Goal: Task Accomplishment & Management: Complete application form

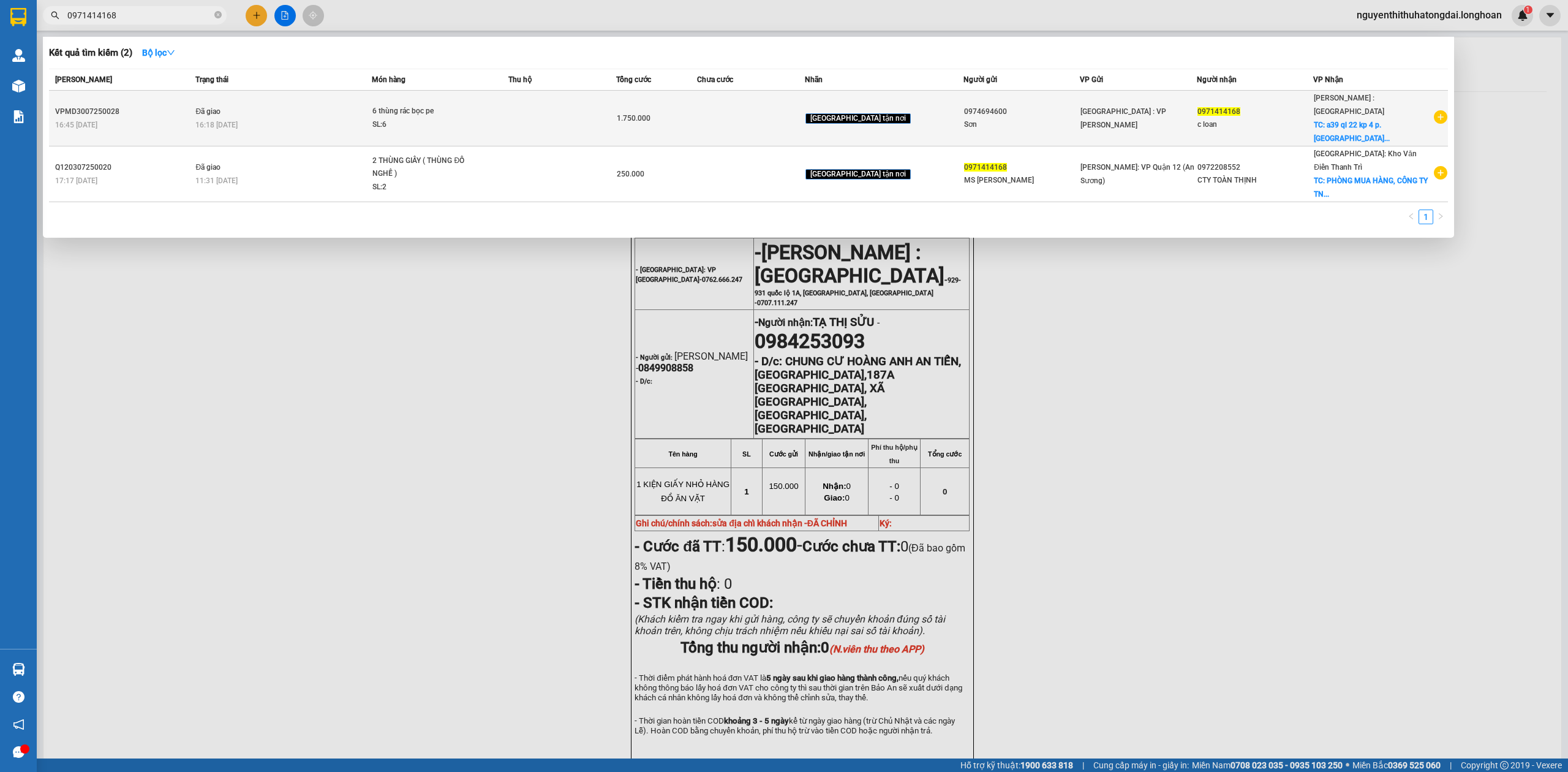
type input "0971414168"
click at [616, 101] on td at bounding box center [562, 118] width 108 height 55
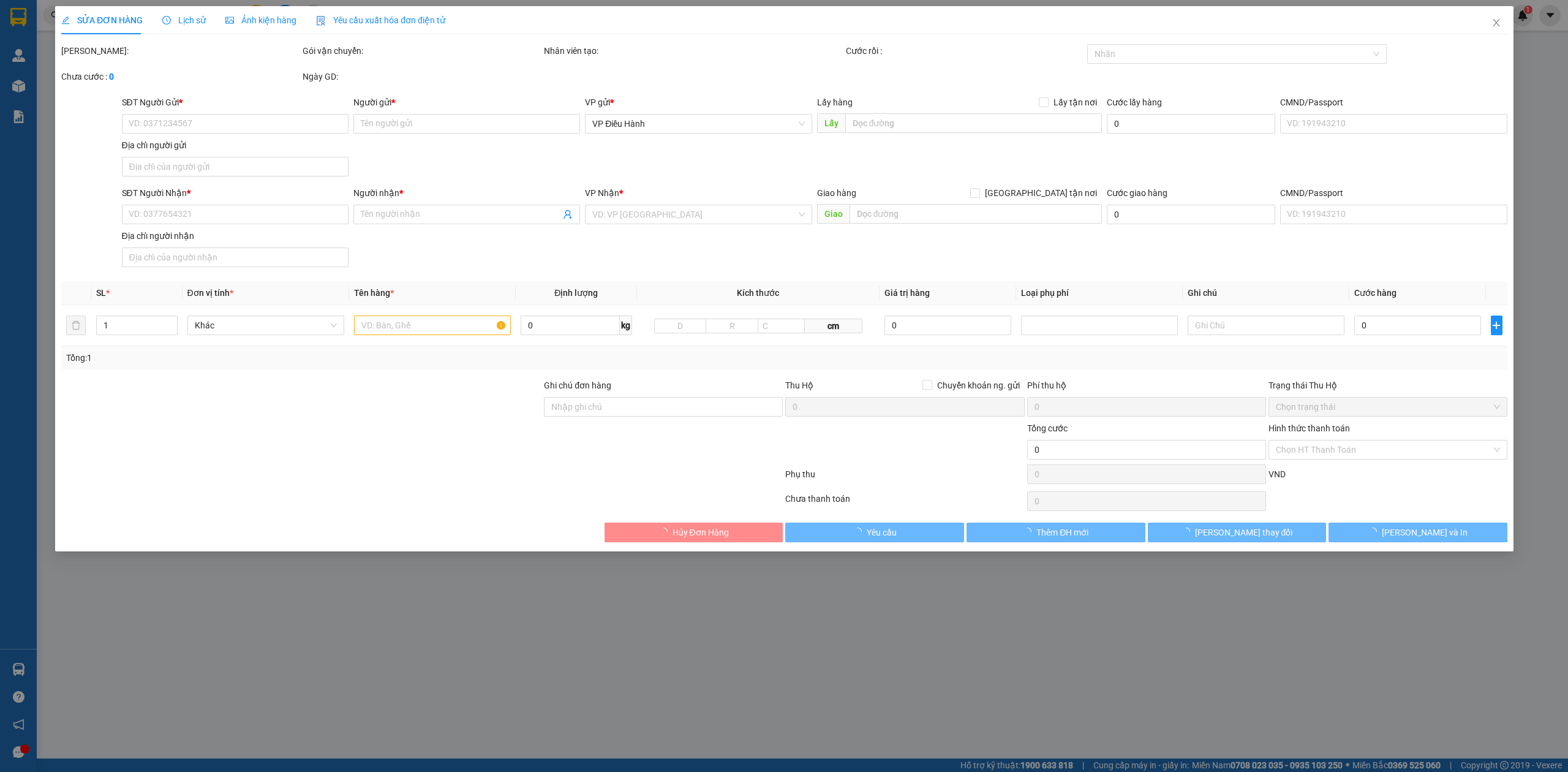
type input "0974694600"
type input "Sơn"
type input "0971414168"
type input "c loan"
checkbox input "true"
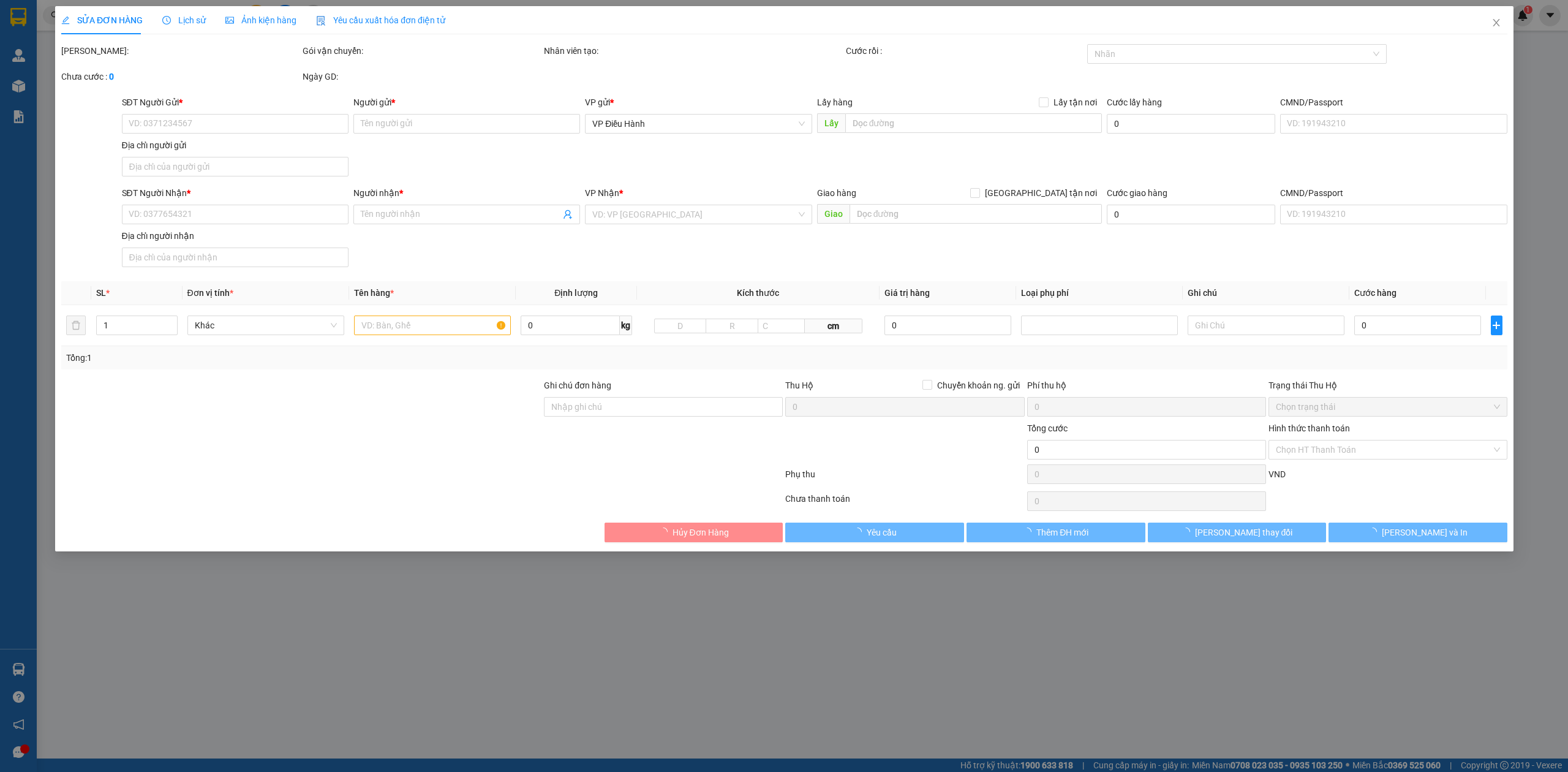
type input "a39 ql 22 kp 4 p. [GEOGRAPHIC_DATA] q12"
type input "hư xước trầy ko chịu trách nhiệm đã báo ng gửi"
type input "1.750.000"
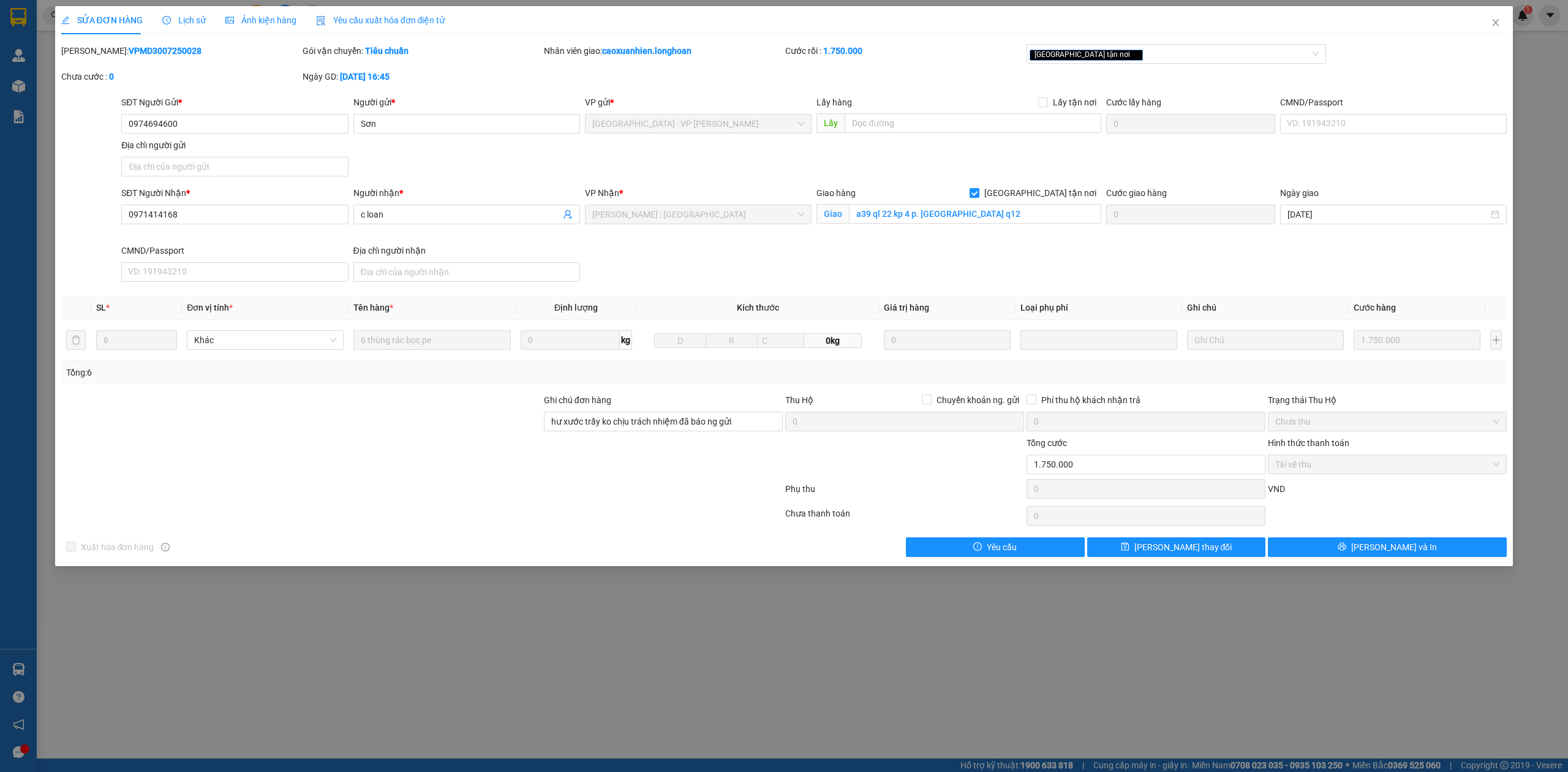
drag, startPoint x: 91, startPoint y: 52, endPoint x: 170, endPoint y: 65, distance: 80.1
click at [170, 65] on div "[PERSON_NAME]: VPMD3007250028" at bounding box center [180, 56] width 241 height 26
copy b "VPMD3007250028"
click at [1500, 18] on span "Close" at bounding box center [1495, 23] width 34 height 34
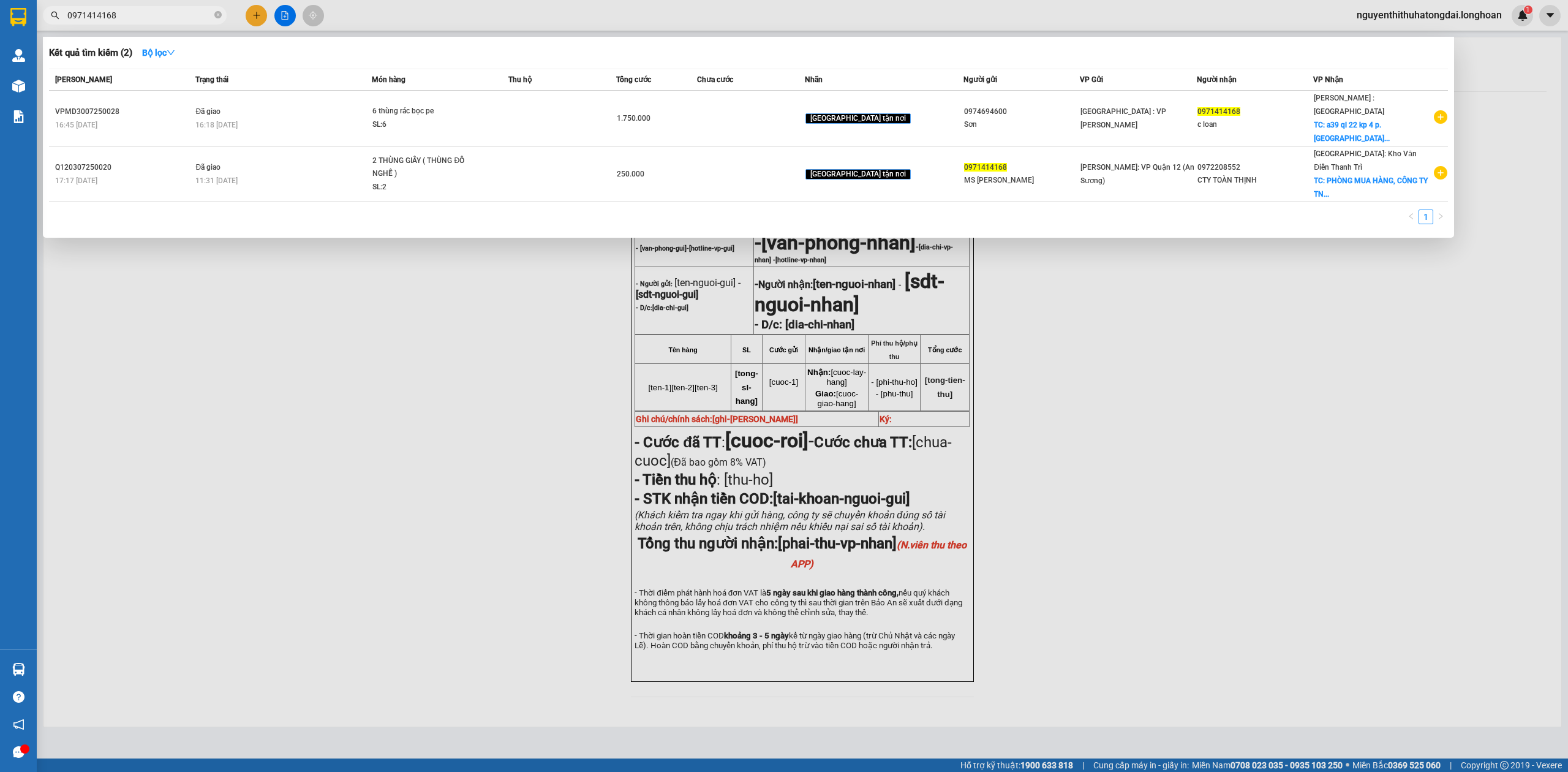
click at [130, 16] on input "0971414168" at bounding box center [139, 15] width 144 height 13
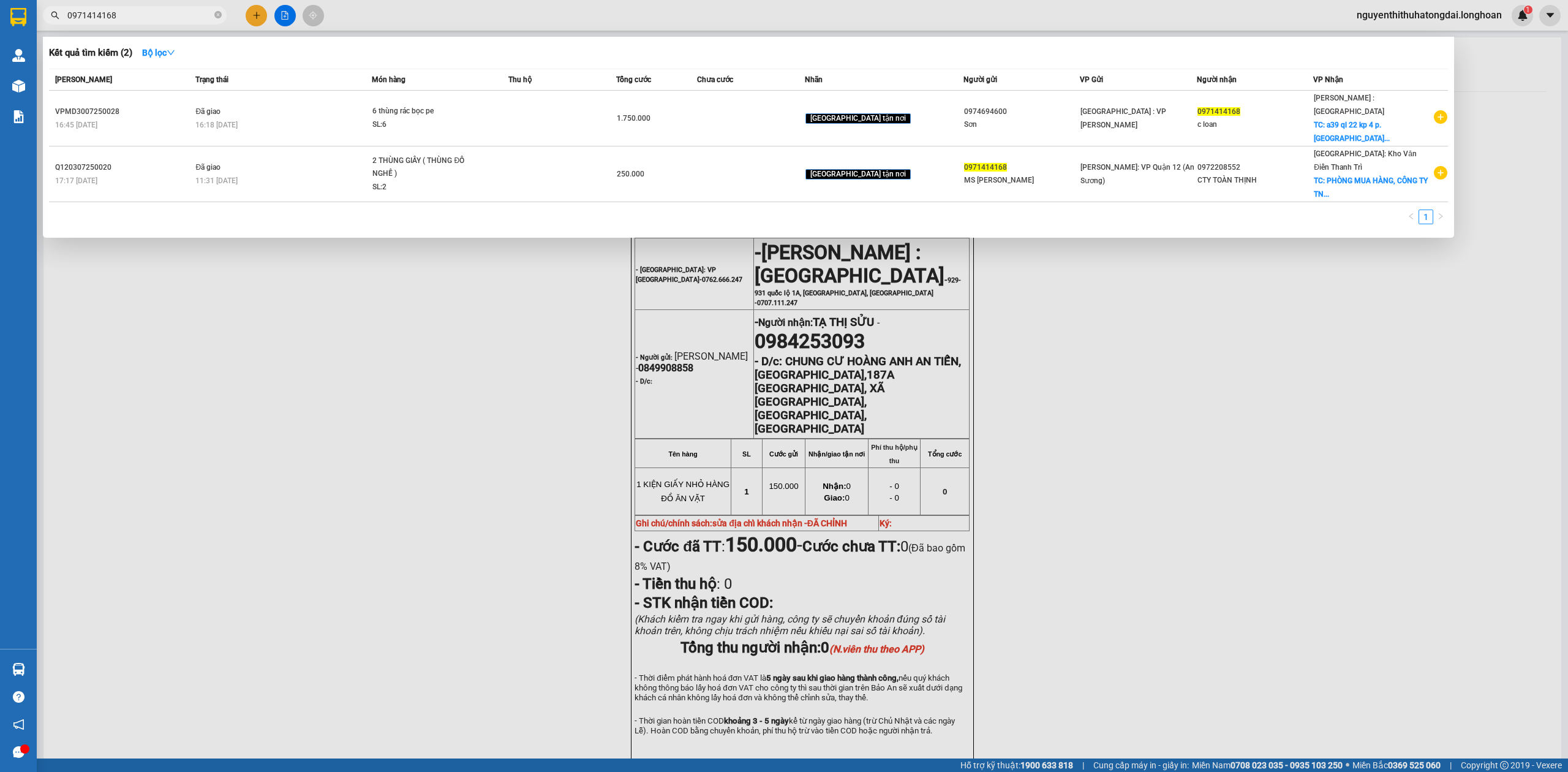
paste input "886008123"
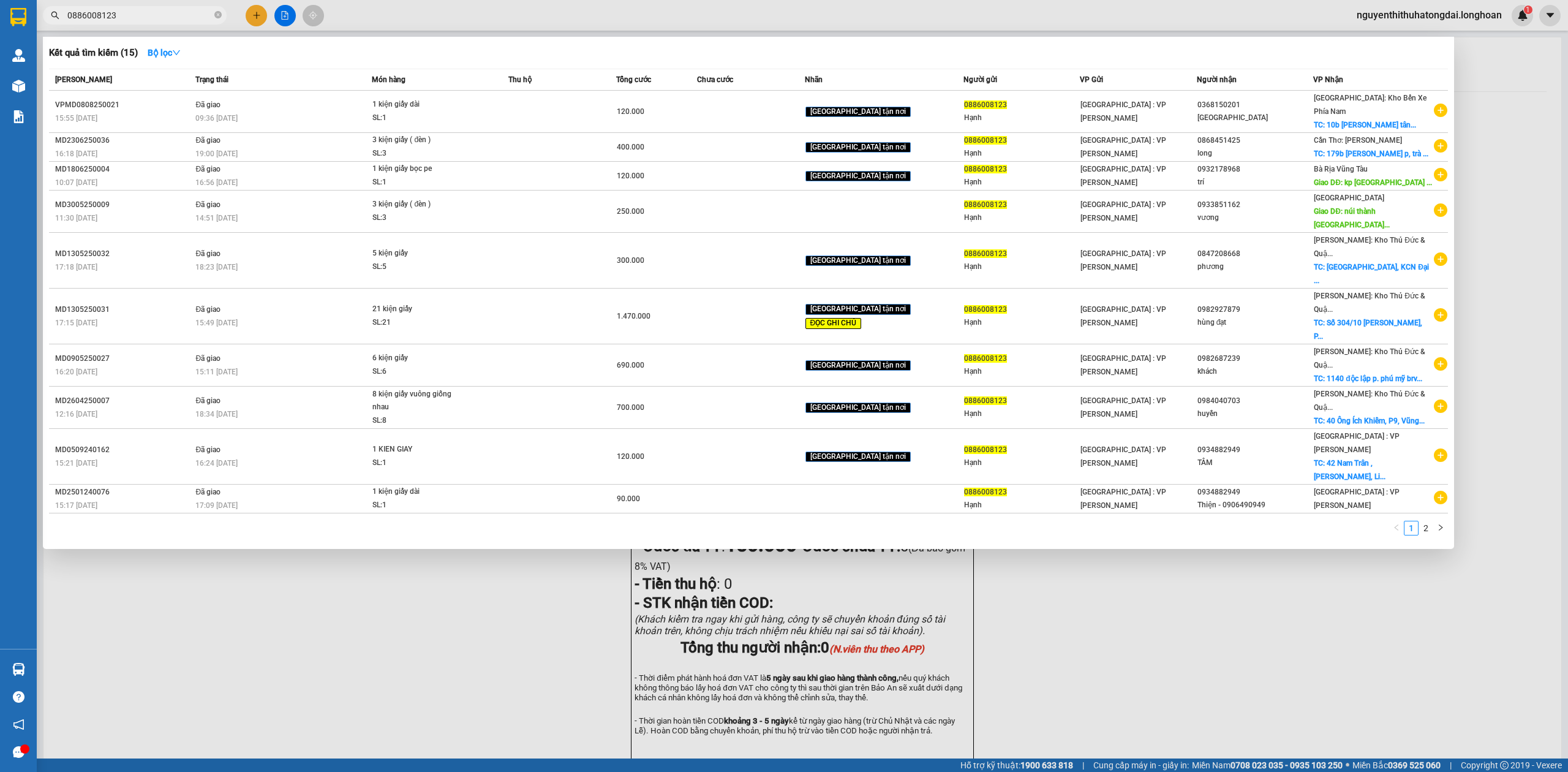
click at [143, 20] on input "0886008123" at bounding box center [139, 15] width 144 height 13
paste input "90514633"
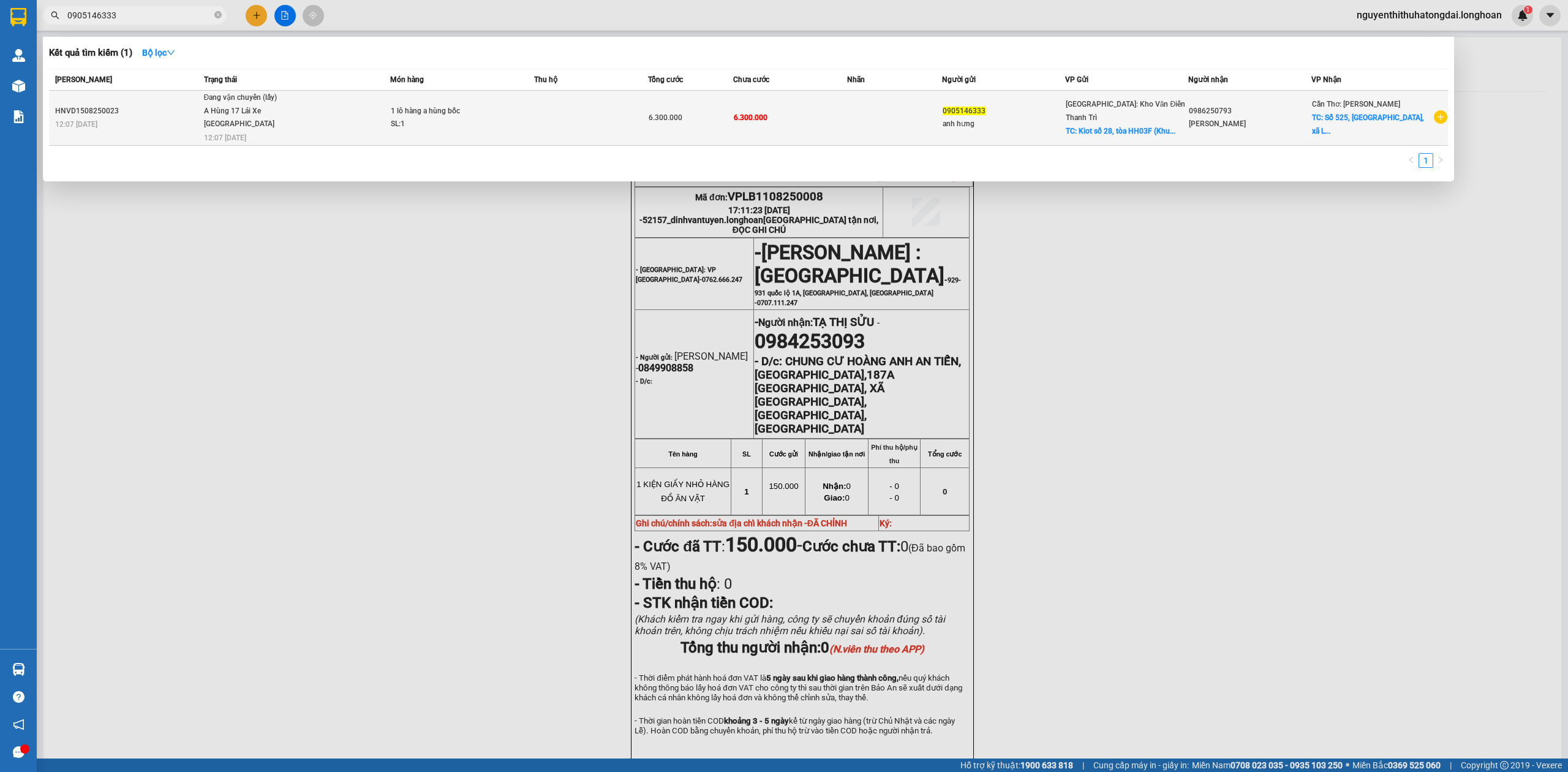
type input "0905146333"
click at [316, 126] on span "Đang vận chuyển (lấy) A Hùng 17 [GEOGRAPHIC_DATA] 0325666247 12:07 [DATE]" at bounding box center [297, 116] width 186 height 51
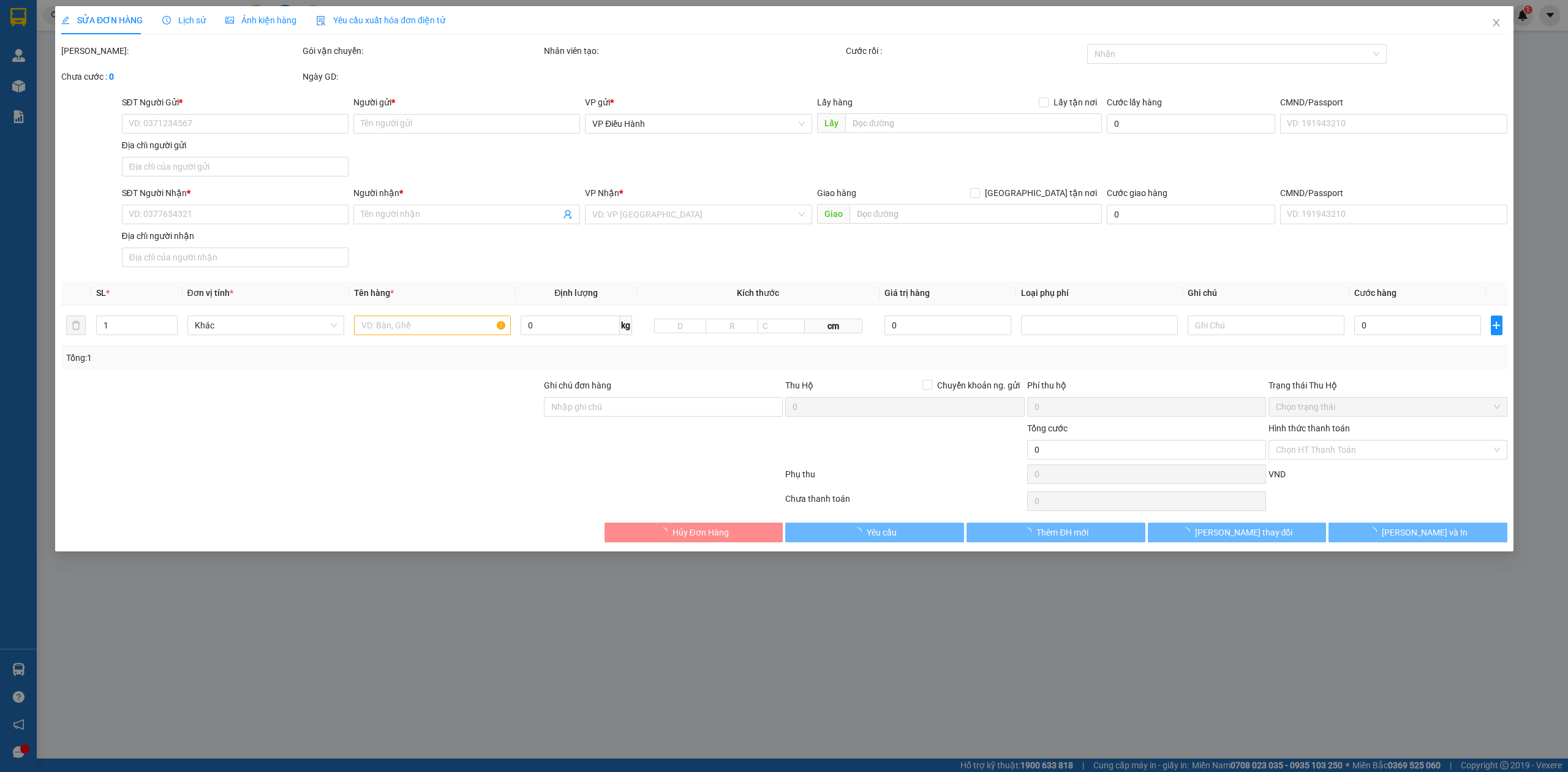
type input "0905146333"
type input "anh hưng"
checkbox input "true"
type input "Kiot số 28, tòa HH03F (Khu 6 tòa mới mặt đường), [GEOGRAPHIC_DATA] thị [GEOGRAP…"
type input "0986250793"
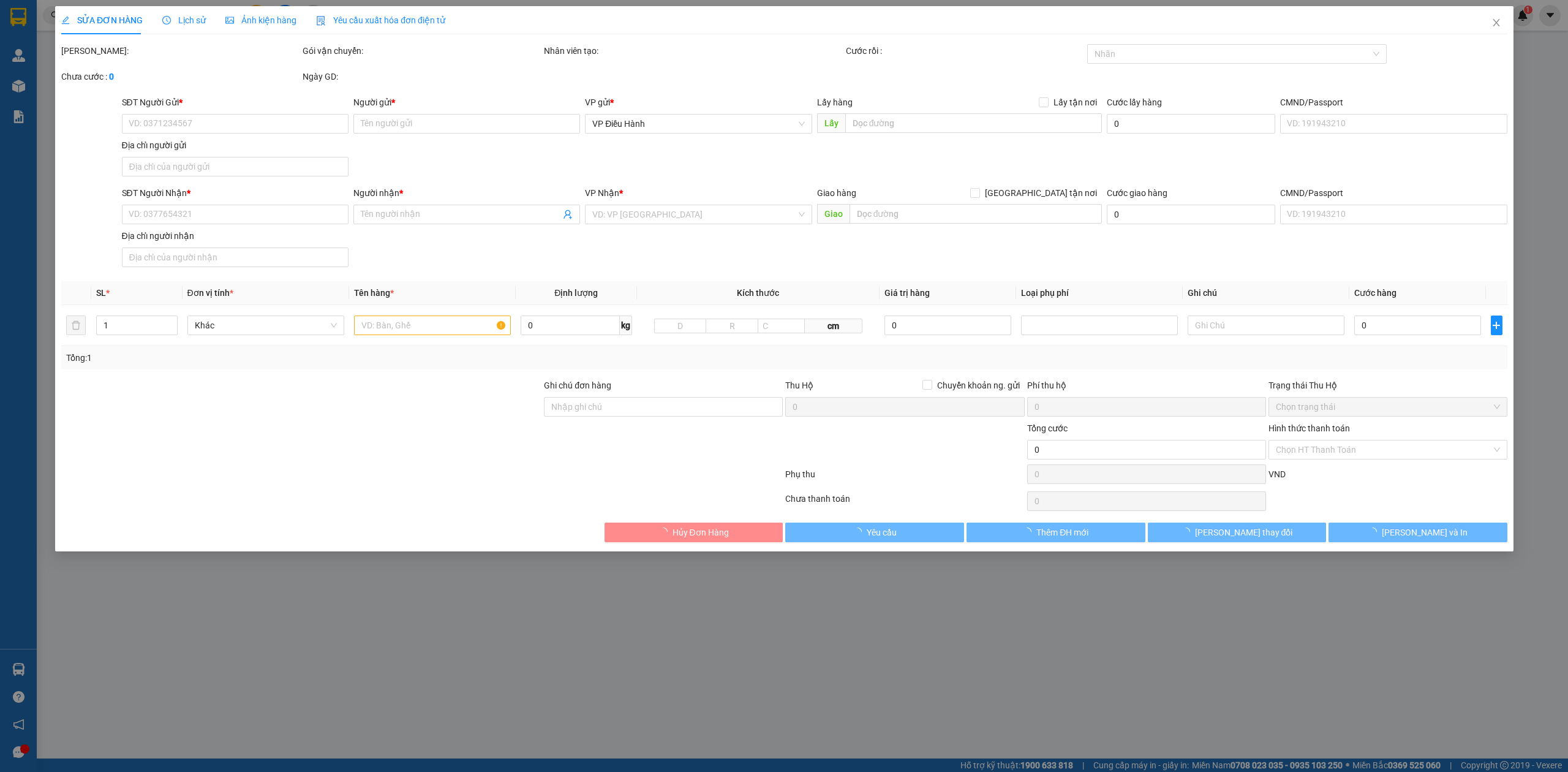
type input "[PERSON_NAME]"
checkbox input "true"
type input "Số 525, [GEOGRAPHIC_DATA], xã [GEOGRAPHIC_DATA], huyện [GEOGRAPHIC_DATA], tỉnh …"
type input "6.300.000"
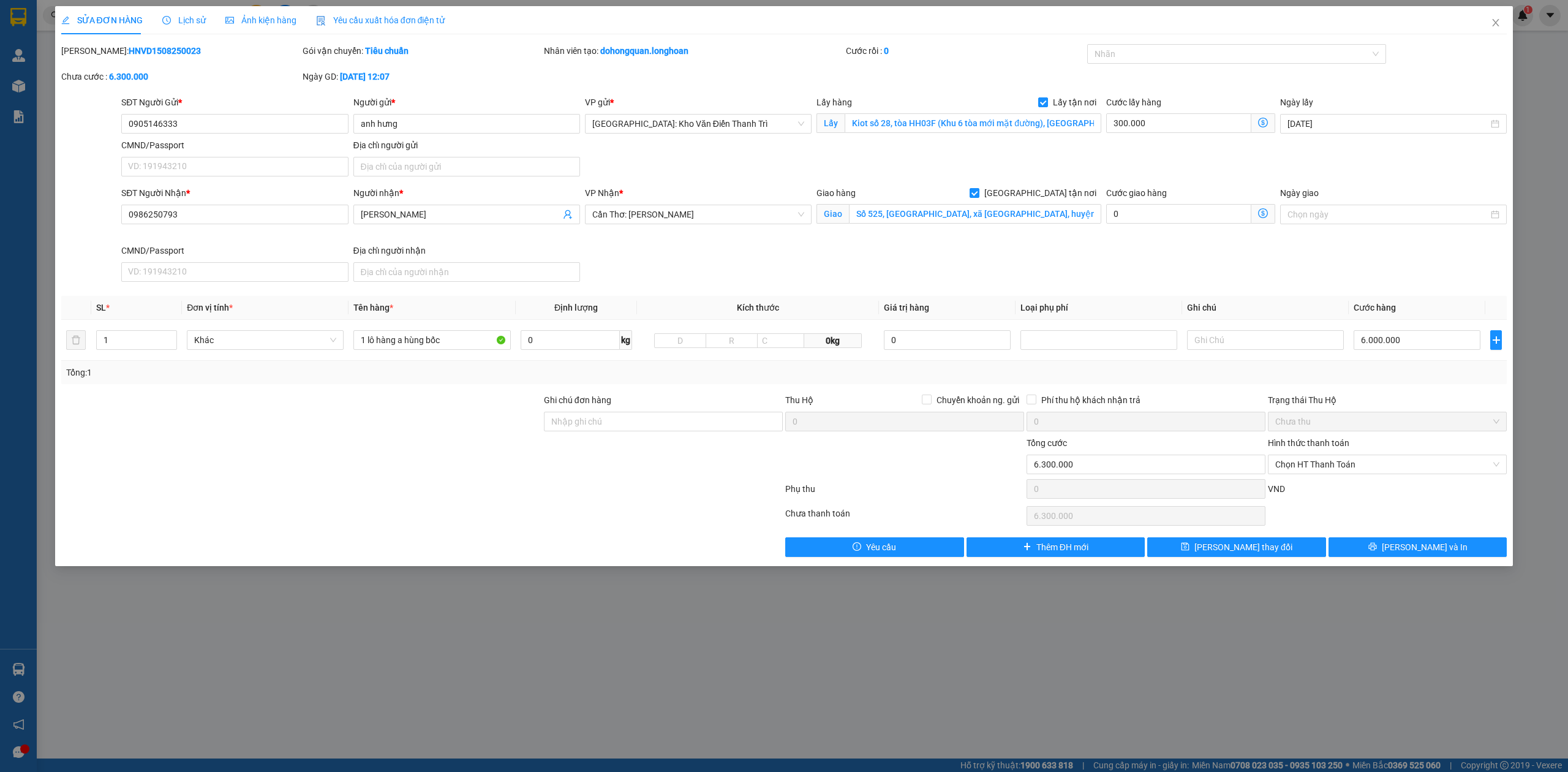
click at [176, 18] on span "Lịch sử" at bounding box center [184, 20] width 44 height 10
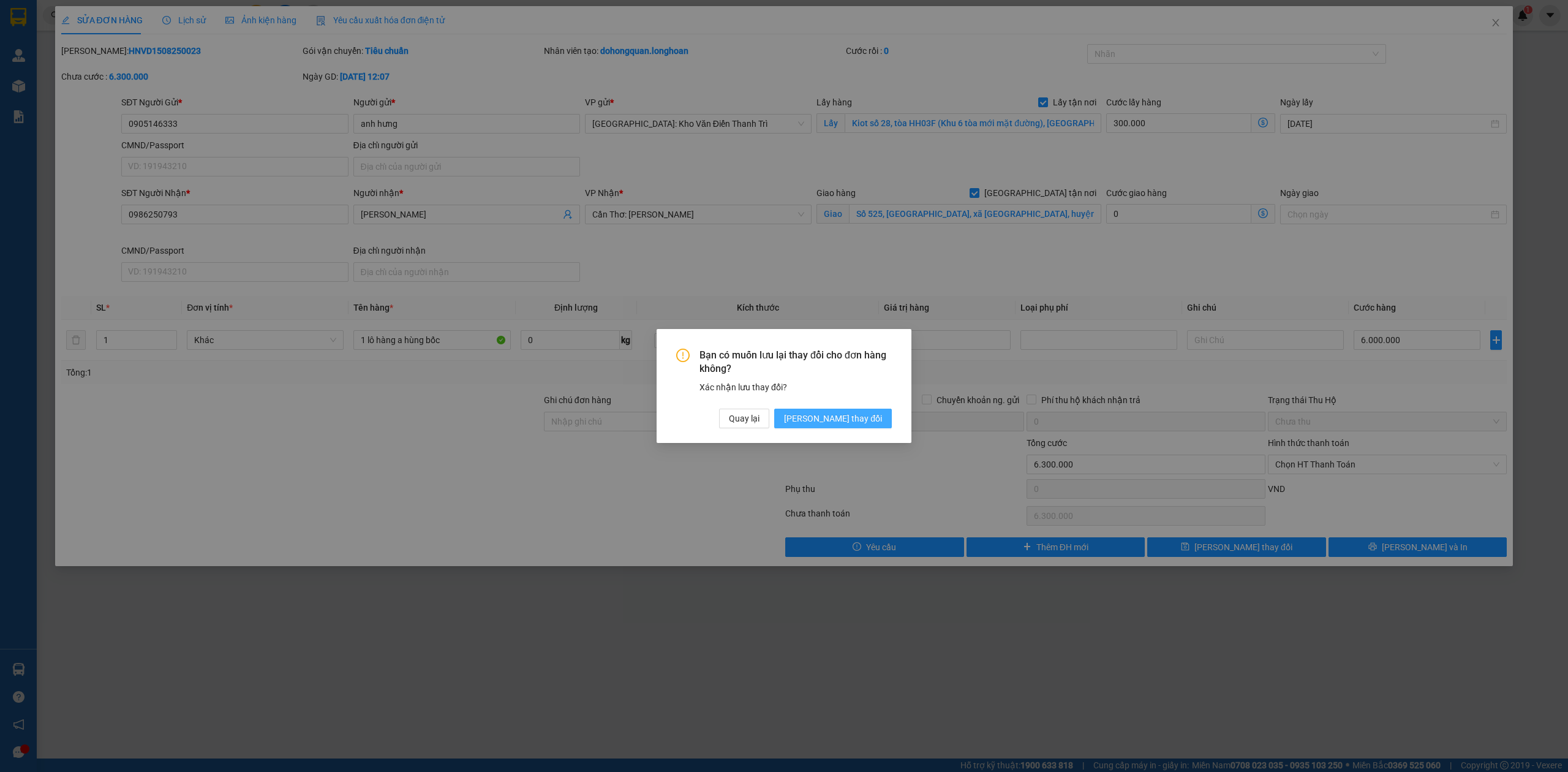
click at [850, 422] on span "[PERSON_NAME] thay đổi" at bounding box center [832, 418] width 98 height 13
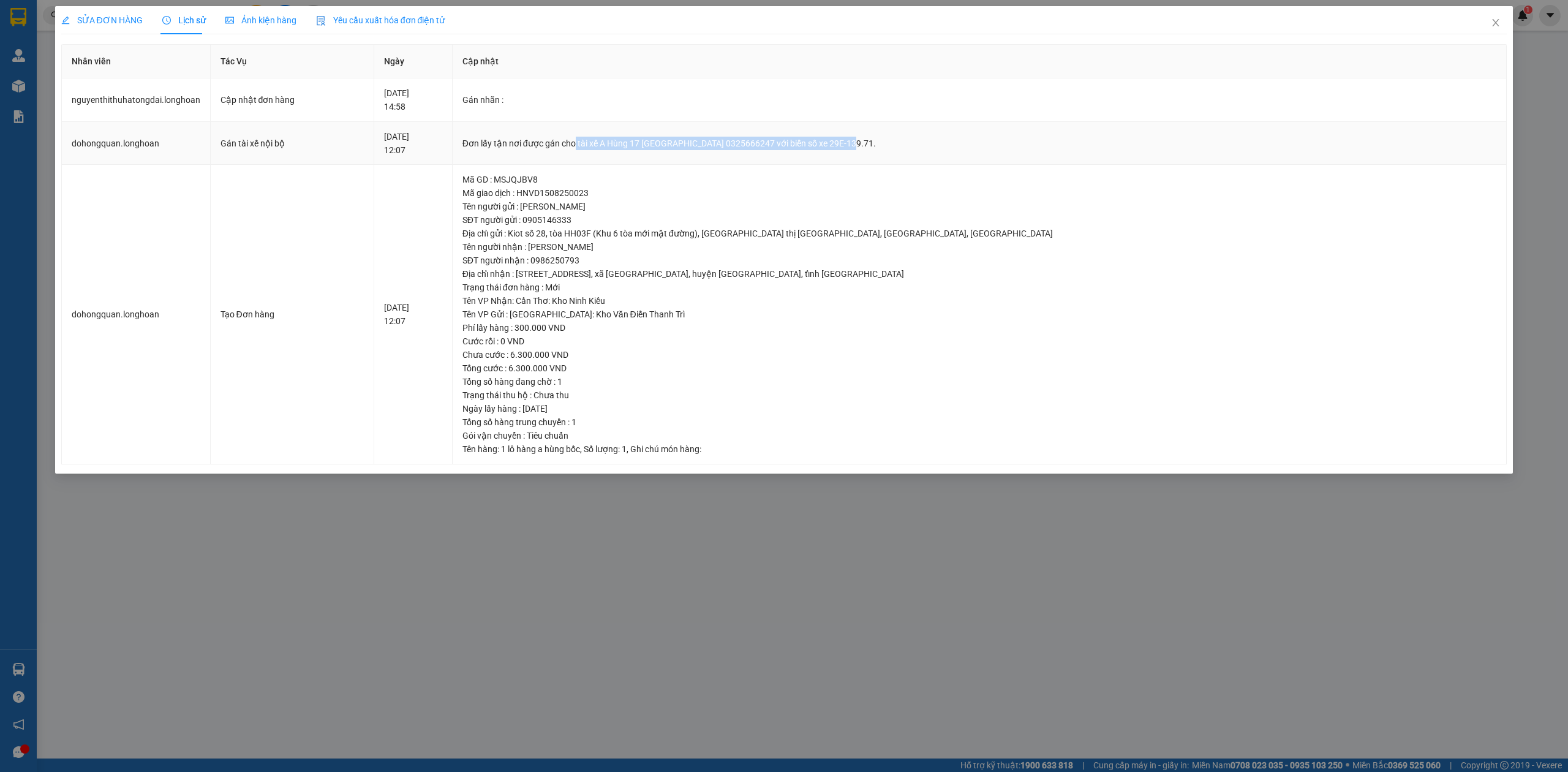
drag, startPoint x: 699, startPoint y: 141, endPoint x: 961, endPoint y: 145, distance: 262.0
click at [961, 145] on div "Đơn lấy tận nơi được gán cho tài xế A Hùng 17 [GEOGRAPHIC_DATA] 0325666247 với …" at bounding box center [979, 143] width 1035 height 13
copy div "tài xế A Hùng 17 Lái Xe [GEOGRAPHIC_DATA] 0325666247 với biển số xe 29E-139.71"
click at [1495, 20] on icon "close" at bounding box center [1495, 23] width 10 height 10
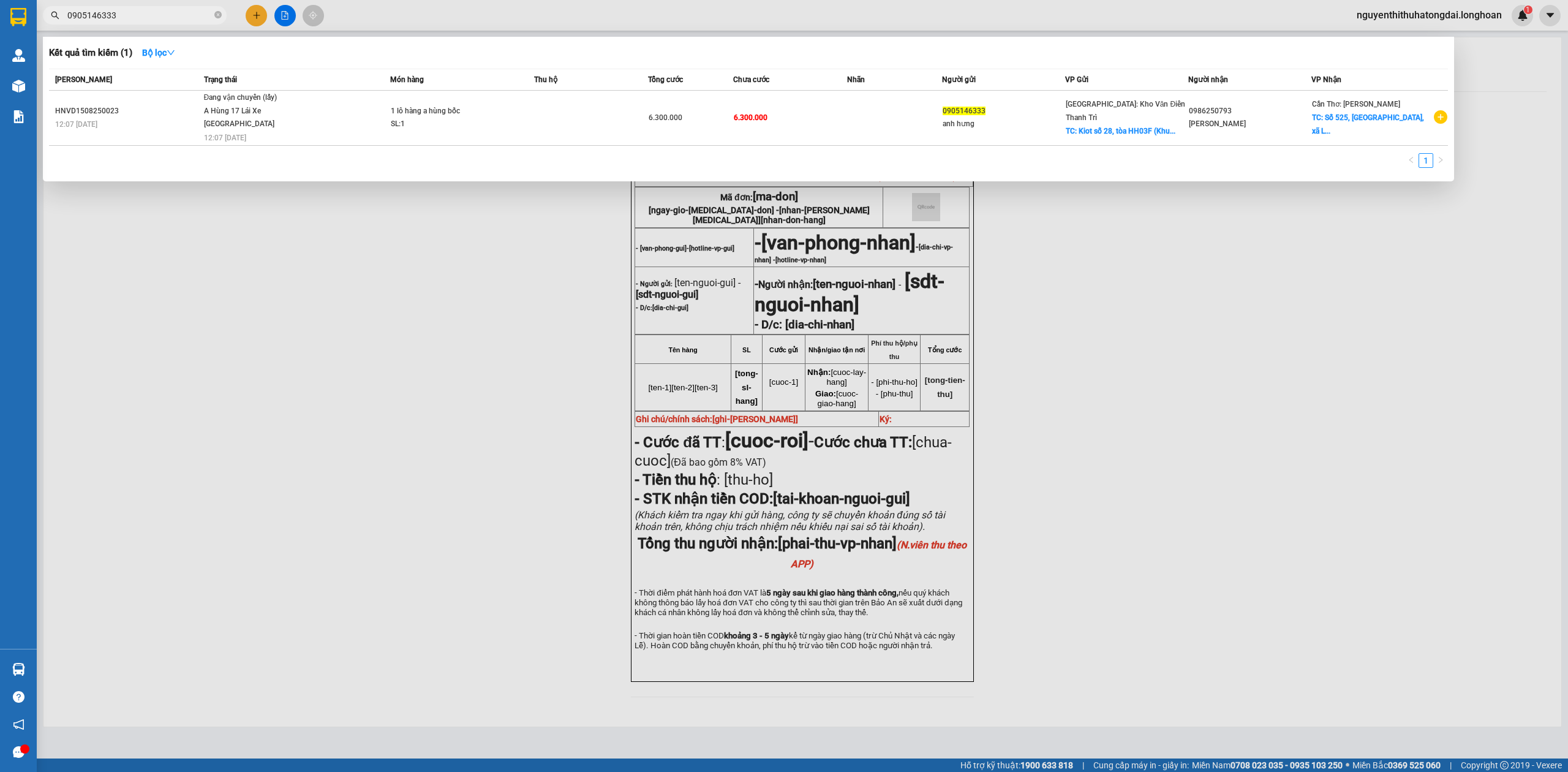
click at [123, 13] on input "0905146333" at bounding box center [139, 15] width 144 height 13
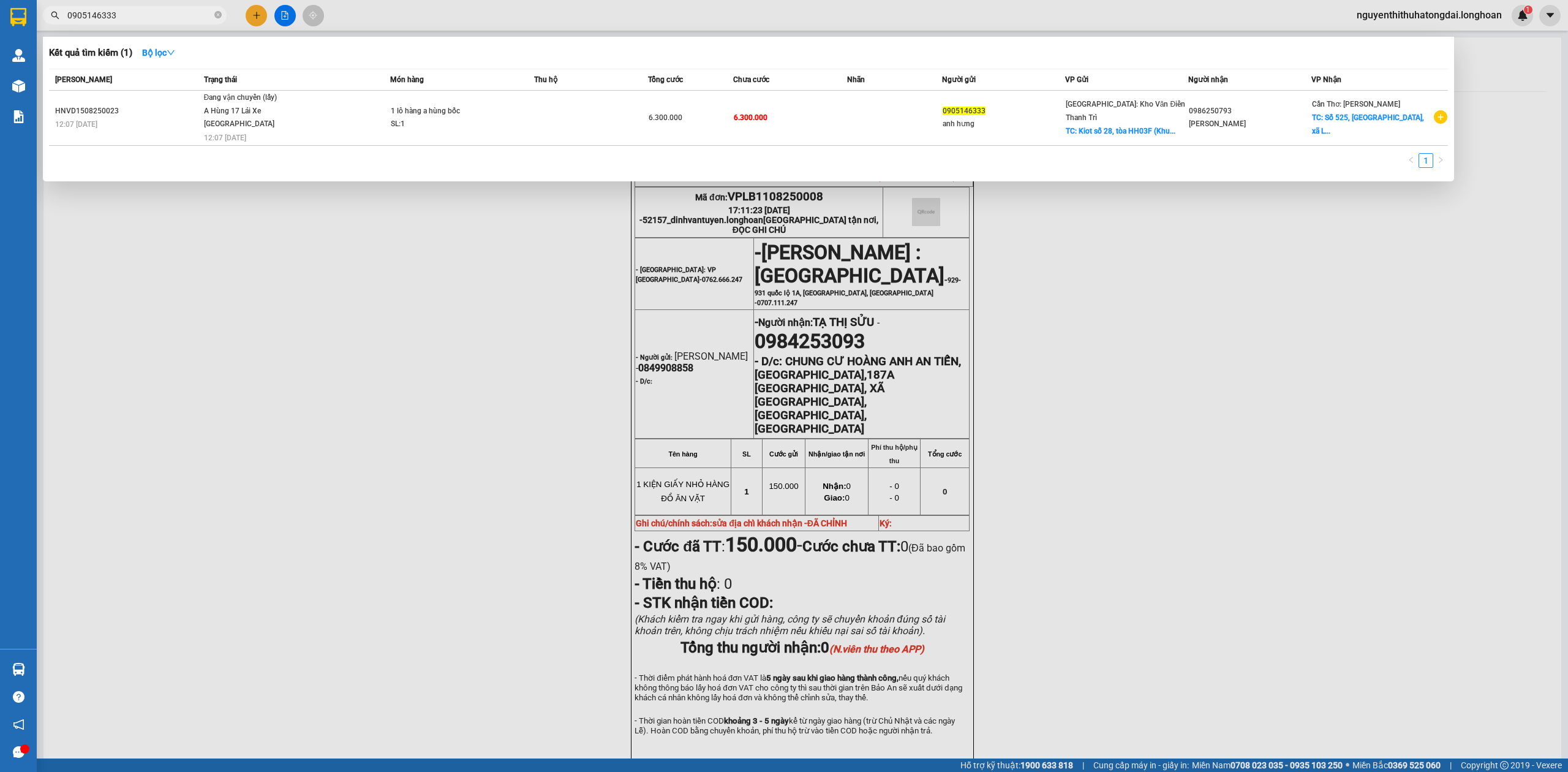
click at [123, 13] on input "0905146333" at bounding box center [139, 15] width 144 height 13
paste input "343292699"
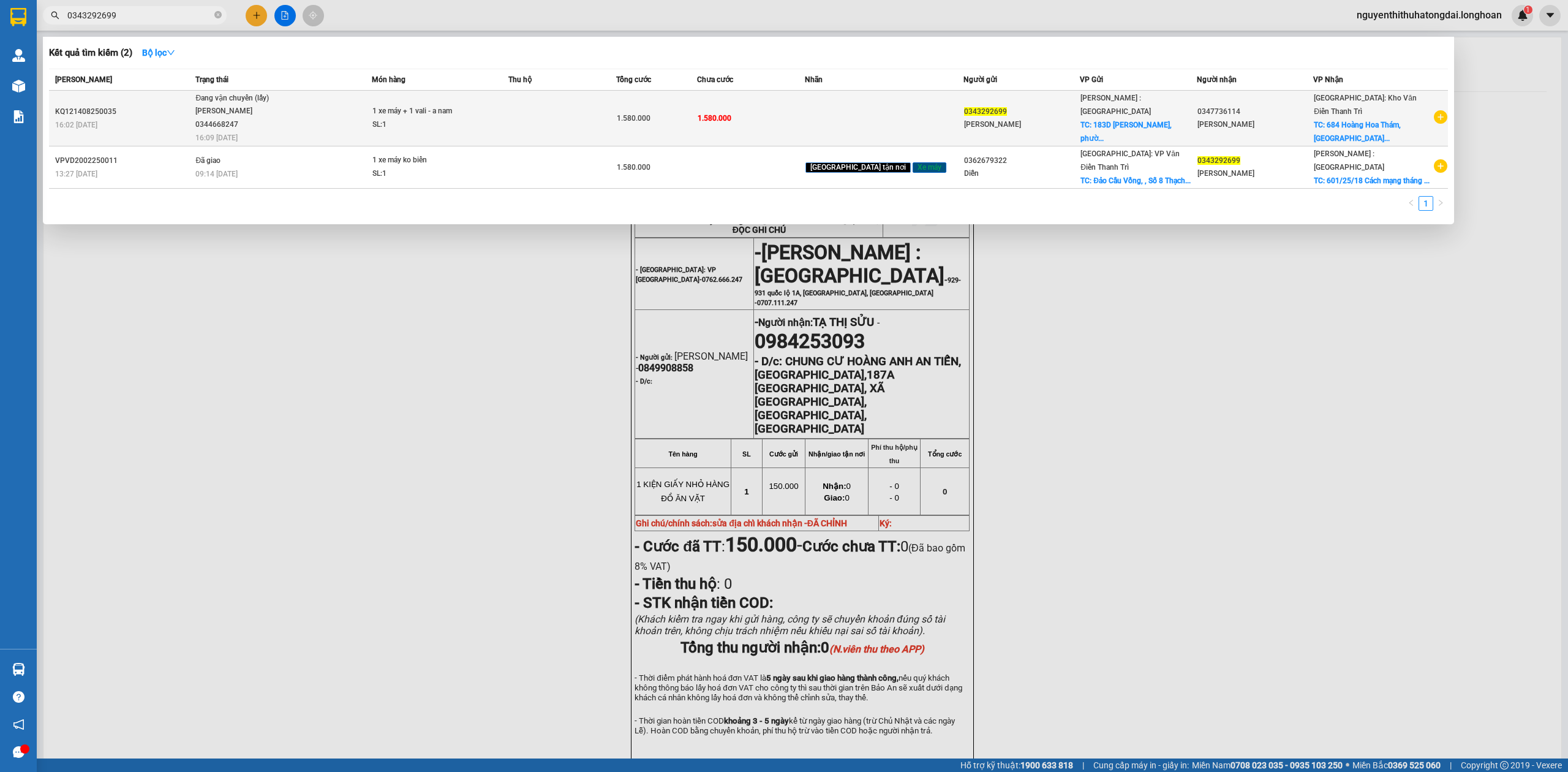
type input "0343292699"
click at [508, 110] on span "1 xe máy + 1 vali - a nam SL: 1" at bounding box center [440, 118] width 135 height 27
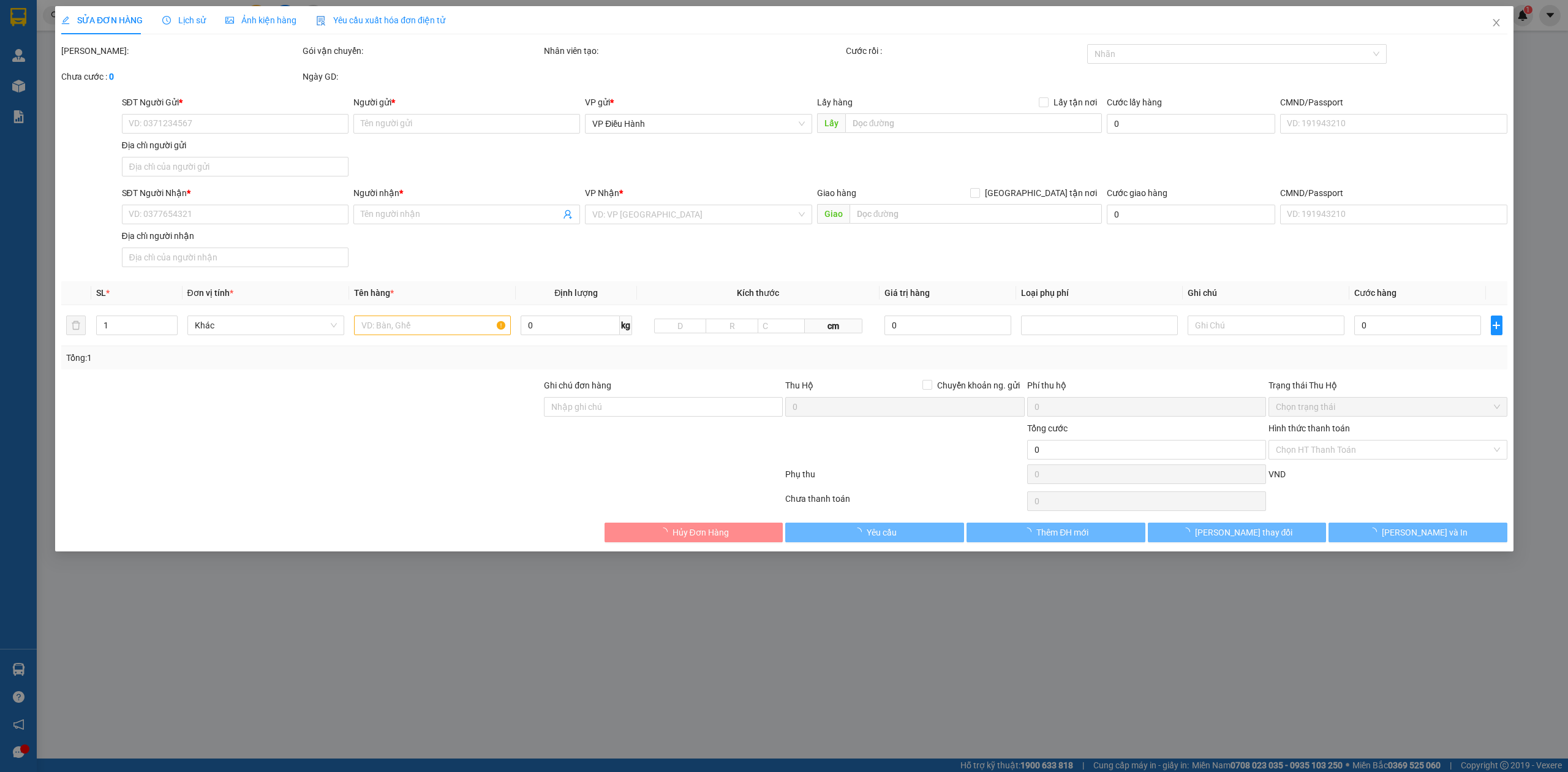
type input "0343292699"
type input "[PERSON_NAME]"
checkbox input "true"
type input "[STREET_ADDRESS][PERSON_NAME]"
type input "0347736114"
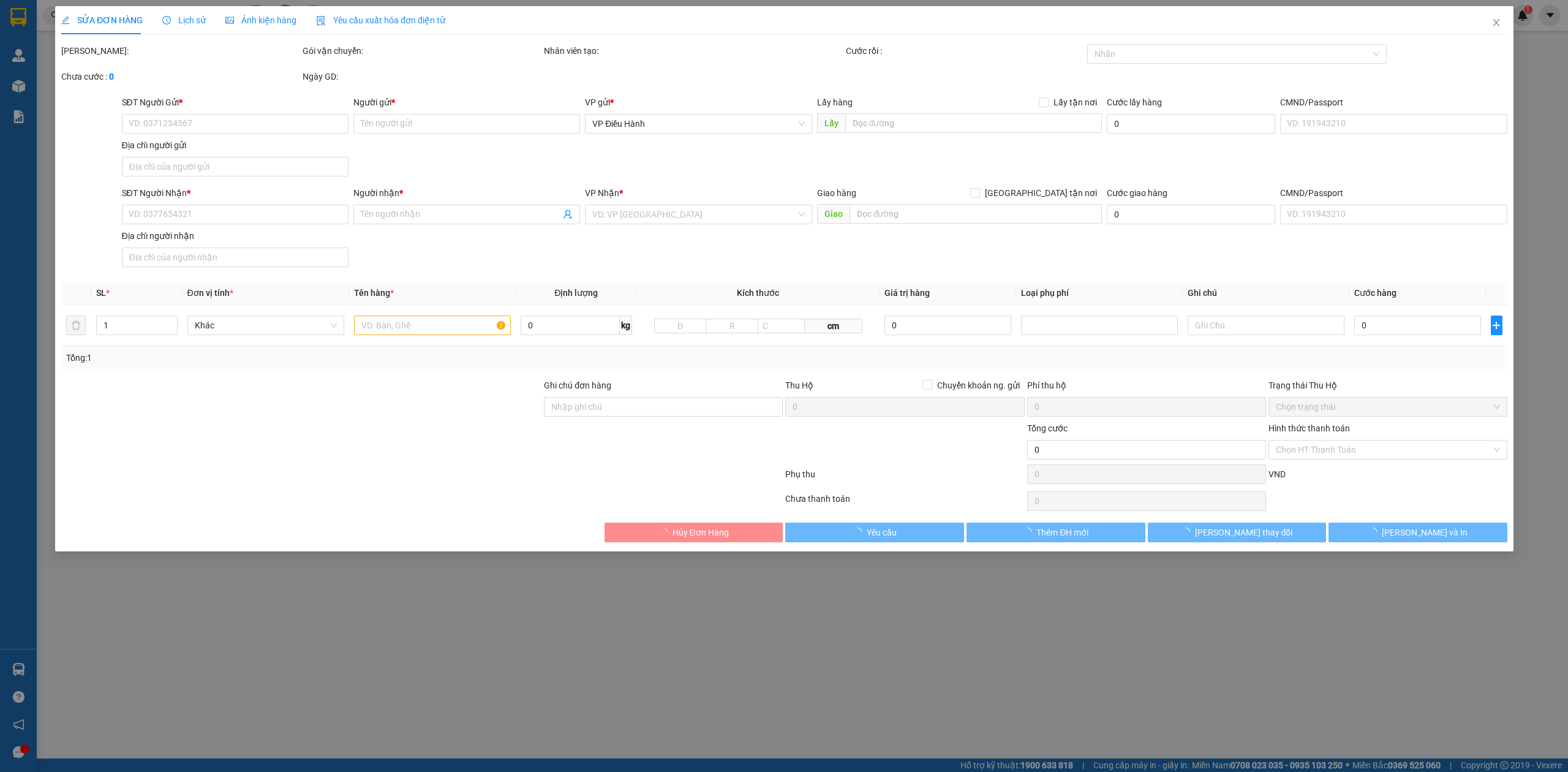
type input "[PERSON_NAME]"
checkbox input "true"
type input "684 Hoàng Hoa Thám, [GEOGRAPHIC_DATA], [GEOGRAPHIC_DATA]"
type input "1.580.000"
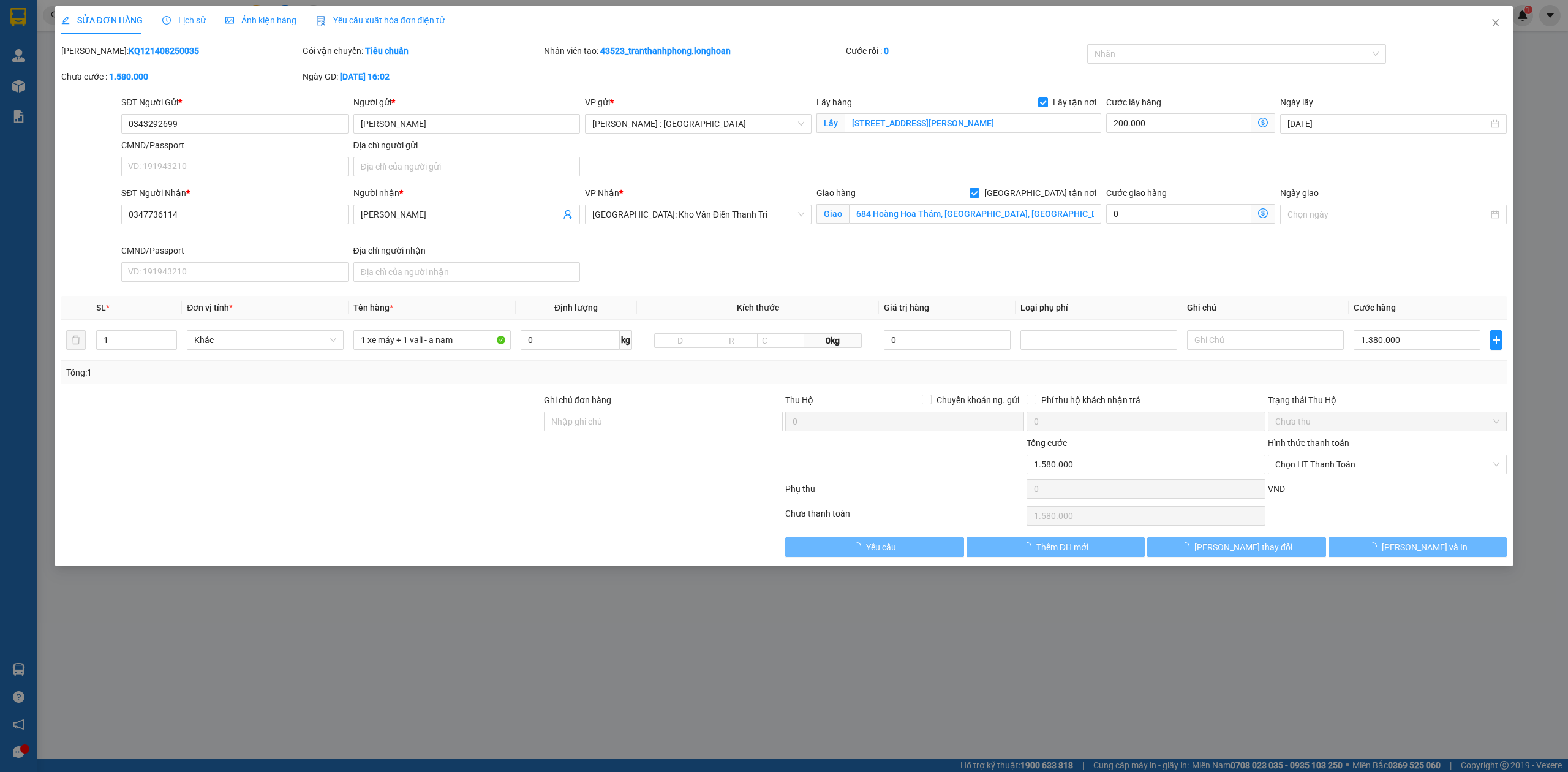
click at [186, 20] on span "Lịch sử" at bounding box center [184, 20] width 44 height 10
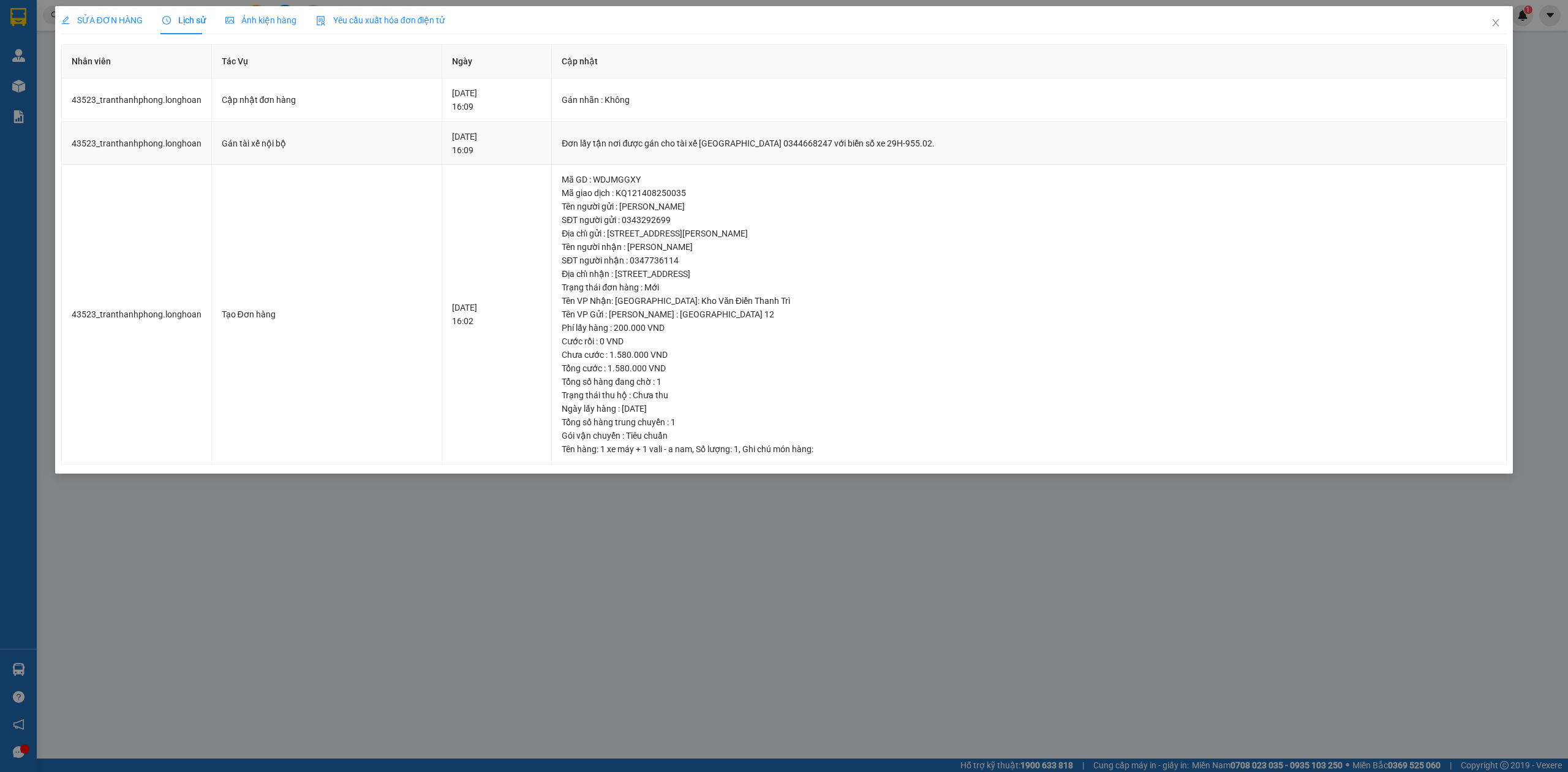
click at [728, 141] on div "Đơn lấy tận nơi được gán cho tài xế [GEOGRAPHIC_DATA] 0344668247 với biển số xe…" at bounding box center [1028, 143] width 935 height 13
drag, startPoint x: 731, startPoint y: 142, endPoint x: 847, endPoint y: 155, distance: 116.7
click at [847, 155] on td "Đơn lấy tận nơi được gán cho tài xế [GEOGRAPHIC_DATA] 0344668247 với biển số xe…" at bounding box center [1029, 144] width 955 height 44
click at [736, 140] on div "Đơn lấy tận nơi được gán cho tài xế [GEOGRAPHIC_DATA] 0344668247 với biển số xe…" at bounding box center [1028, 143] width 935 height 13
click at [731, 140] on div "Đơn lấy tận nơi được gán cho tài xế [GEOGRAPHIC_DATA] 0344668247 với biển số xe…" at bounding box center [1028, 143] width 935 height 13
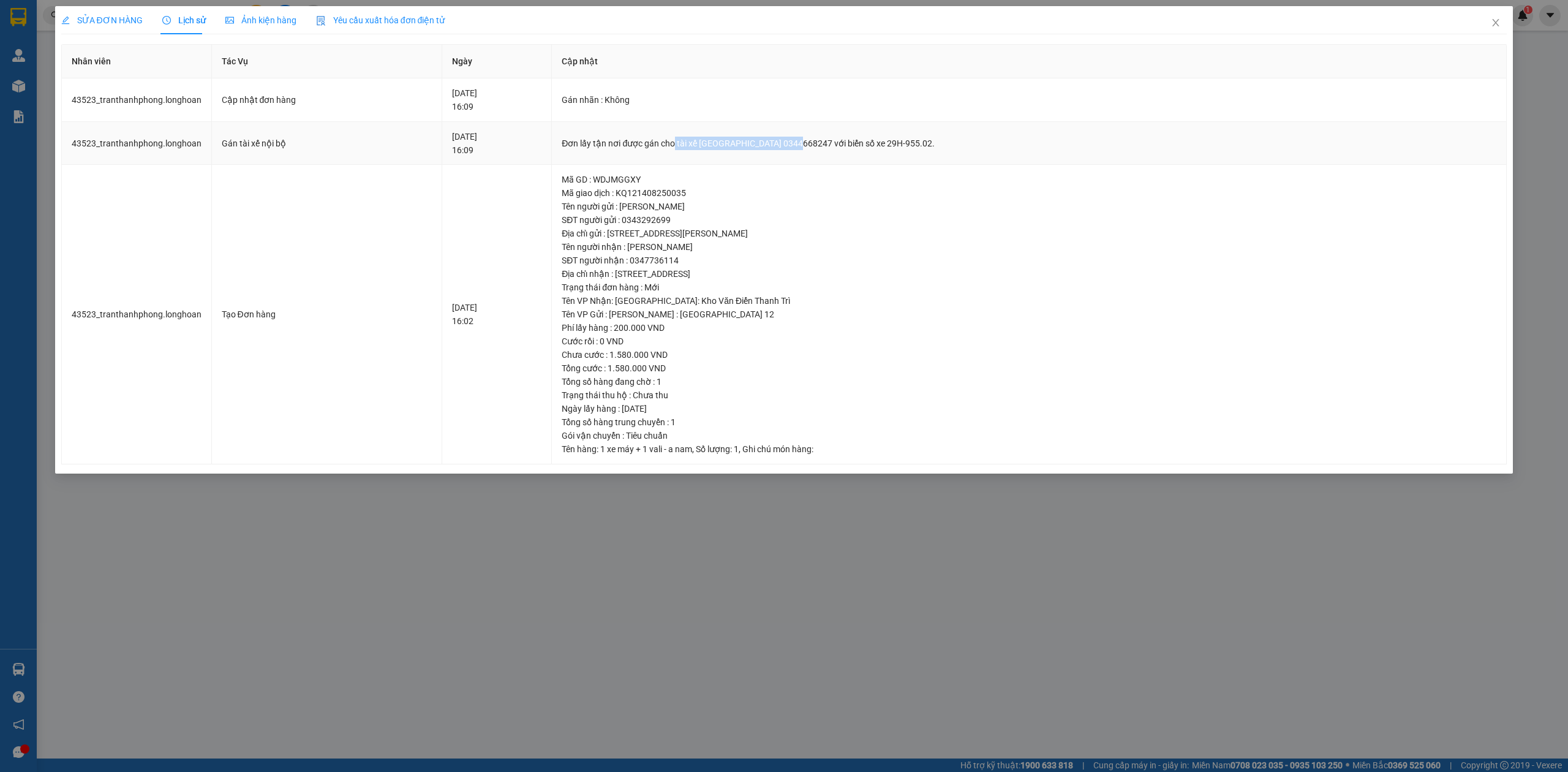
drag, startPoint x: 729, startPoint y: 140, endPoint x: 850, endPoint y: 148, distance: 121.3
click at [850, 148] on div "Đơn lấy tận nơi được gán cho tài xế [GEOGRAPHIC_DATA] 0344668247 với biển số xe…" at bounding box center [1028, 143] width 935 height 13
copy div "tài xế [PERSON_NAME] 0344668247"
click at [1497, 28] on span "Close" at bounding box center [1495, 23] width 34 height 34
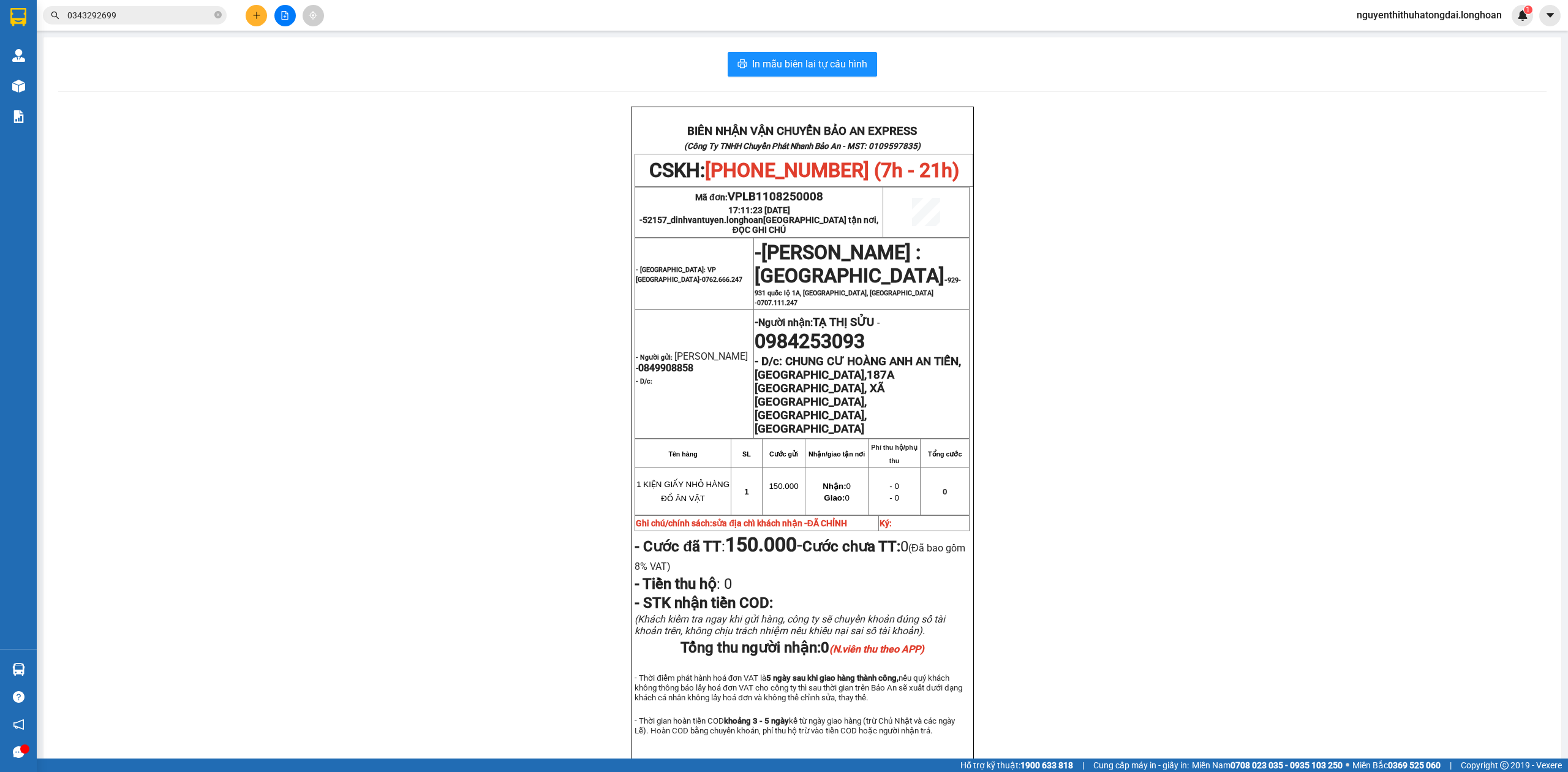
click at [170, 15] on input "0343292699" at bounding box center [139, 15] width 144 height 13
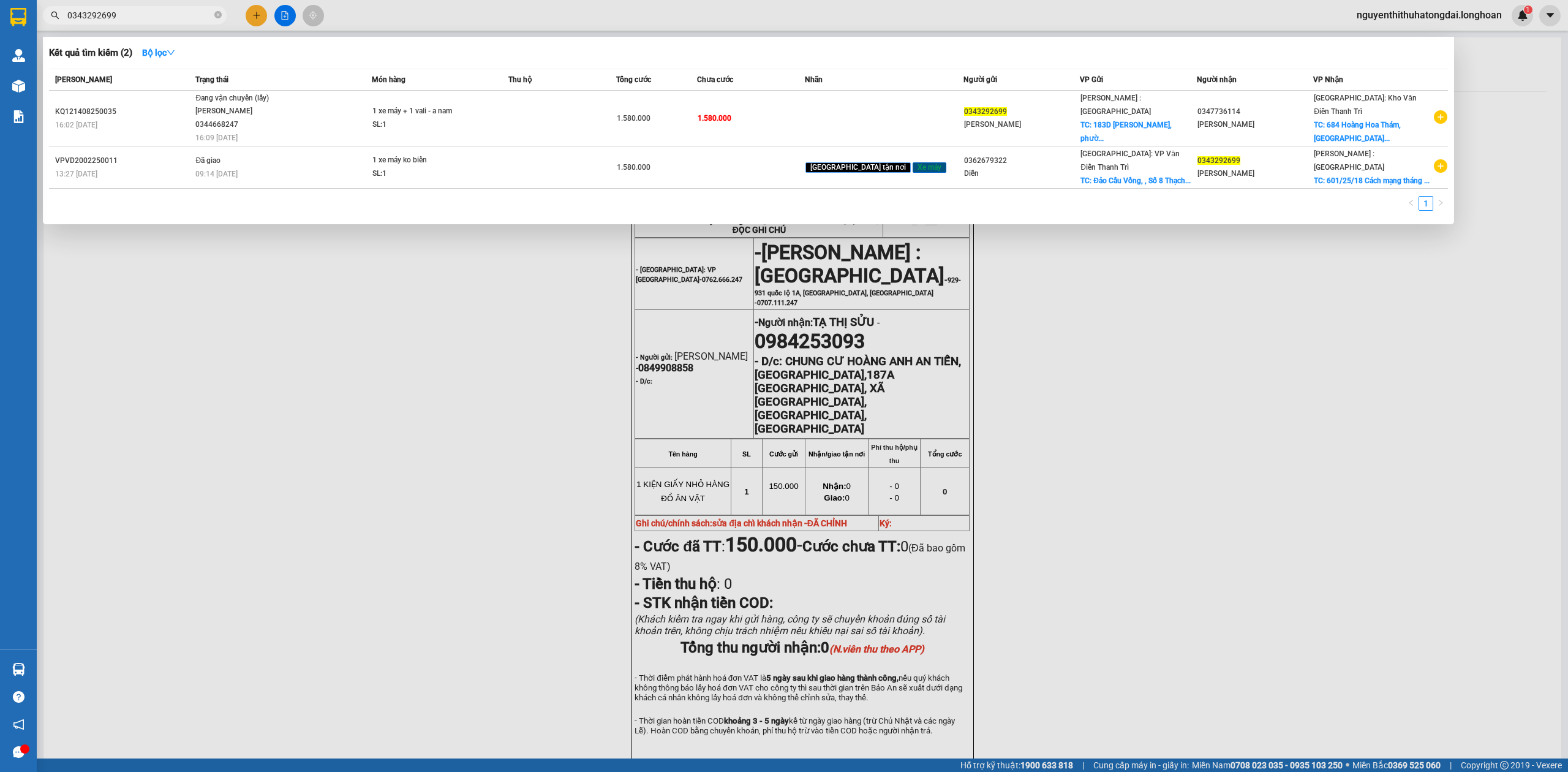
click at [170, 15] on input "0343292699" at bounding box center [139, 15] width 144 height 13
paste input "966327826"
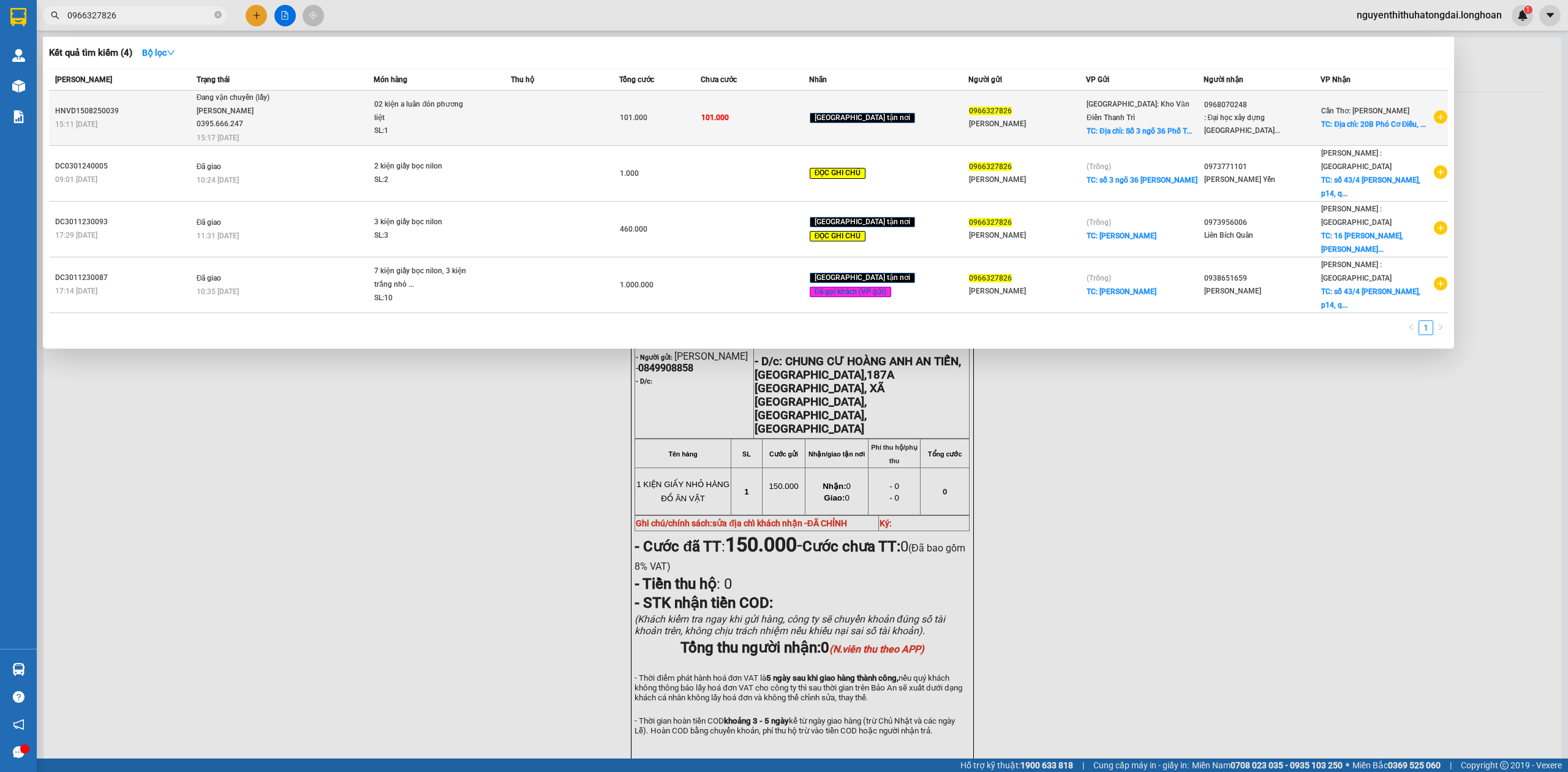
type input "0966327826"
click at [347, 121] on span "Đang vận chuyển (lấy) [PERSON_NAME] 0395.666.247 15:17 [DATE]" at bounding box center [285, 116] width 177 height 51
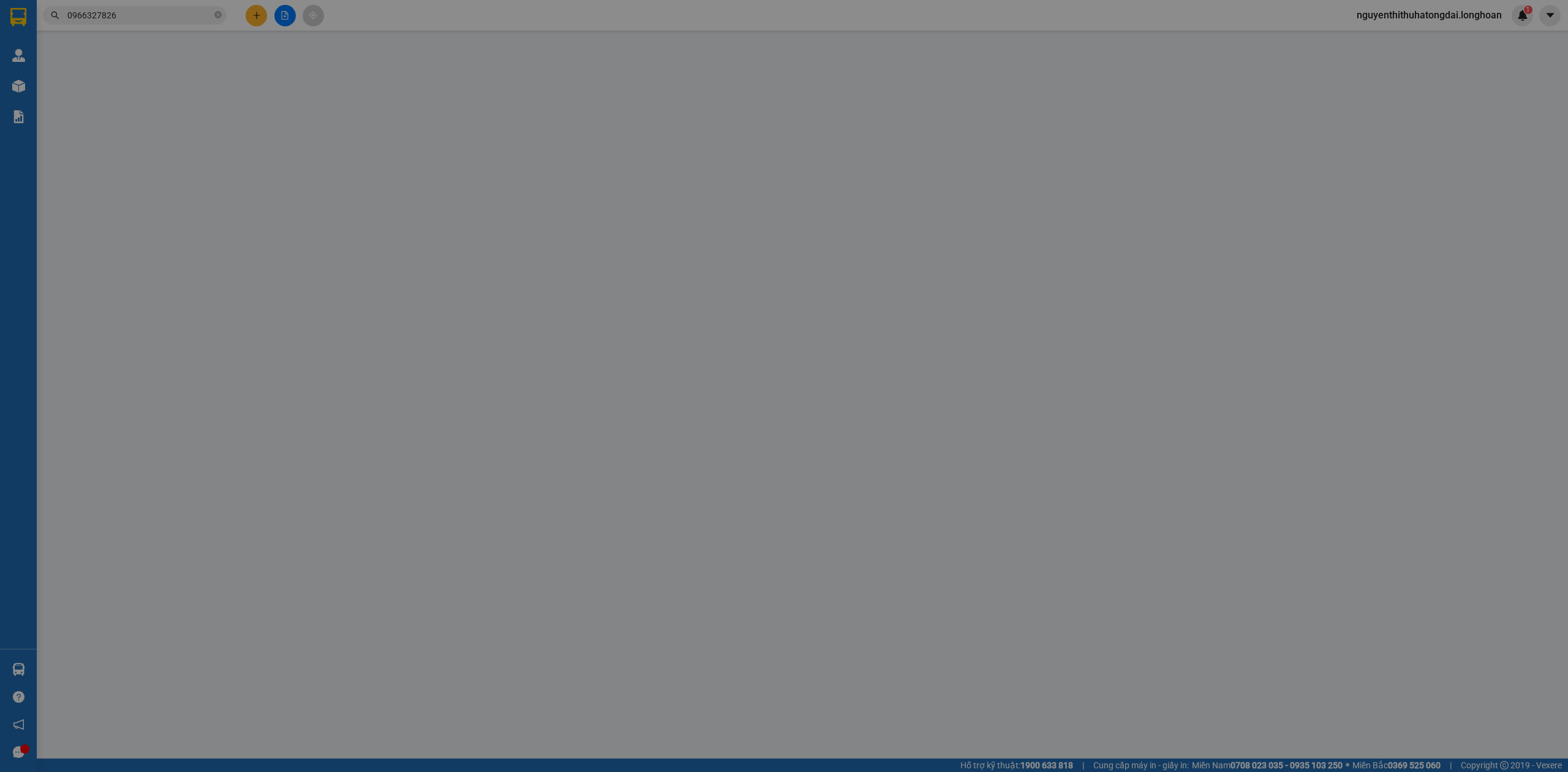
type input "0966327826"
type input "[PERSON_NAME]"
checkbox input "true"
type input "Địa chỉ: [STREET_ADDRESS][PERSON_NAME]"
type input "0968070248"
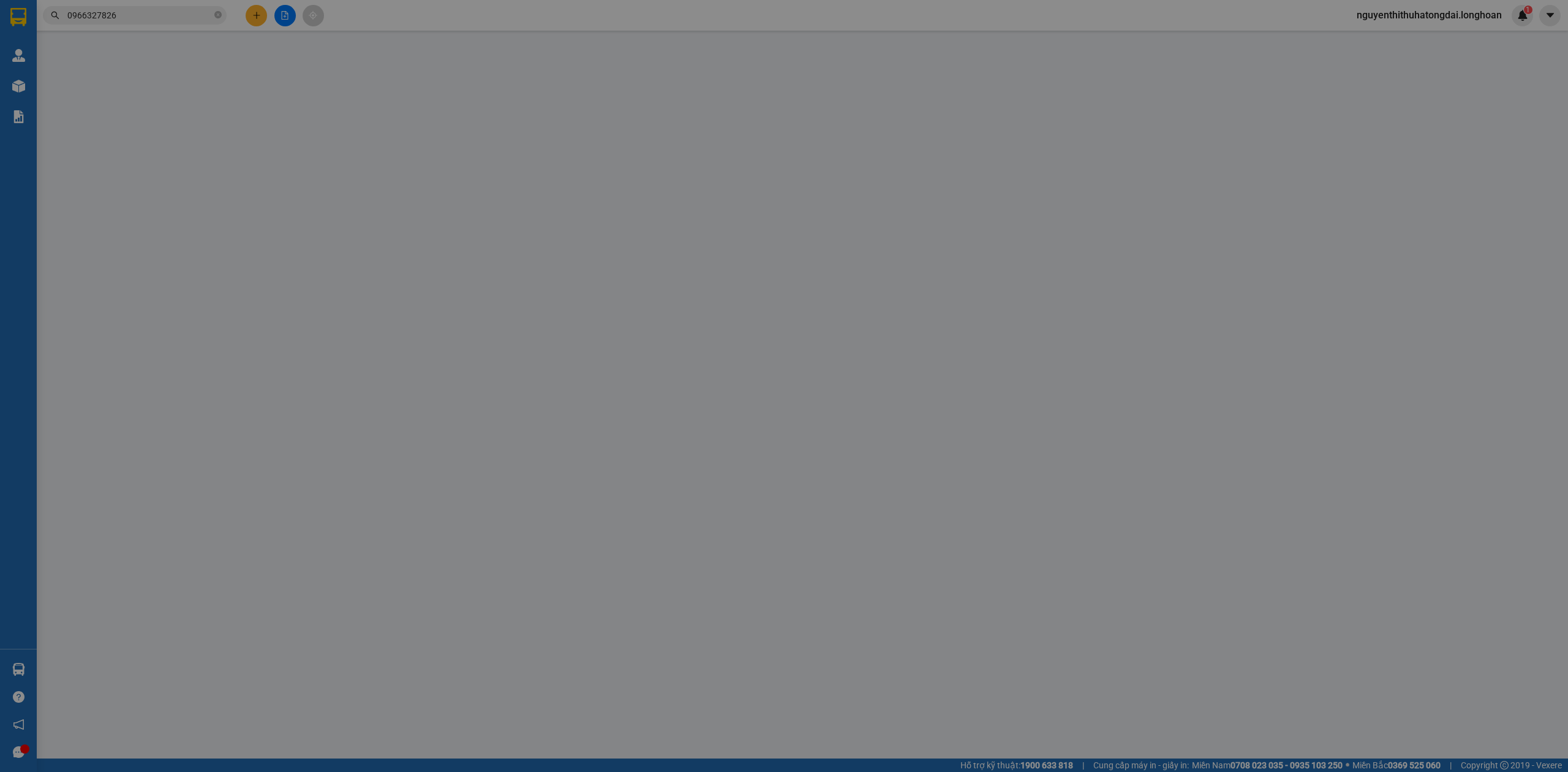
type input ": Đại học xây dựng [GEOGRAPHIC_DATA]-[GEOGRAPHIC_DATA] [GEOGRAPHIC_DATA]: 0968.…"
checkbox input "true"
type input "Địa chỉ: 20B Phó Cơ Điều, [GEOGRAPHIC_DATA],[GEOGRAPHIC_DATA] Tỉnh [GEOGRAPHIC_…"
type input "có VAT"
type input "101.000"
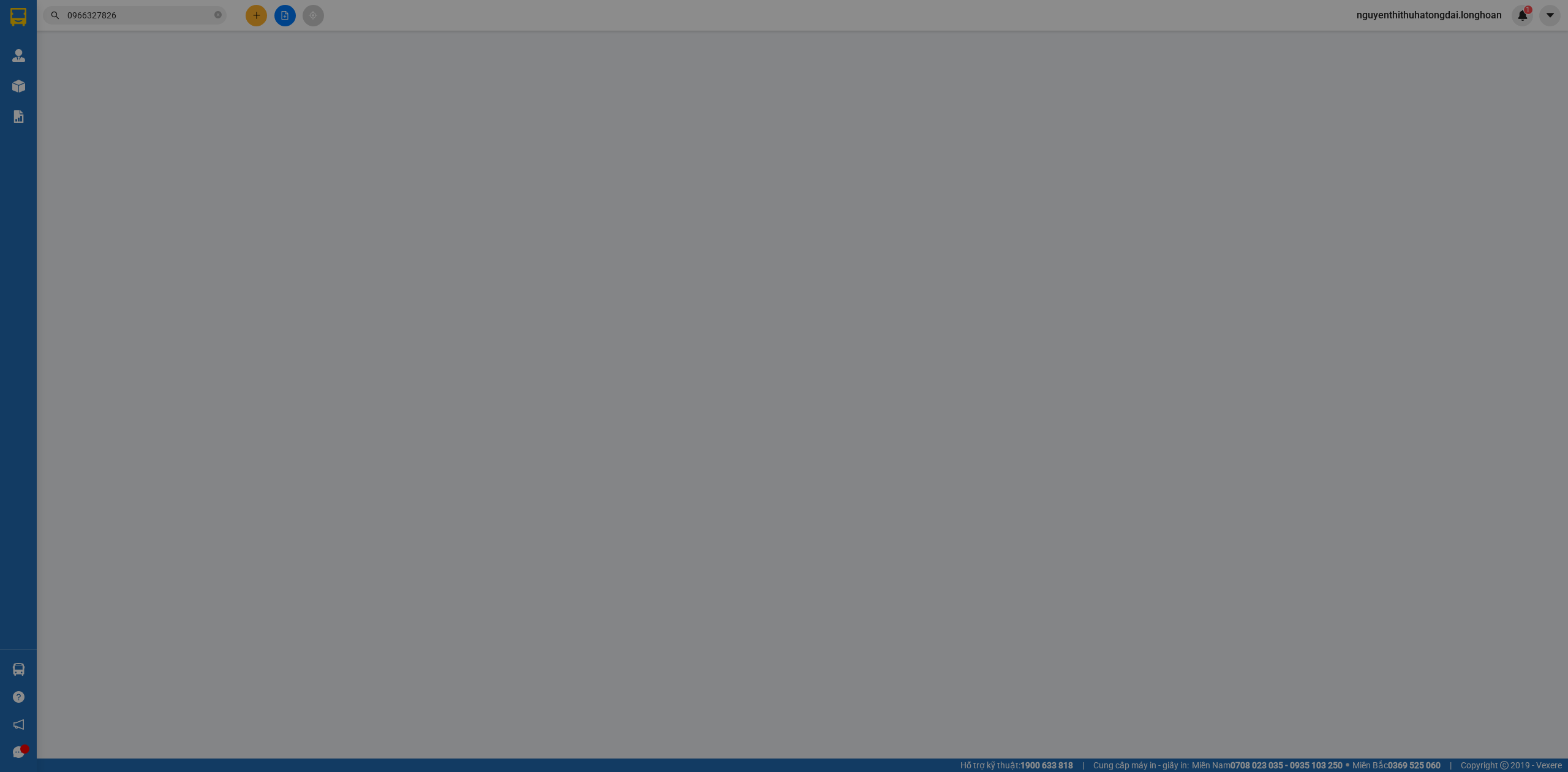
type input "101.000"
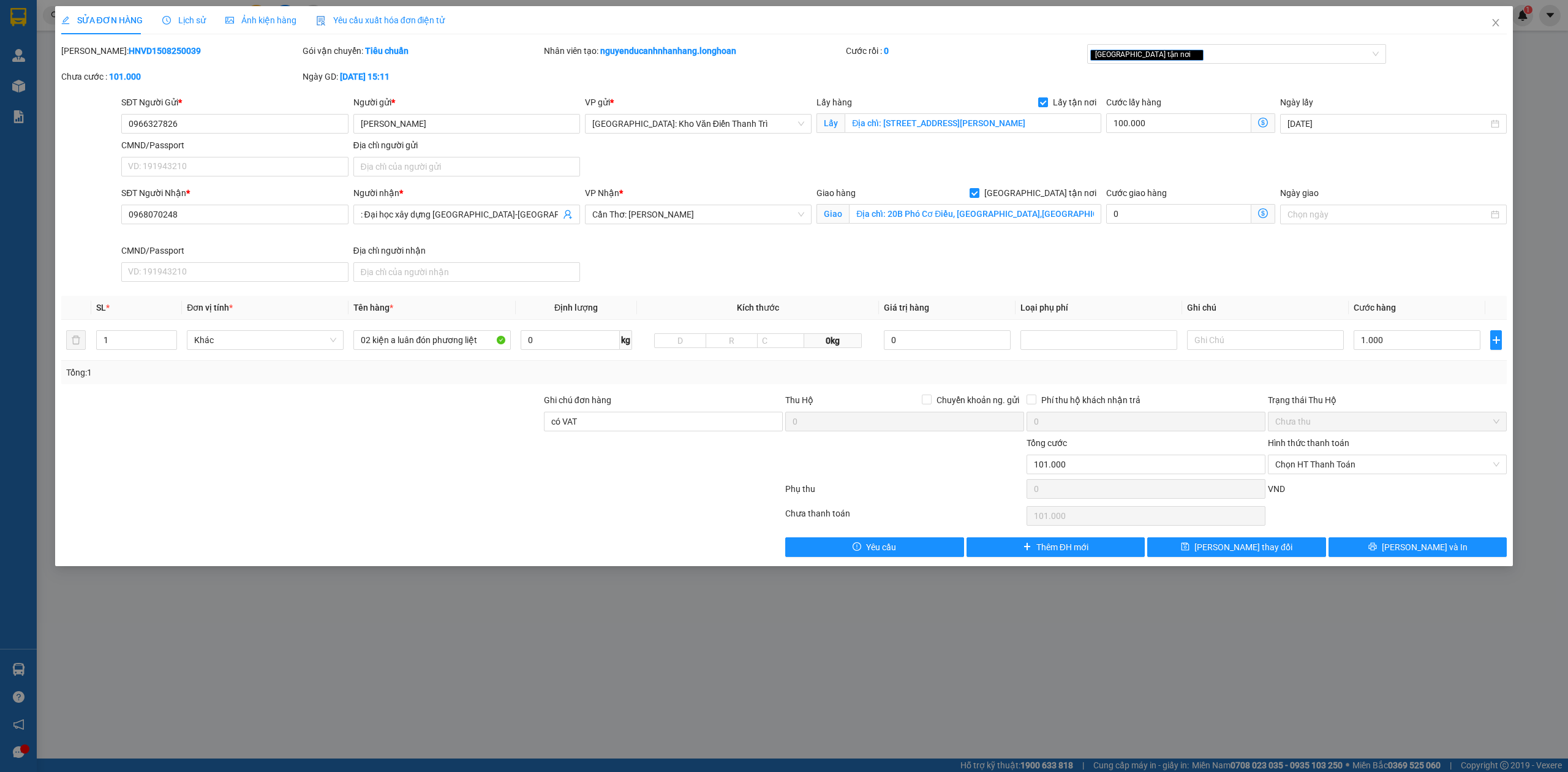
click at [179, 13] on div "Lịch sử" at bounding box center [184, 20] width 44 height 13
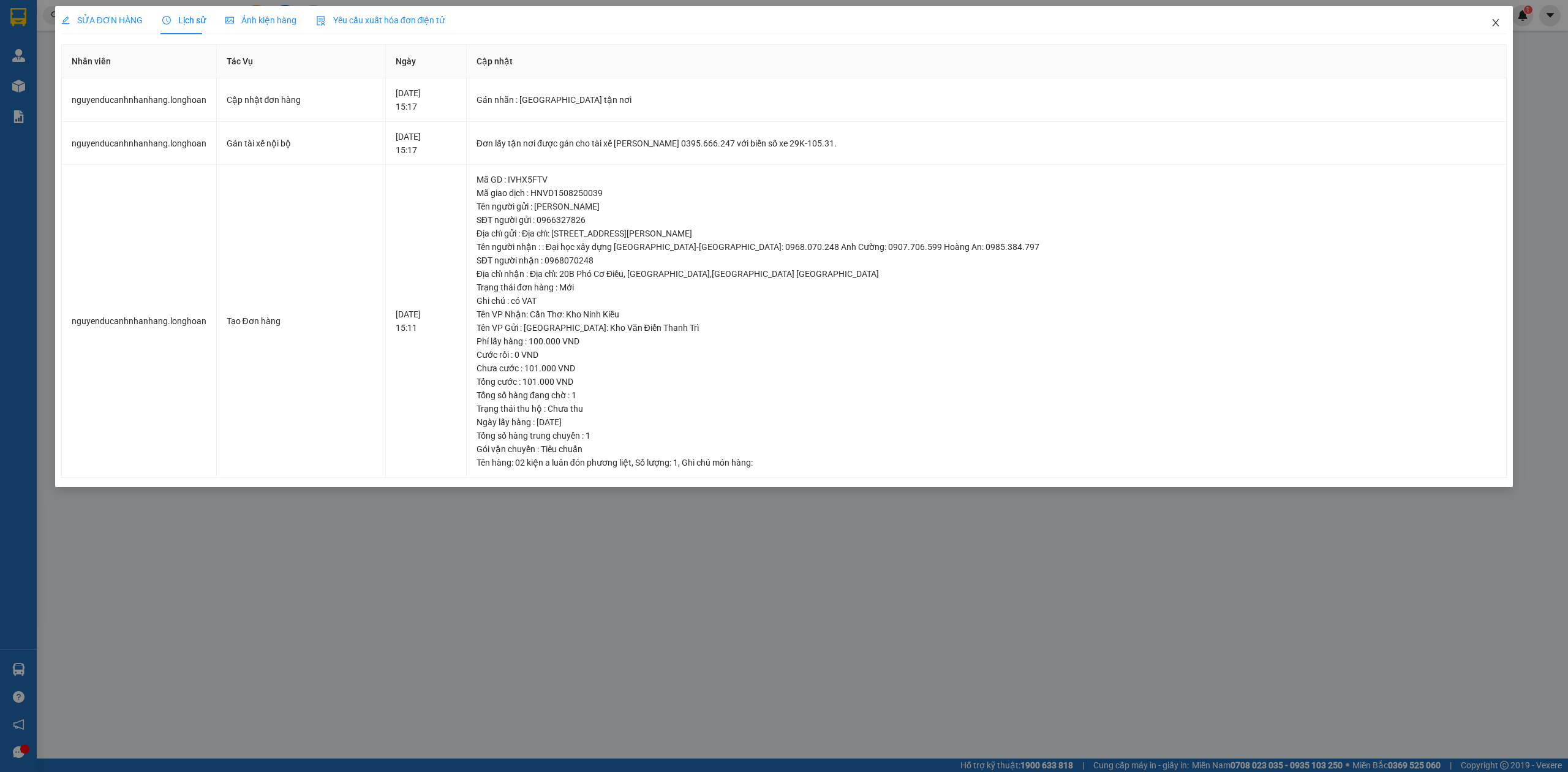
click at [1500, 23] on icon "close" at bounding box center [1495, 23] width 10 height 10
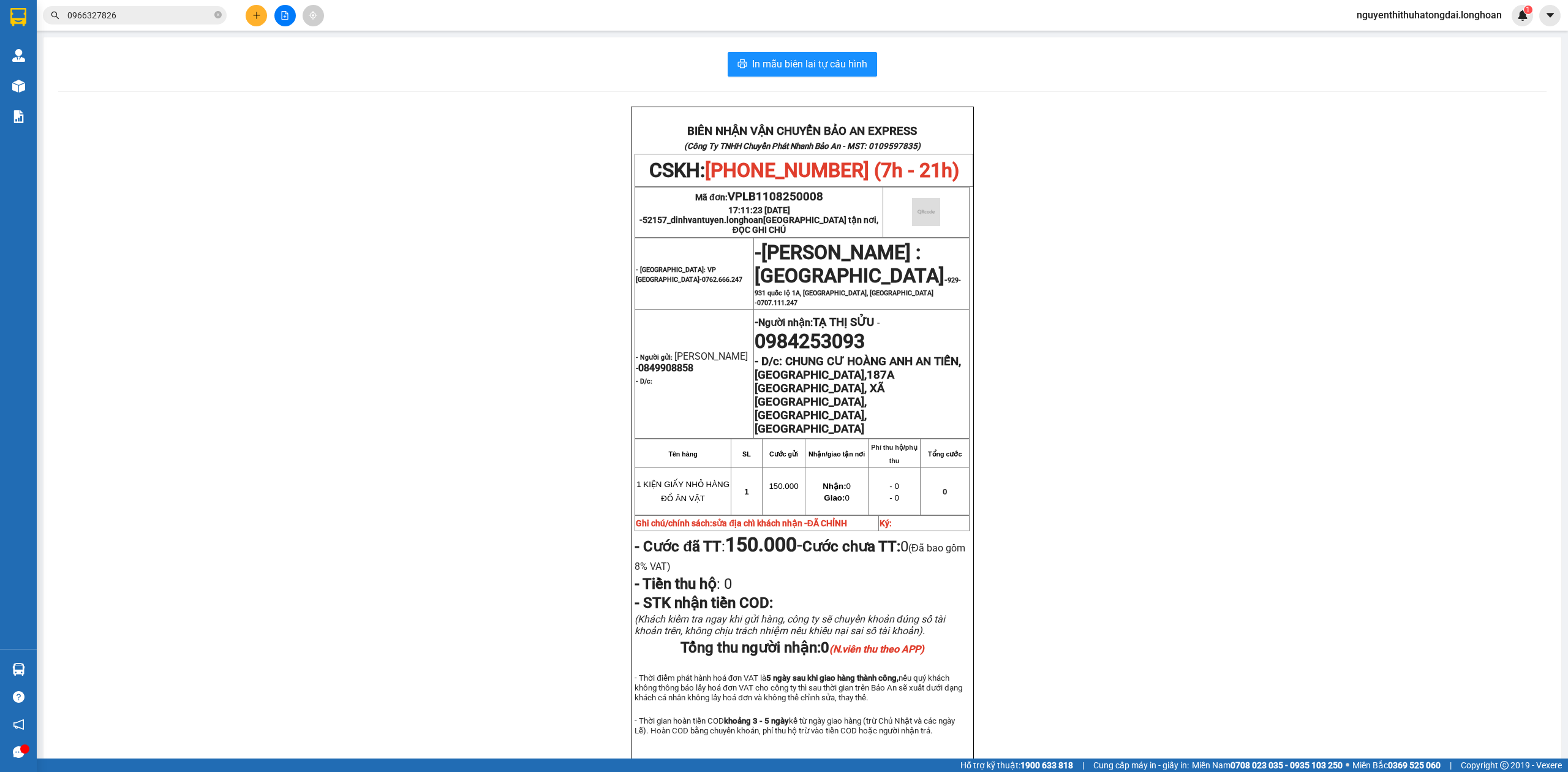
click at [184, 15] on input "0966327826" at bounding box center [139, 15] width 144 height 13
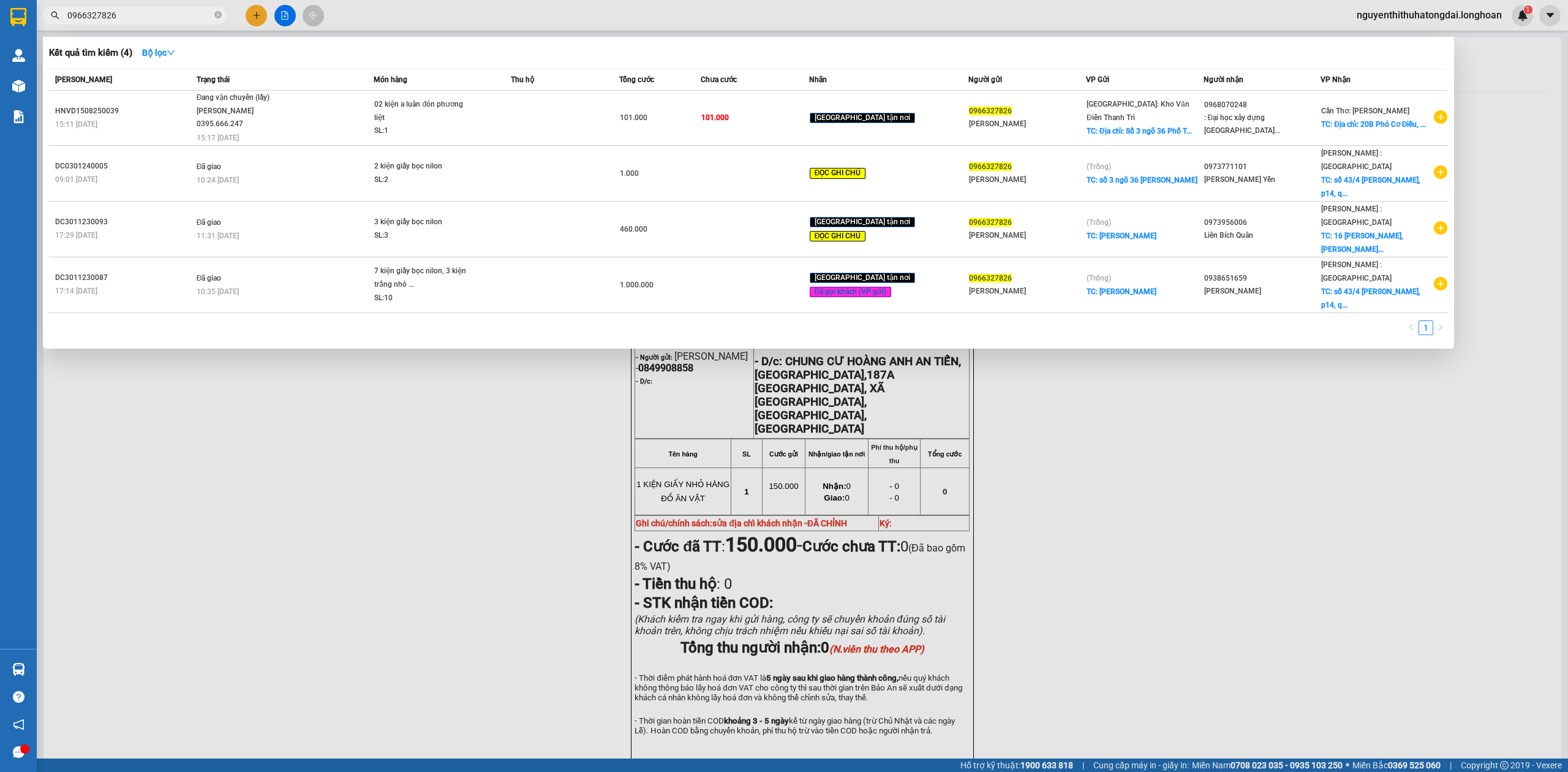
click at [184, 15] on input "0966327826" at bounding box center [139, 15] width 144 height 13
paste input "3904934"
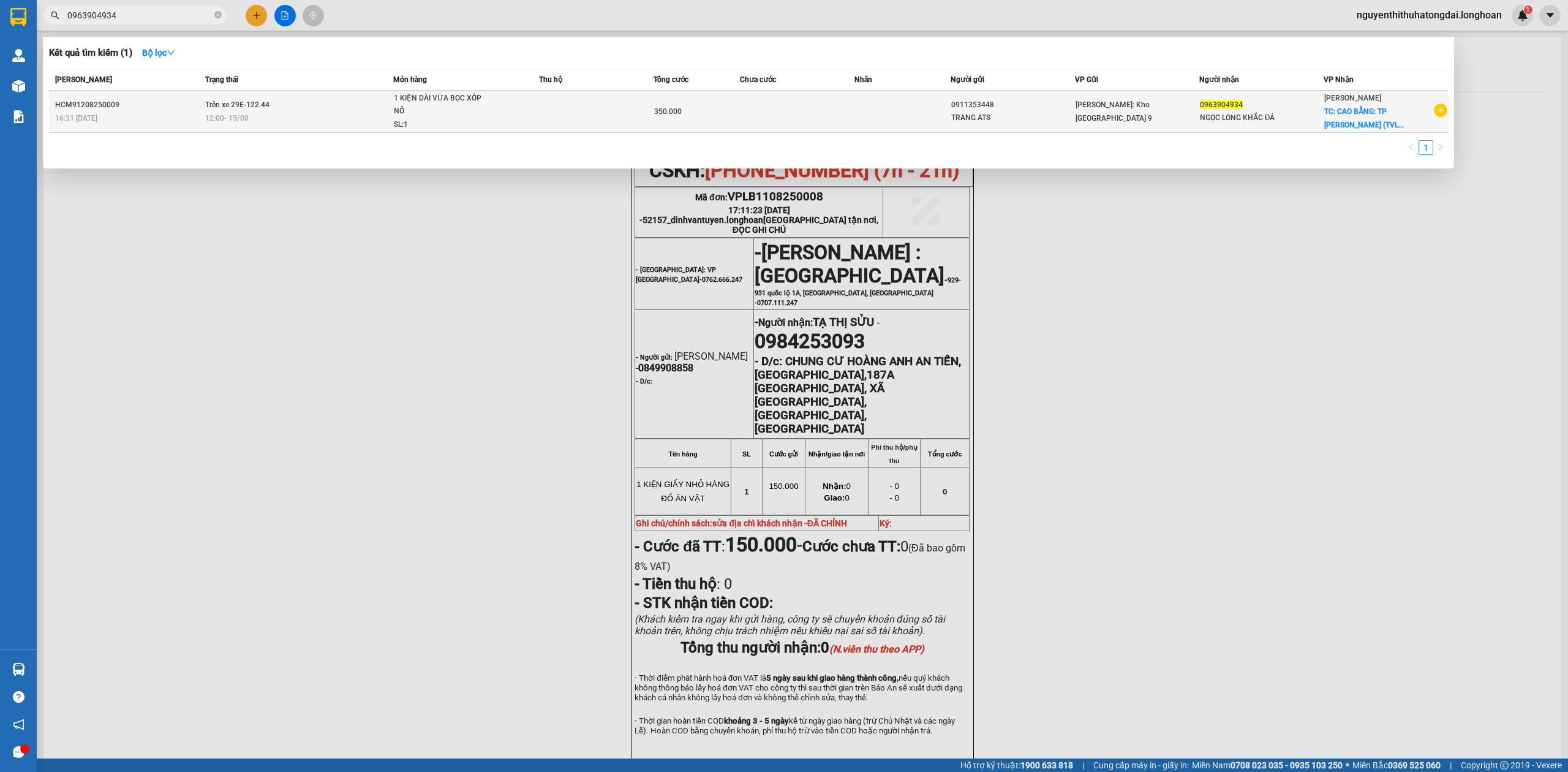
type input "0963904934"
click at [287, 116] on div "12:00 [DATE]" at bounding box center [299, 118] width 187 height 13
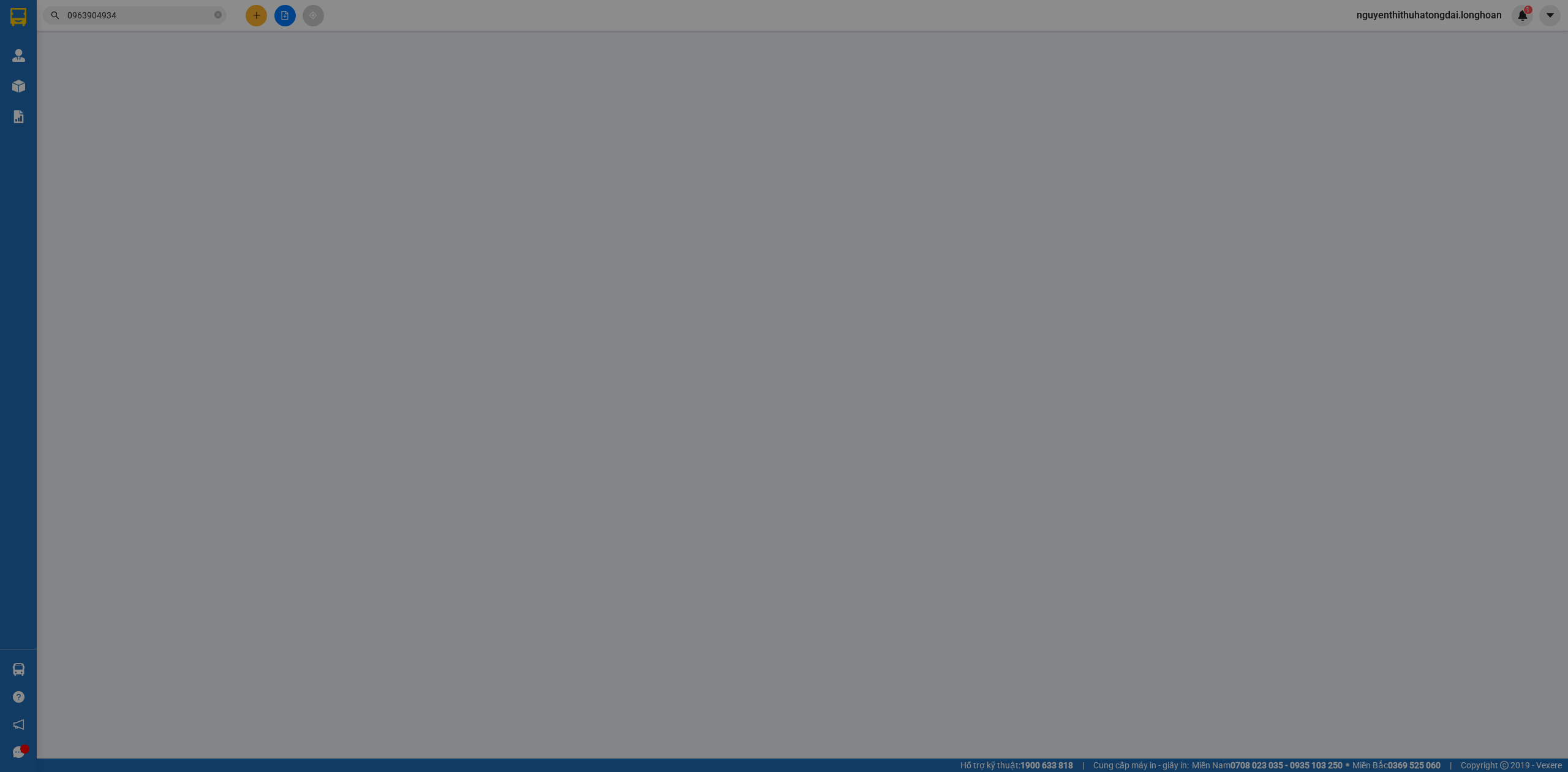
type input "0911353448"
type input "TRANG ATS"
type input "0963904934"
type input "NGỌC LONG KHẮC ĐÁ"
checkbox input "true"
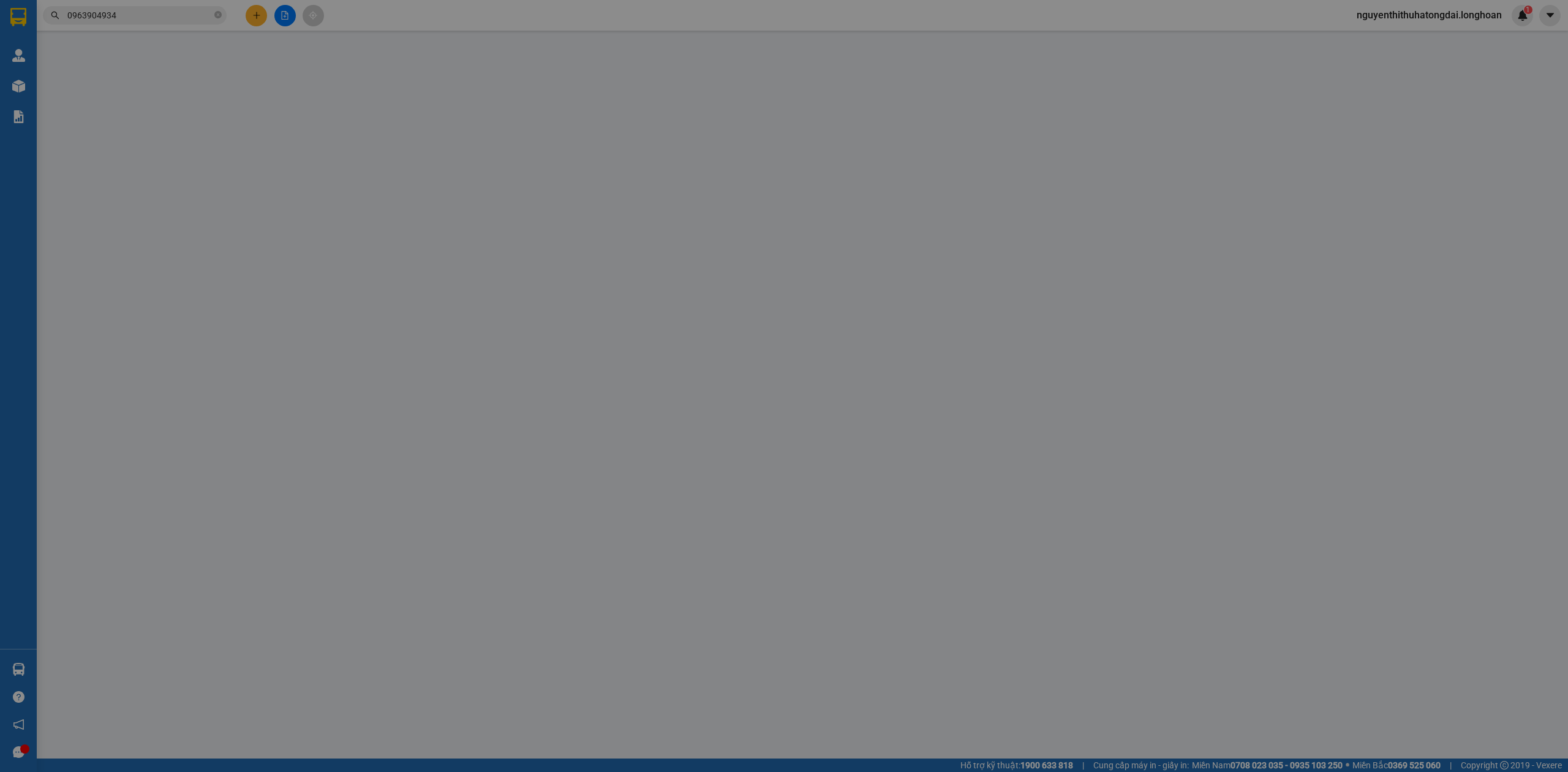
type input "CAO BẰNG: TP Cao Bằng (TVLT): Giao tại [GEOGRAPHIC_DATA] hoặc bến xe Cũ [GEOGRA…"
type input "nhận theo kiện-giao nguyên kiên-hư hỏng không chịu trách nhiệm"
type input "350.000"
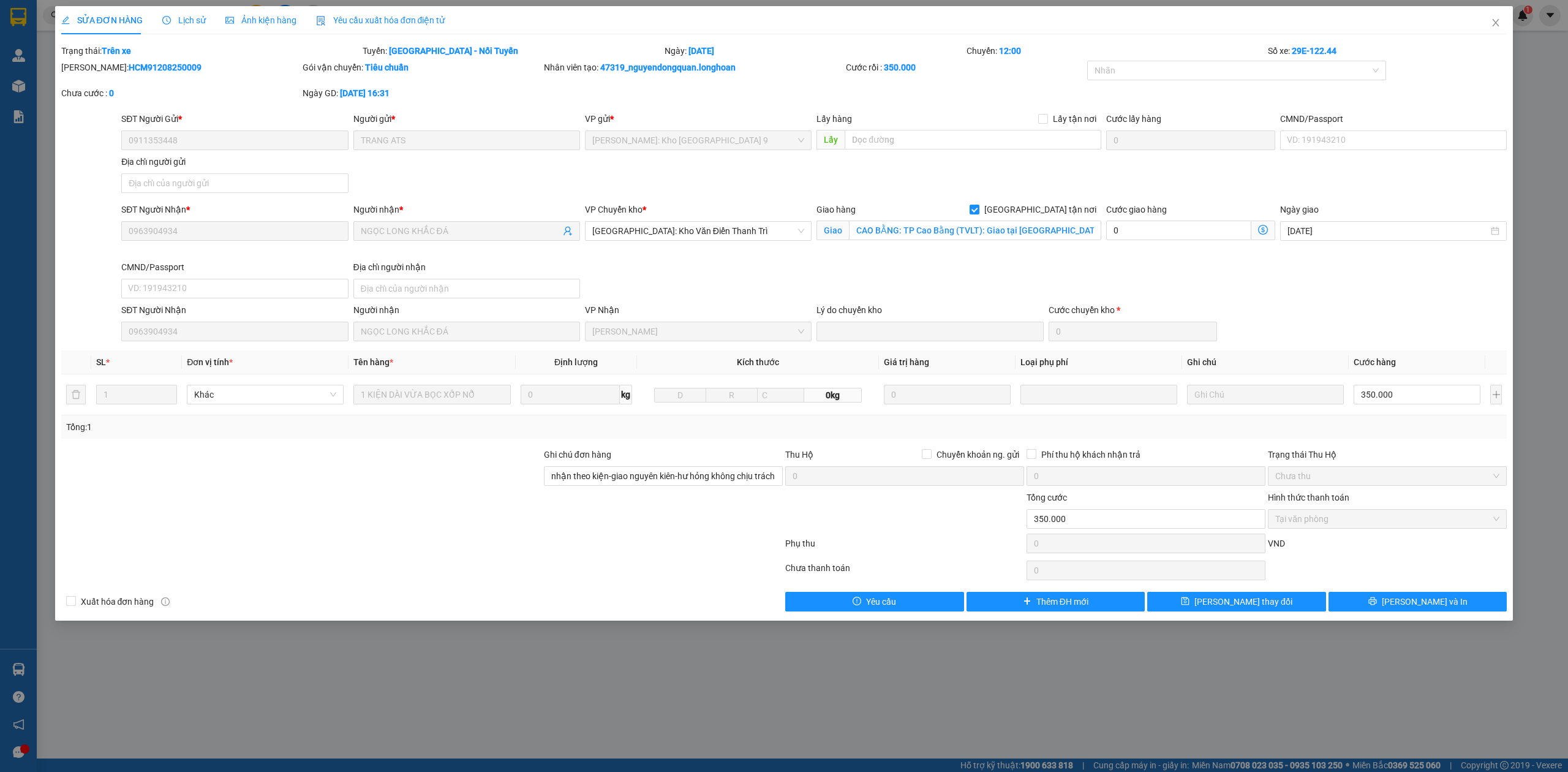
click at [185, 16] on span "Lịch sử" at bounding box center [184, 20] width 44 height 10
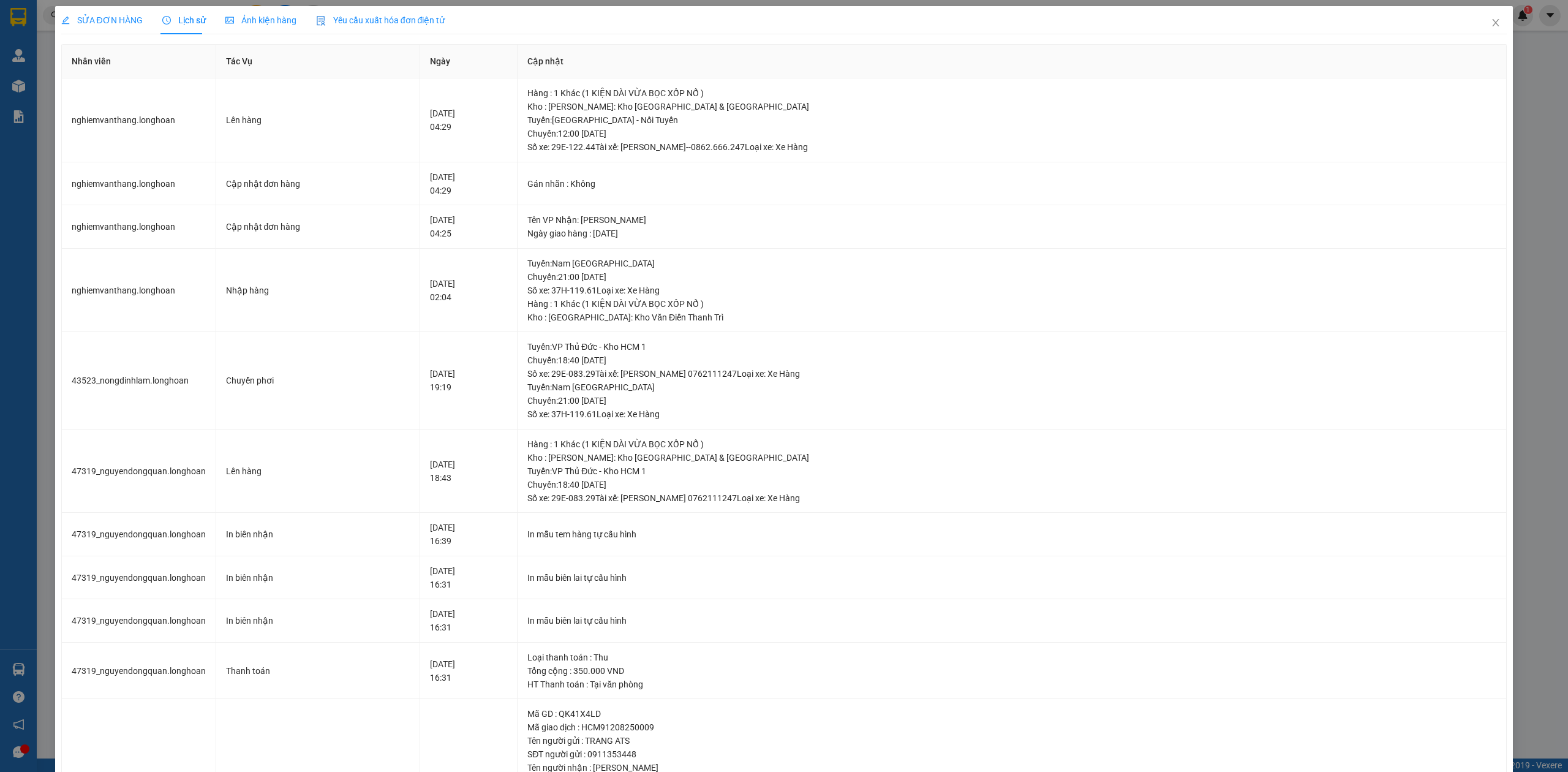
click at [79, 17] on span "SỬA ĐƠN HÀNG" at bounding box center [102, 20] width 81 height 10
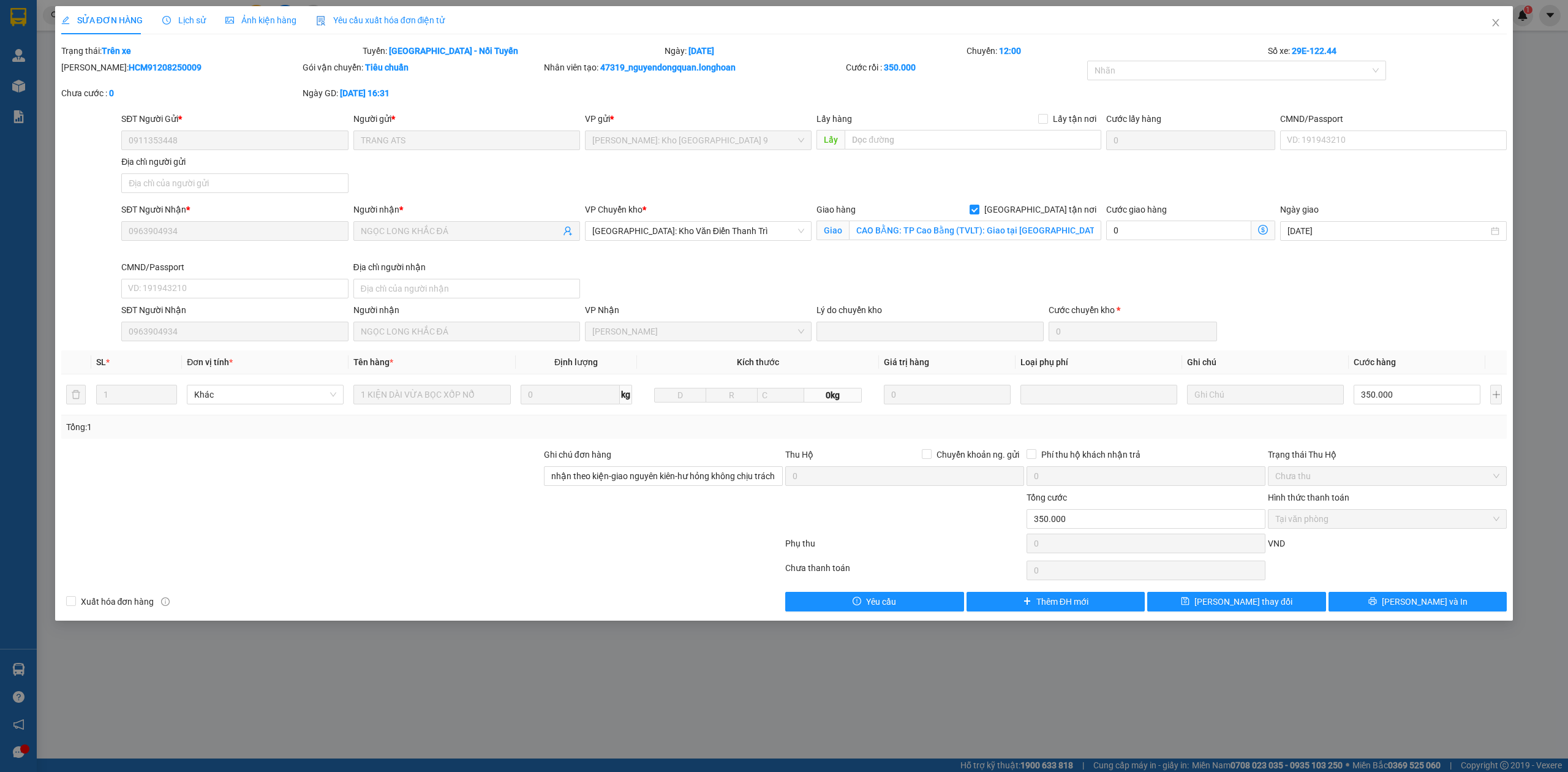
click at [172, 23] on span "Lịch sử" at bounding box center [184, 20] width 44 height 10
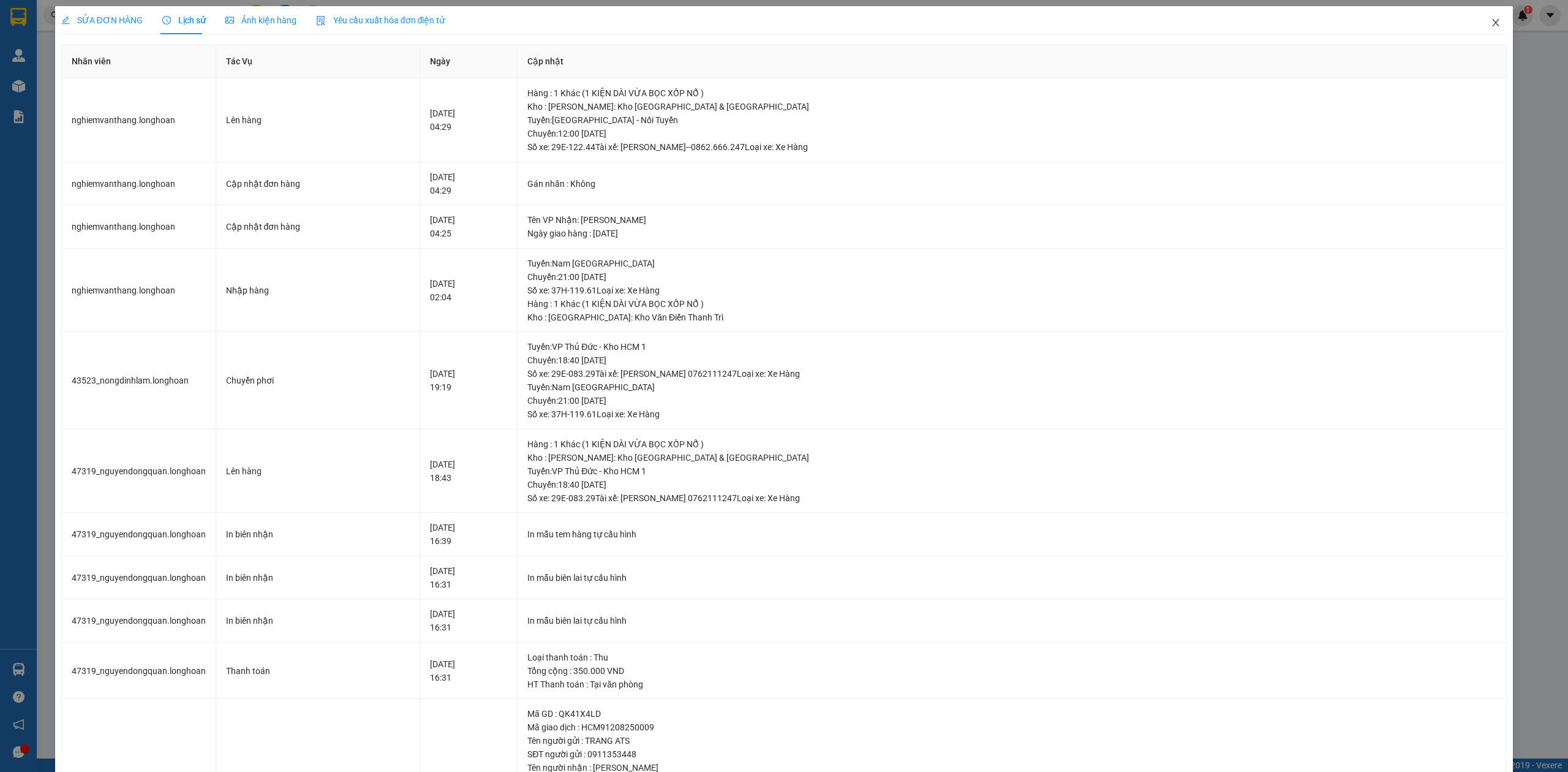
click at [1491, 25] on icon "close" at bounding box center [1495, 23] width 10 height 10
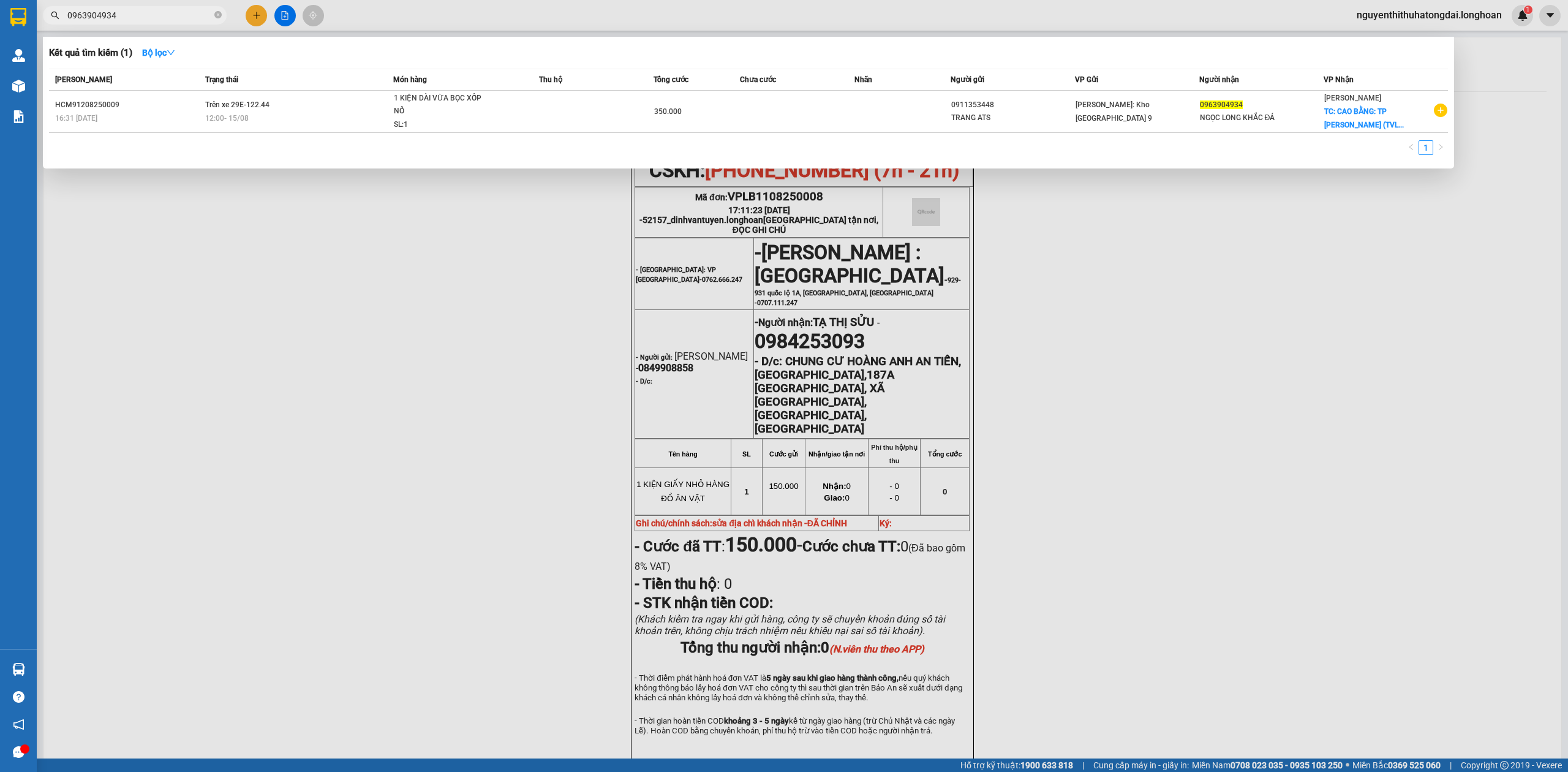
click at [118, 13] on input "0963904934" at bounding box center [139, 15] width 144 height 13
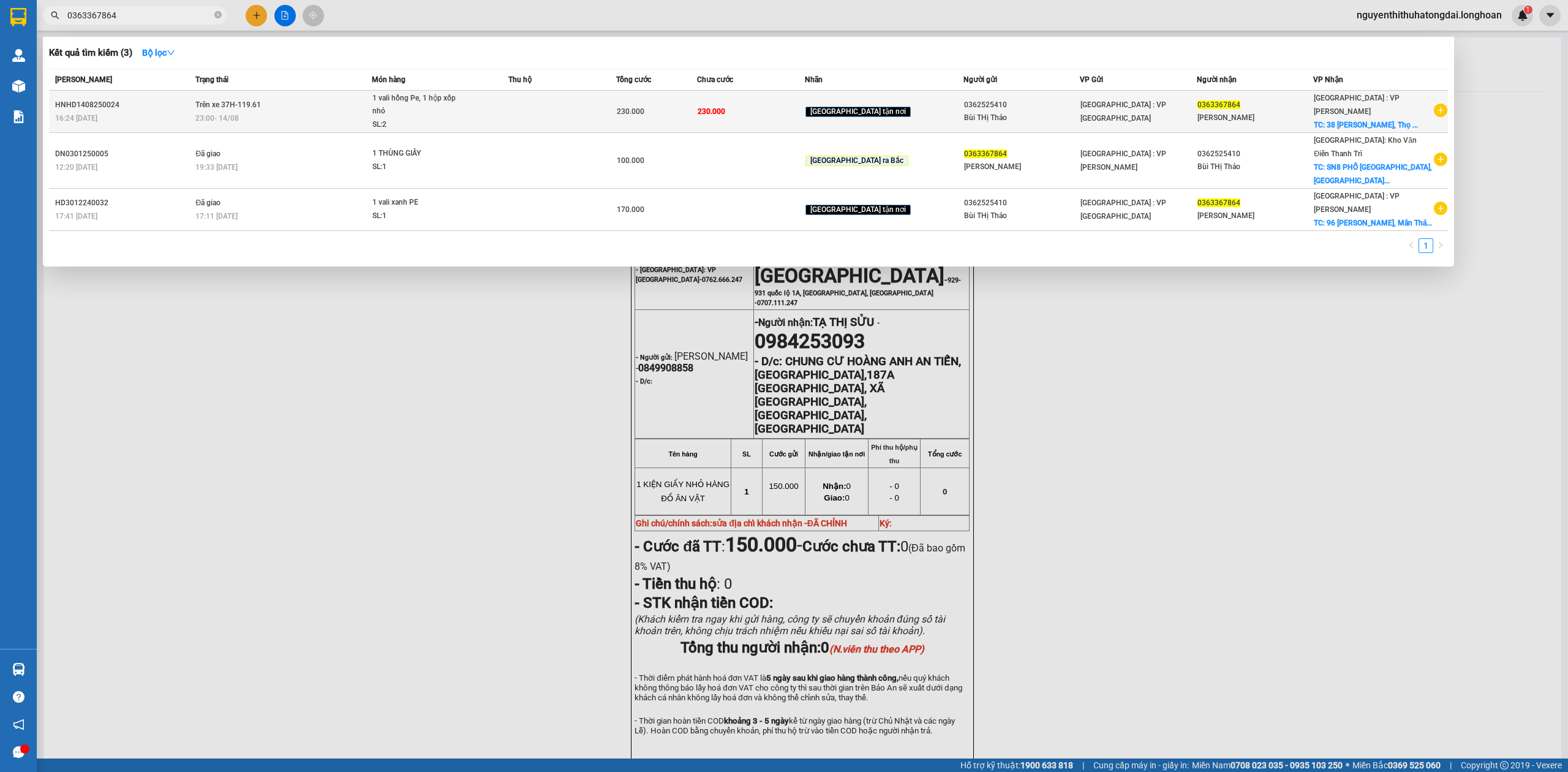
type input "0363367864"
click at [309, 101] on td "Trên xe 37H-119.61 23:00 [DATE]" at bounding box center [282, 112] width 180 height 42
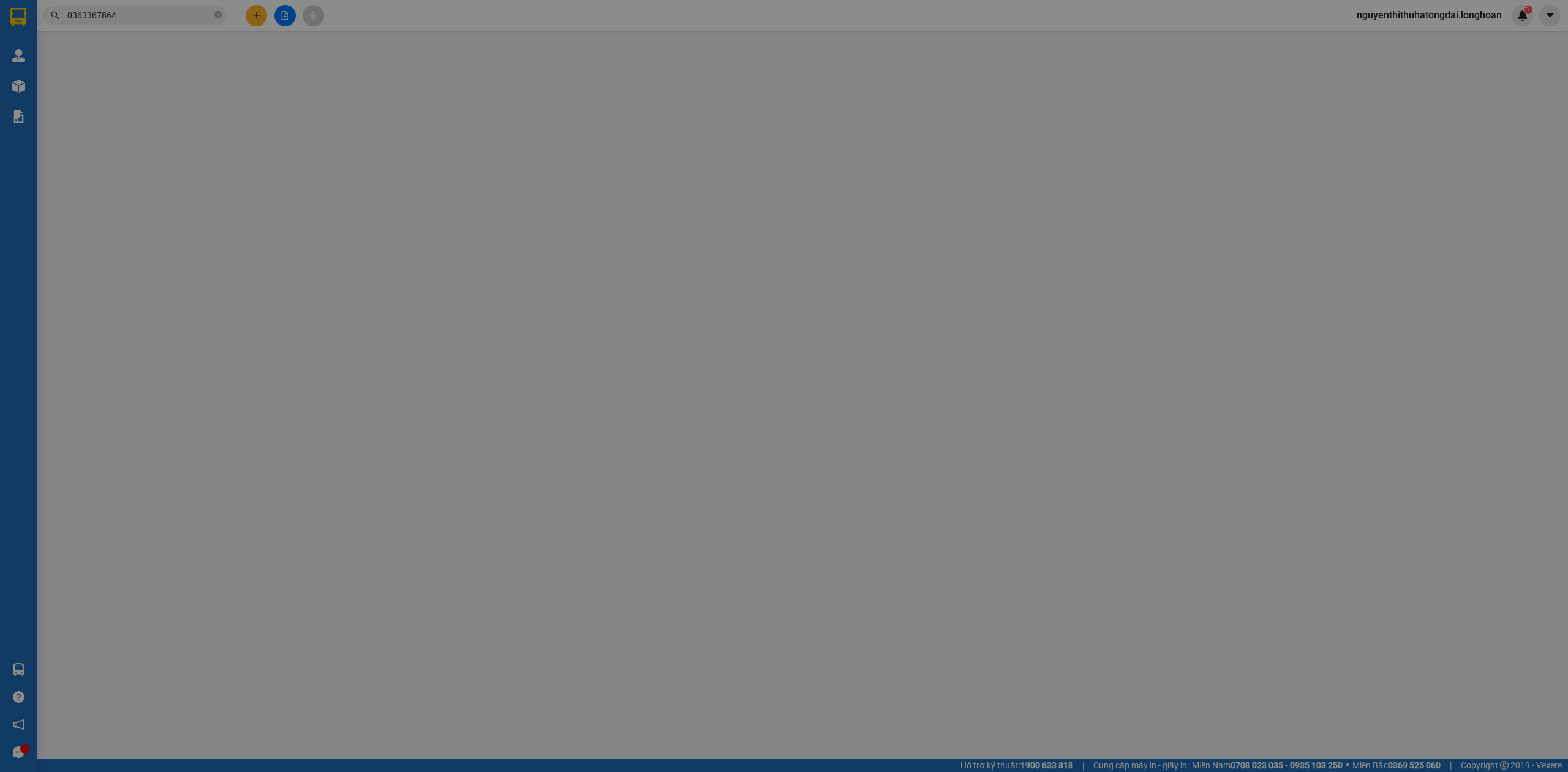
type input "0362525410"
type input "Bùi THị Thảo"
type input "0363367864"
type input "[PERSON_NAME]"
checkbox input "true"
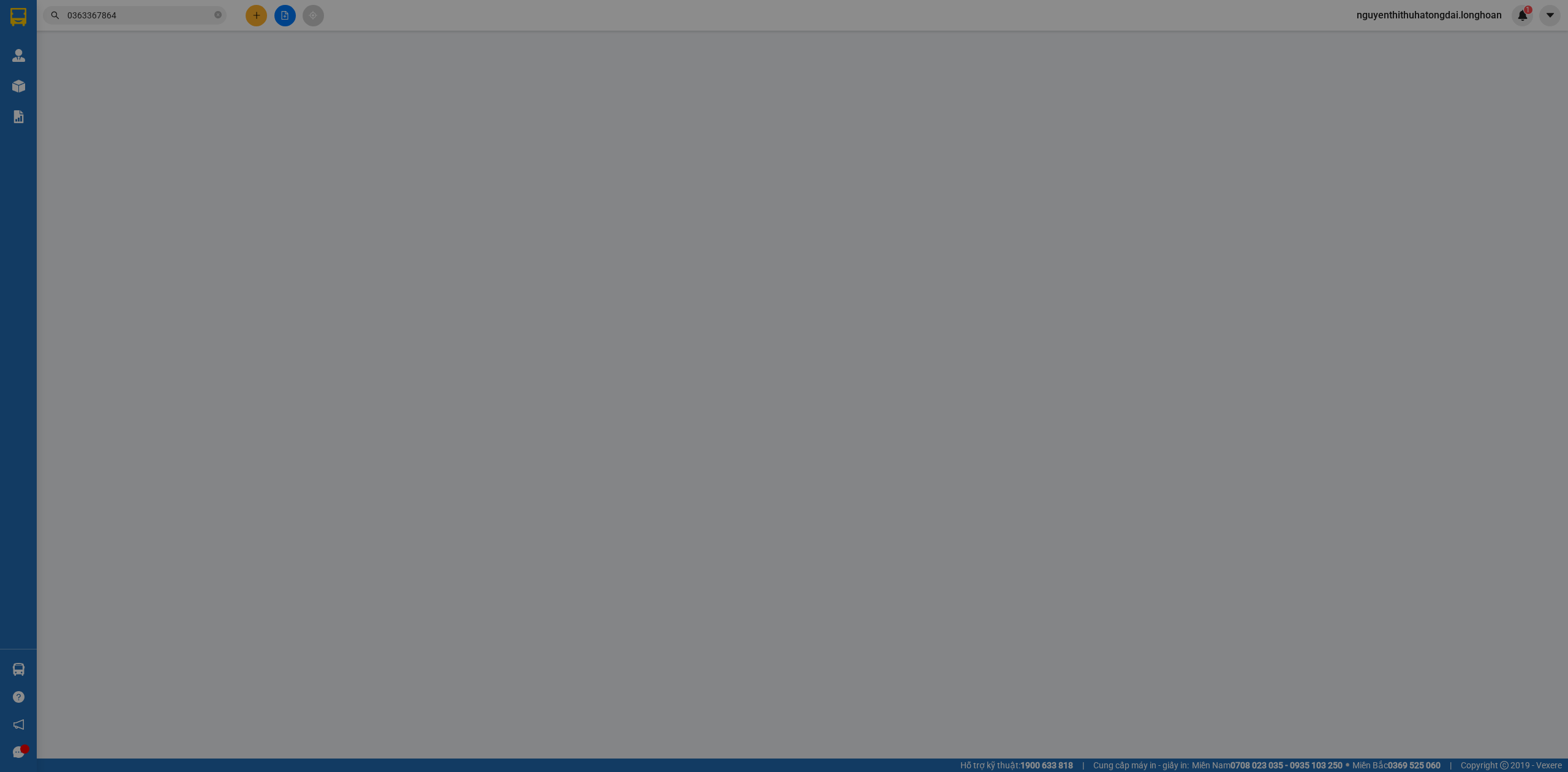
type input "38 Thích Thiện Chiếu, [GEOGRAPHIC_DATA], [GEOGRAPHIC_DATA]"
type input "230.000"
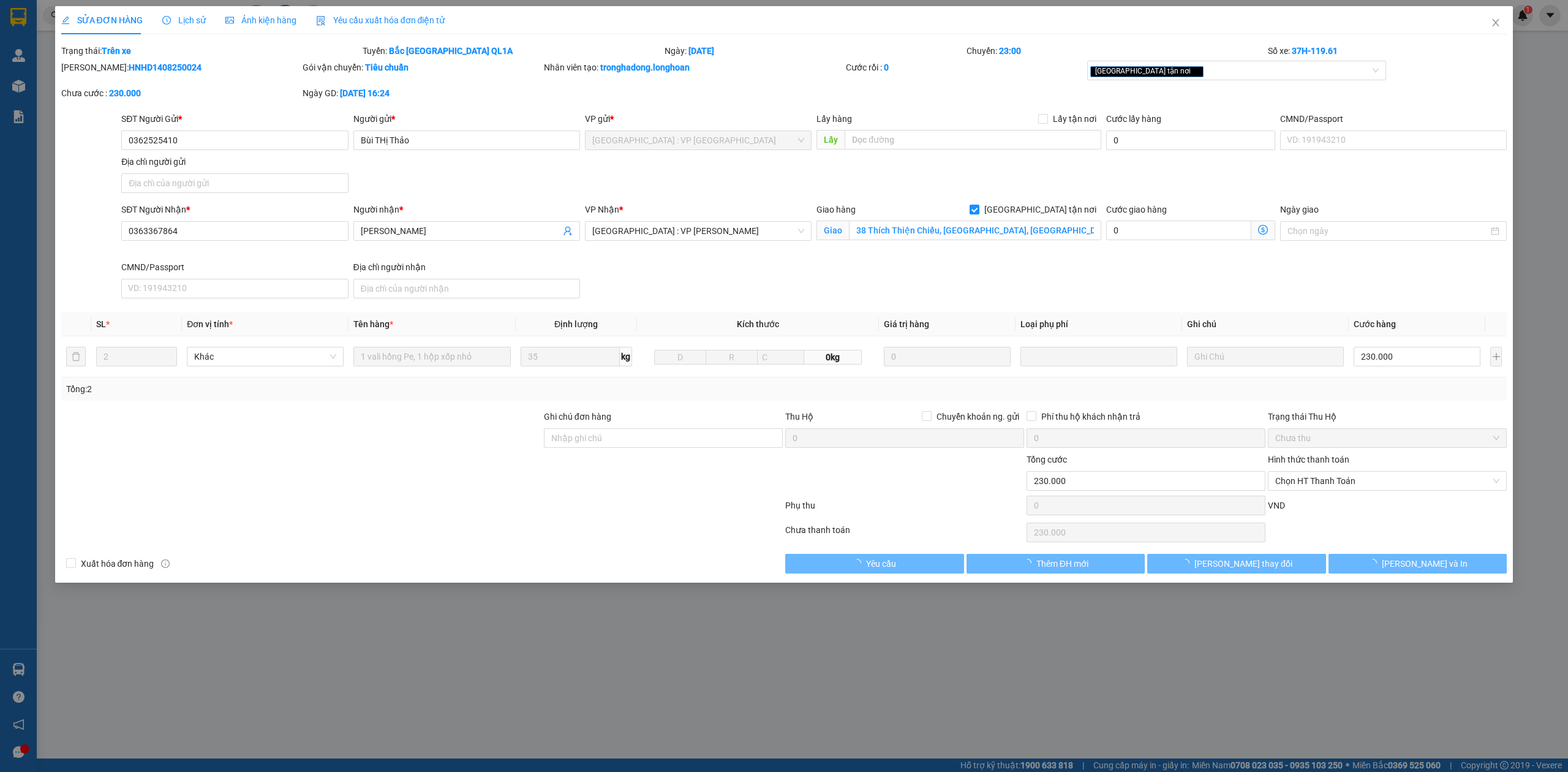
click at [180, 24] on span "Lịch sử" at bounding box center [184, 20] width 44 height 10
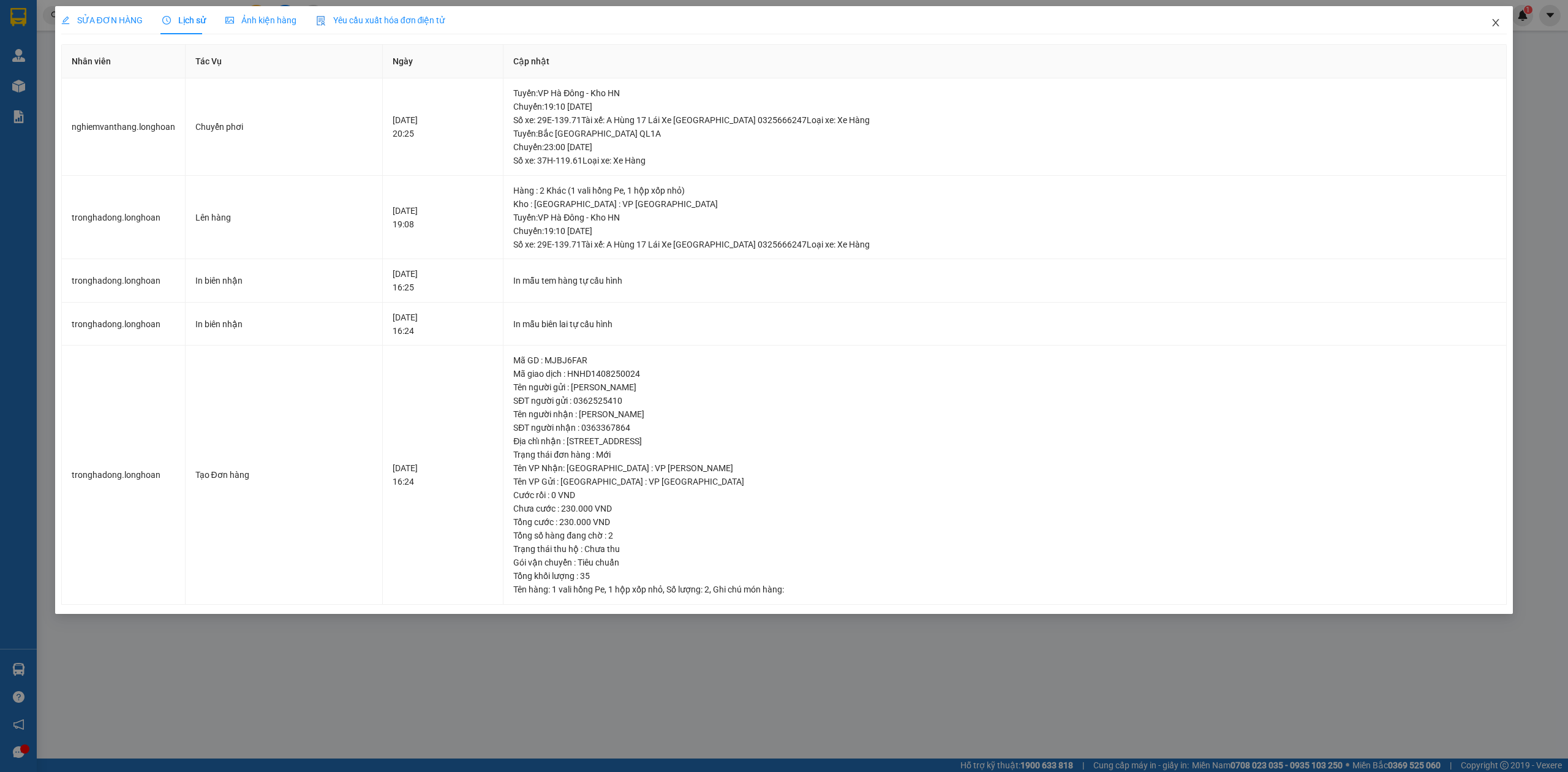
click at [1498, 13] on span "Close" at bounding box center [1495, 23] width 34 height 34
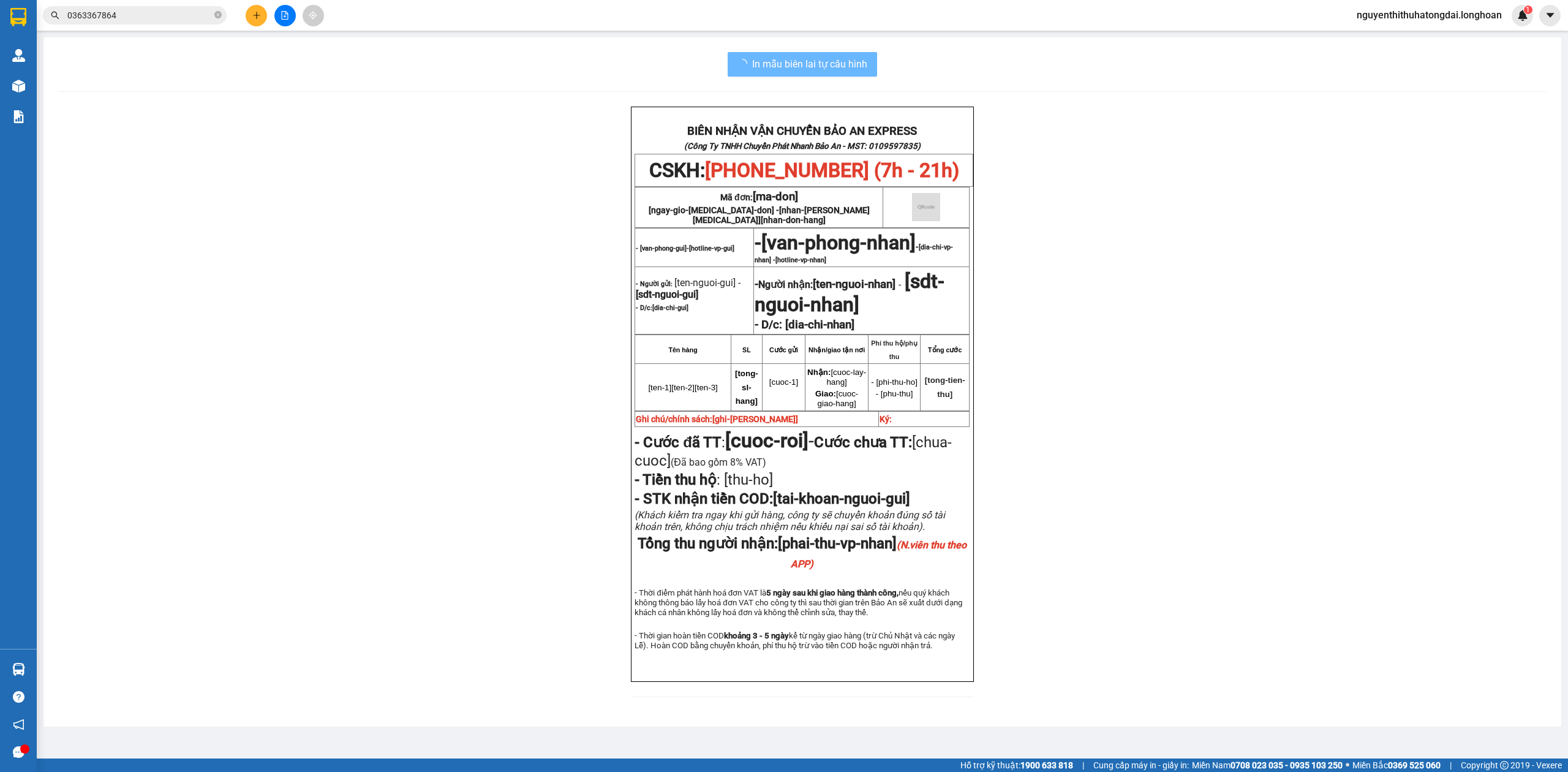
click at [169, 11] on input "0363367864" at bounding box center [139, 15] width 144 height 13
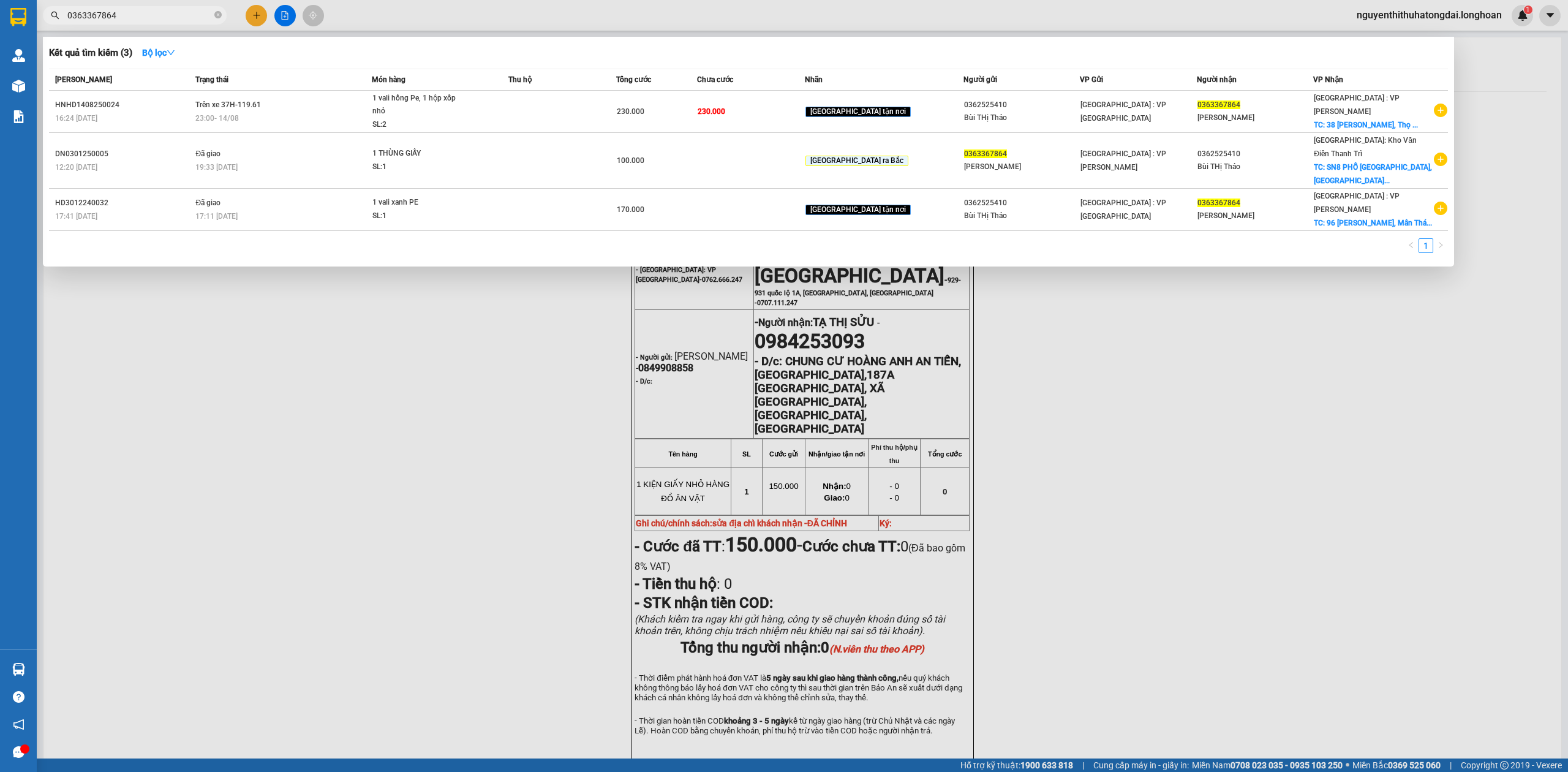
click at [167, 11] on input "0363367864" at bounding box center [139, 15] width 144 height 13
click at [166, 13] on input "0363367864" at bounding box center [139, 15] width 144 height 13
paste input "9229499"
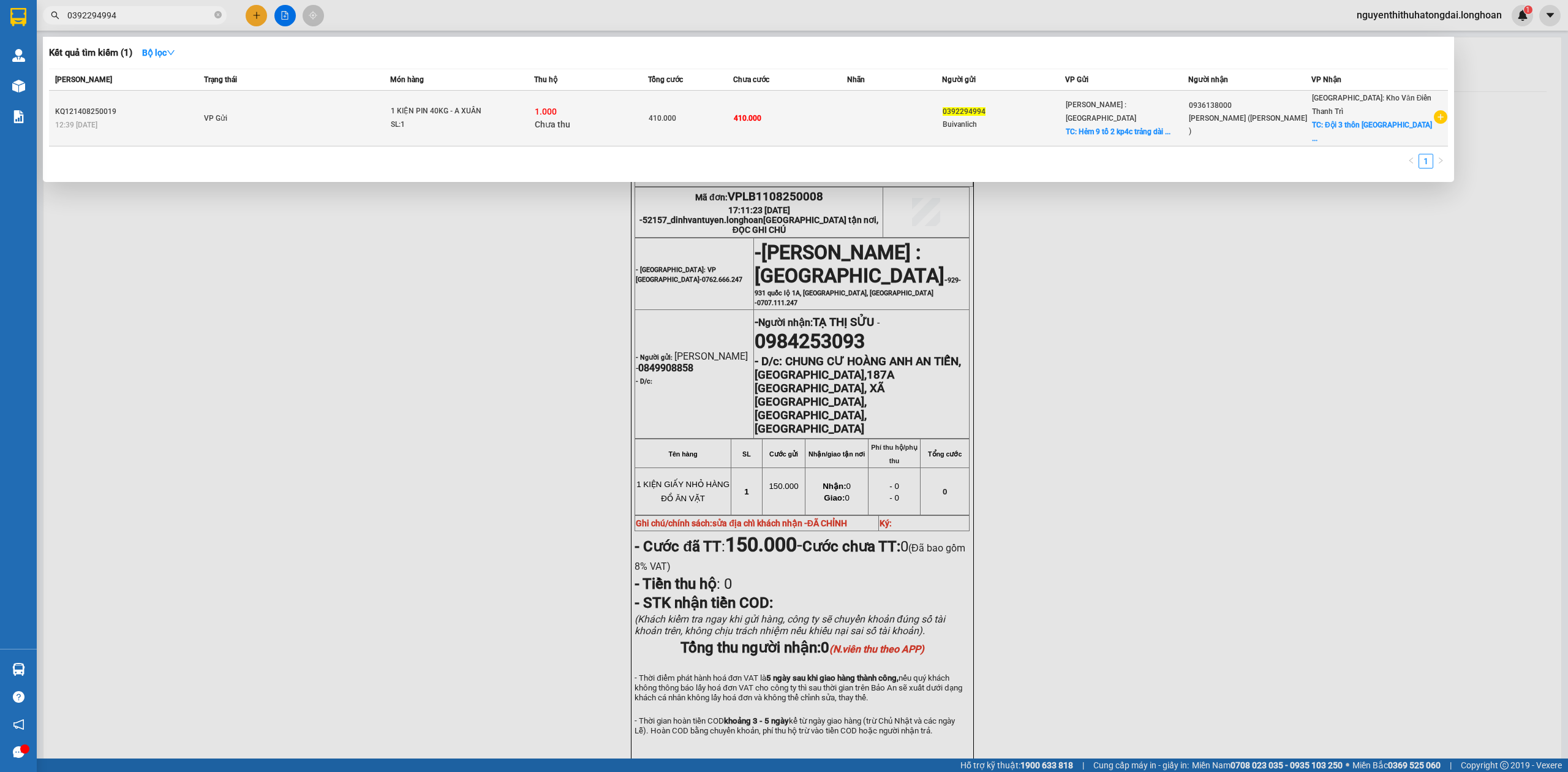
type input "0392294994"
click at [383, 95] on td "VP Gửi" at bounding box center [295, 118] width 189 height 55
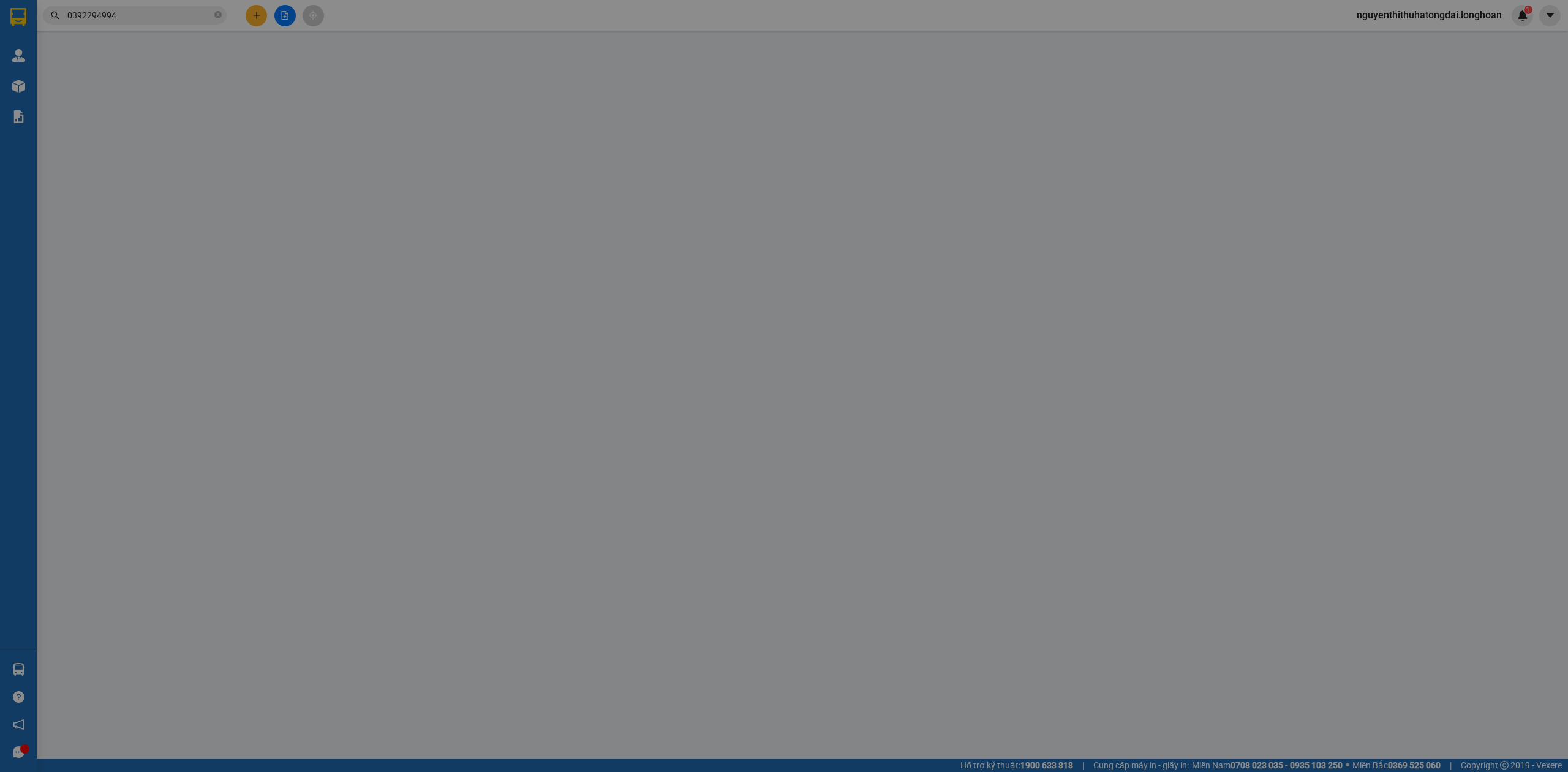
type input "0392294994"
type input "Buivanlich"
checkbox input "true"
type input "Hẻm 9 tổ 2 kp4c trảng dài biên hoà đồng nai"
type input "0936138000"
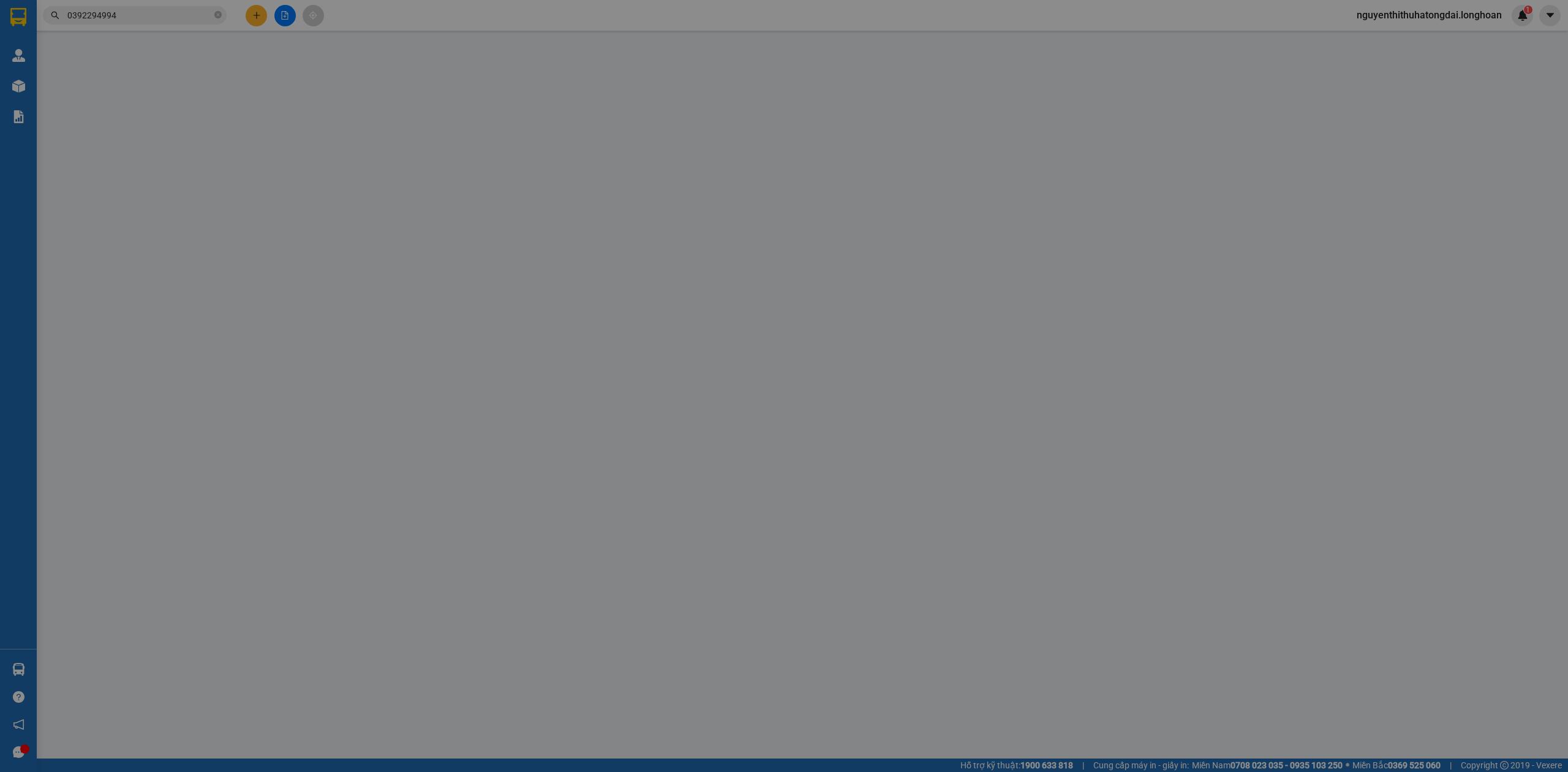
type input "[PERSON_NAME] ([PERSON_NAME] )"
checkbox input "true"
type input "Đội 3 thôn Uông Thượng xã [GEOGRAPHIC_DATA] huyện [GEOGRAPHIC_DATA] Tỉnh [GEOGR…"
type input "410.000"
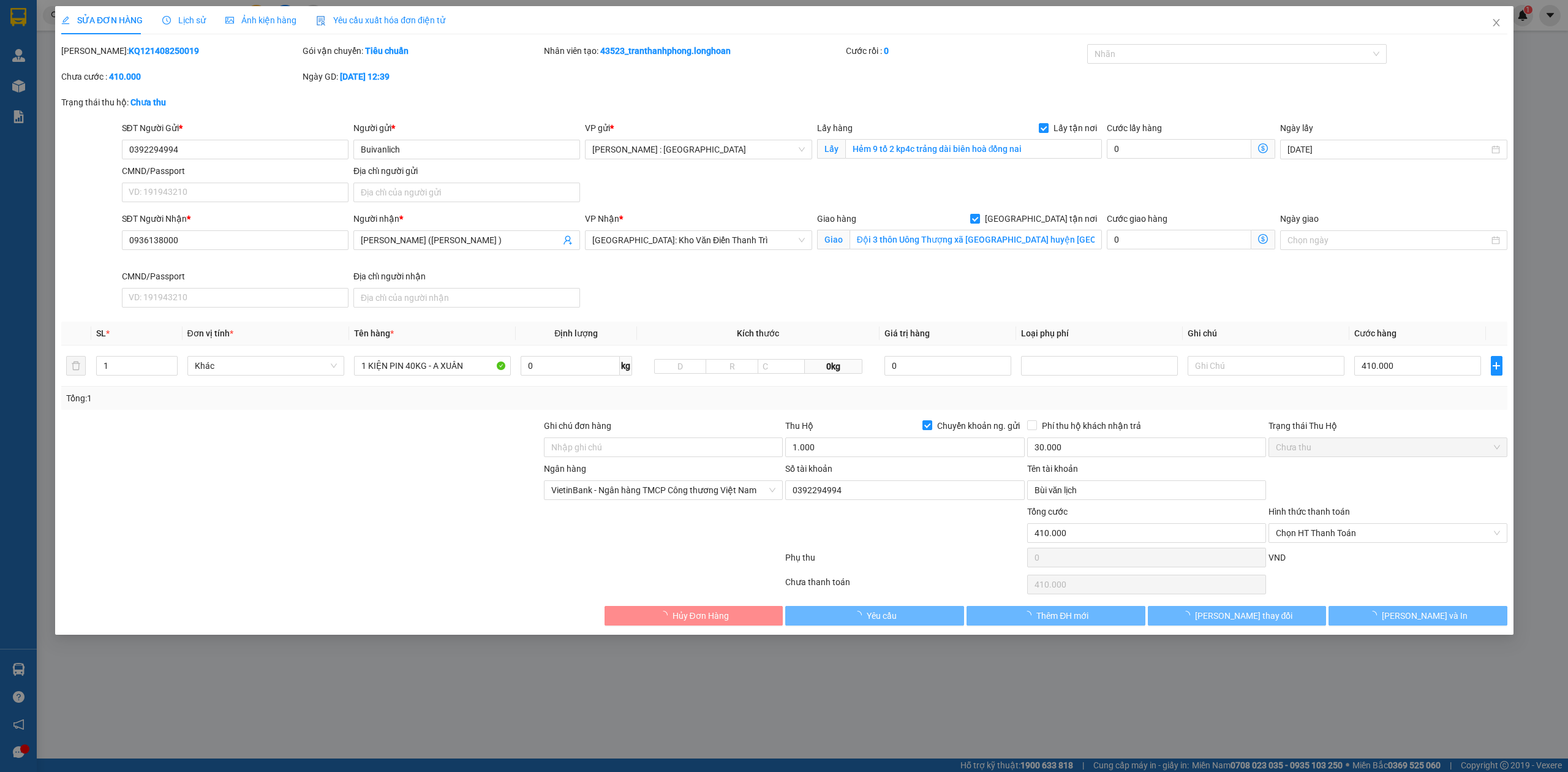
click at [182, 21] on span "Lịch sử" at bounding box center [184, 20] width 44 height 10
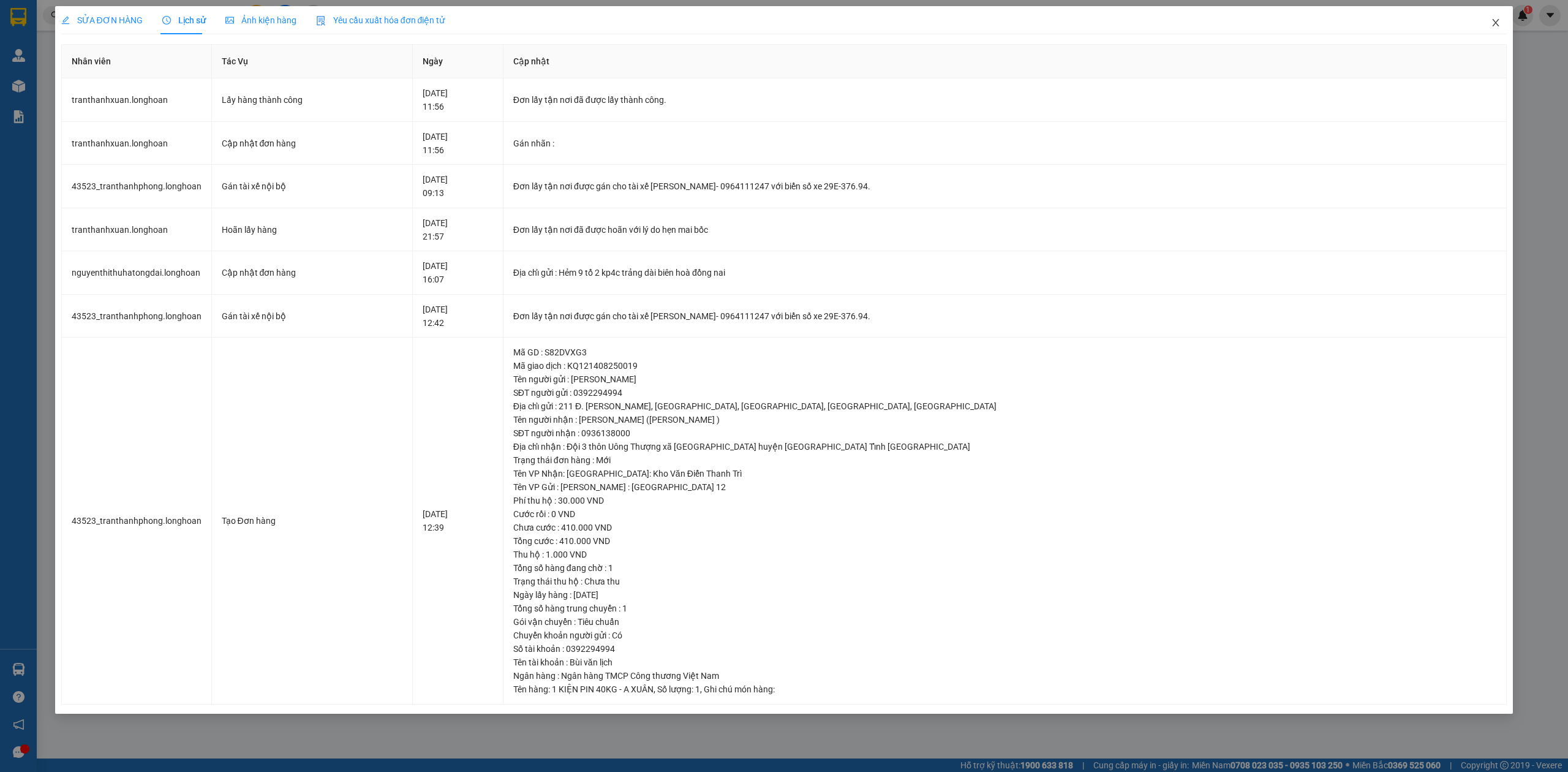
click at [1489, 15] on span "Close" at bounding box center [1495, 23] width 34 height 34
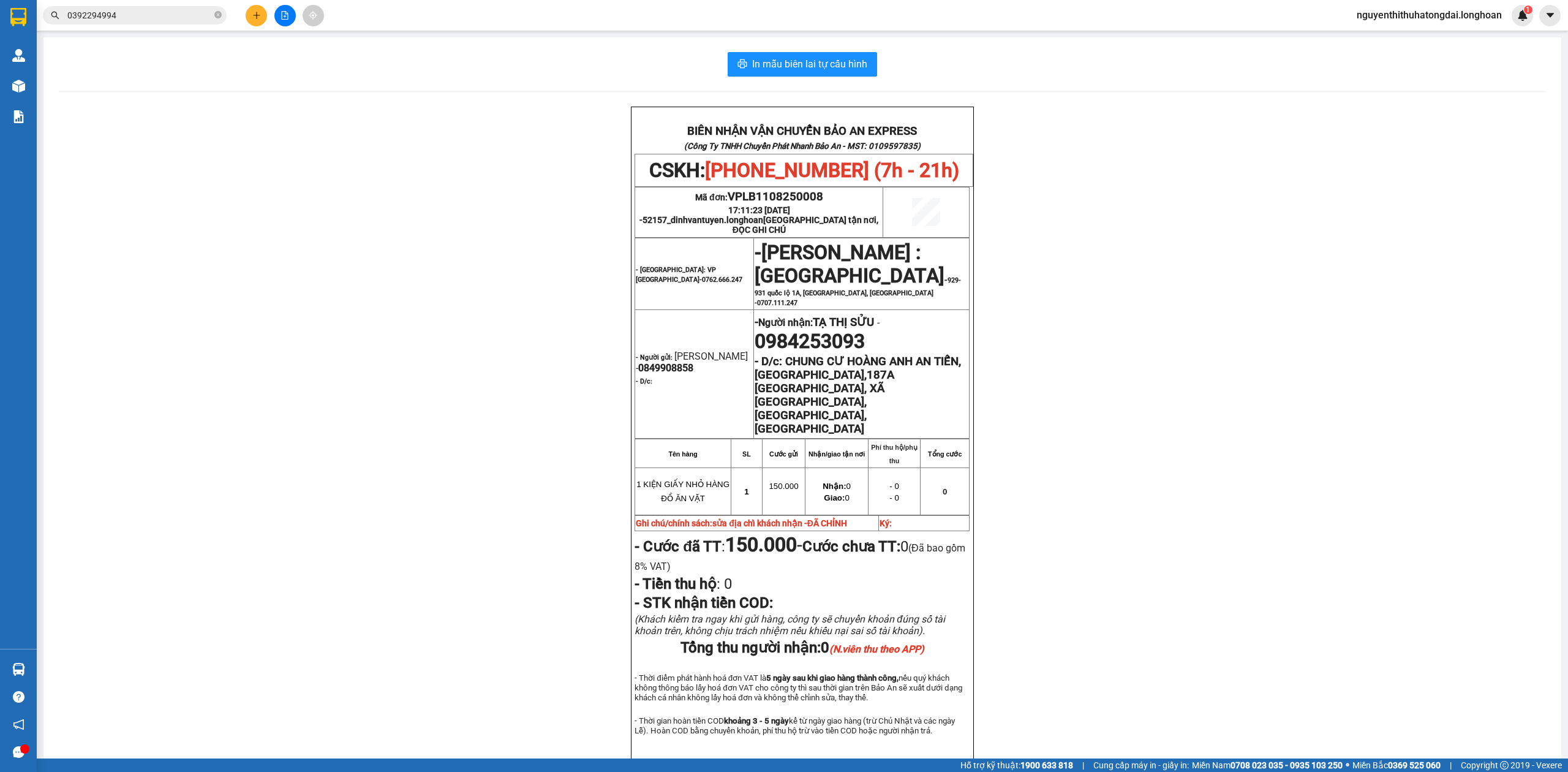
click at [175, 18] on input "0392294994" at bounding box center [139, 15] width 144 height 13
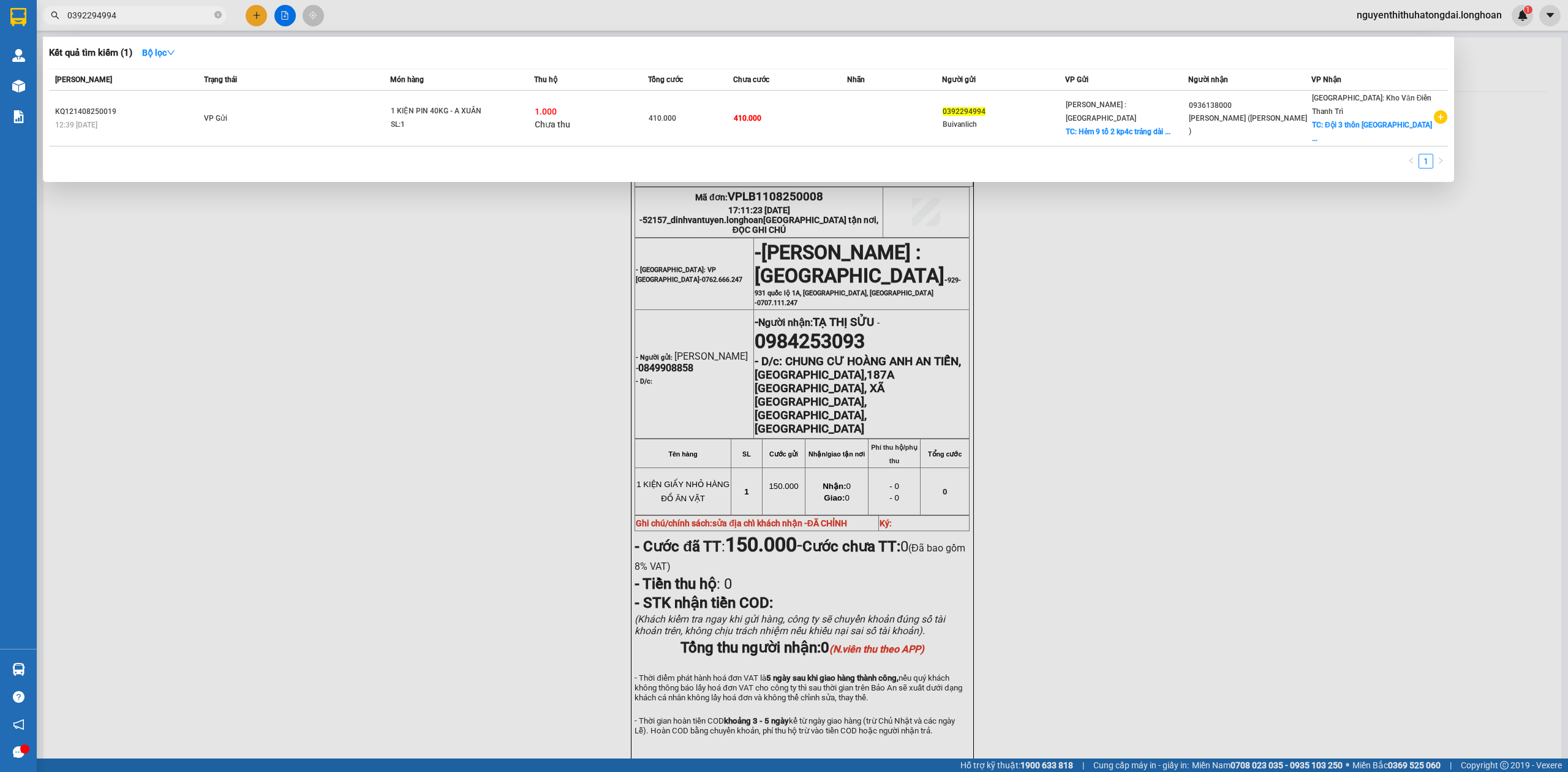
click at [175, 18] on input "0392294994" at bounding box center [139, 15] width 144 height 13
paste input "856822356"
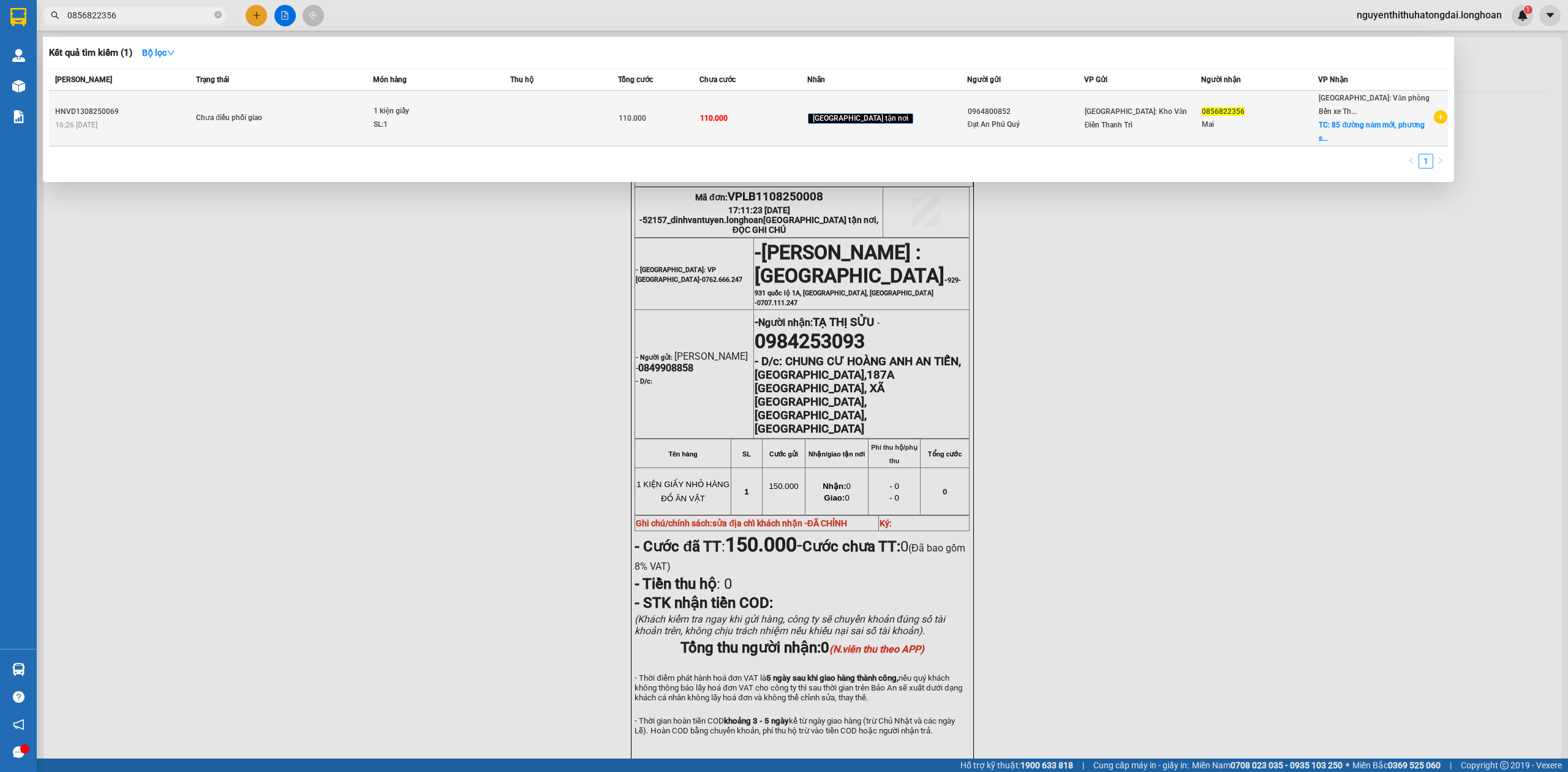
type input "0856822356"
click at [355, 123] on span "Chưa điều phối giao" at bounding box center [284, 118] width 176 height 13
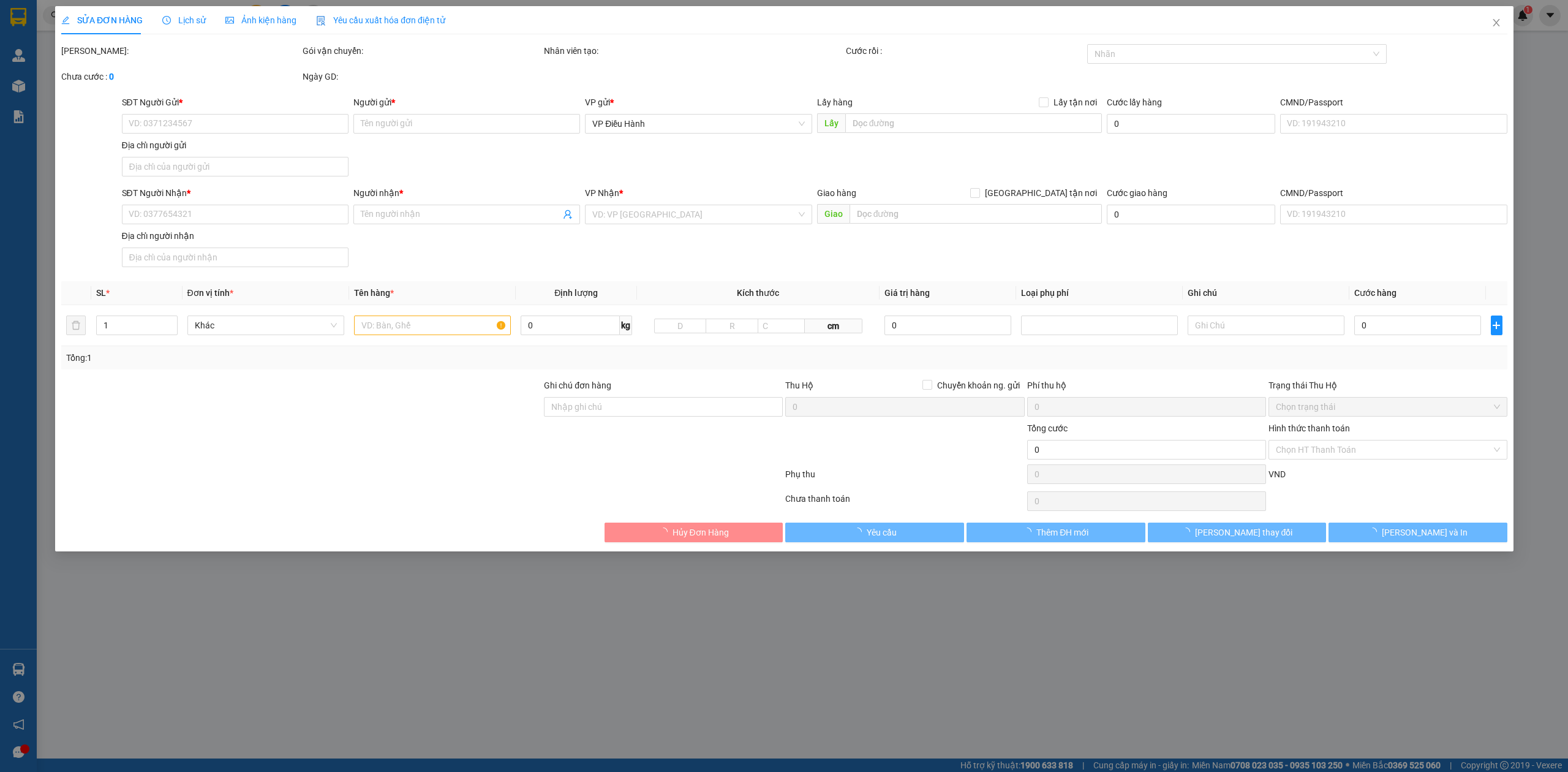
type input "0964800852"
type input "Đạt An Phú Quý"
type input "0856822356"
type input "Mai"
checkbox input "true"
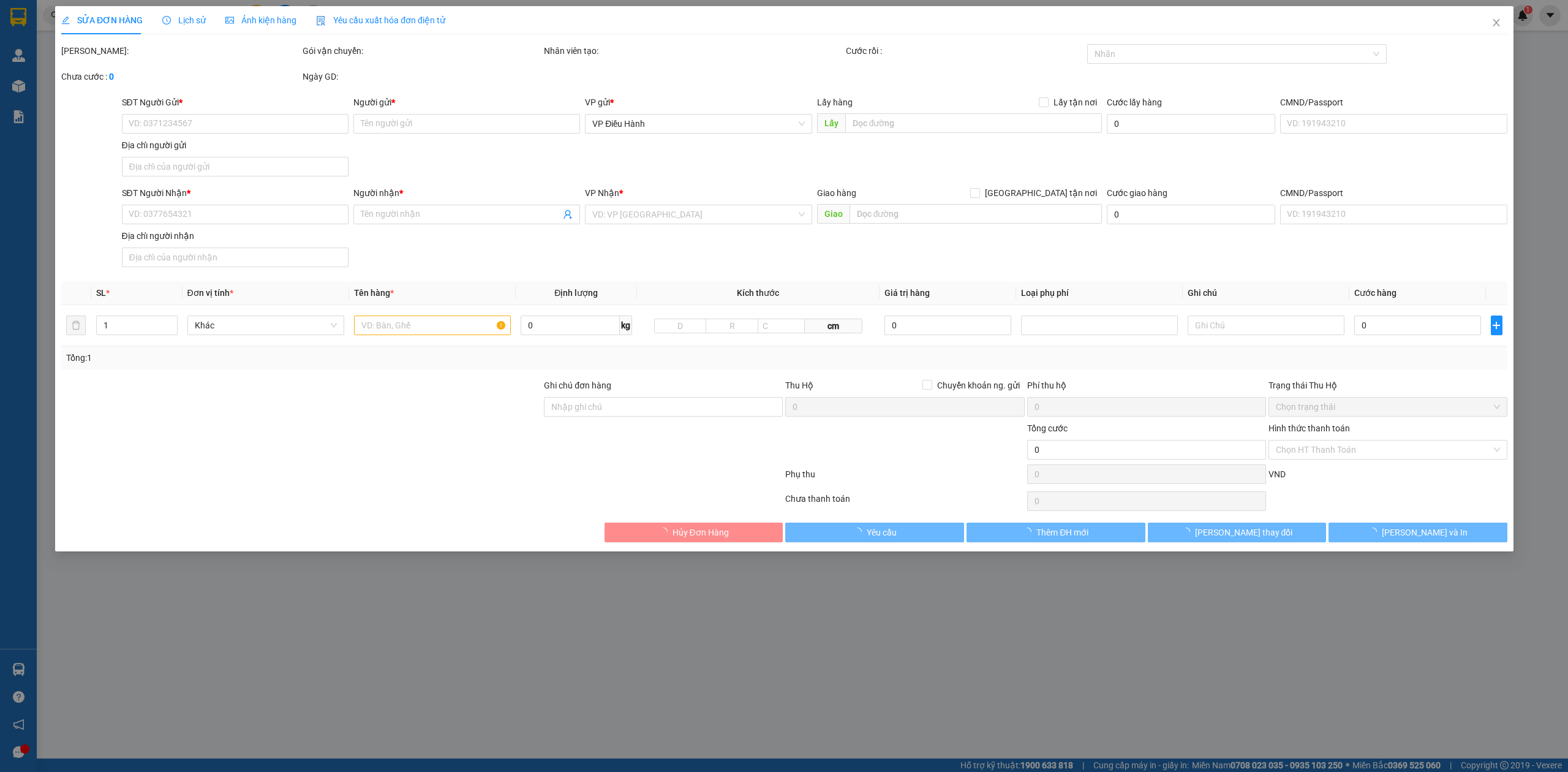
type input "85 đường năm mới, phương sở dàu, [GEOGRAPHIC_DATA], [GEOGRAPHIC_DATA]"
type input "110.000"
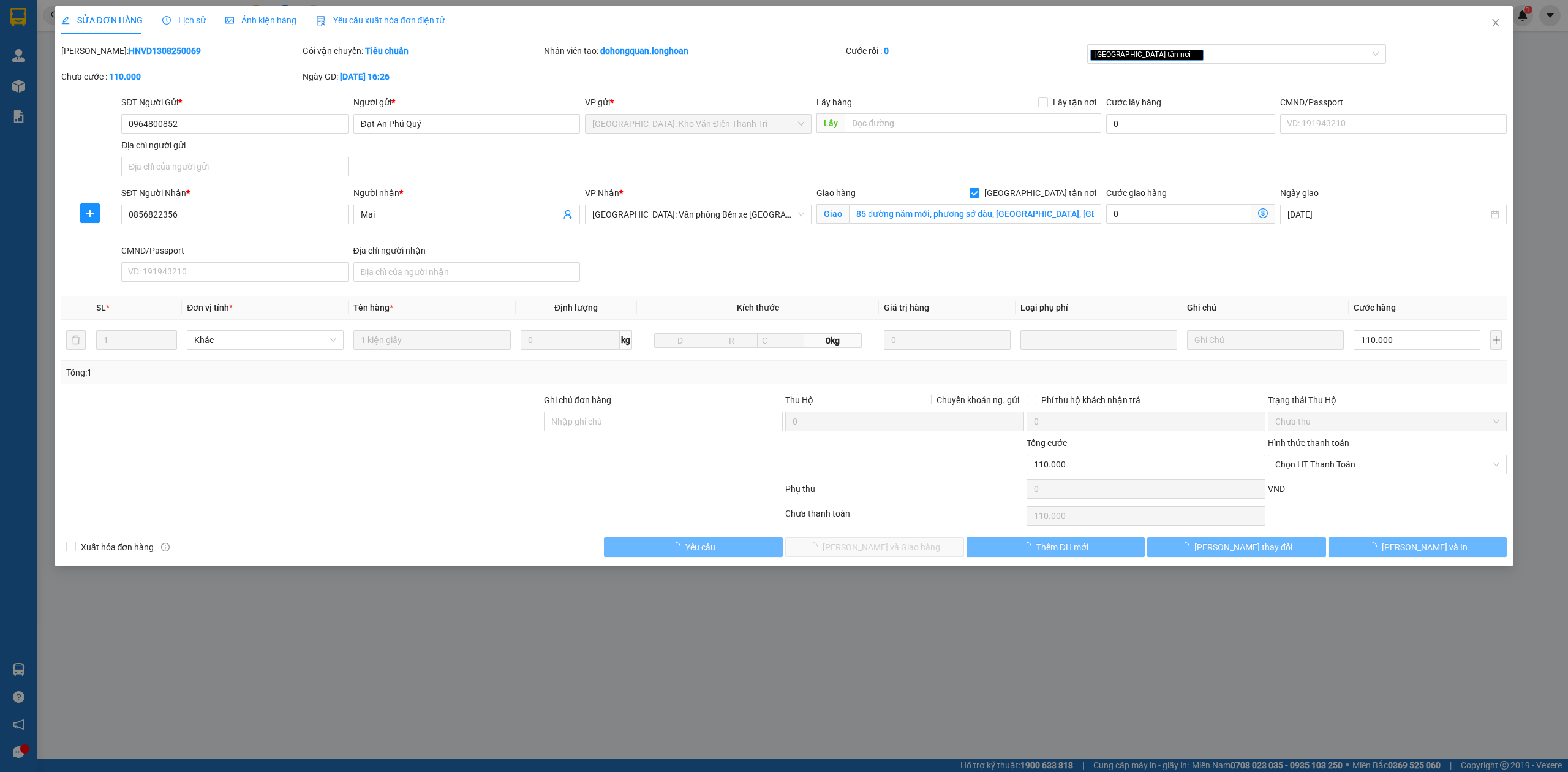
click at [180, 18] on span "Lịch sử" at bounding box center [184, 20] width 44 height 10
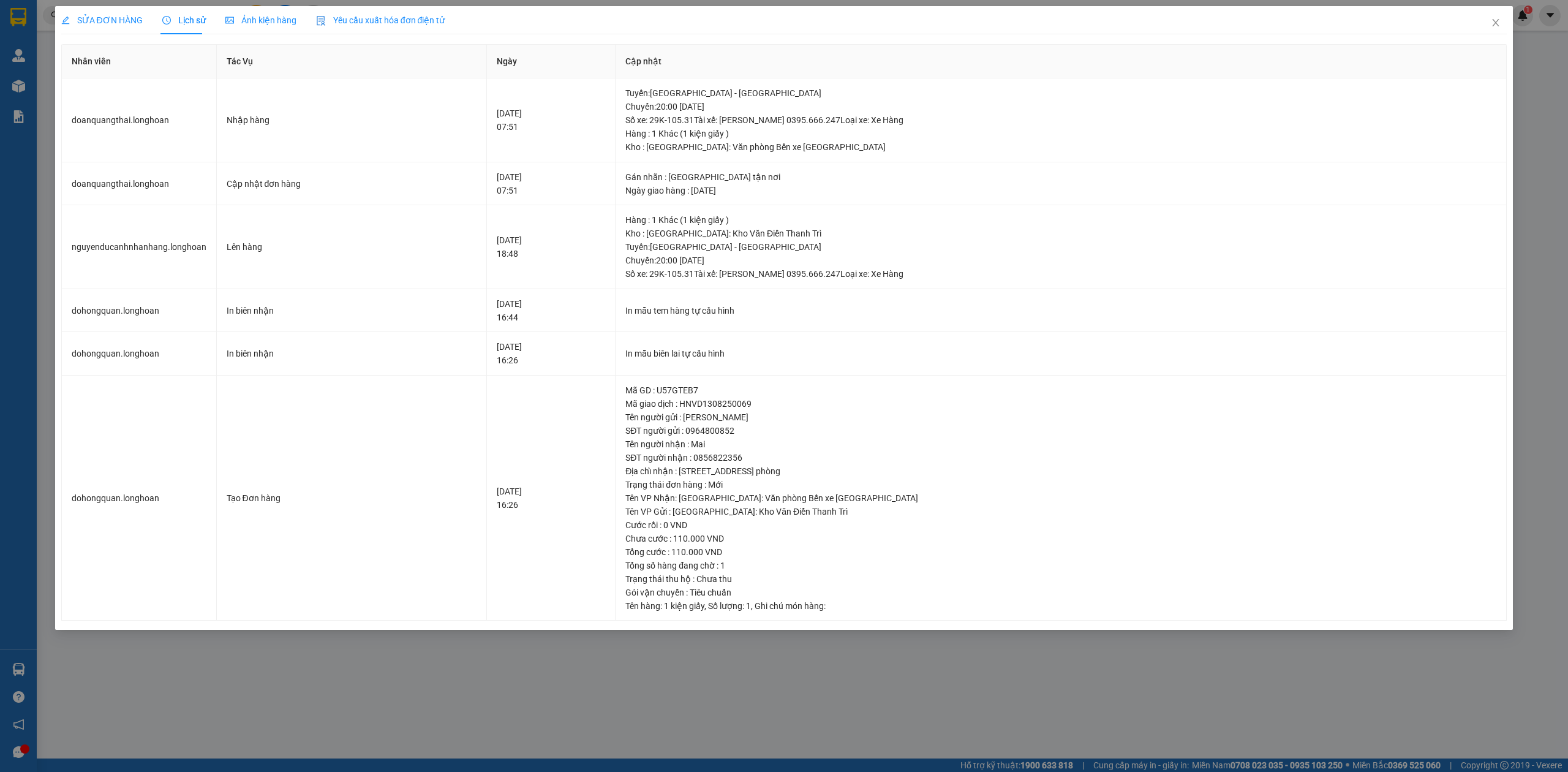
click at [84, 20] on span "SỬA ĐƠN HÀNG" at bounding box center [102, 20] width 81 height 10
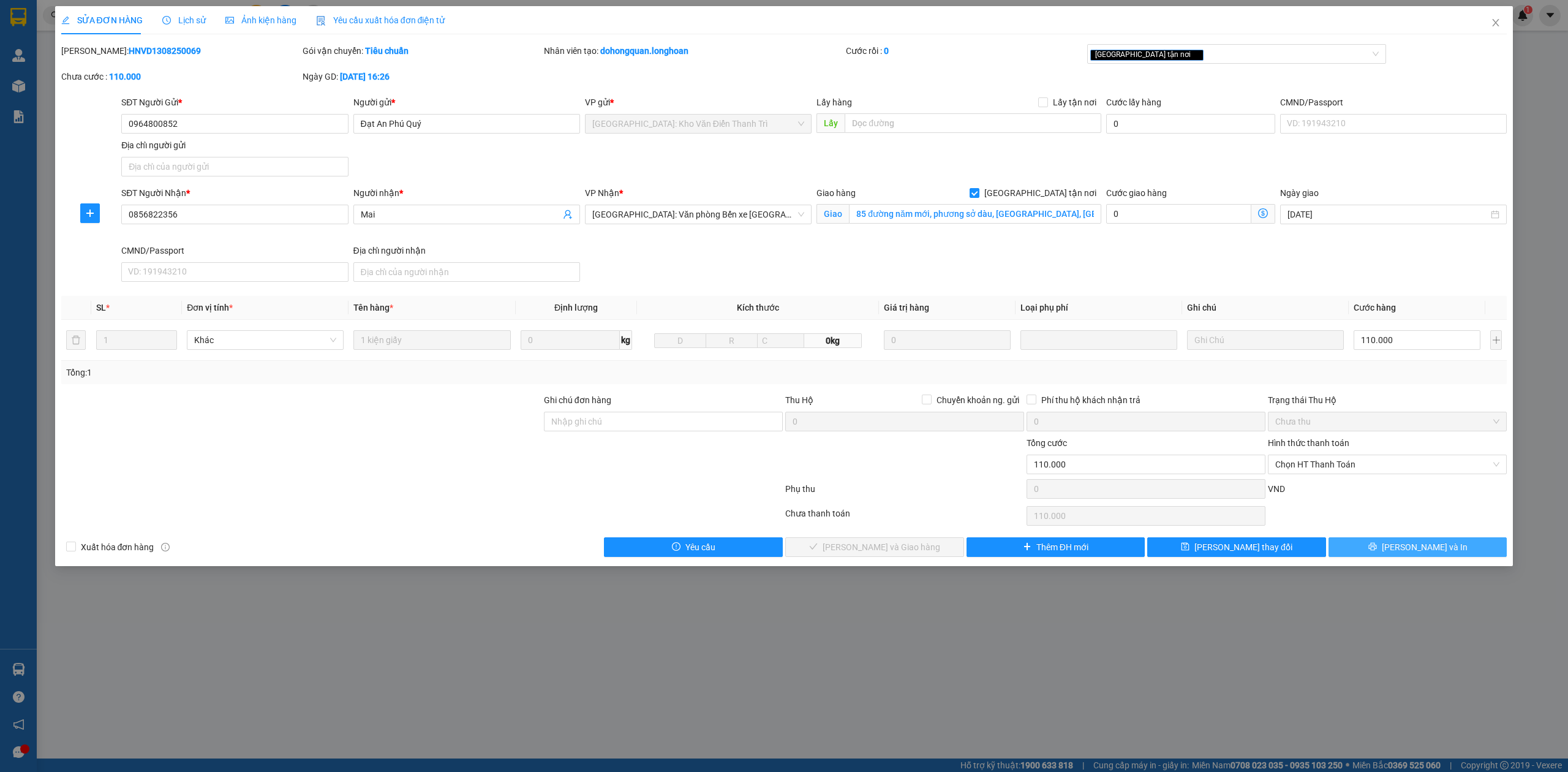
click at [1376, 548] on icon "printer" at bounding box center [1372, 547] width 8 height 8
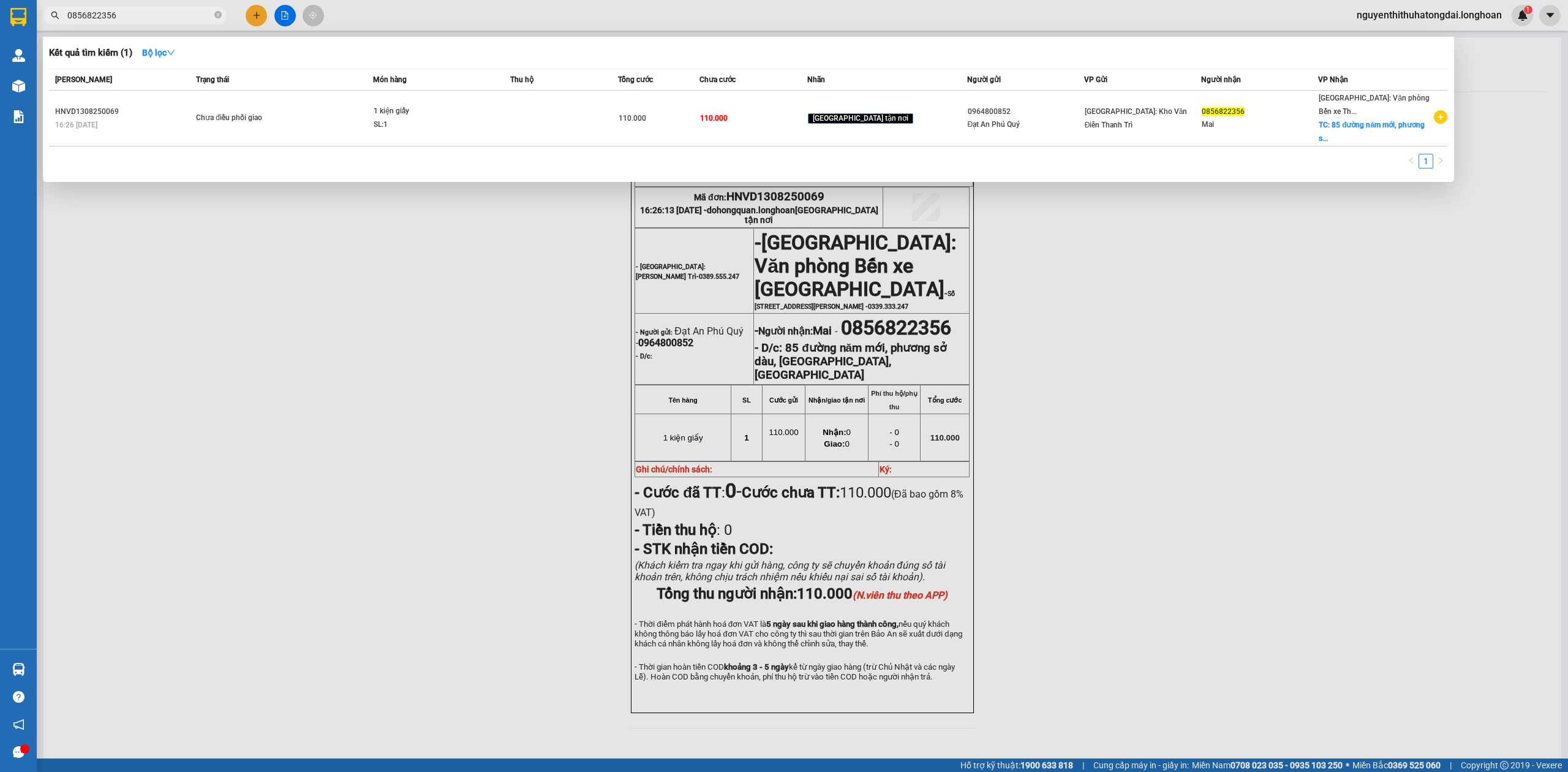
click at [181, 13] on input "0856822356" at bounding box center [139, 15] width 144 height 13
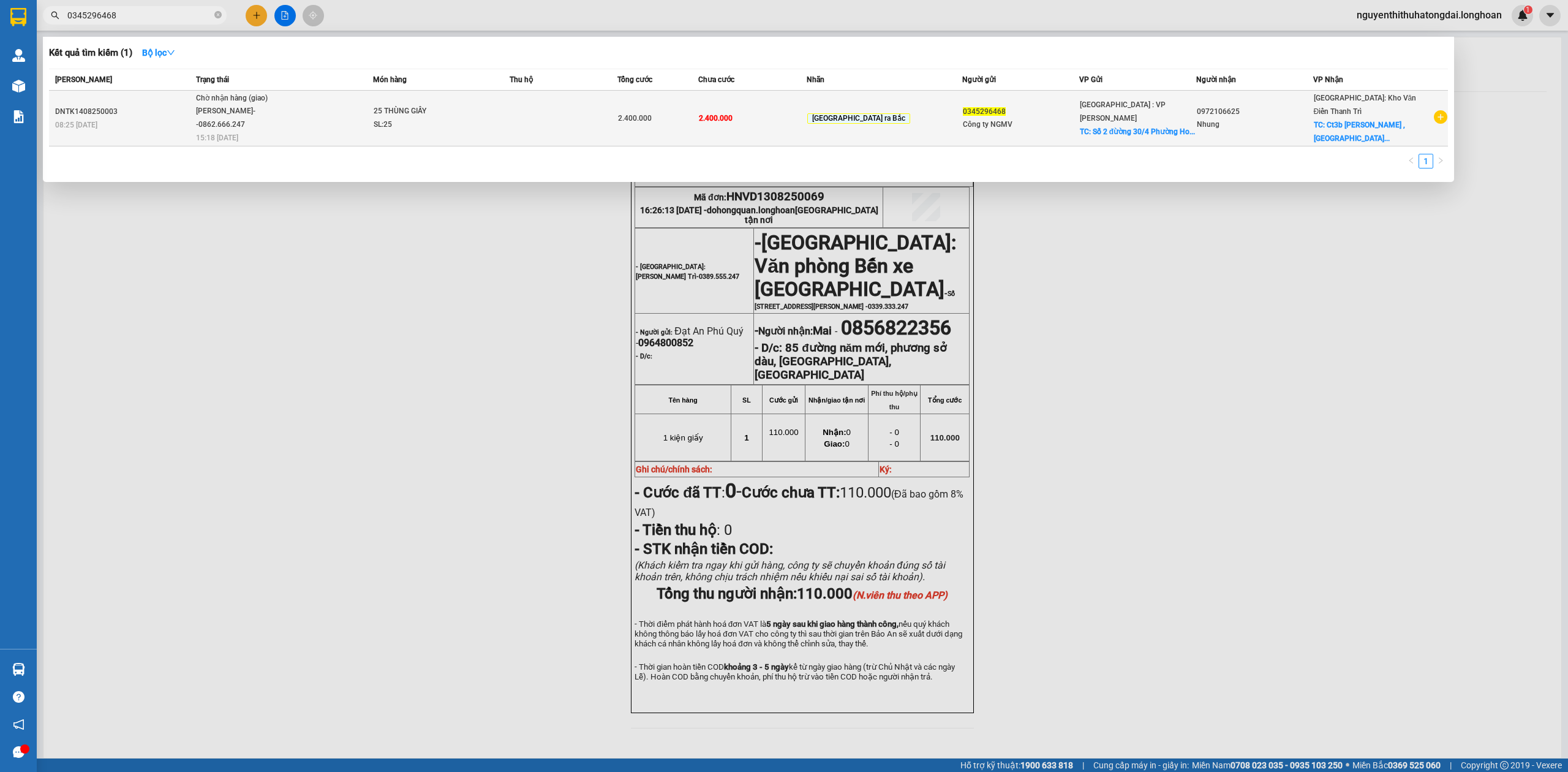
type input "0345296468"
click at [652, 131] on td "2.400.000" at bounding box center [658, 118] width 81 height 55
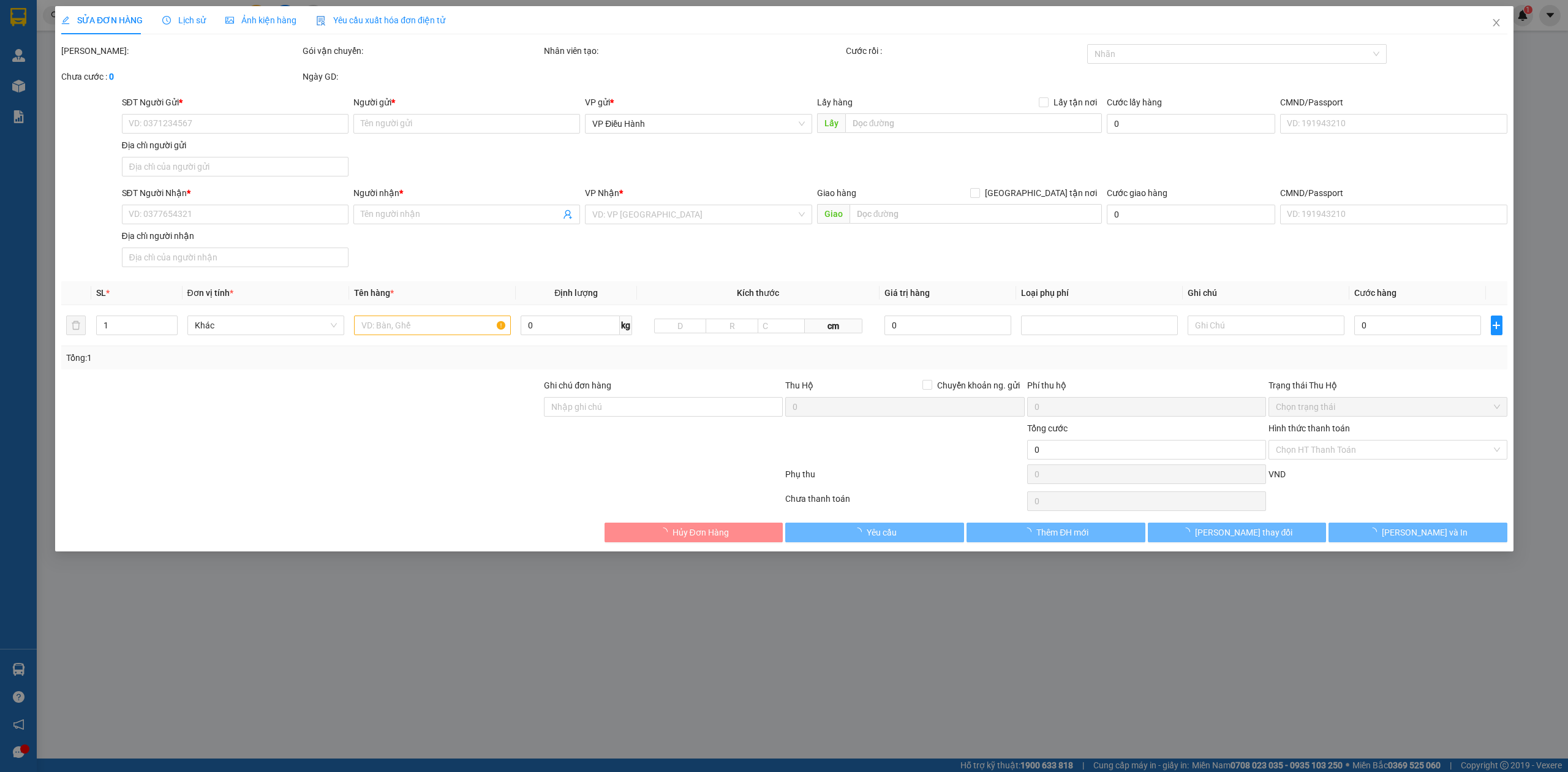
type input "0345296468"
type input "Công ty NGMV"
checkbox input "true"
type input "Số 2 đừờng 30/4 [GEOGRAPHIC_DATA], [GEOGRAPHIC_DATA]"
type input "0972106625"
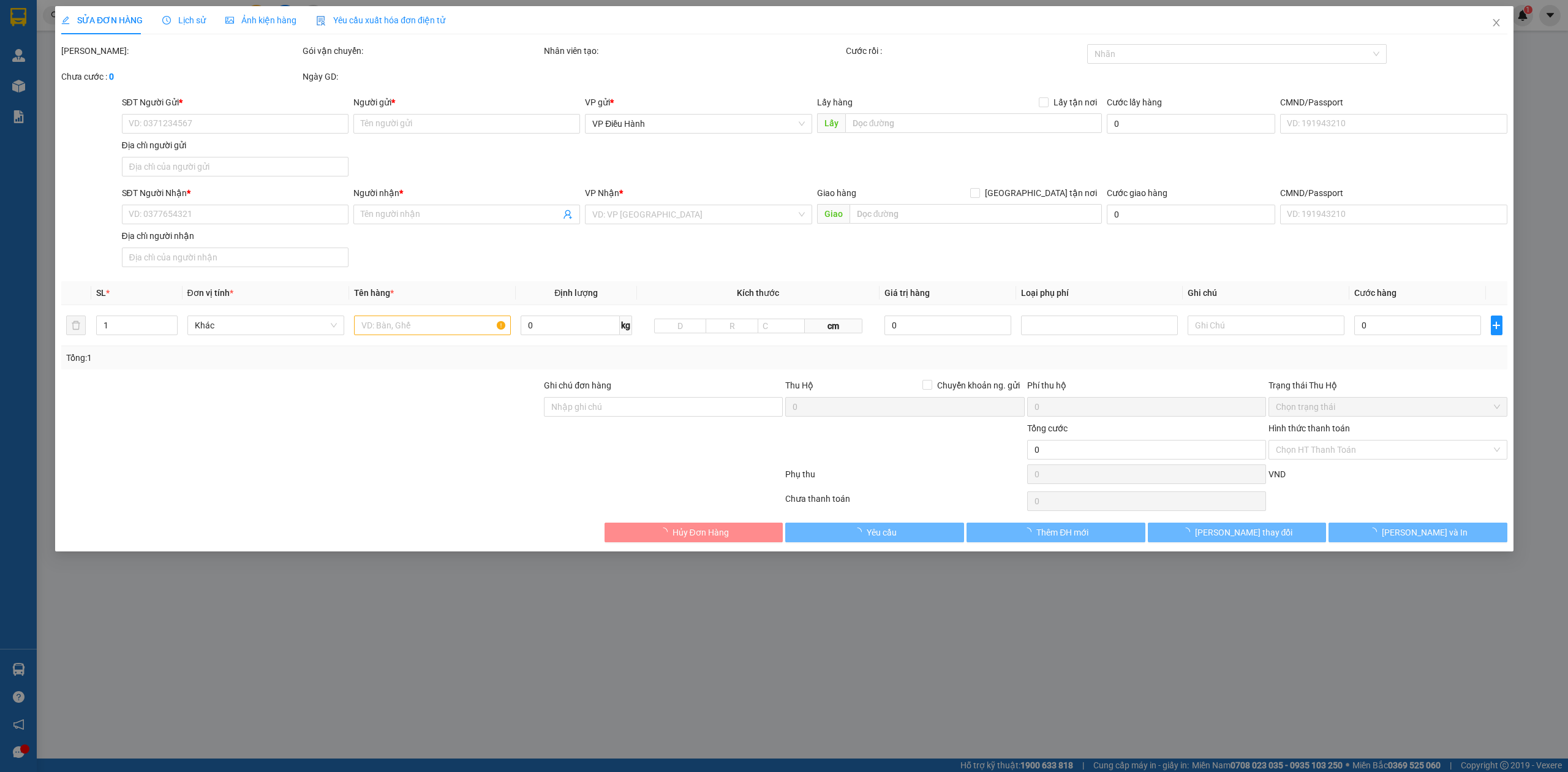
type input "Nhung"
checkbox input "true"
type input "Ct3b [PERSON_NAME] , mỹ đình 2 nam từ [GEOGRAPHIC_DATA]"
type input "KHÔNG BAO HƯ VỠ,MÓP MÉO"
type input "2.400.000"
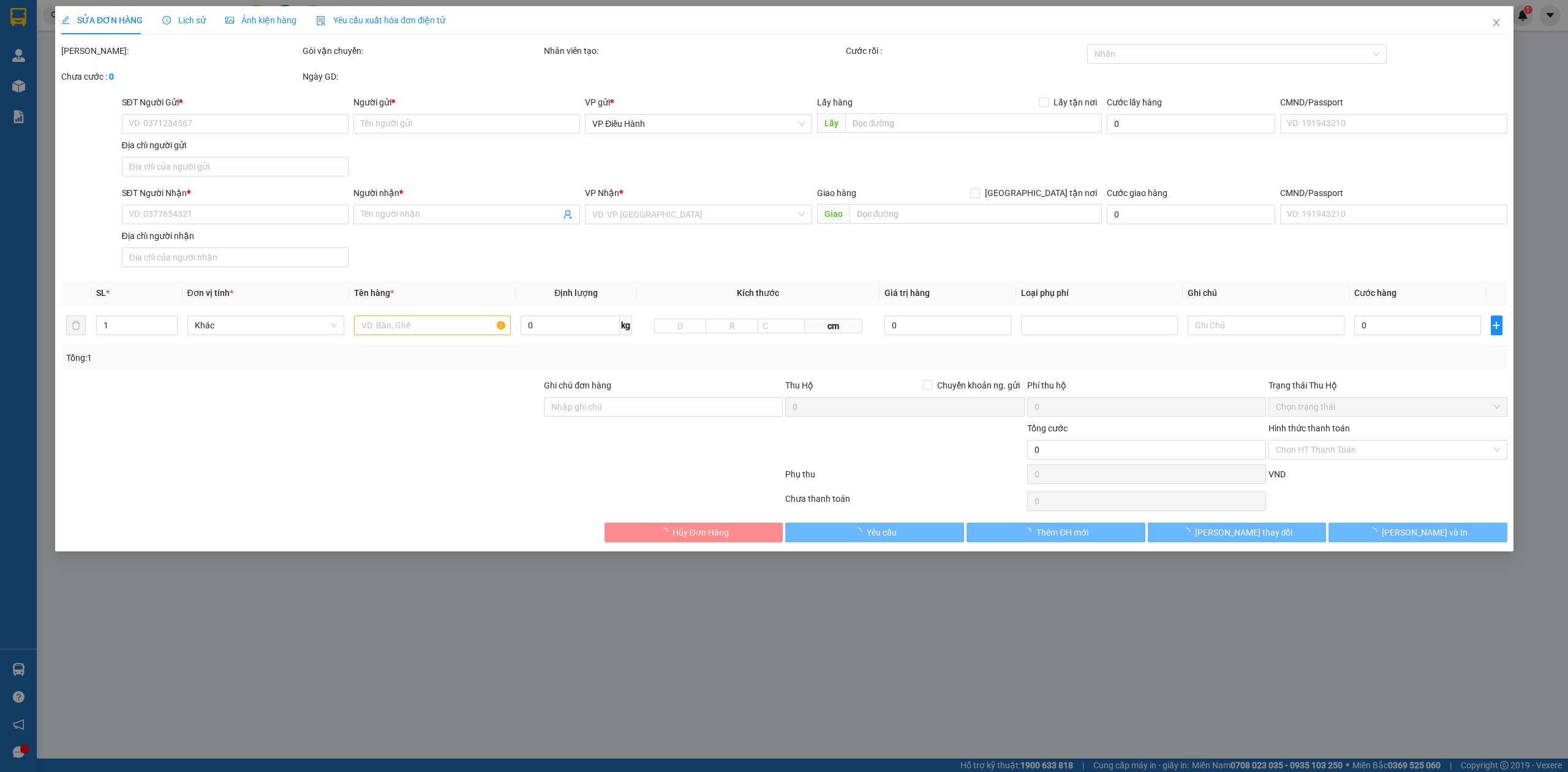
type input "2.400.000"
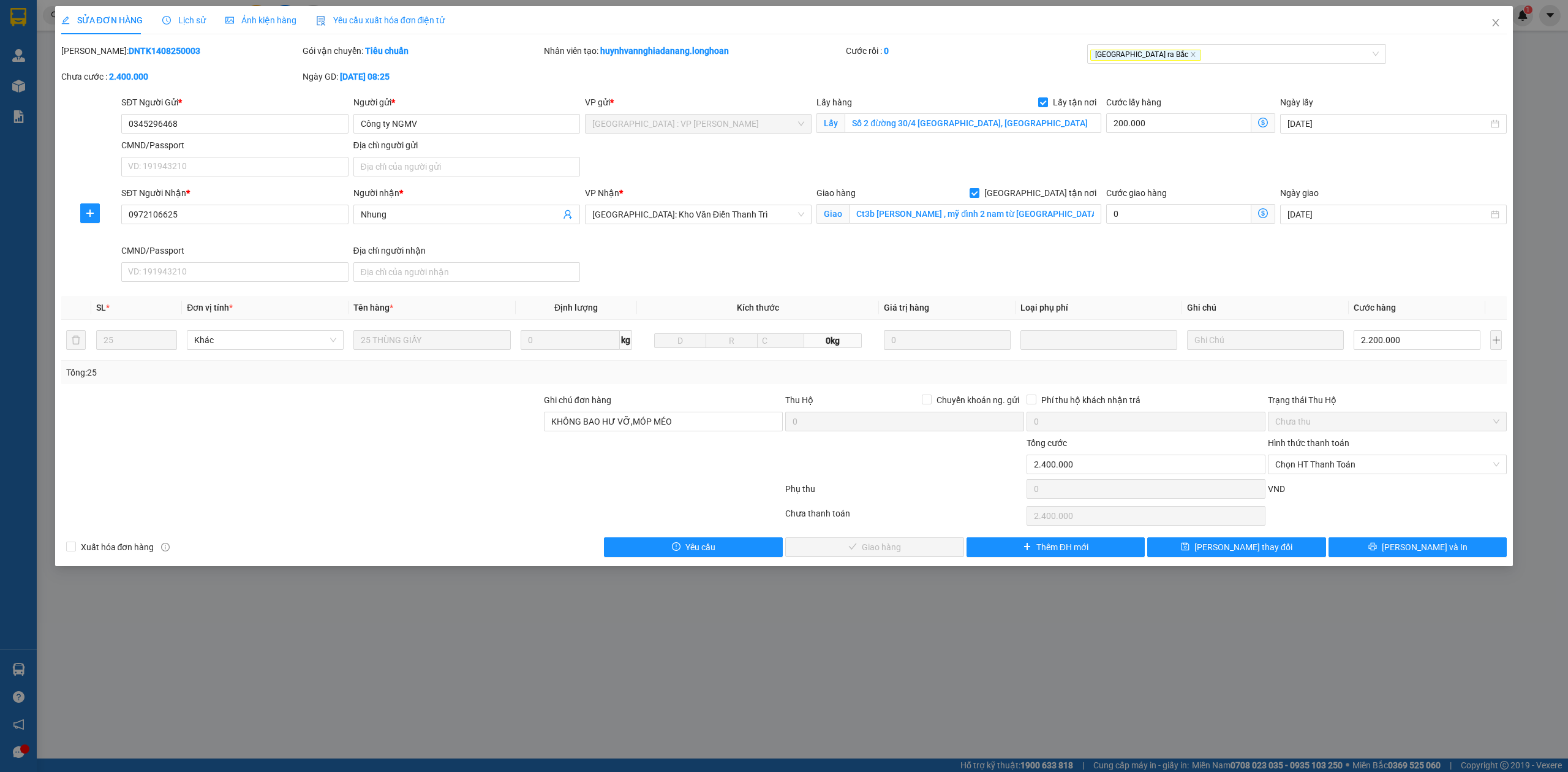
click at [189, 16] on span "Lịch sử" at bounding box center [184, 20] width 44 height 10
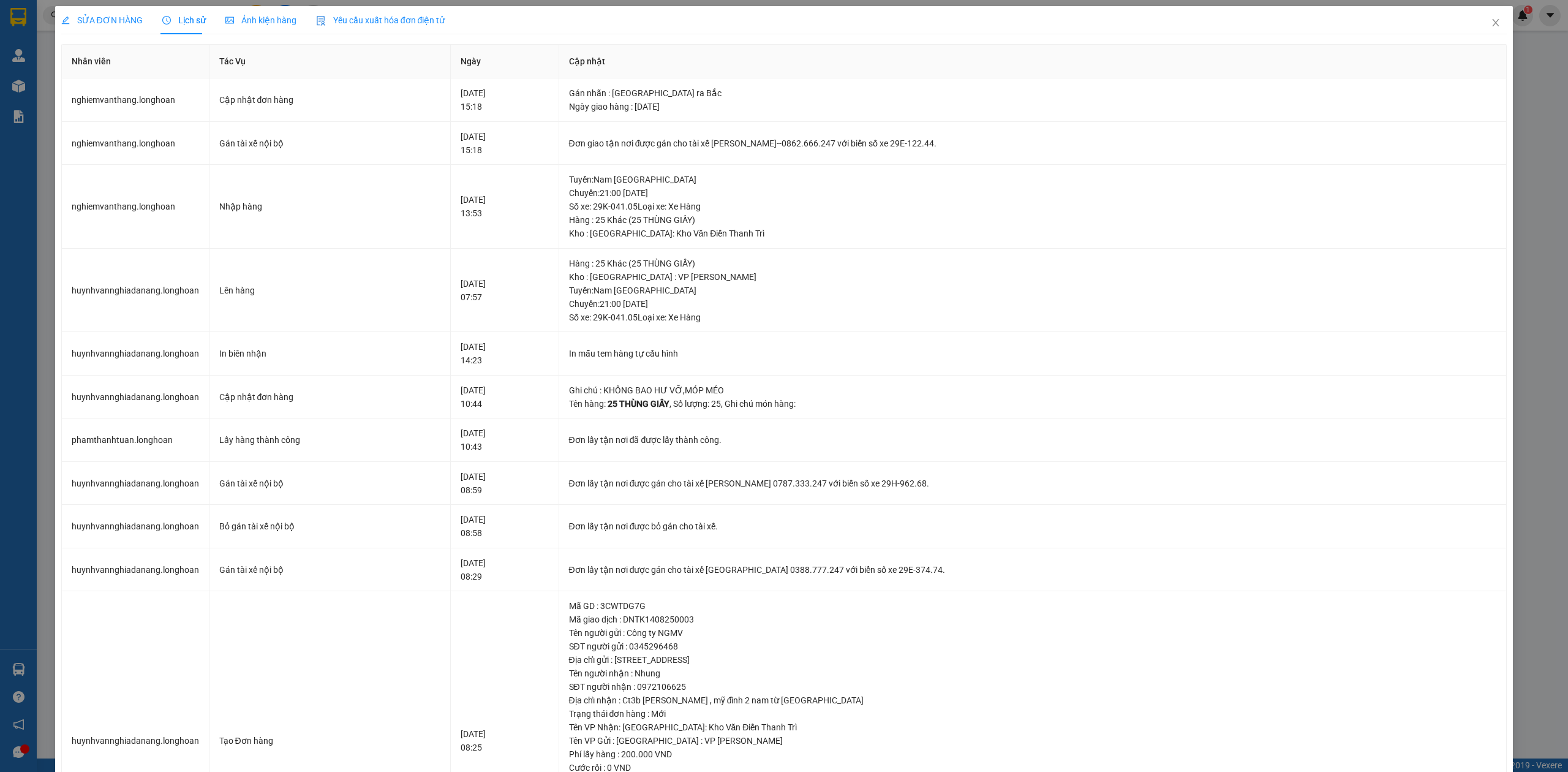
click at [123, 21] on span "SỬA ĐƠN HÀNG" at bounding box center [102, 20] width 81 height 10
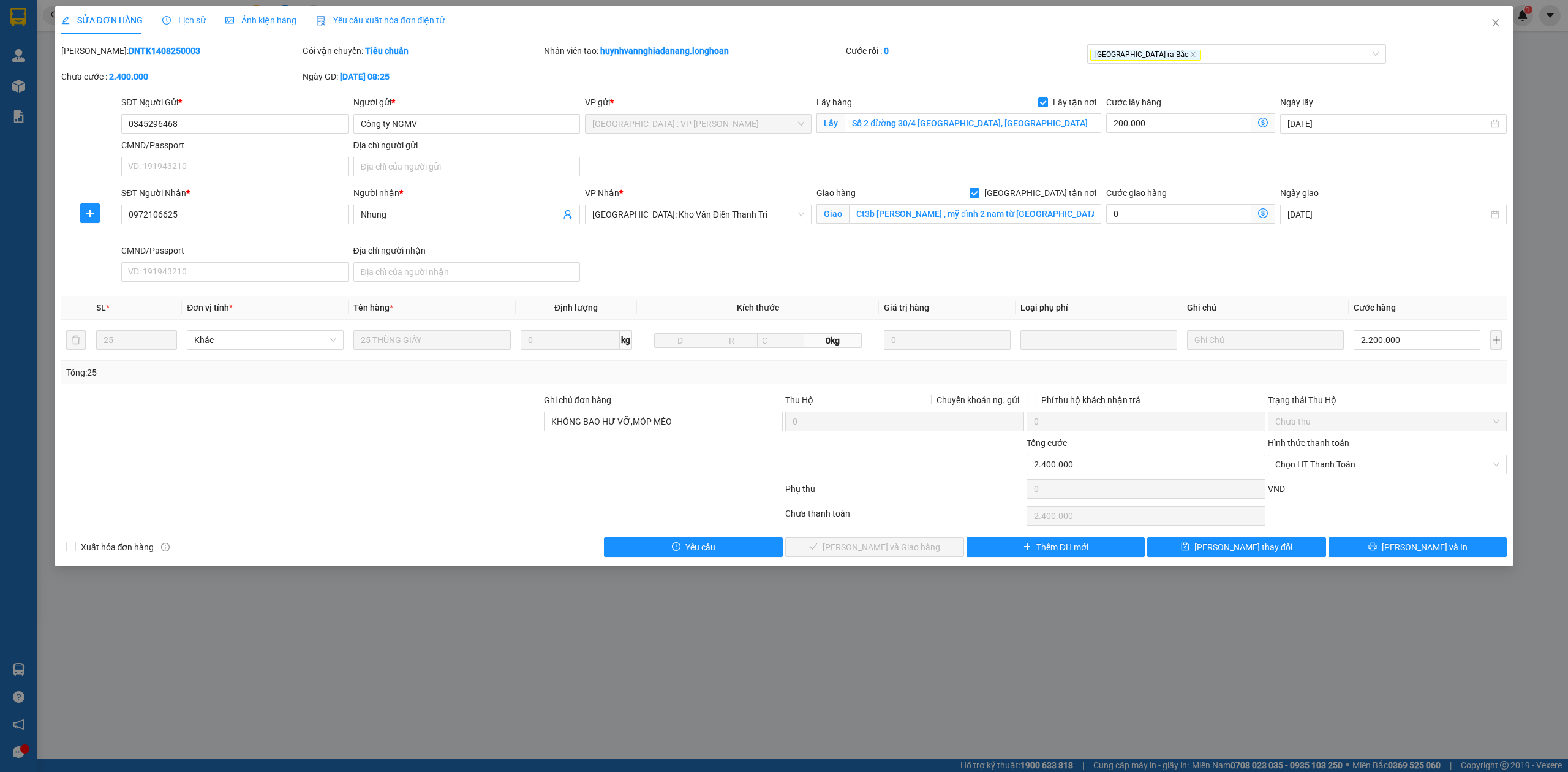
click at [187, 24] on span "Lịch sử" at bounding box center [184, 20] width 44 height 10
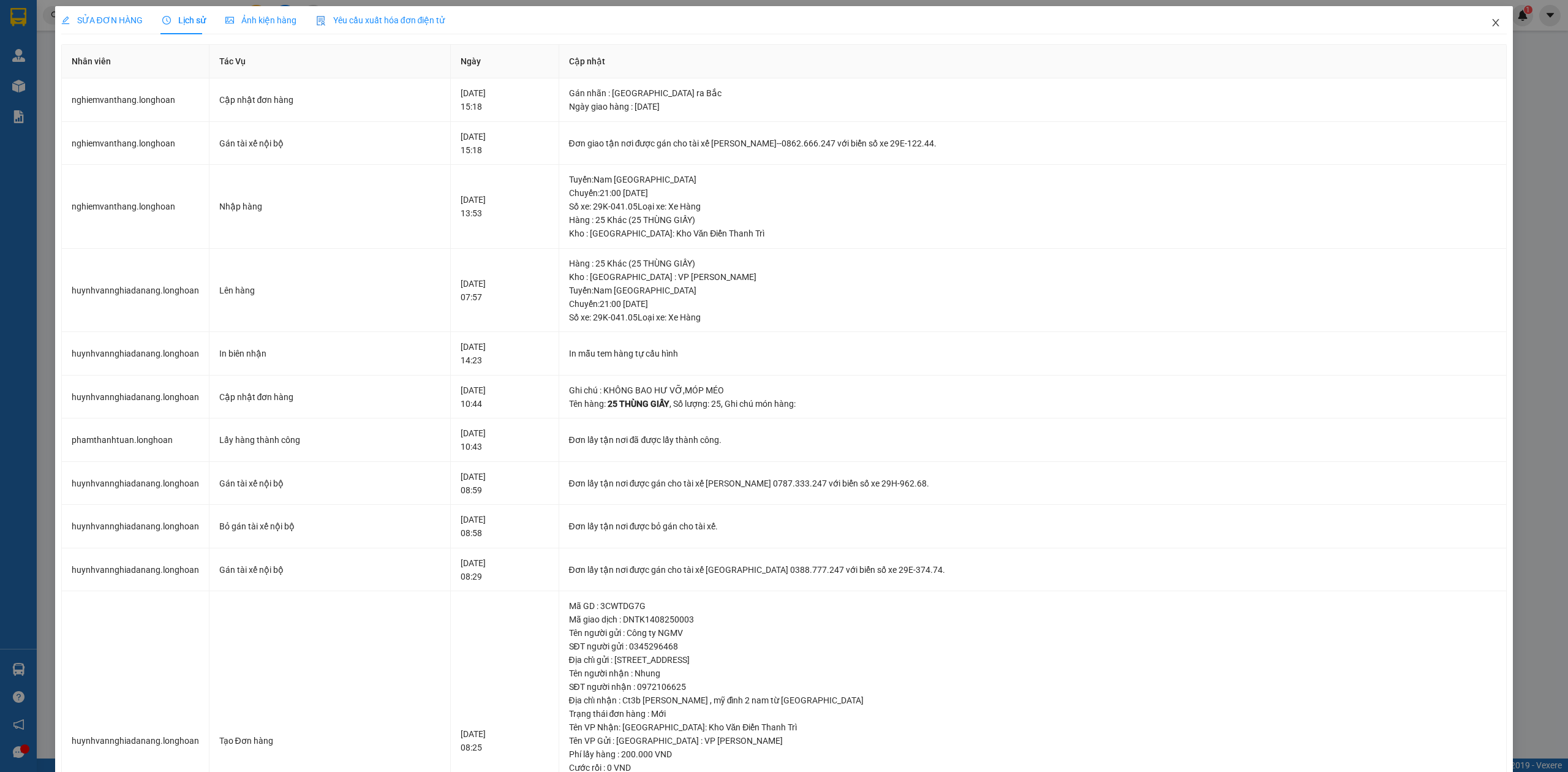
click at [1478, 18] on span "Close" at bounding box center [1495, 23] width 34 height 34
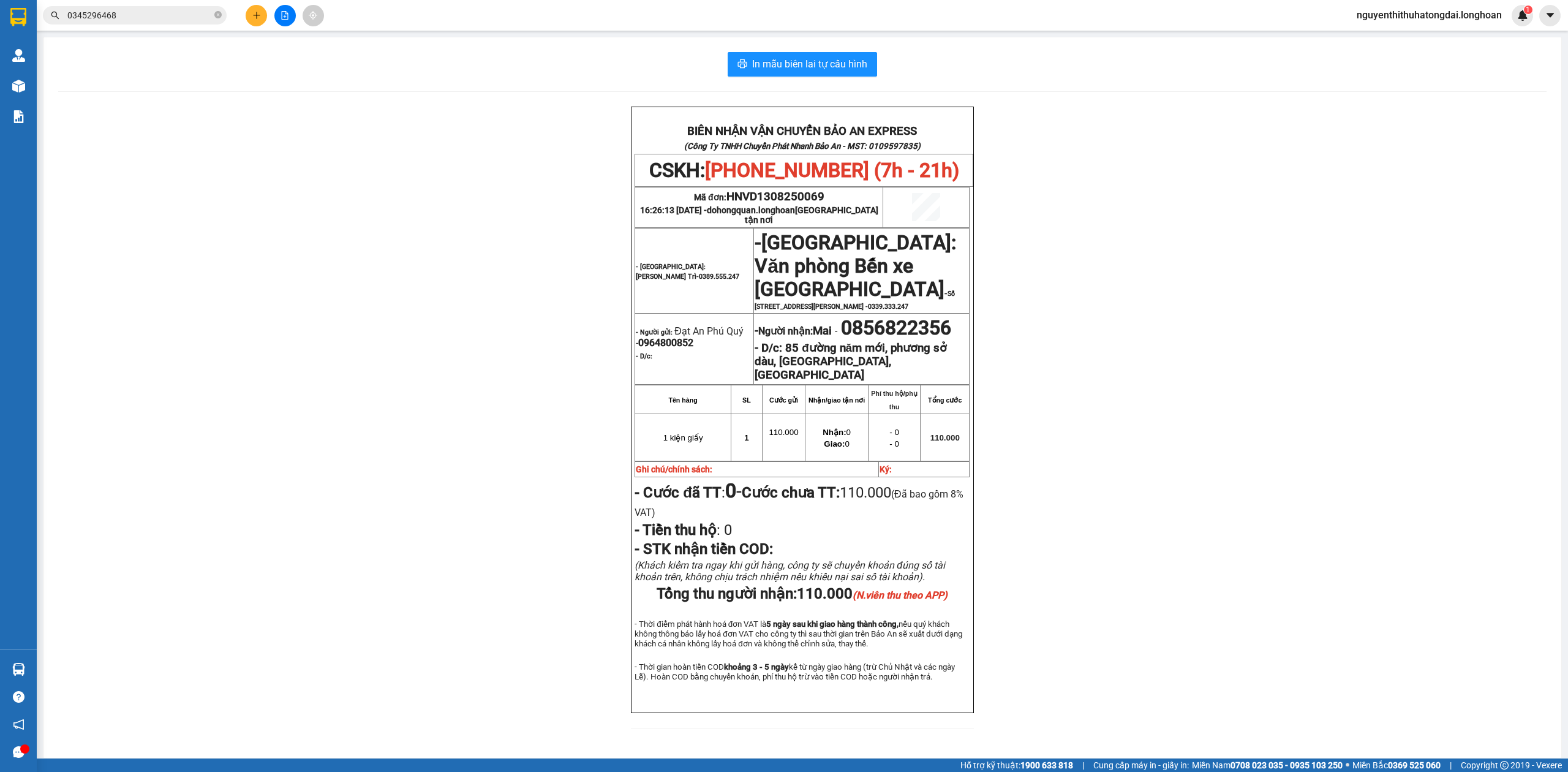
click at [128, 10] on input "0345296468" at bounding box center [139, 15] width 144 height 13
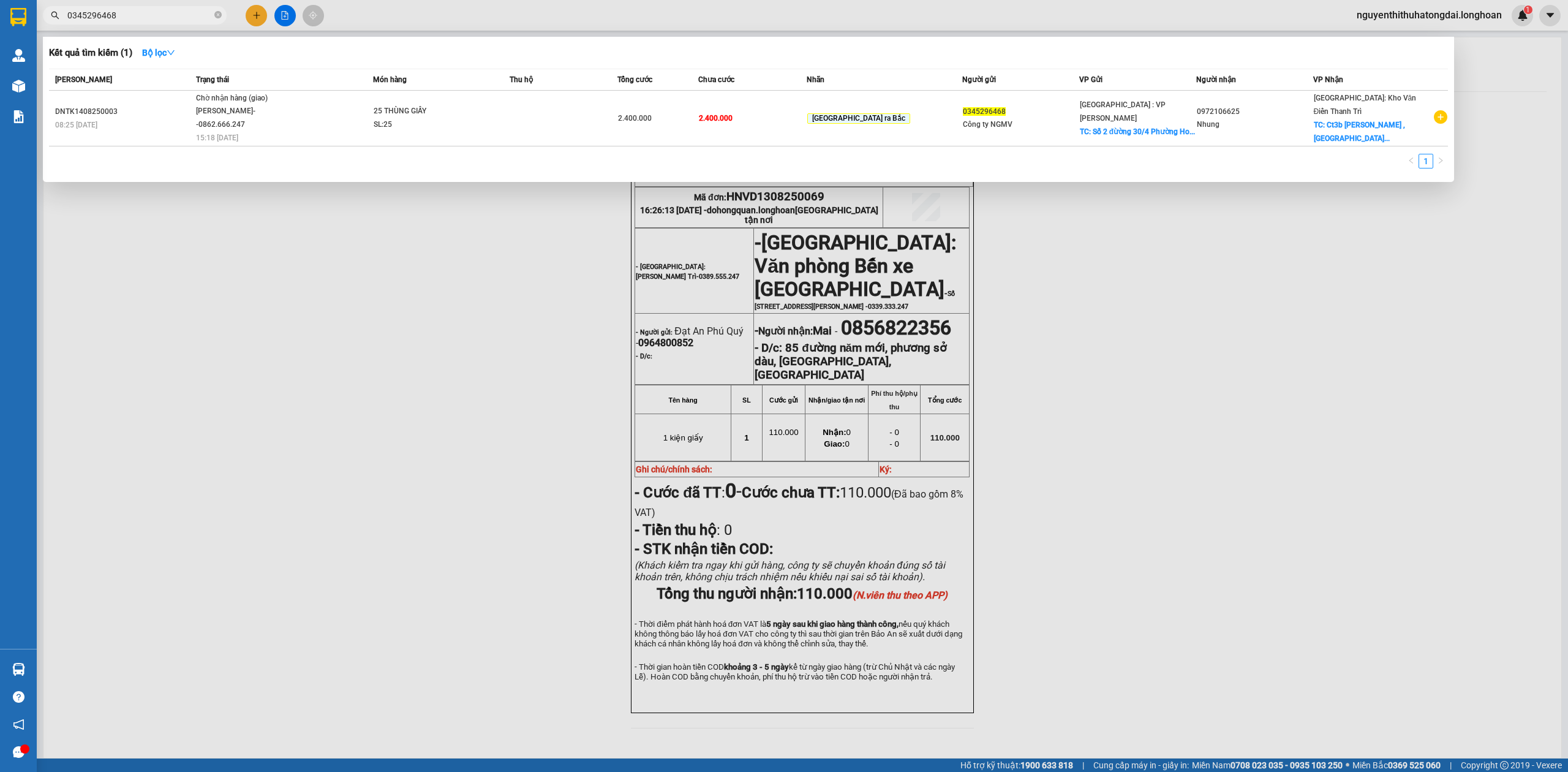
click at [128, 10] on input "0345296468" at bounding box center [139, 15] width 144 height 13
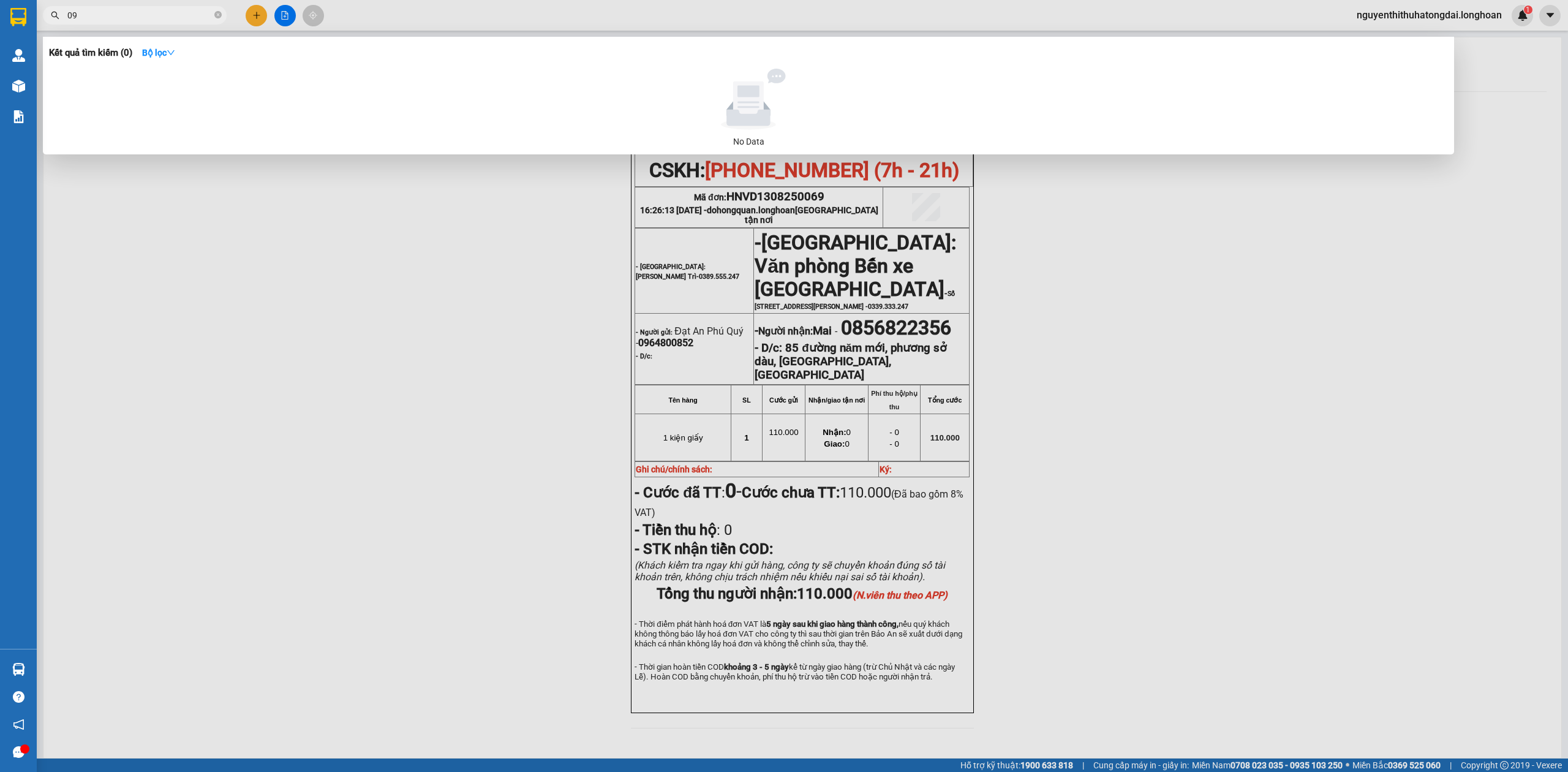
type input "0"
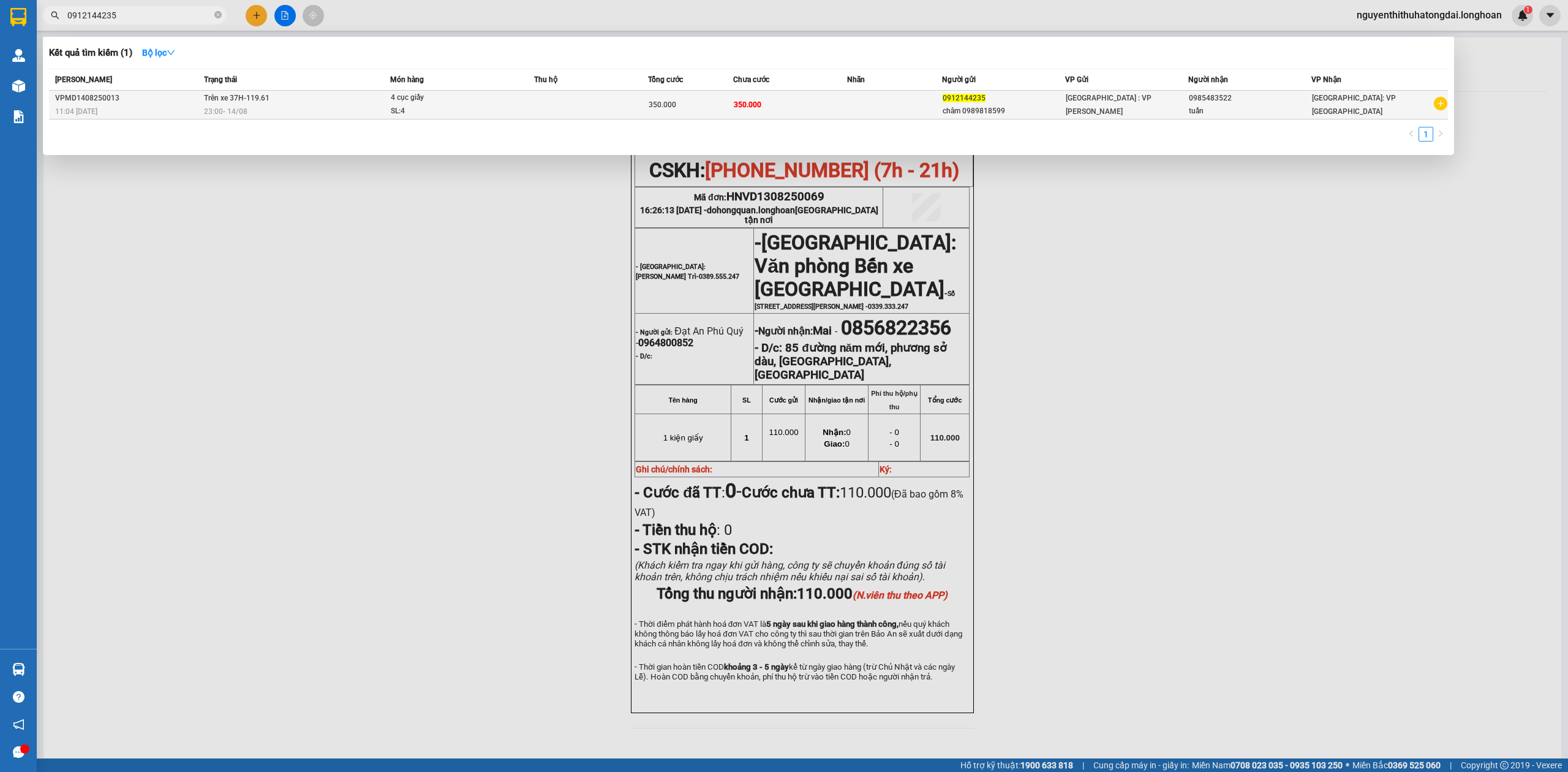
type input "0912144235"
click at [606, 110] on td at bounding box center [591, 105] width 114 height 29
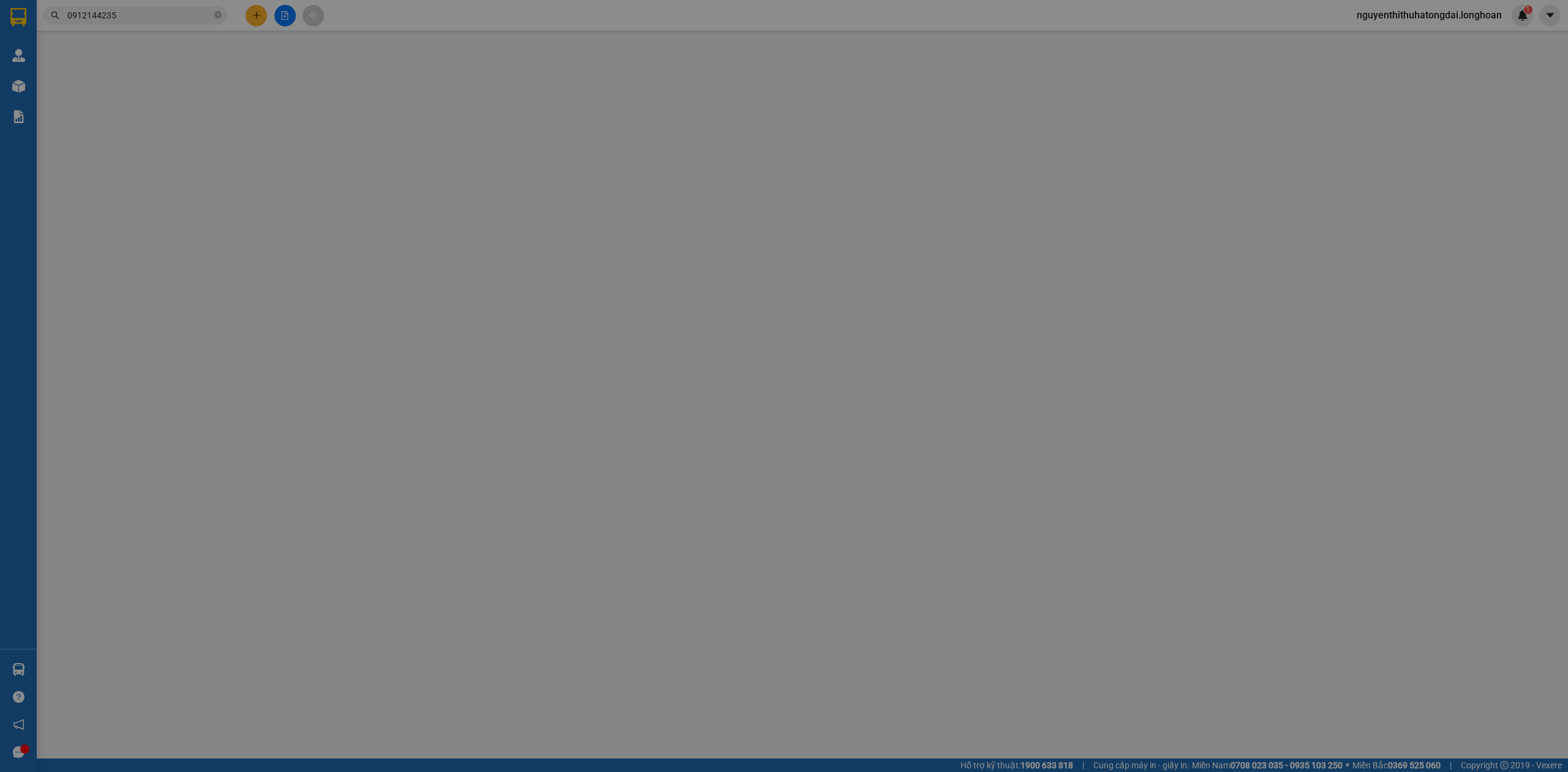
type input "0912144235"
type input "châm 0989818599"
type input "0985483522"
type input "tuấn"
type input "350.000"
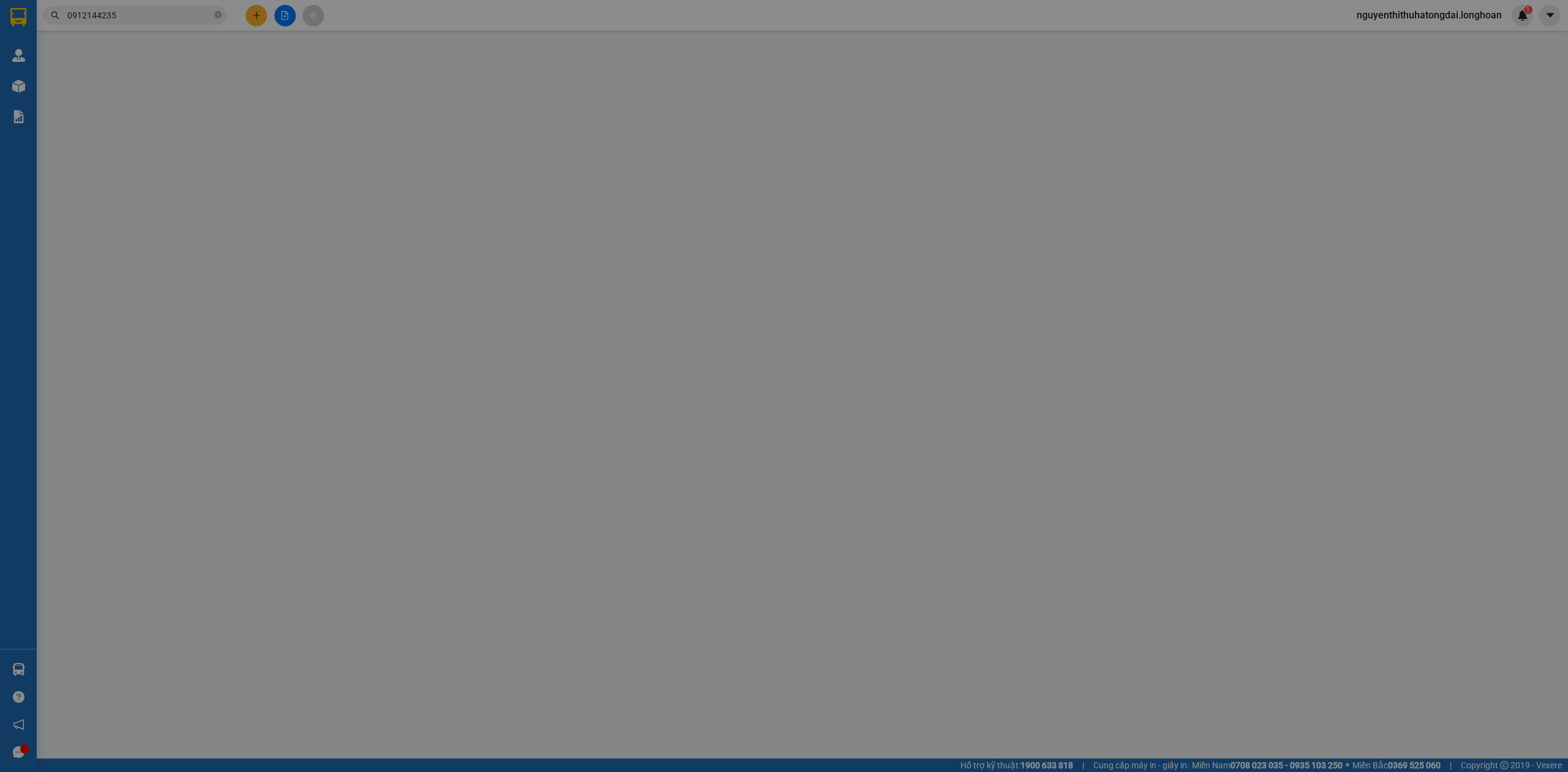
type input "80.000"
type input "350.000"
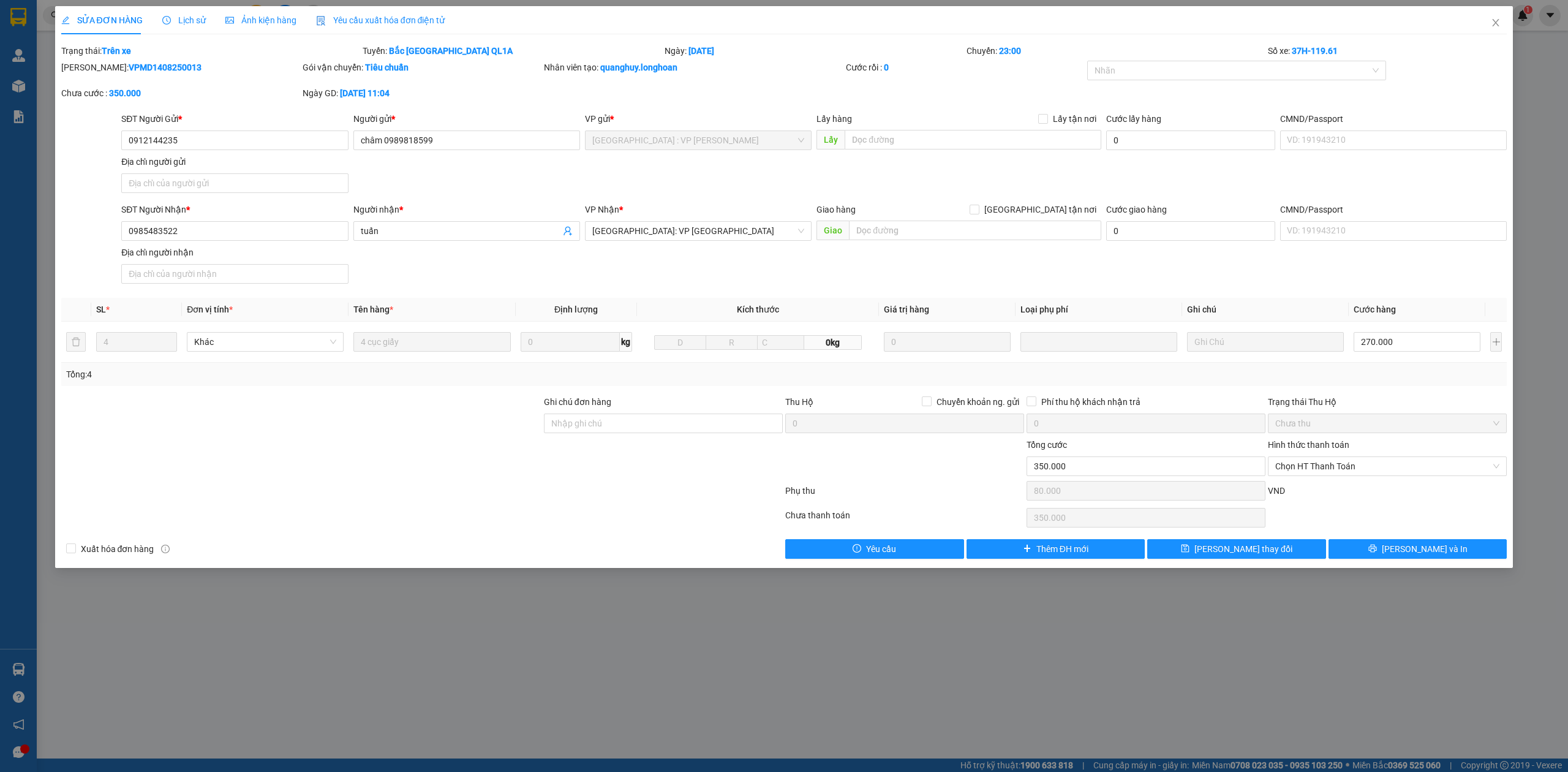
click at [194, 23] on span "Lịch sử" at bounding box center [184, 20] width 44 height 10
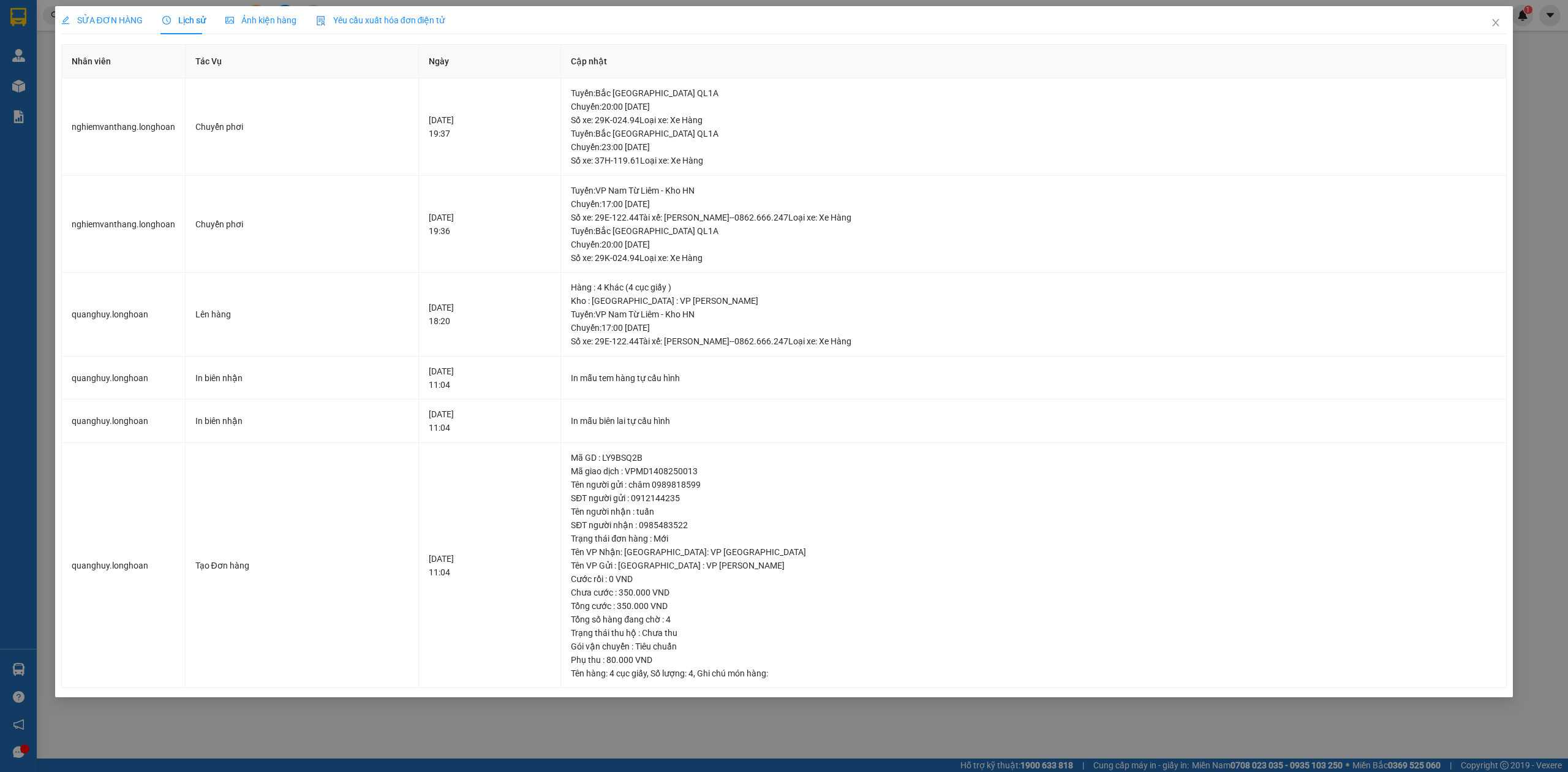
click at [120, 17] on span "SỬA ĐƠN HÀNG" at bounding box center [102, 20] width 81 height 10
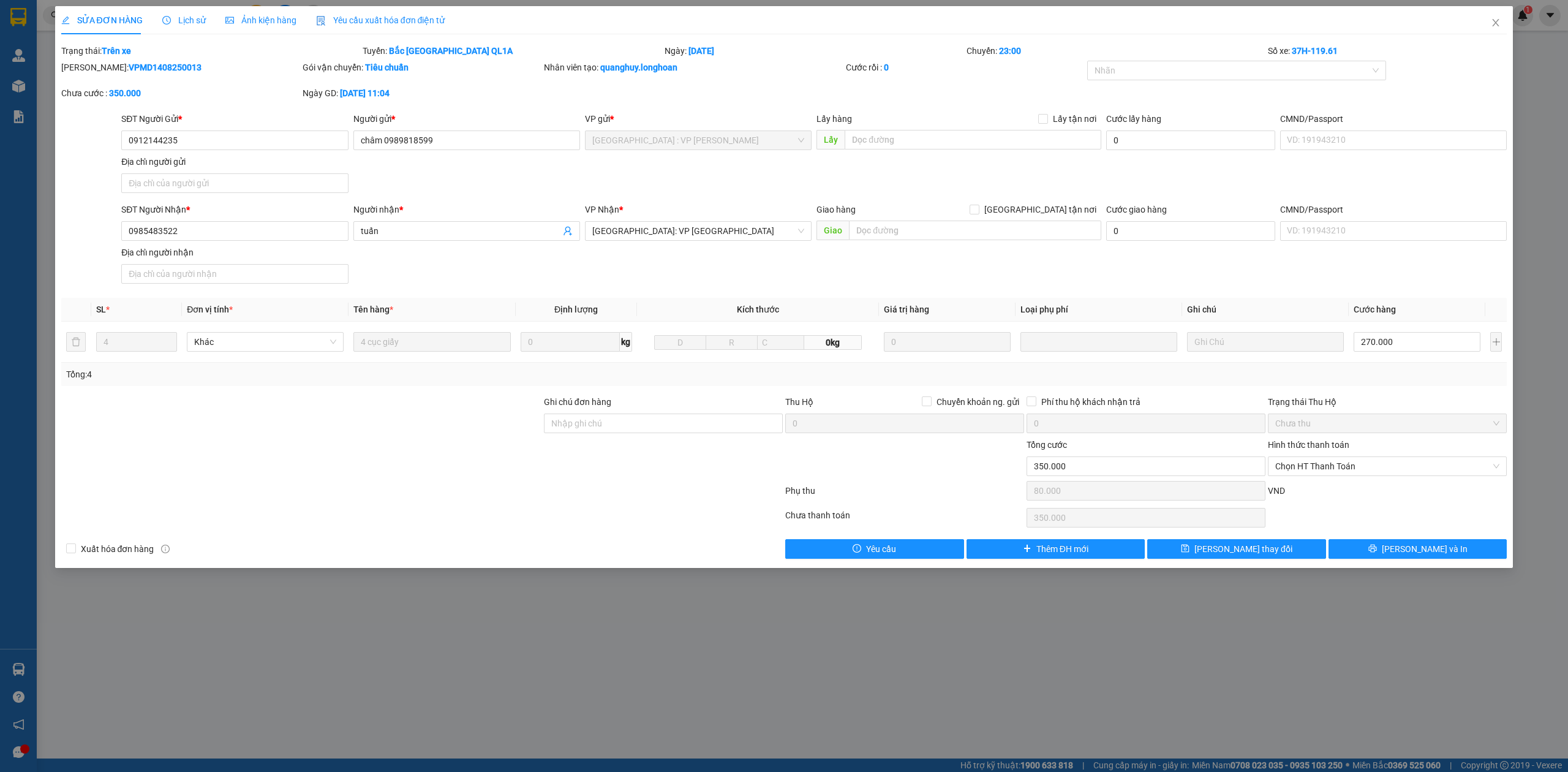
click at [194, 16] on span "Lịch sử" at bounding box center [184, 20] width 44 height 10
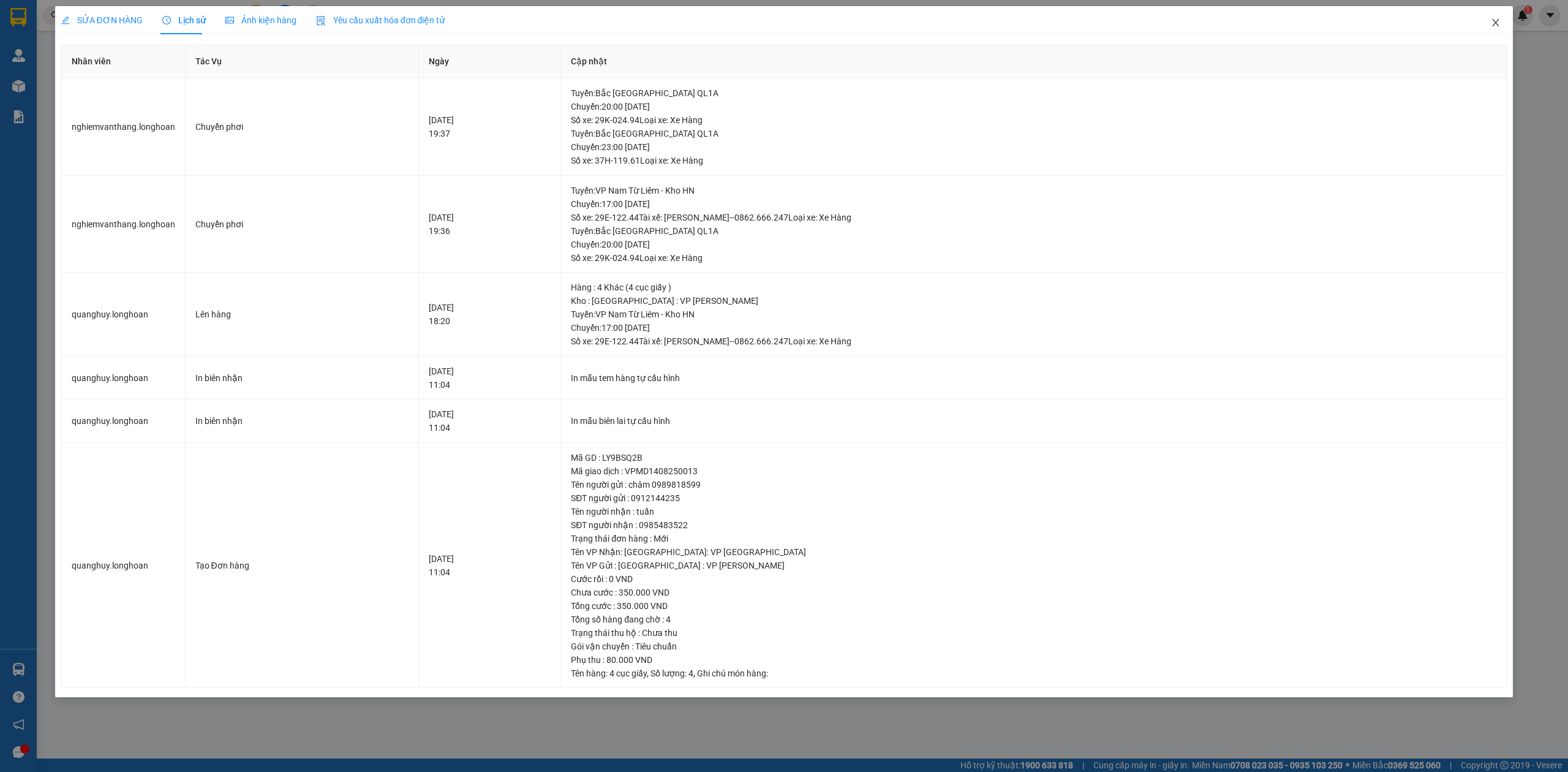
drag, startPoint x: 1506, startPoint y: 30, endPoint x: 1495, endPoint y: 30, distance: 11.0
click at [1501, 30] on span "Close" at bounding box center [1495, 23] width 34 height 34
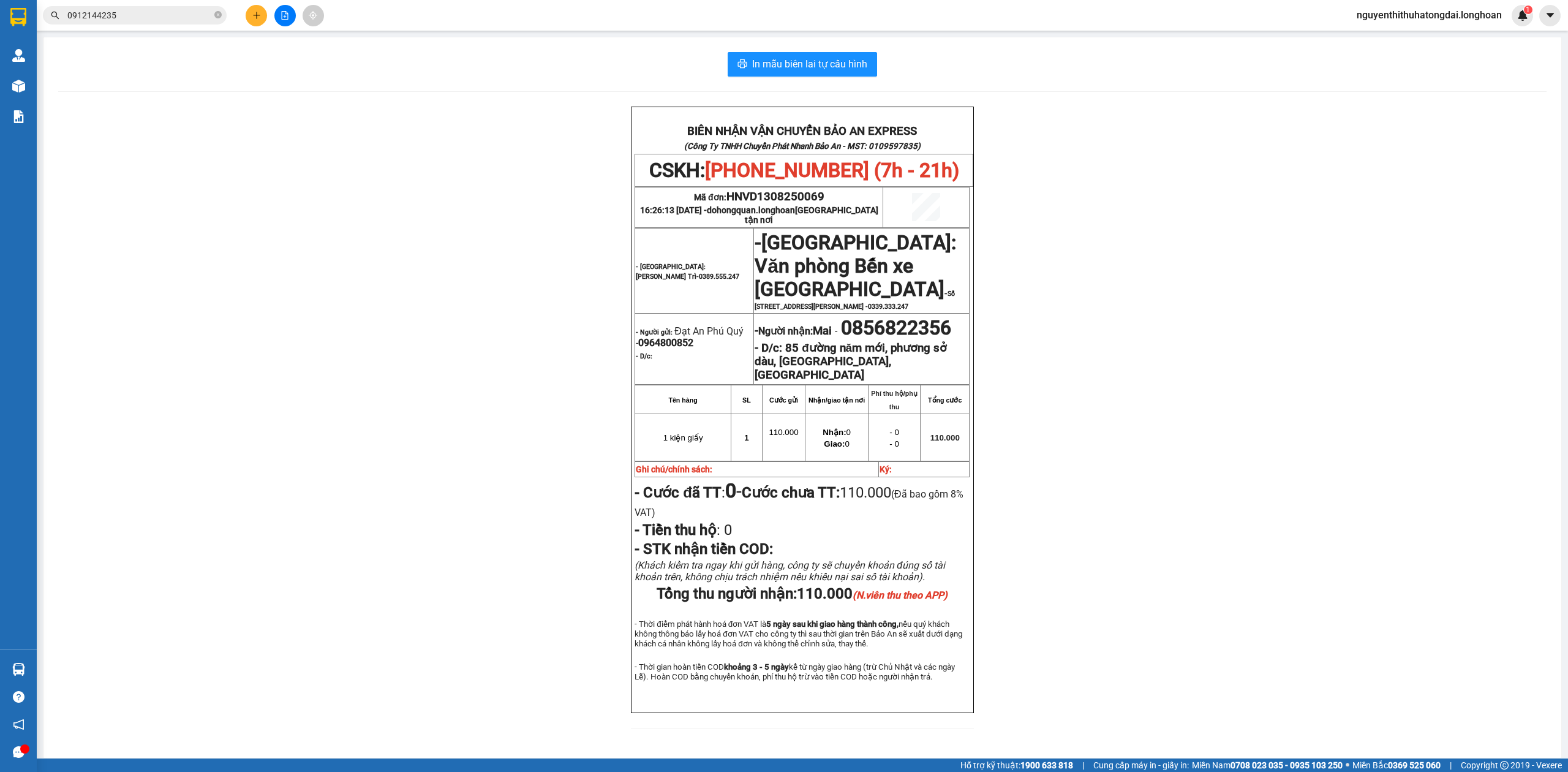
click at [116, 20] on input "0912144235" at bounding box center [139, 15] width 144 height 13
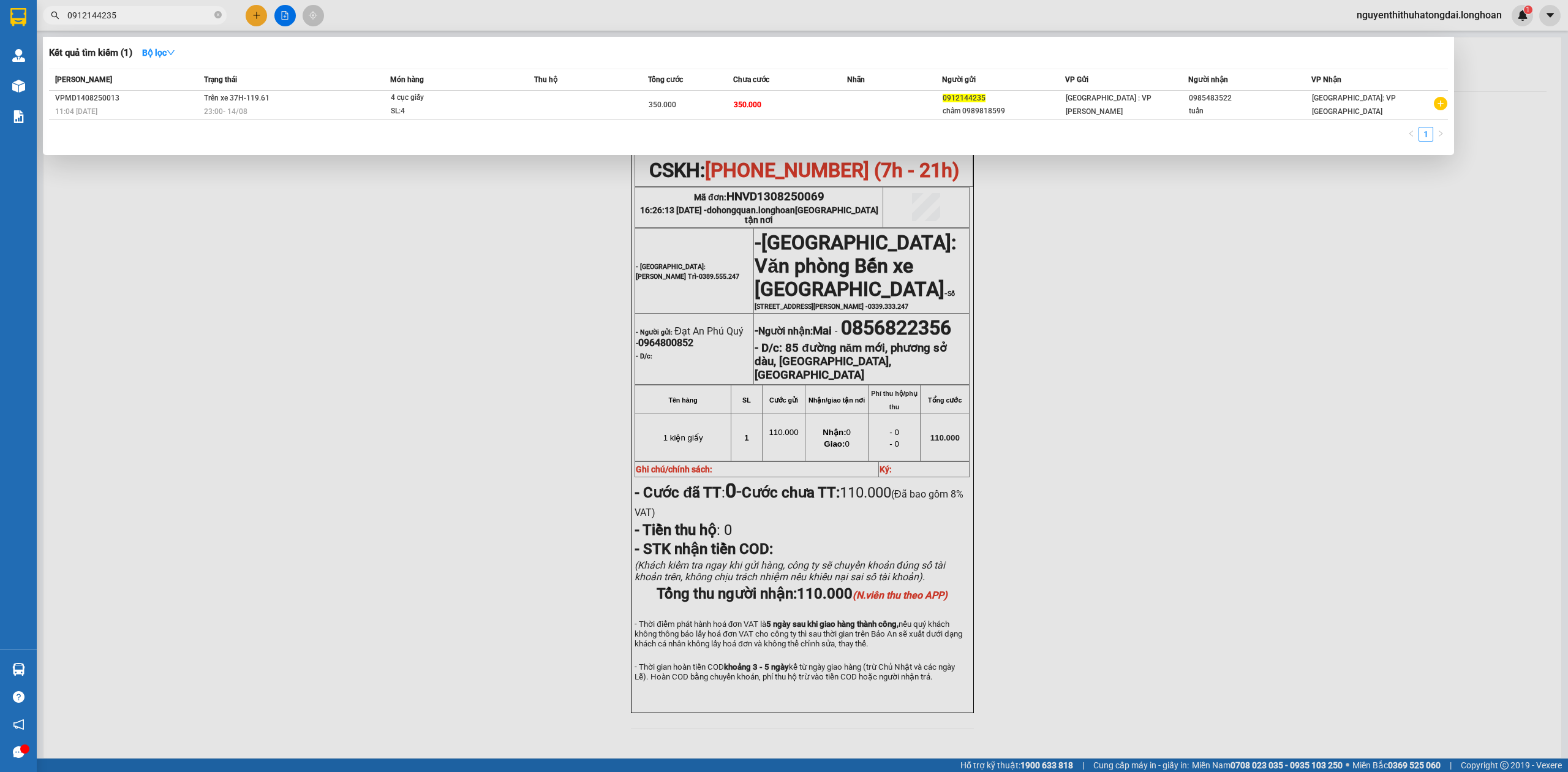
click at [116, 20] on input "0912144235" at bounding box center [139, 15] width 144 height 13
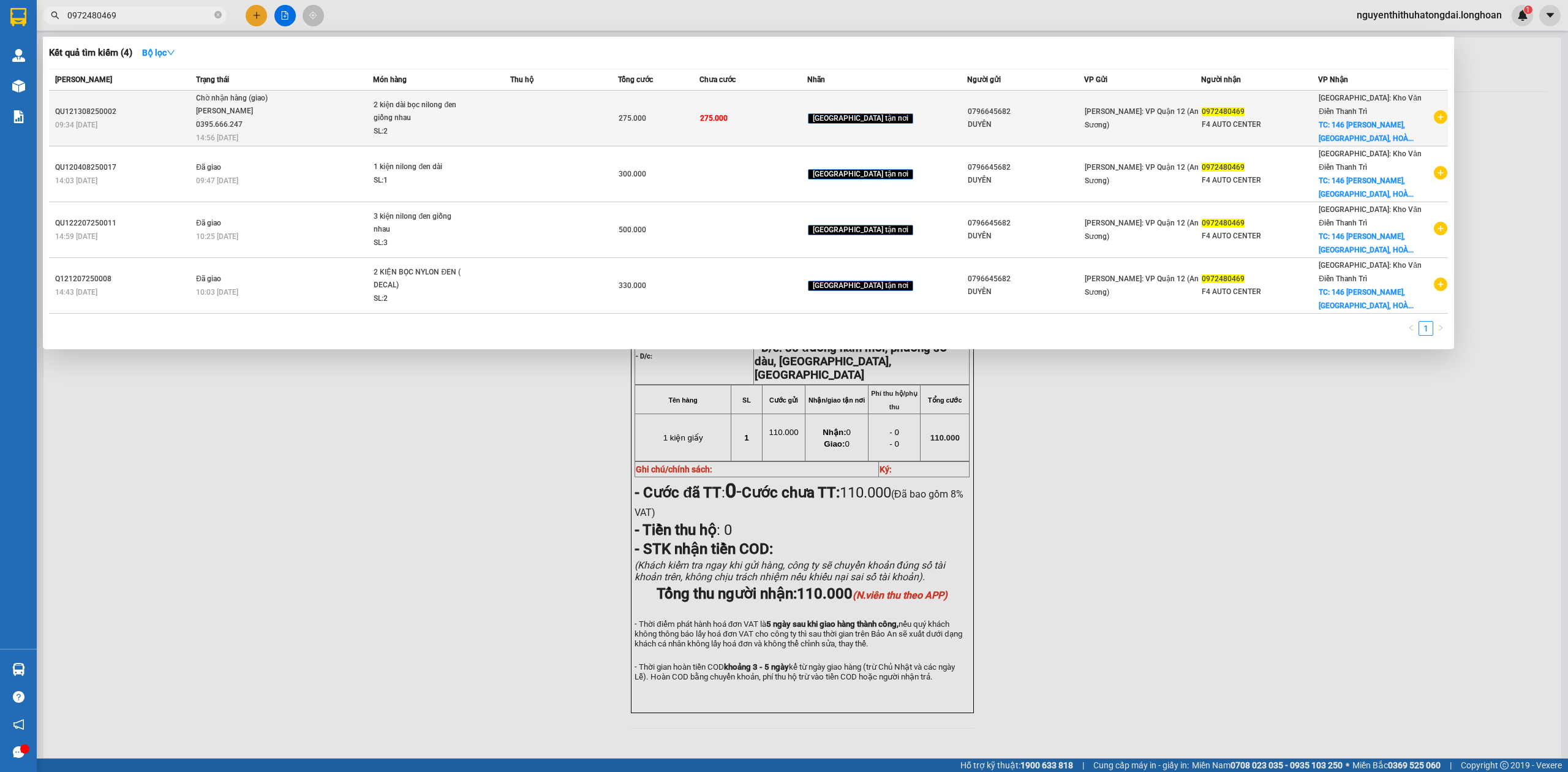
type input "0972480469"
click at [618, 112] on td at bounding box center [564, 118] width 108 height 55
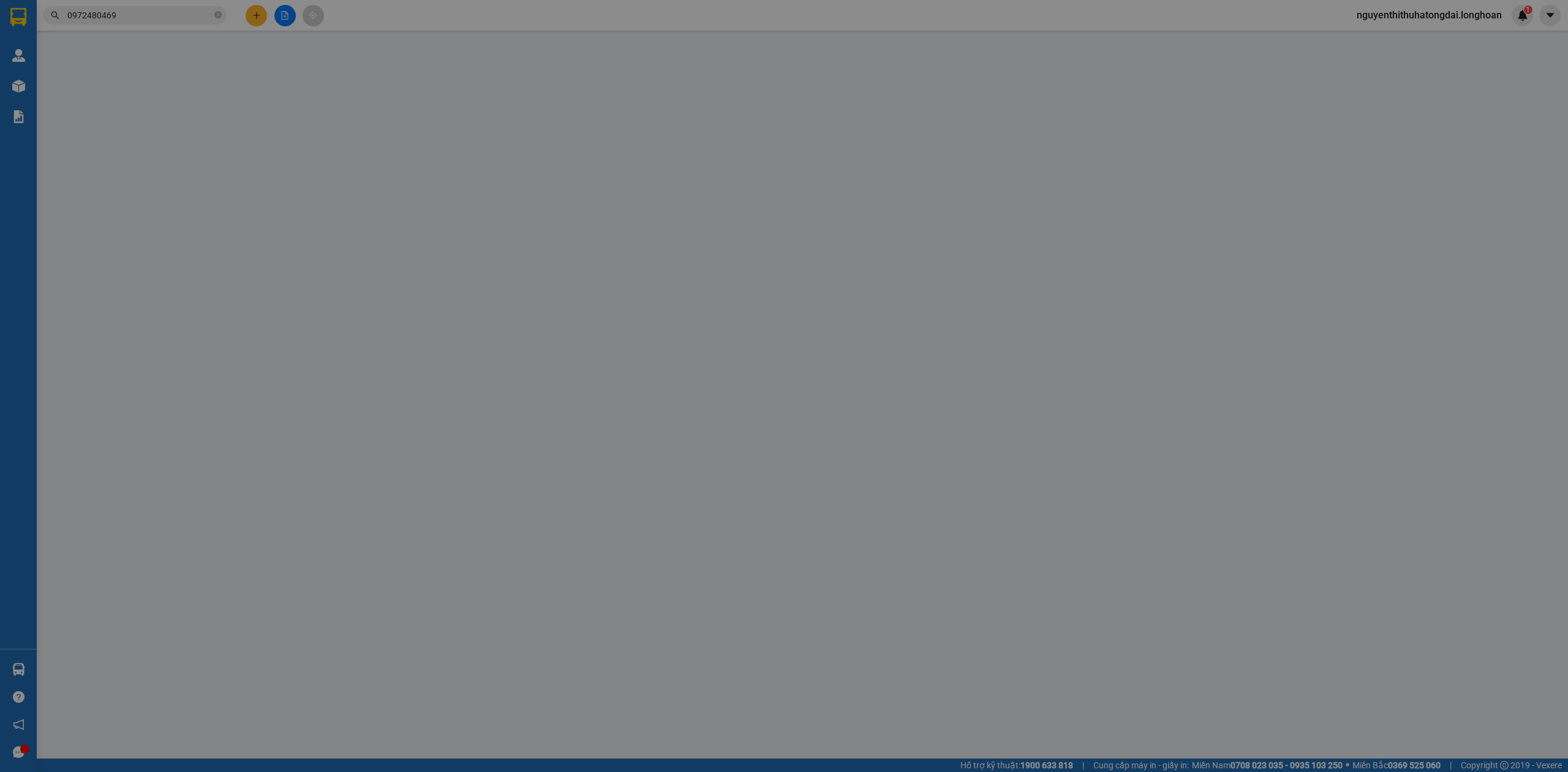
type input "0796645682"
type input "DUYÊN"
type input "0972480469"
type input "F4 AUTO CENTER"
checkbox input "true"
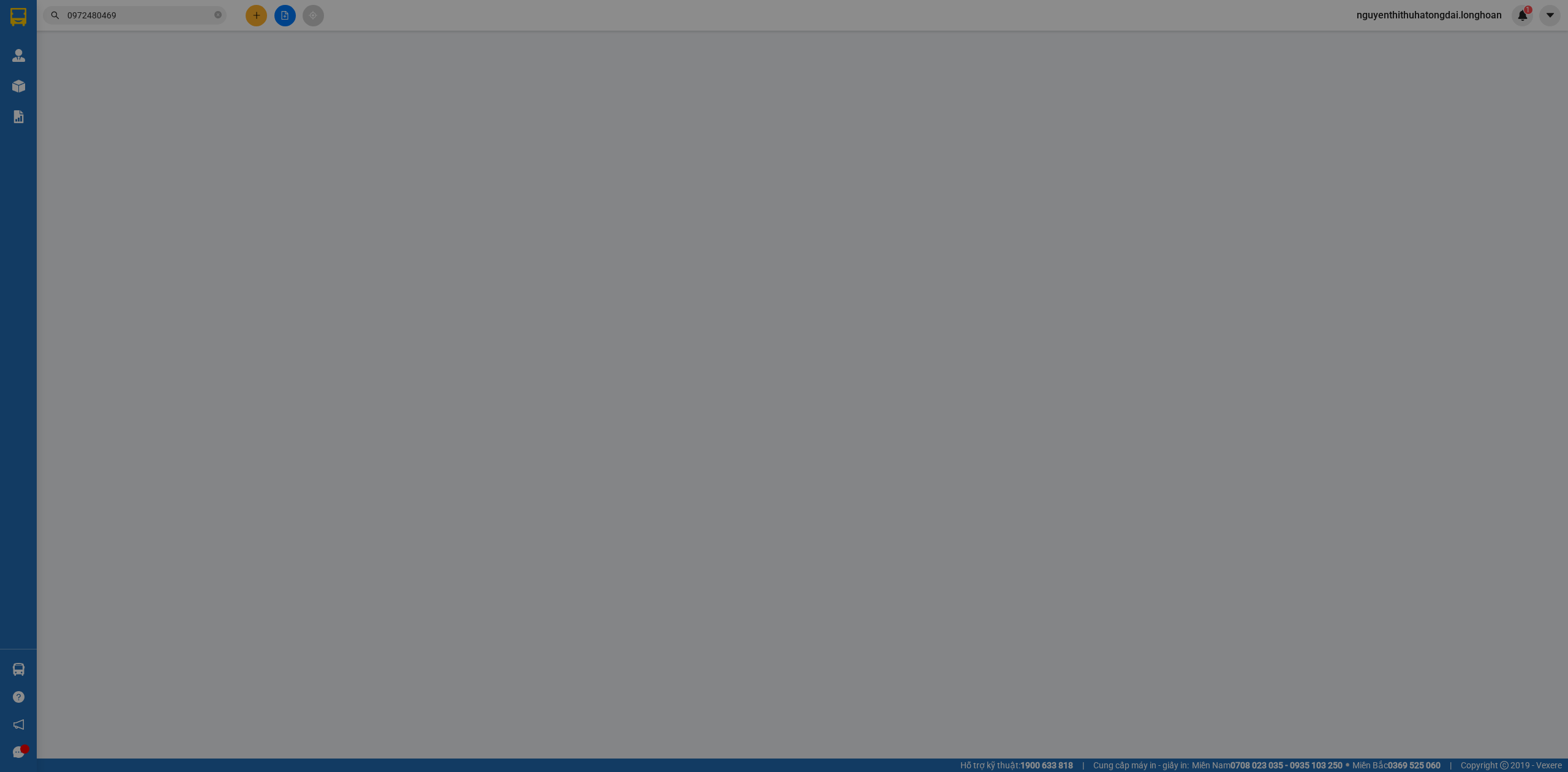
type input "146 TAM TRINH, [GEOGRAPHIC_DATA], [GEOGRAPHIC_DATA], [GEOGRAPHIC_DATA]"
type input "nhận theo kiện - hư hỏng ko chịu trách nhiệm"
type input "275.000"
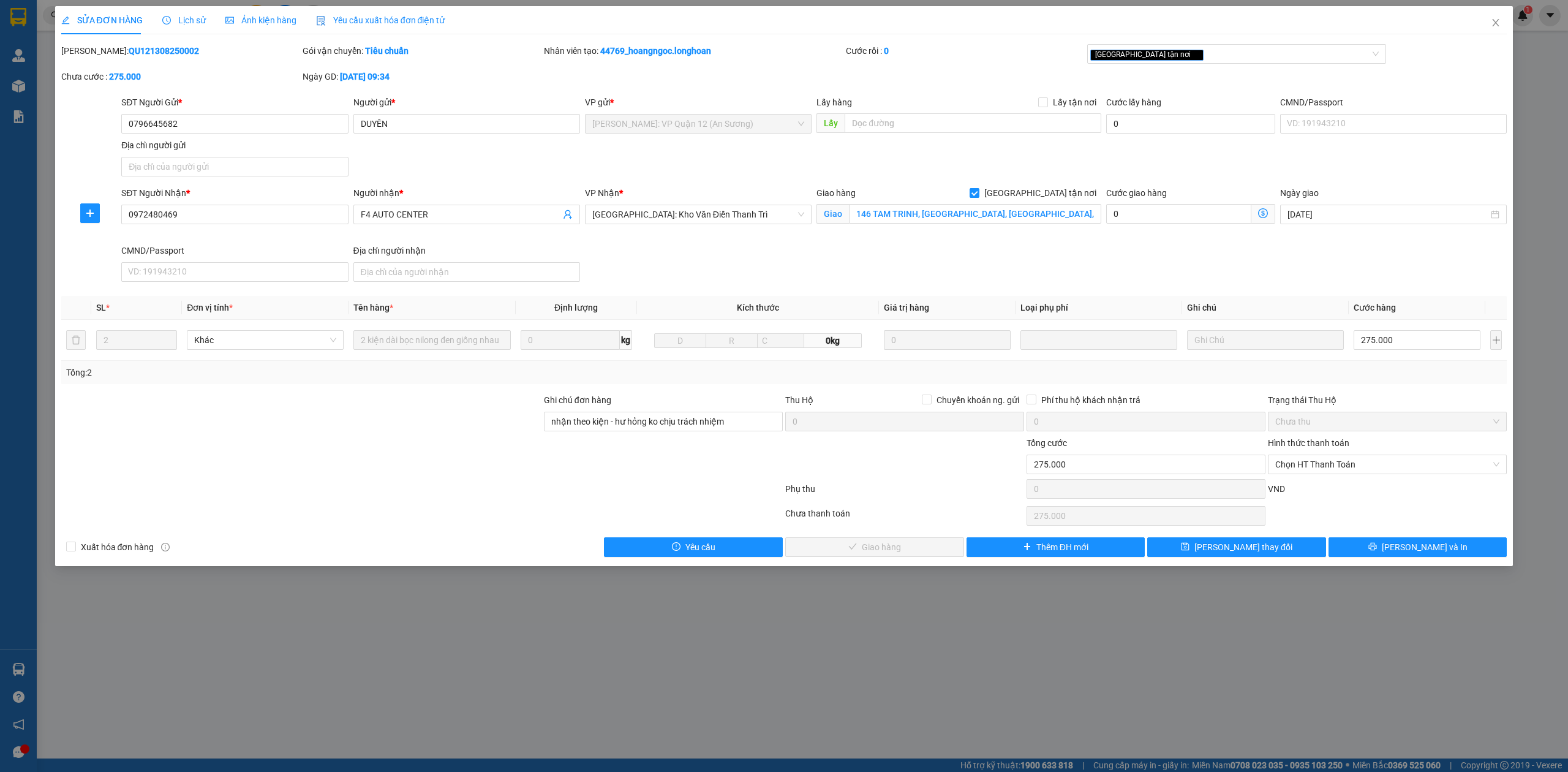
click at [186, 16] on span "Lịch sử" at bounding box center [184, 20] width 44 height 10
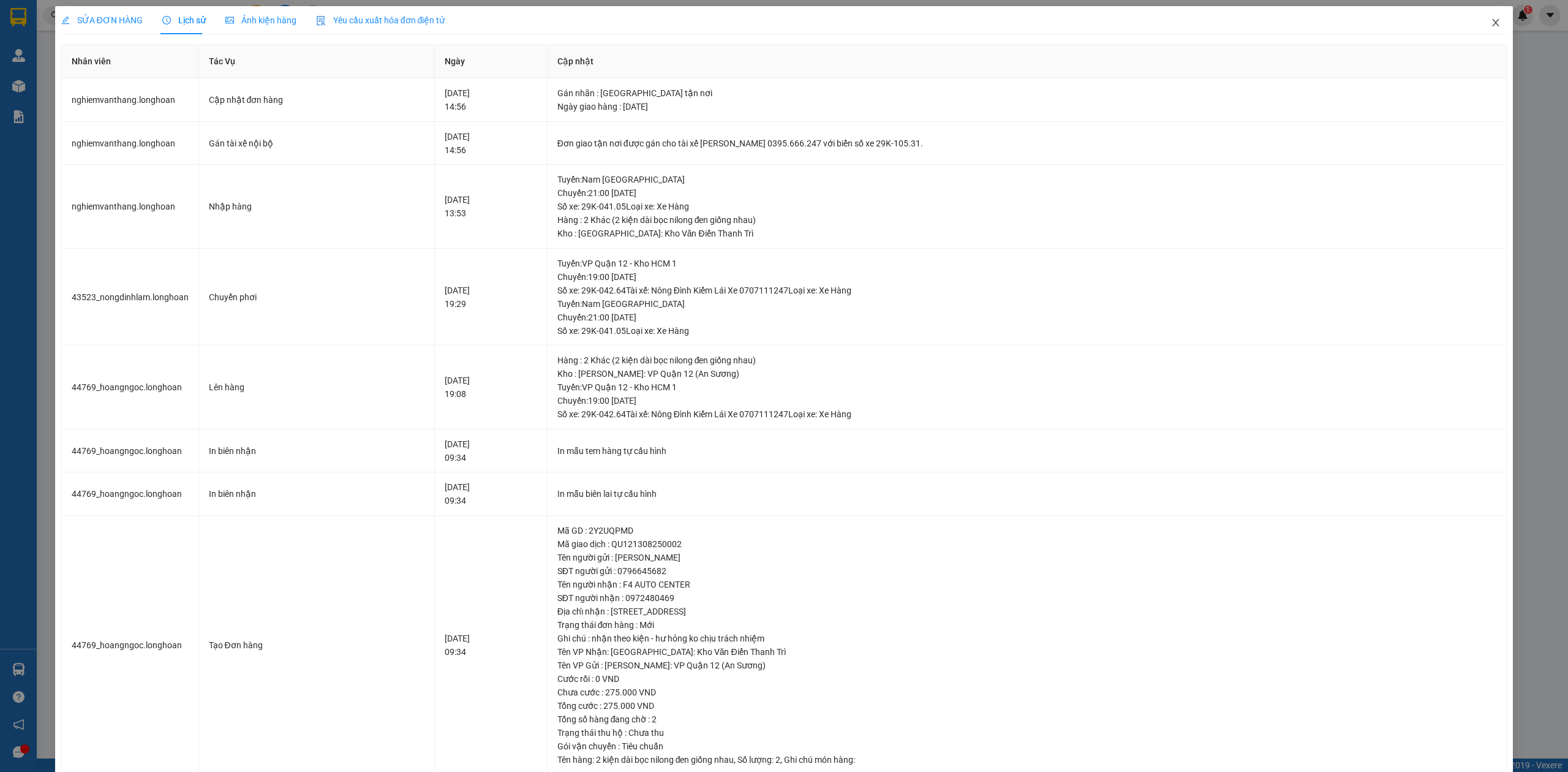
click at [1491, 22] on icon "close" at bounding box center [1495, 23] width 10 height 10
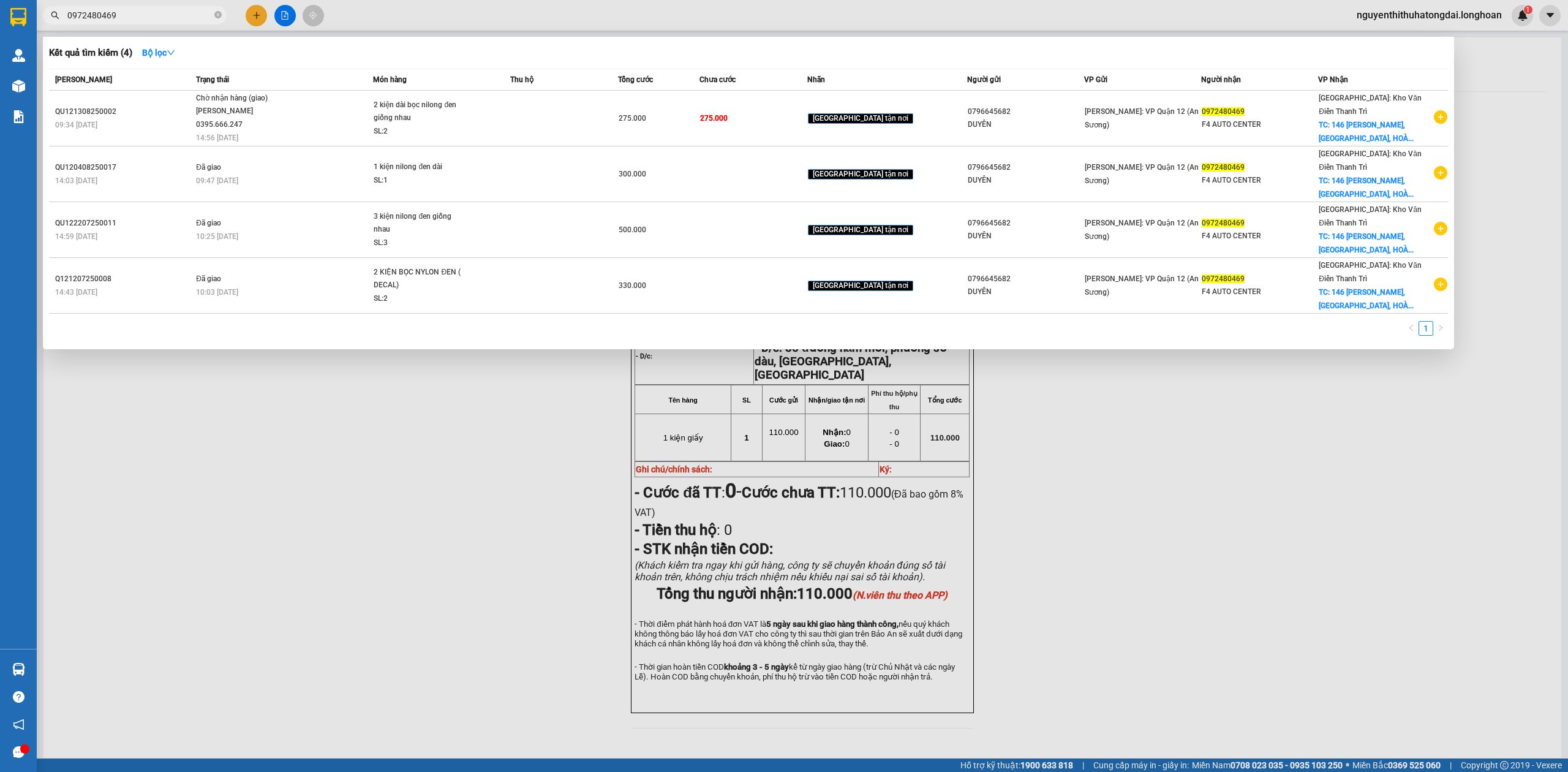
click at [105, 16] on input "0972480469" at bounding box center [139, 15] width 144 height 13
click at [118, 23] on span "0972480469" at bounding box center [134, 16] width 184 height 19
click at [118, 20] on input "0972480469" at bounding box center [139, 15] width 144 height 13
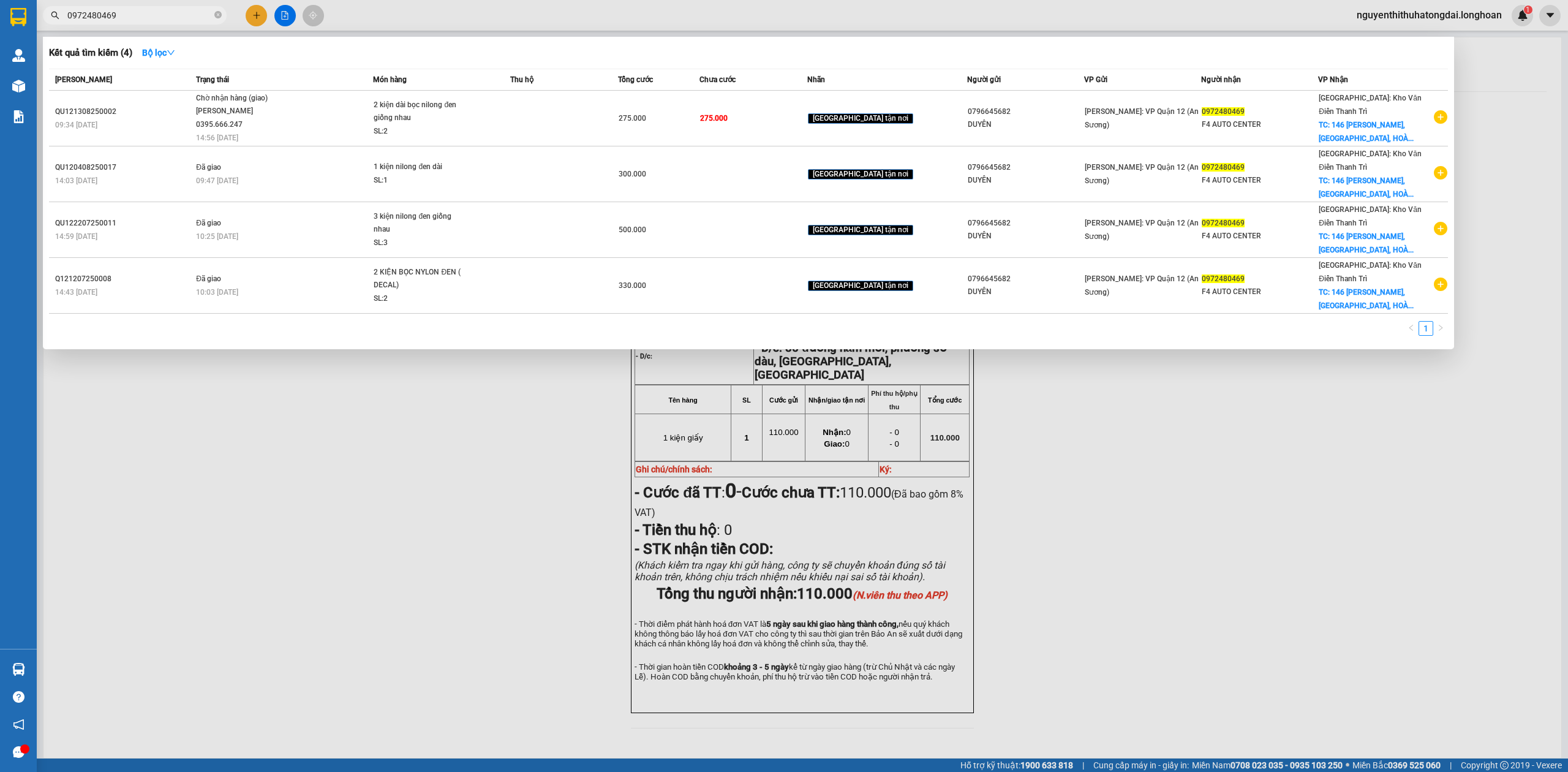
paste input "8851913"
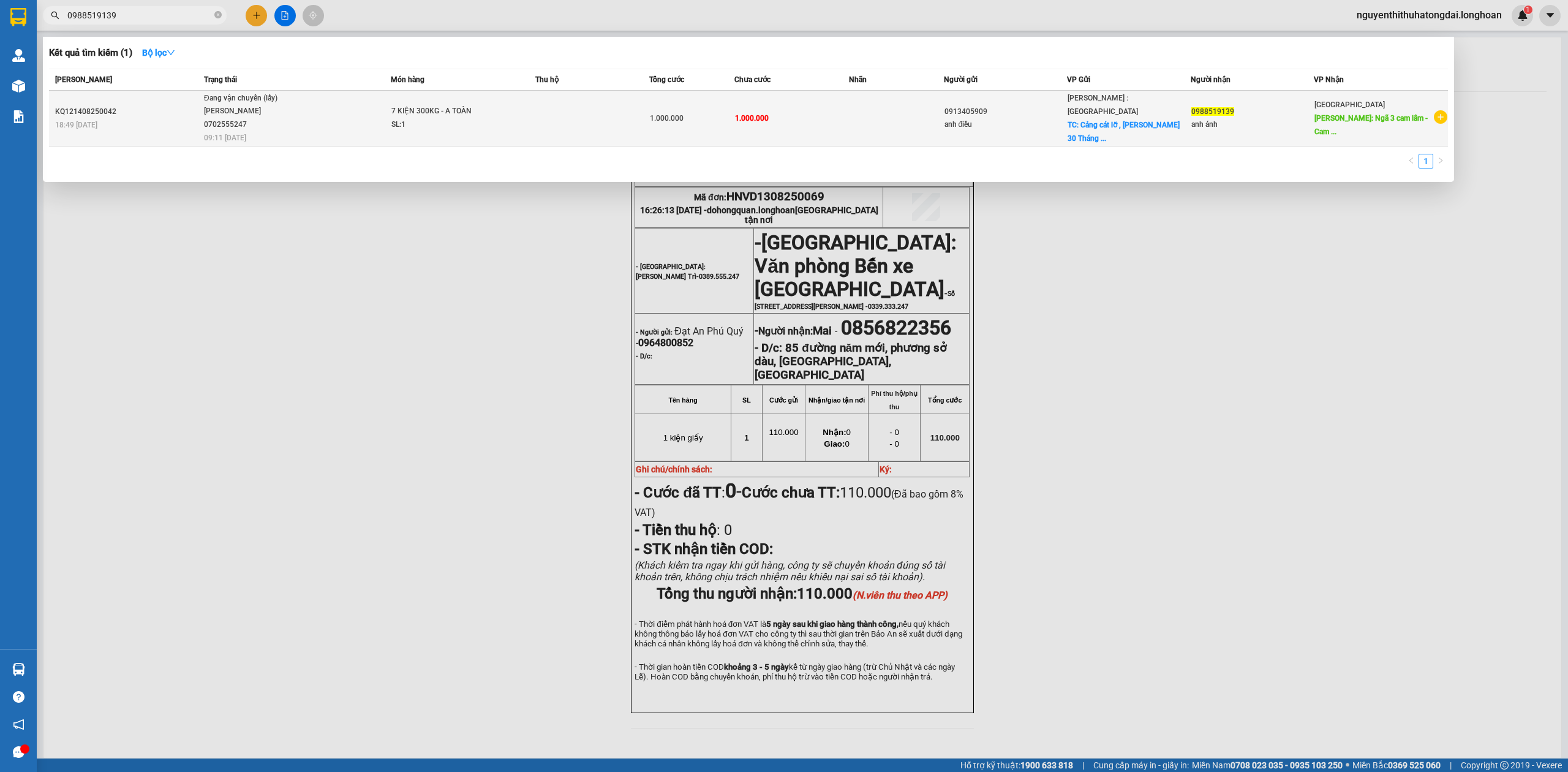
type input "0988519139"
click at [341, 115] on span "Đang vận chuyển (lấy) [PERSON_NAME] 0702555247 09:11 [DATE]" at bounding box center [297, 117] width 186 height 51
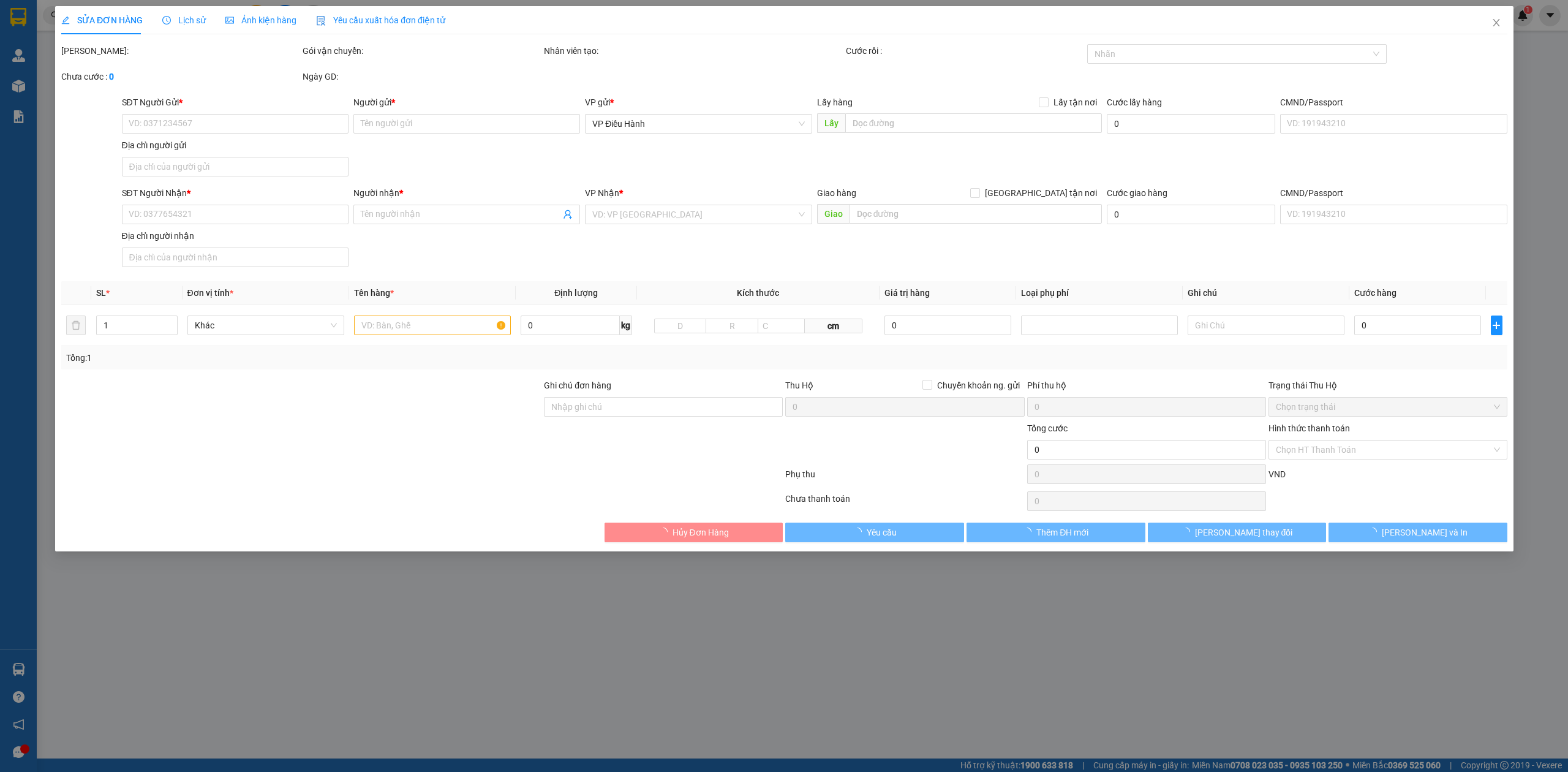
type input "0913405909"
type input "anh điều"
checkbox input "true"
type input "Cảng cát lỡ , [PERSON_NAME] [DATE], Phường 11, [GEOGRAPHIC_DATA], [GEOGRAPHIC_D…"
type input "0988519139"
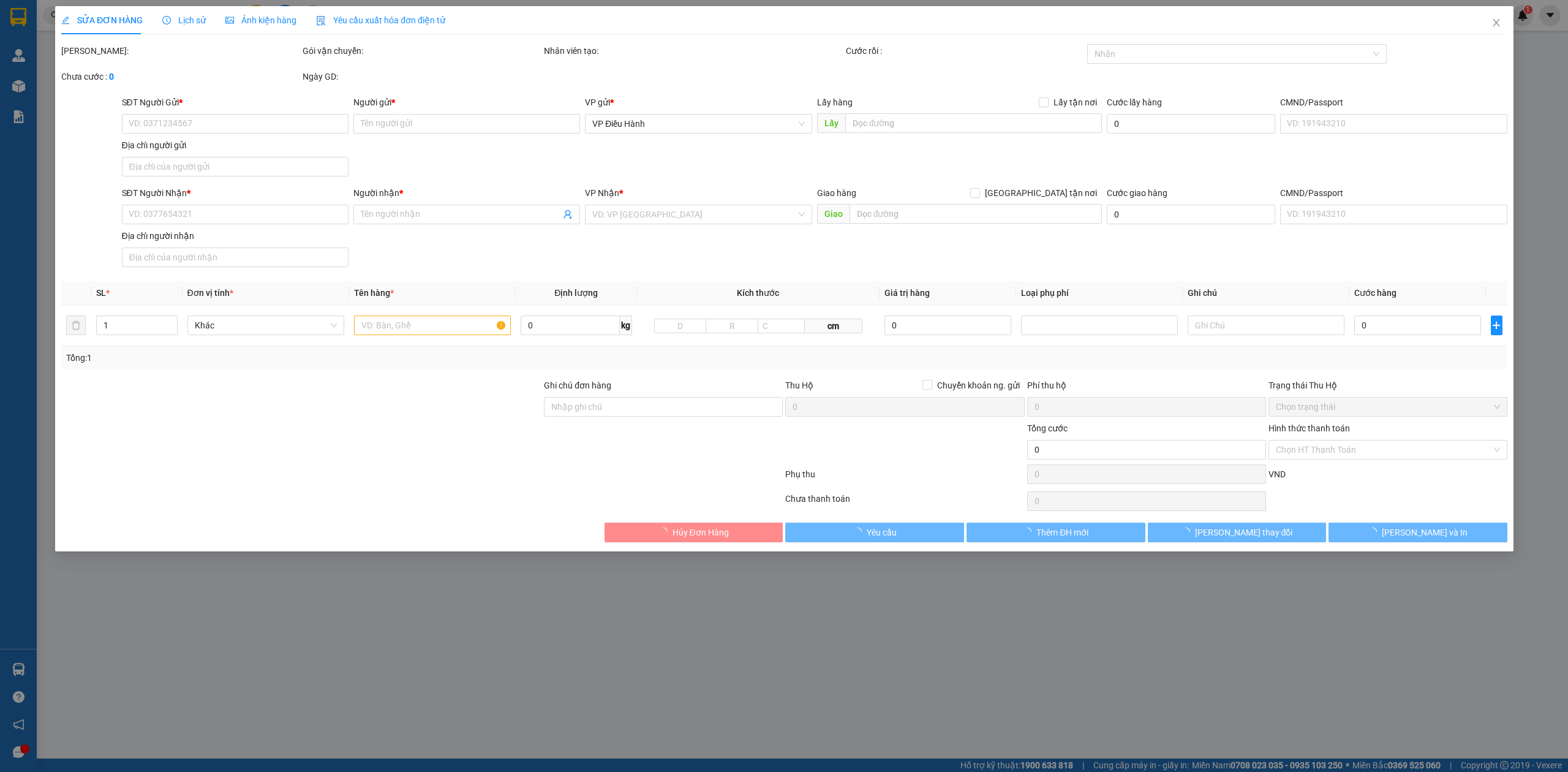
type input "anh ánh"
type input "Ngã 3 cam lâm - [PERSON_NAME]"
type input "1.000.000"
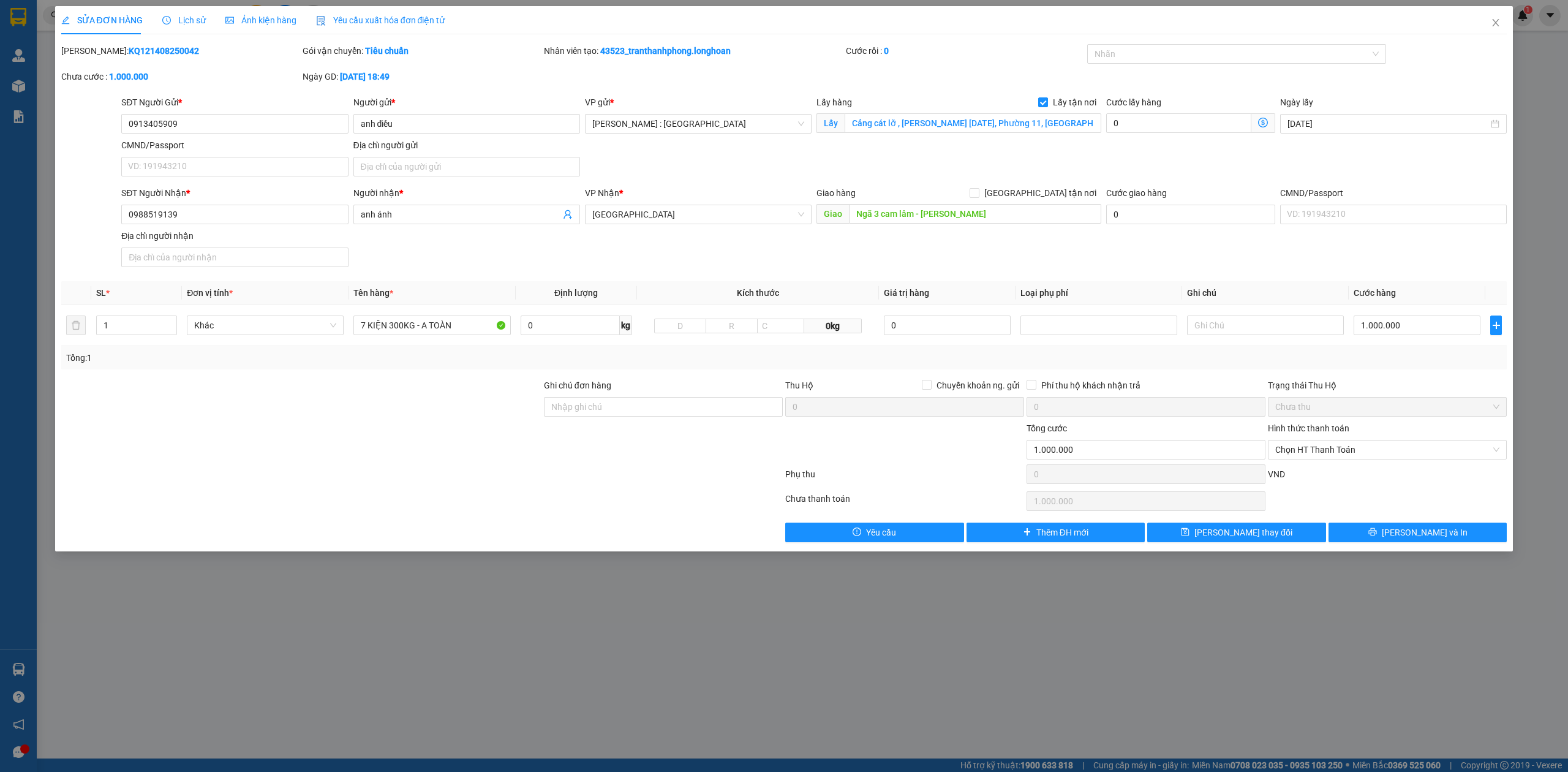
click at [176, 10] on div "Lịch sử" at bounding box center [184, 20] width 44 height 28
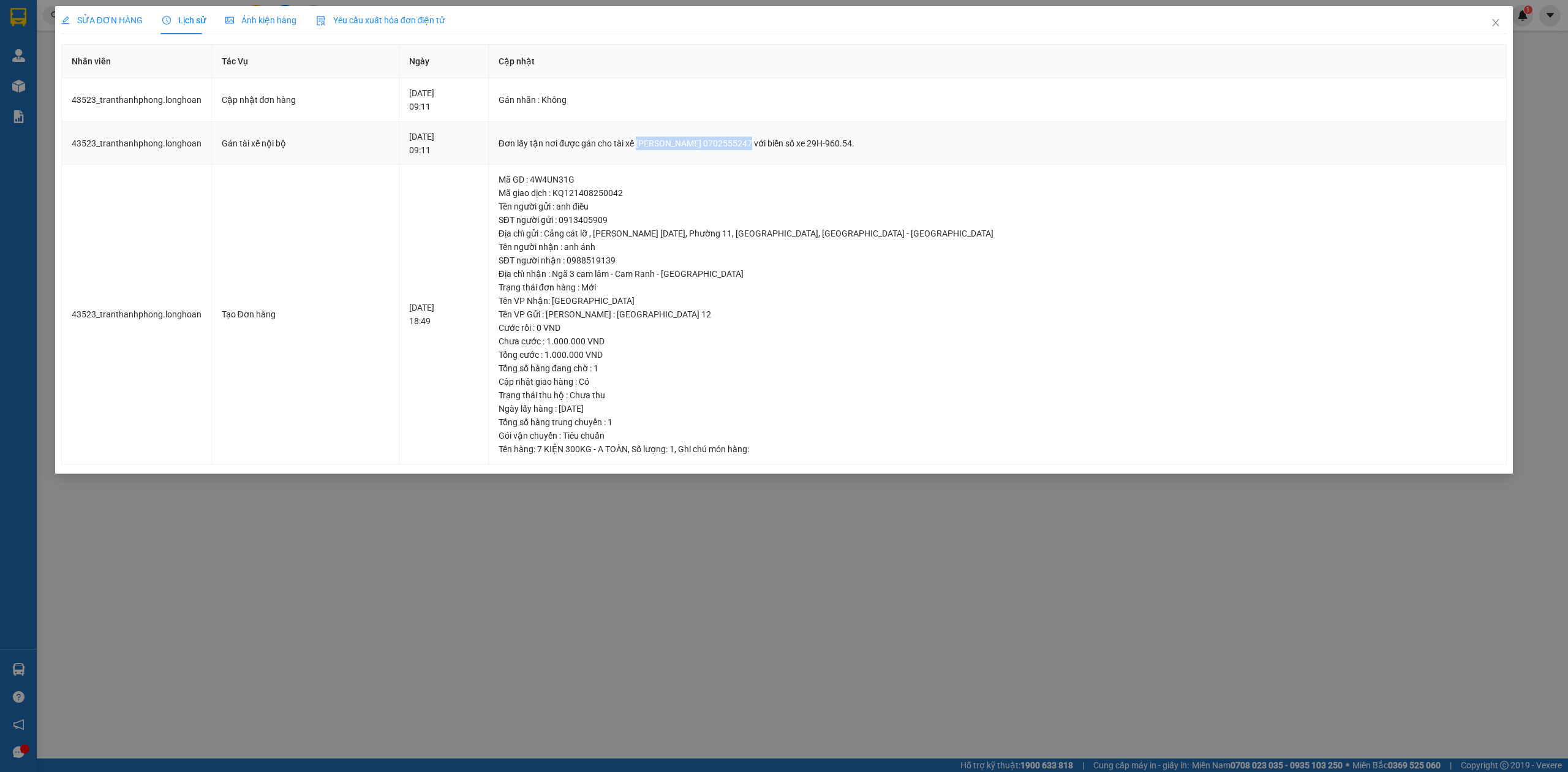
drag, startPoint x: 736, startPoint y: 143, endPoint x: 822, endPoint y: 141, distance: 86.0
click at [842, 145] on div "Đơn lấy tận nơi được gán cho tài xế [PERSON_NAME] 0702555247 với biển số xe 29H…" at bounding box center [997, 143] width 998 height 13
click at [816, 141] on div "Đơn lấy tận nơi được gán cho tài xế [PERSON_NAME] 0702555247 với biển số xe 29H…" at bounding box center [997, 143] width 998 height 13
drag, startPoint x: 810, startPoint y: 143, endPoint x: 855, endPoint y: 148, distance: 45.3
click at [855, 148] on div "Đơn lấy tận nơi được gán cho tài xế [PERSON_NAME] 0702555247 với biển số xe 29H…" at bounding box center [997, 143] width 998 height 13
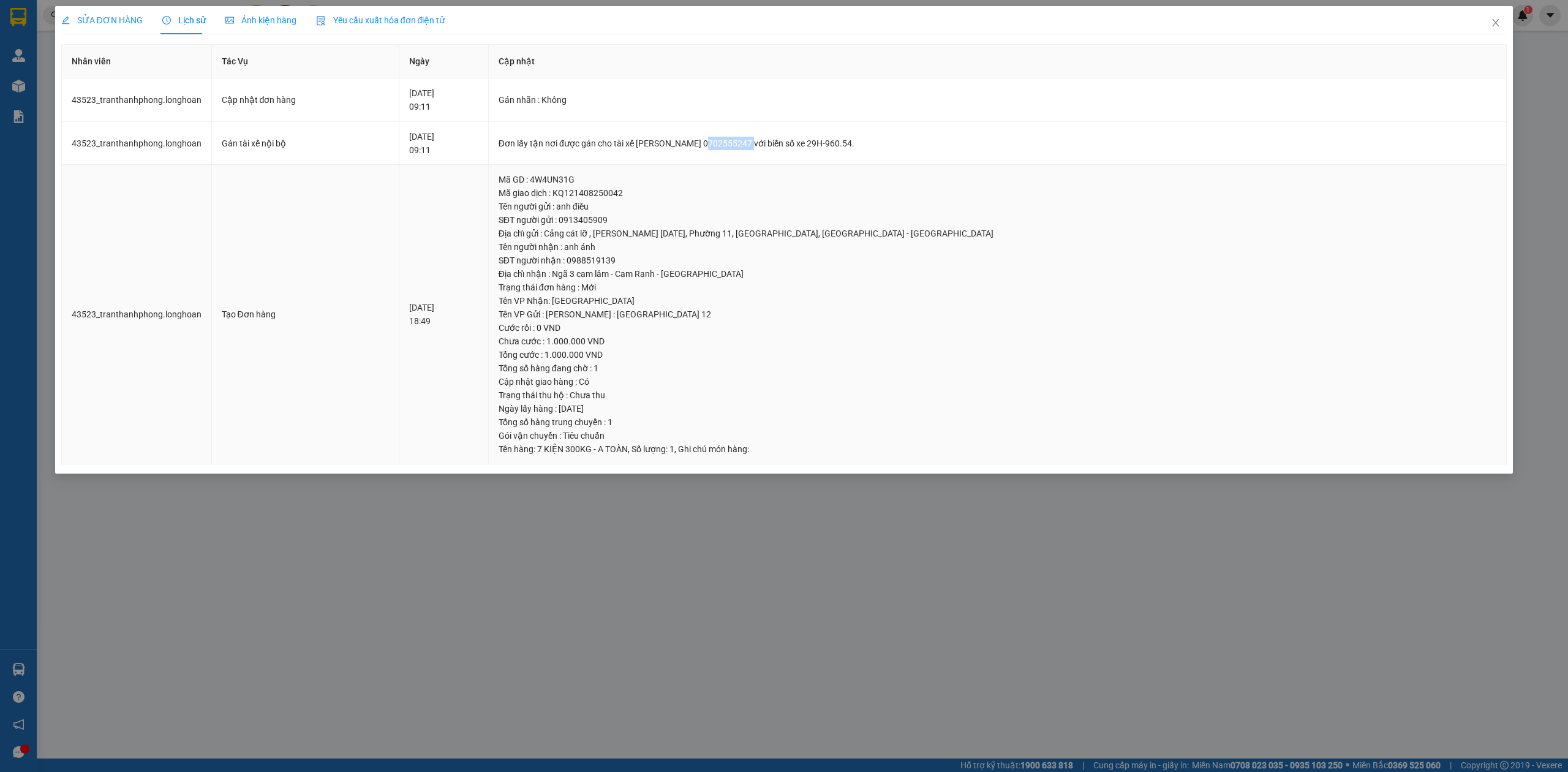
copy div "0702555247"
click at [1495, 24] on icon "close" at bounding box center [1495, 22] width 7 height 7
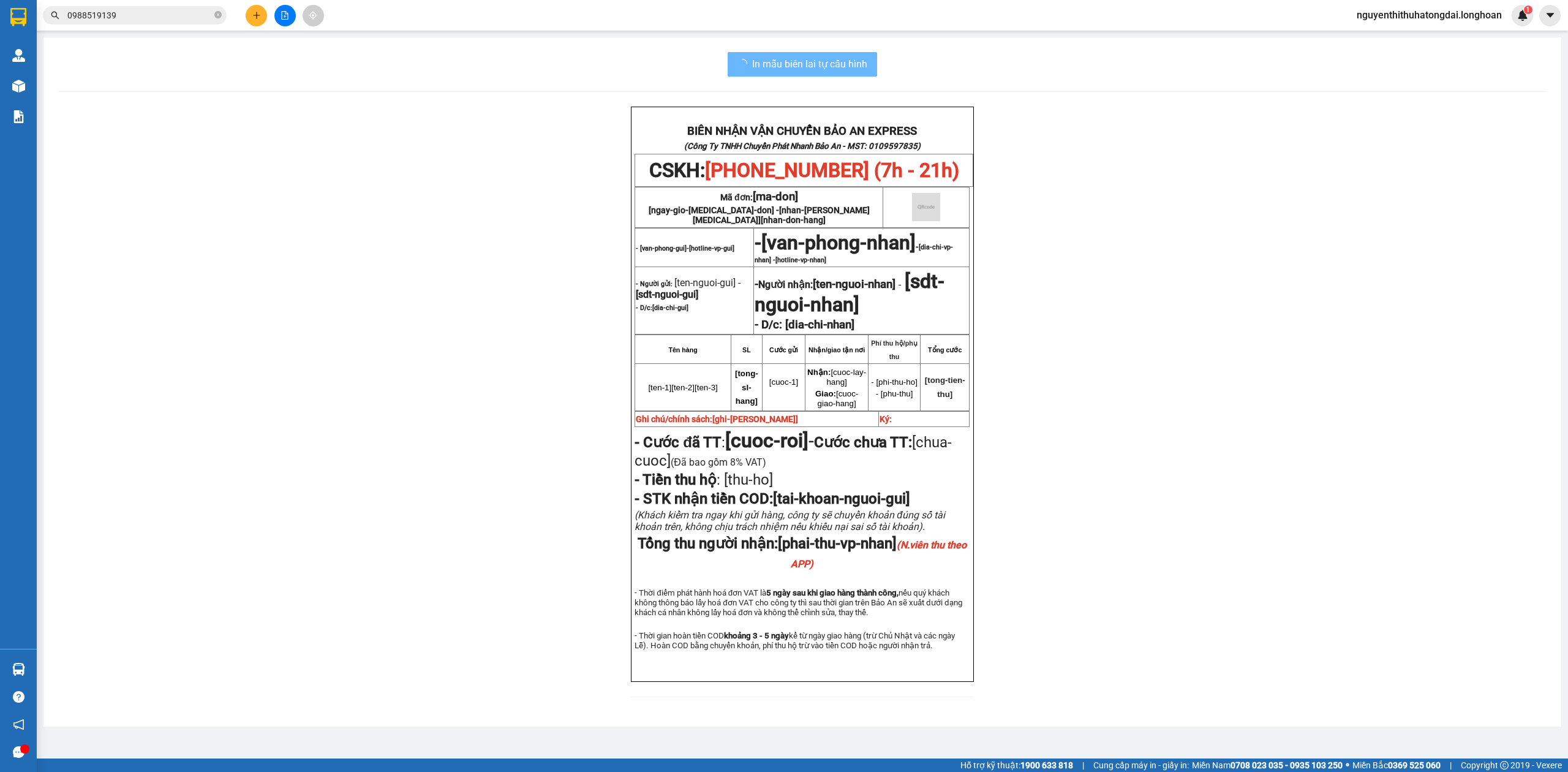
click at [142, 16] on input "0988519139" at bounding box center [139, 15] width 144 height 13
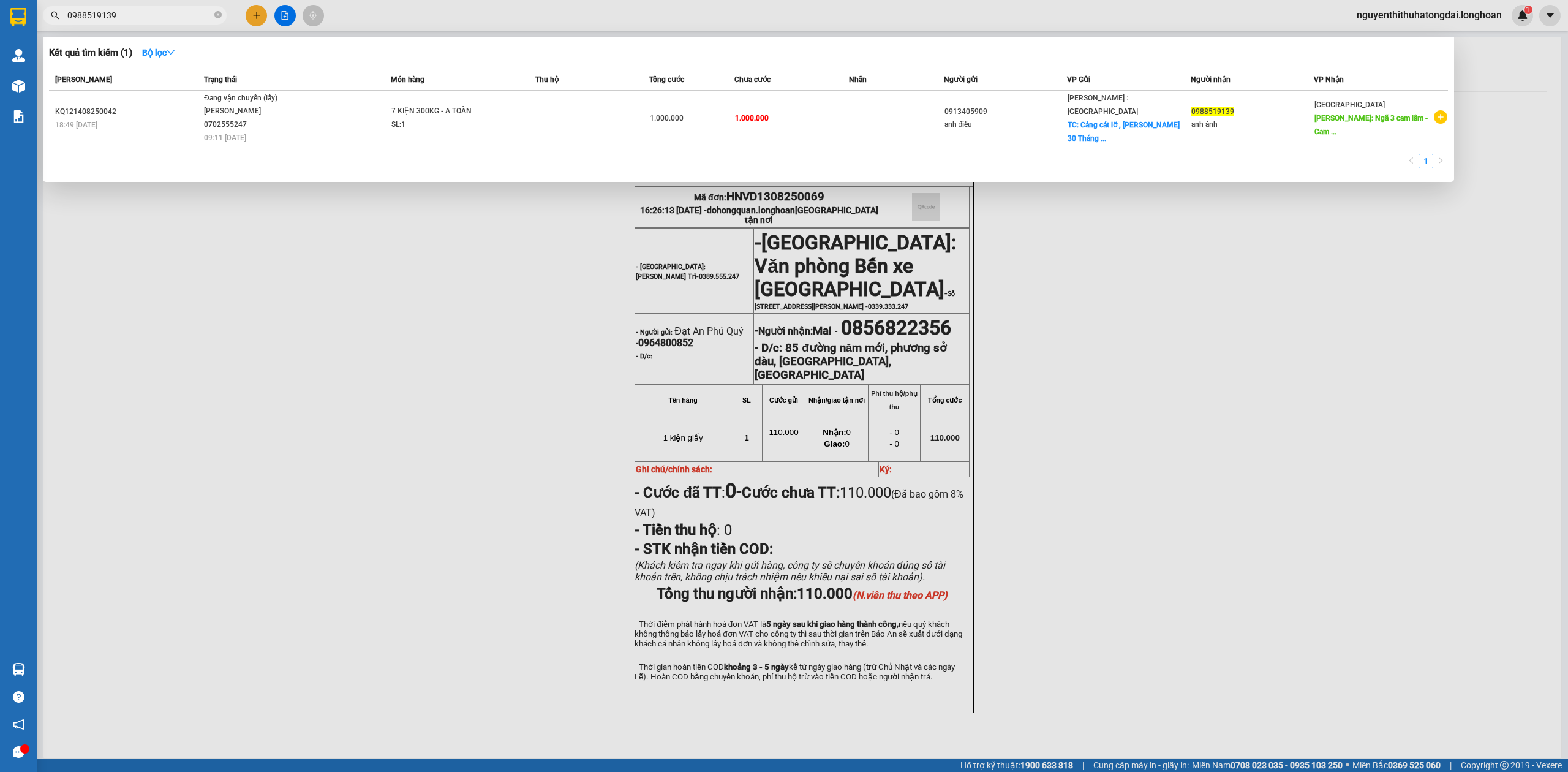
click at [142, 16] on input "0988519139" at bounding box center [139, 15] width 144 height 13
paste input "HNVD1308250078"
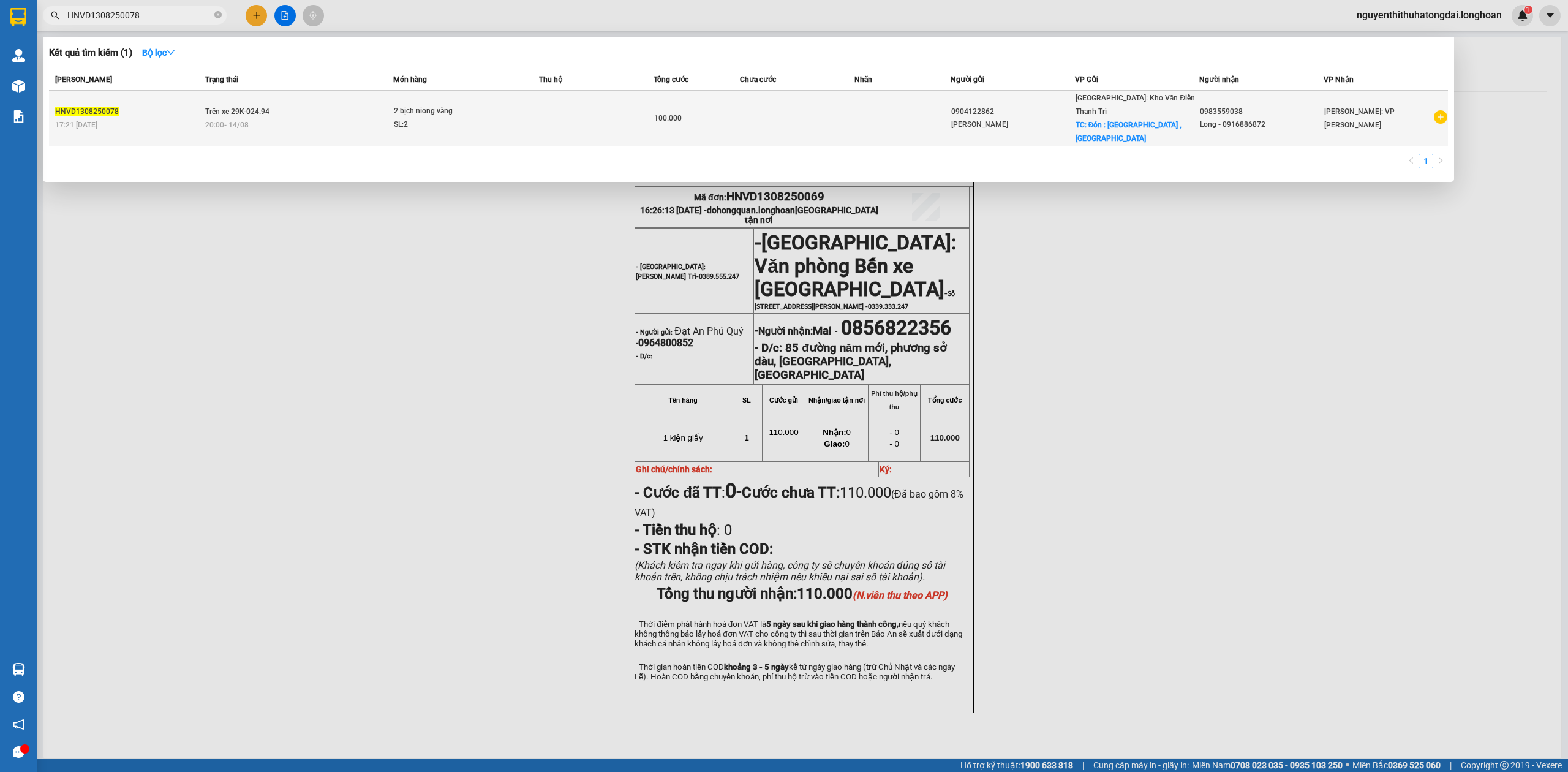
type input "HNVD1308250078"
click at [456, 105] on div "2 bịch niong vàng" at bounding box center [440, 111] width 92 height 13
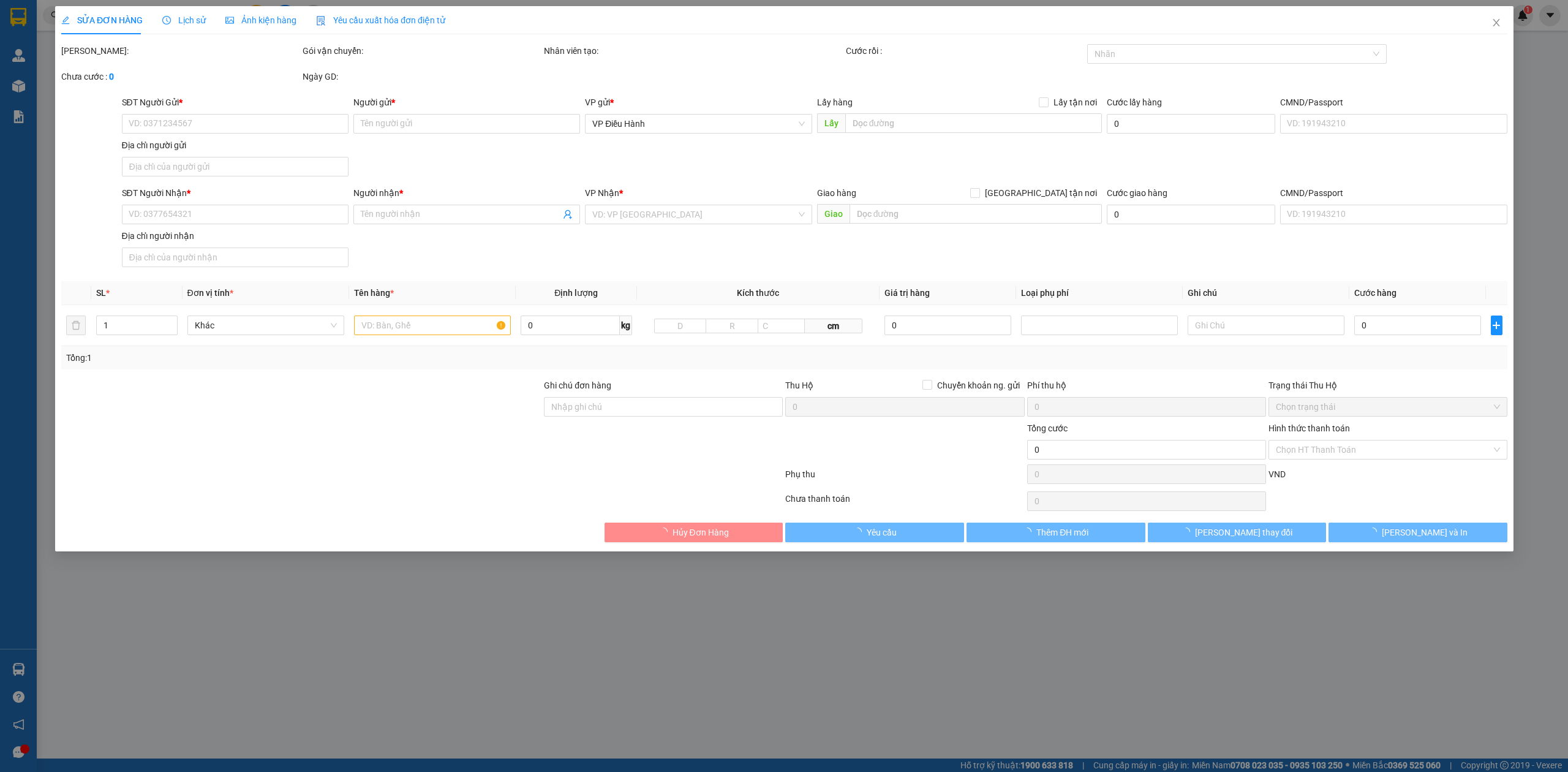
type input "0904122862"
type input "[PERSON_NAME]"
checkbox input "true"
type input "Đón : [GEOGRAPHIC_DATA] , [GEOGRAPHIC_DATA]"
type input "0983559038"
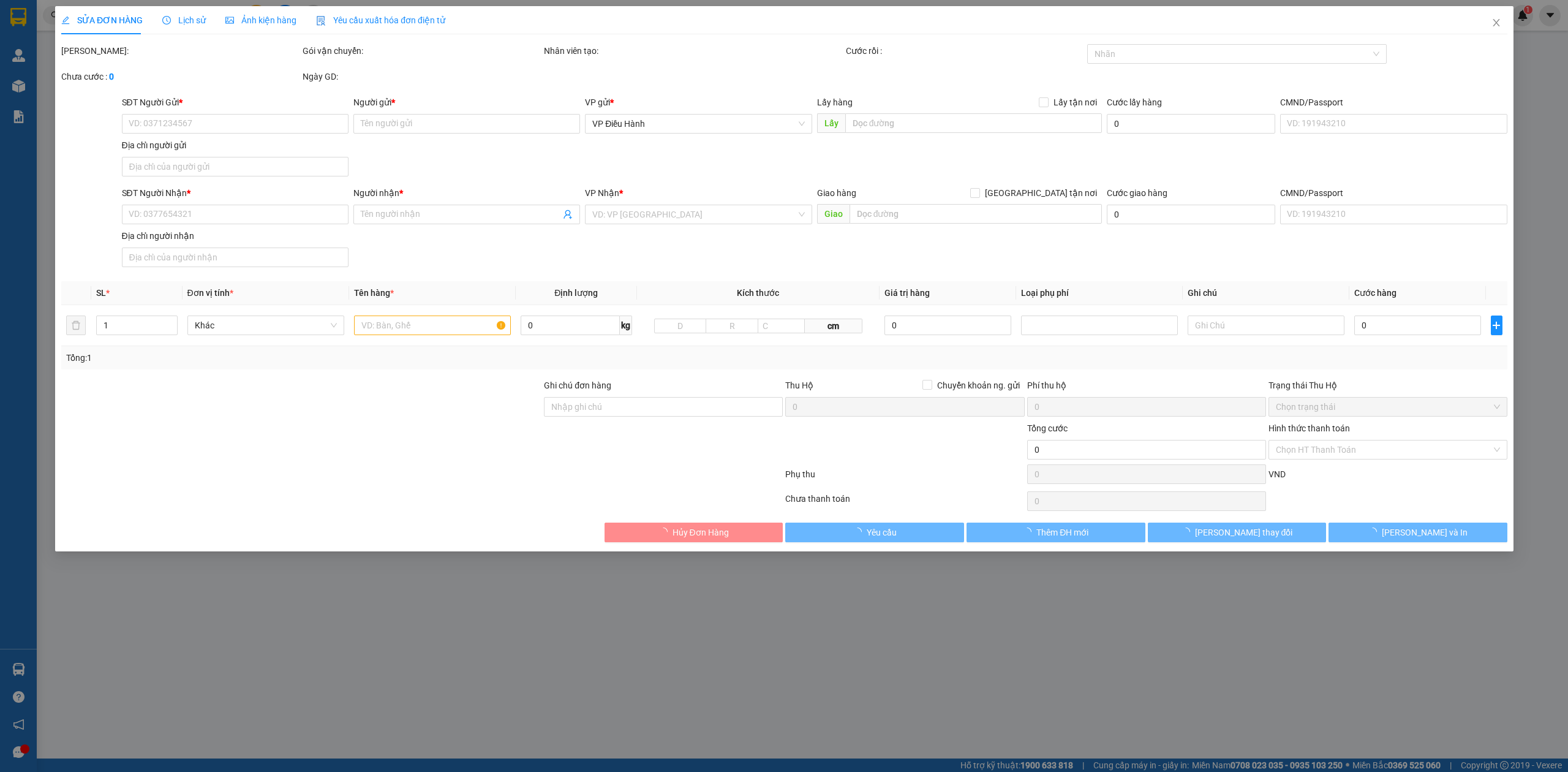
type input "Long - 0916886872"
type input "đã thanh toán cước"
type input "100.000"
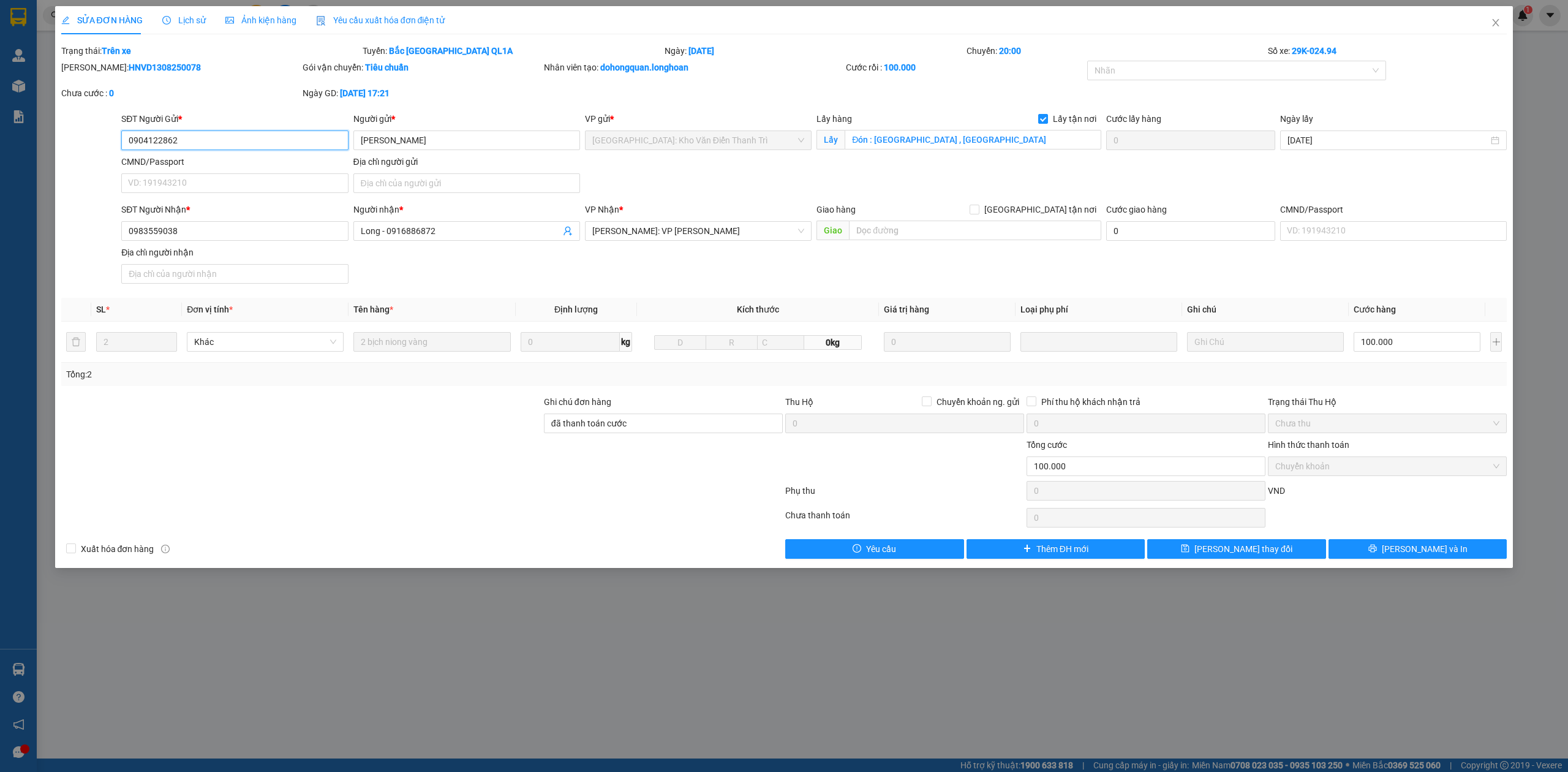
drag, startPoint x: 201, startPoint y: 140, endPoint x: 0, endPoint y: 140, distance: 201.0
click at [0, 140] on div "SỬA ĐƠN HÀNG Lịch sử Ảnh kiện hàng Yêu cầu xuất hóa đơn điện tử Total Paid Fee …" at bounding box center [784, 386] width 1568 height 772
click at [1498, 27] on icon "close" at bounding box center [1495, 22] width 7 height 7
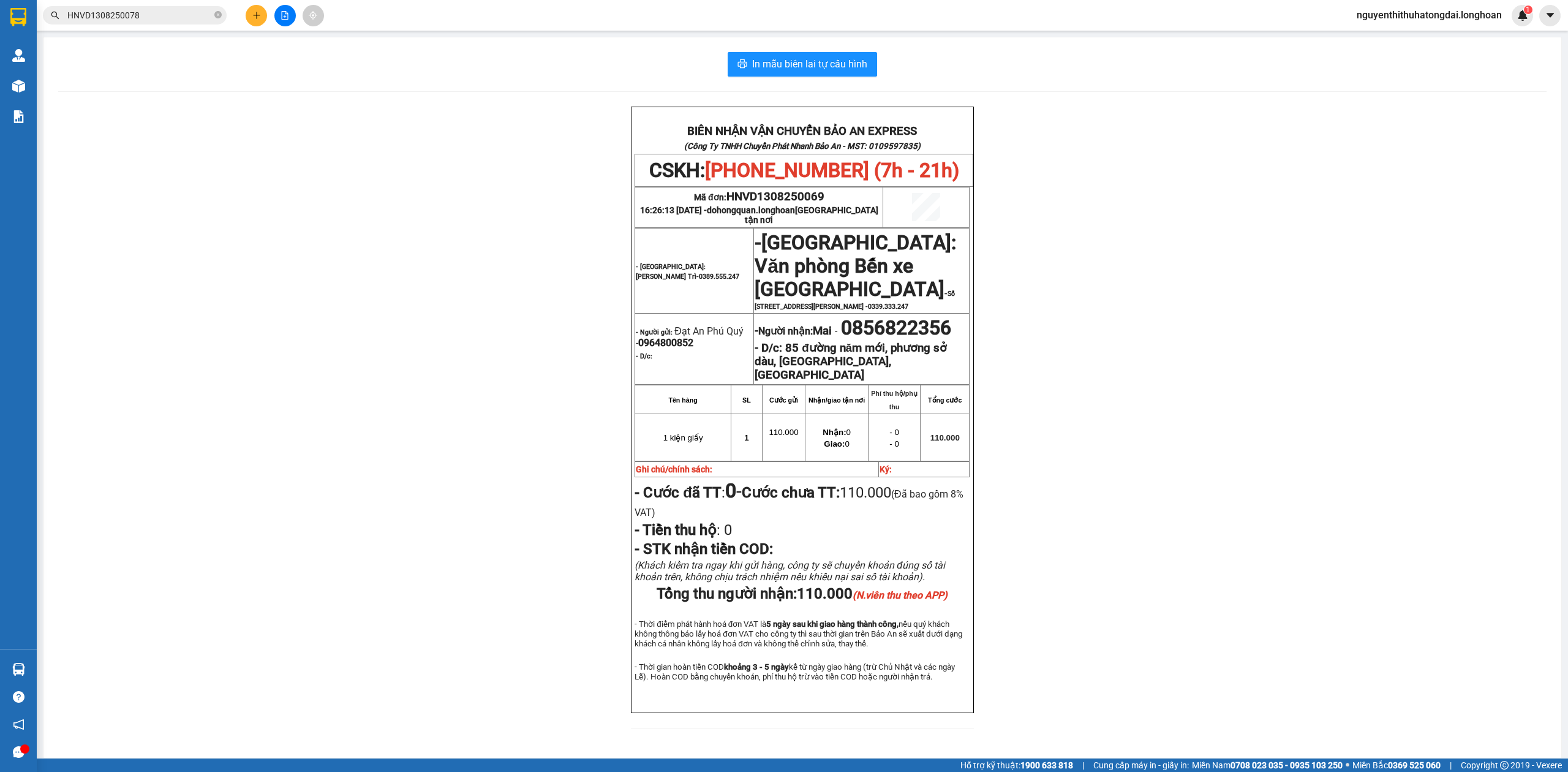
click at [123, 16] on input "HNVD1308250078" at bounding box center [139, 15] width 144 height 13
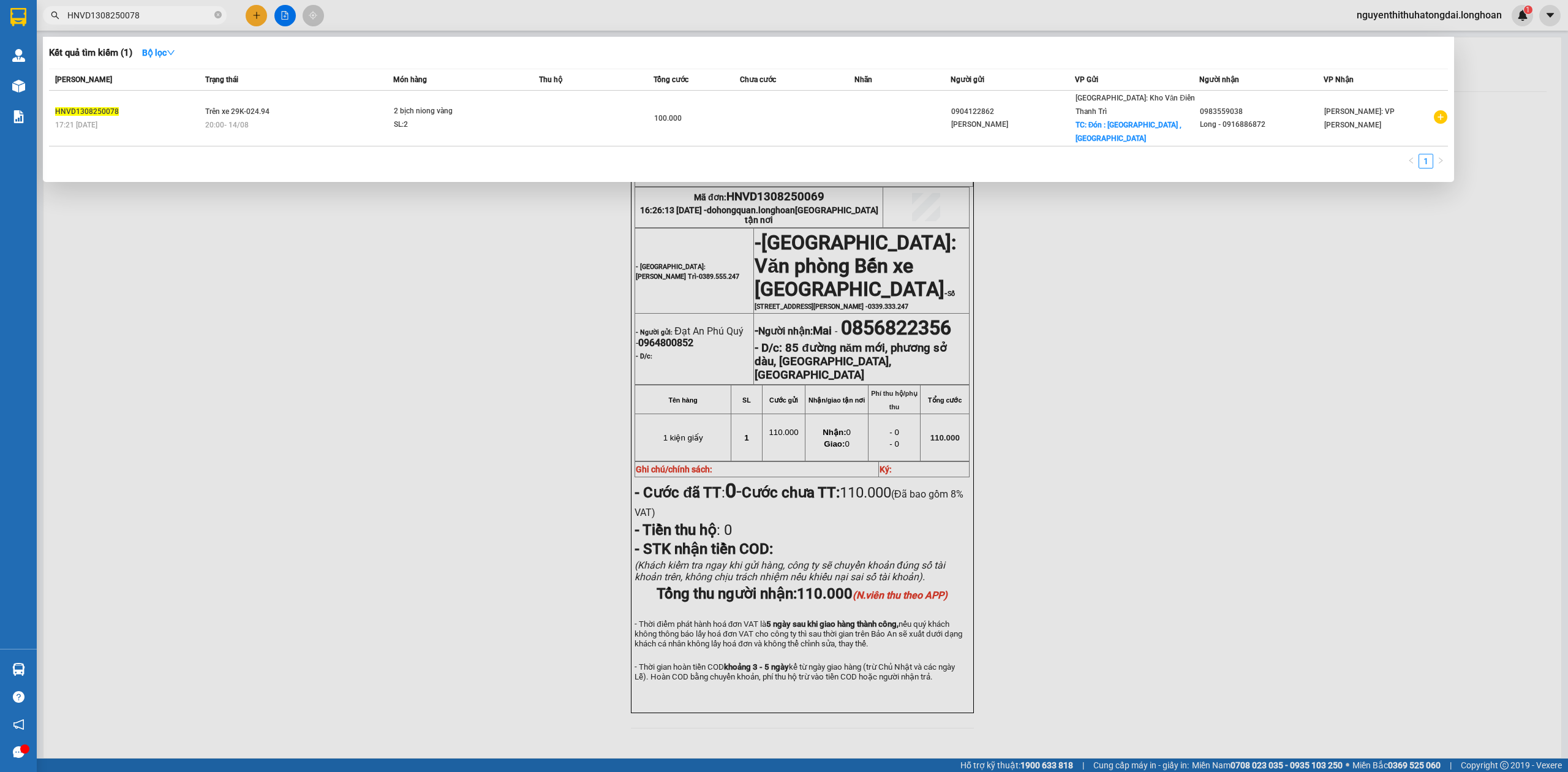
click at [123, 16] on input "HNVD1308250078" at bounding box center [139, 15] width 144 height 13
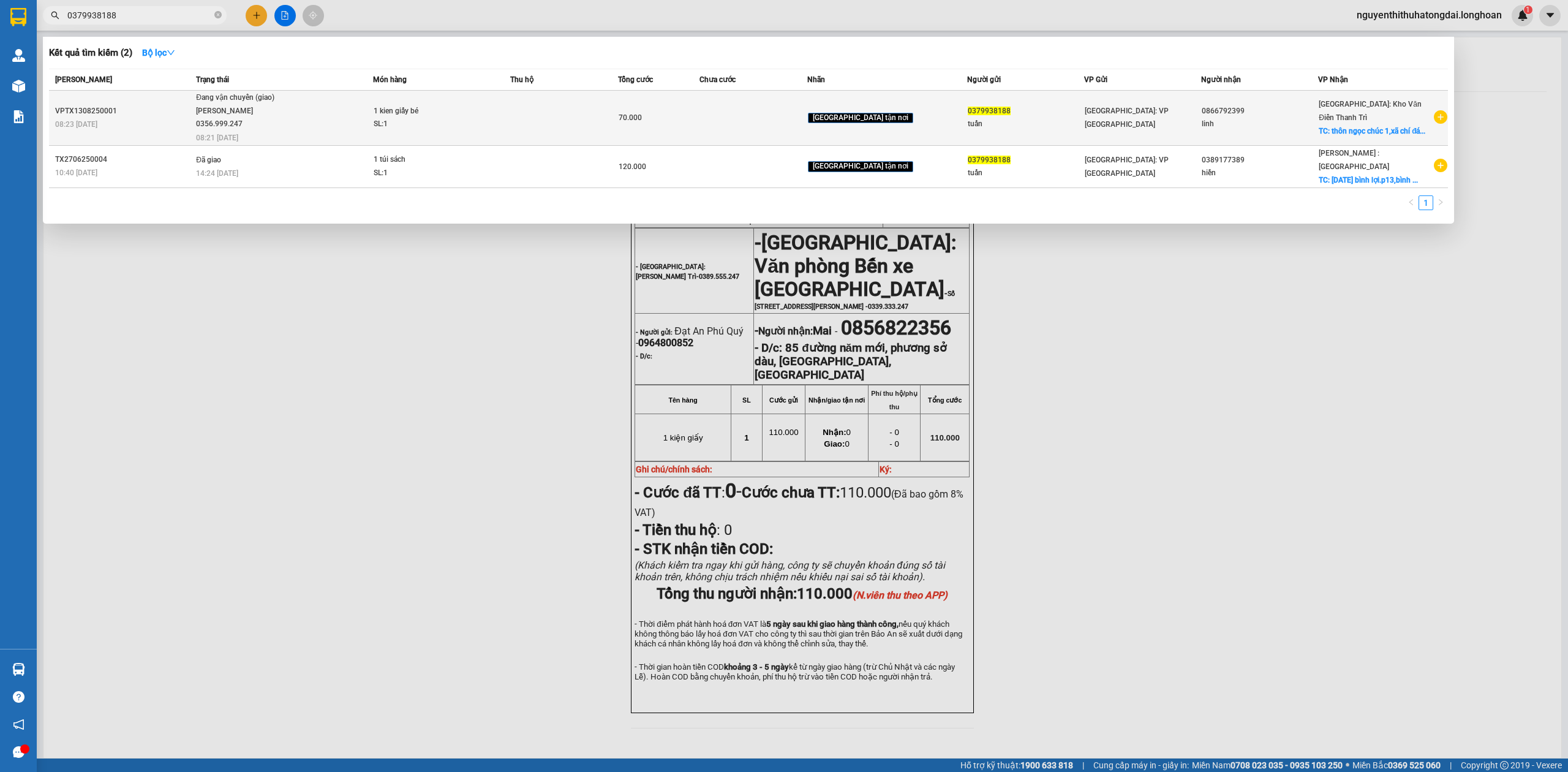
type input "0379938188"
click at [400, 114] on div "1 kien giấy bé" at bounding box center [419, 111] width 92 height 13
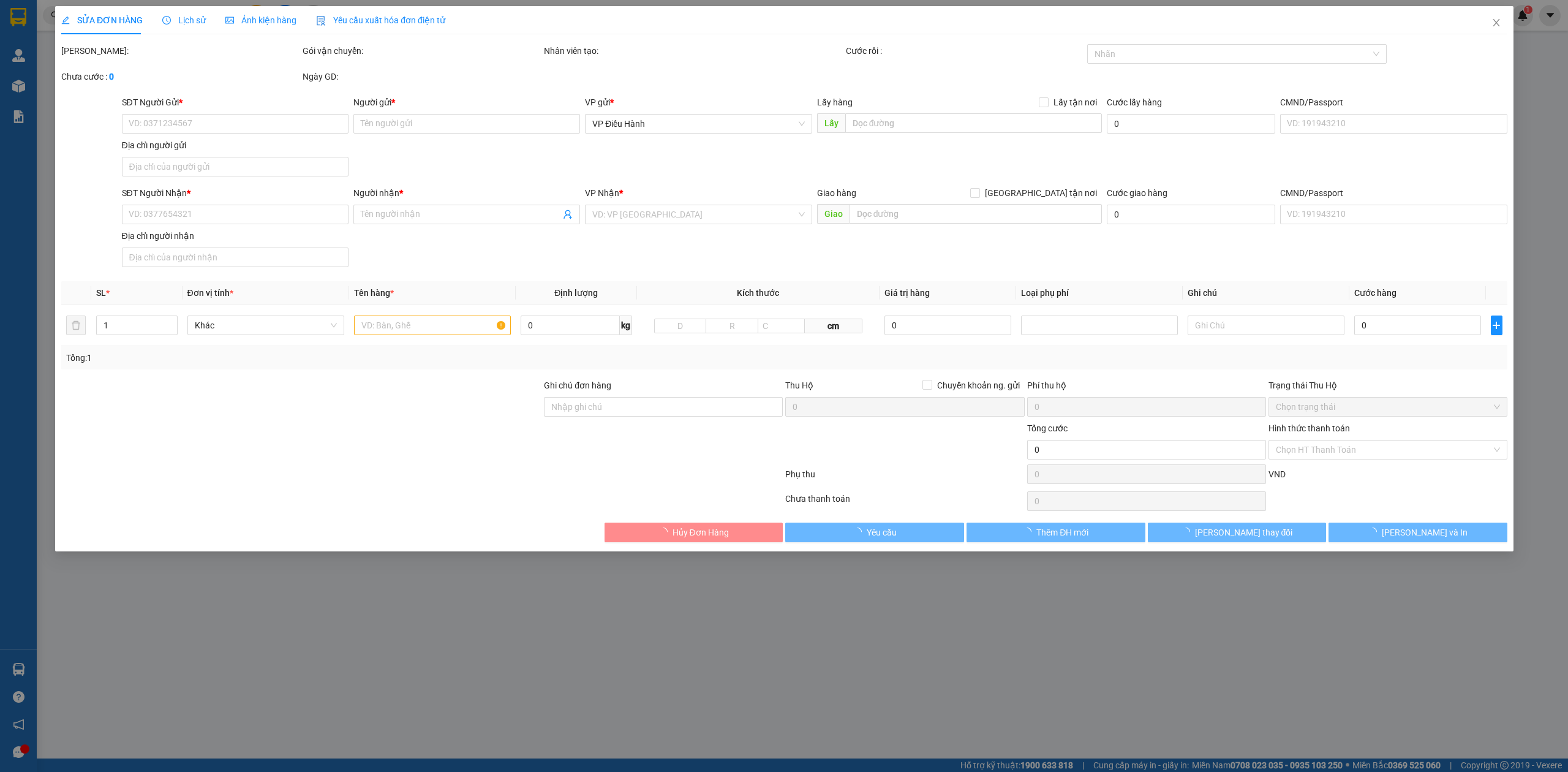
type input "0379938188"
type input "tuấn"
type input "0866792399"
type input "linh"
checkbox input "true"
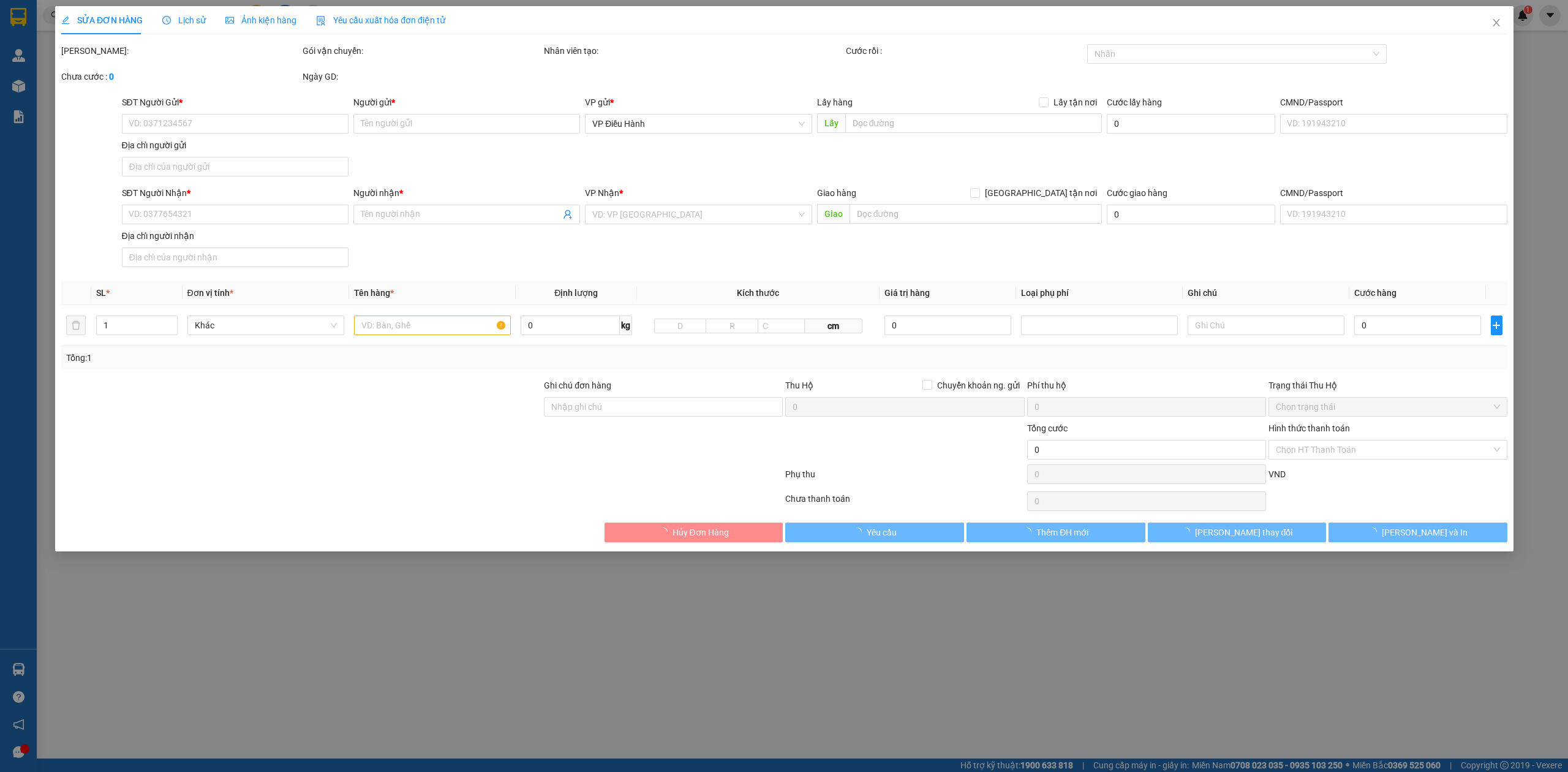
type input "thôn [GEOGRAPHIC_DATA],xã [GEOGRAPHIC_DATA]huyện [GEOGRAPHIC_DATA],[GEOGRAPHIC_…"
type input "70.000"
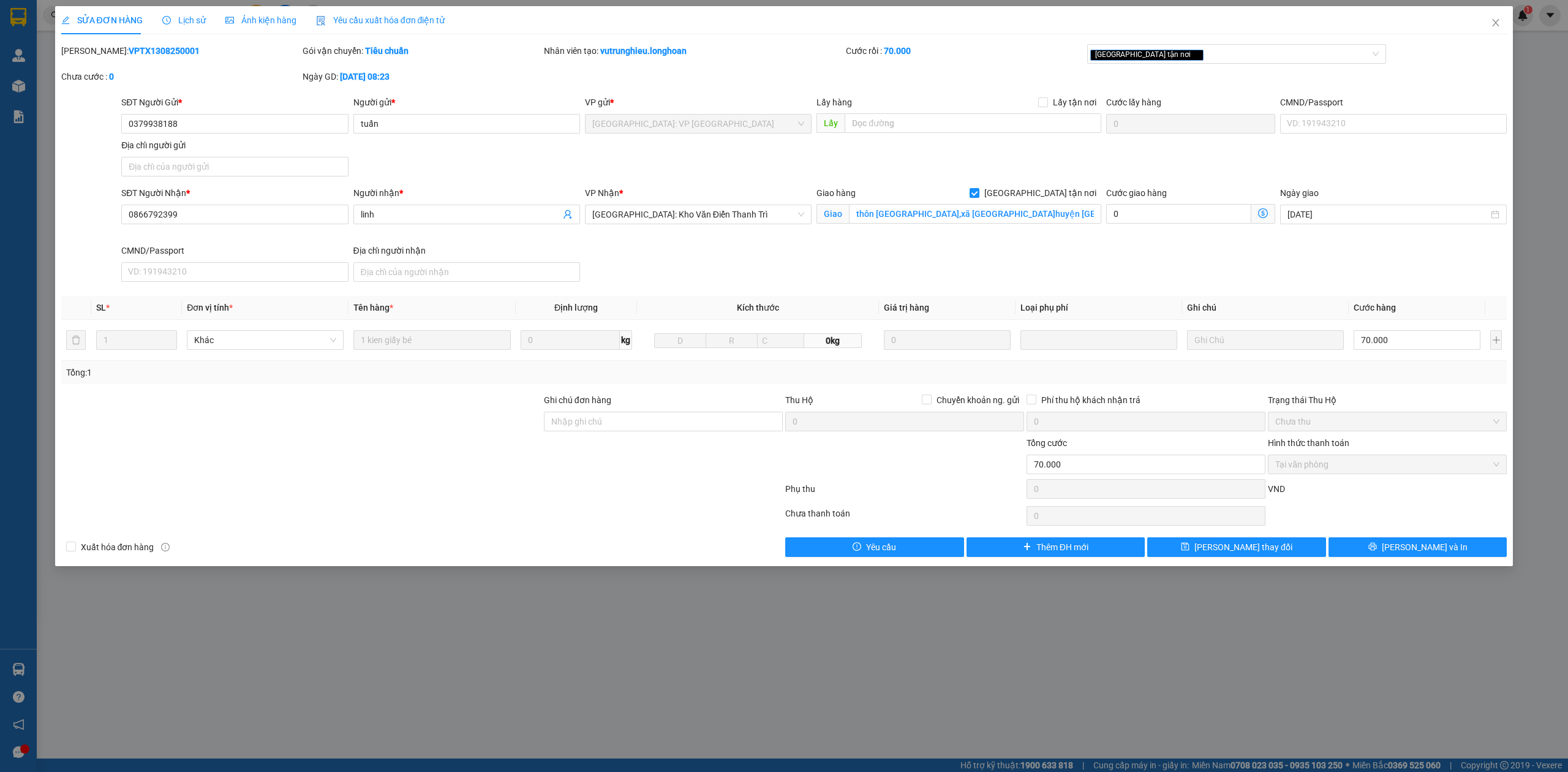
click at [187, 18] on span "Lịch sử" at bounding box center [184, 20] width 44 height 10
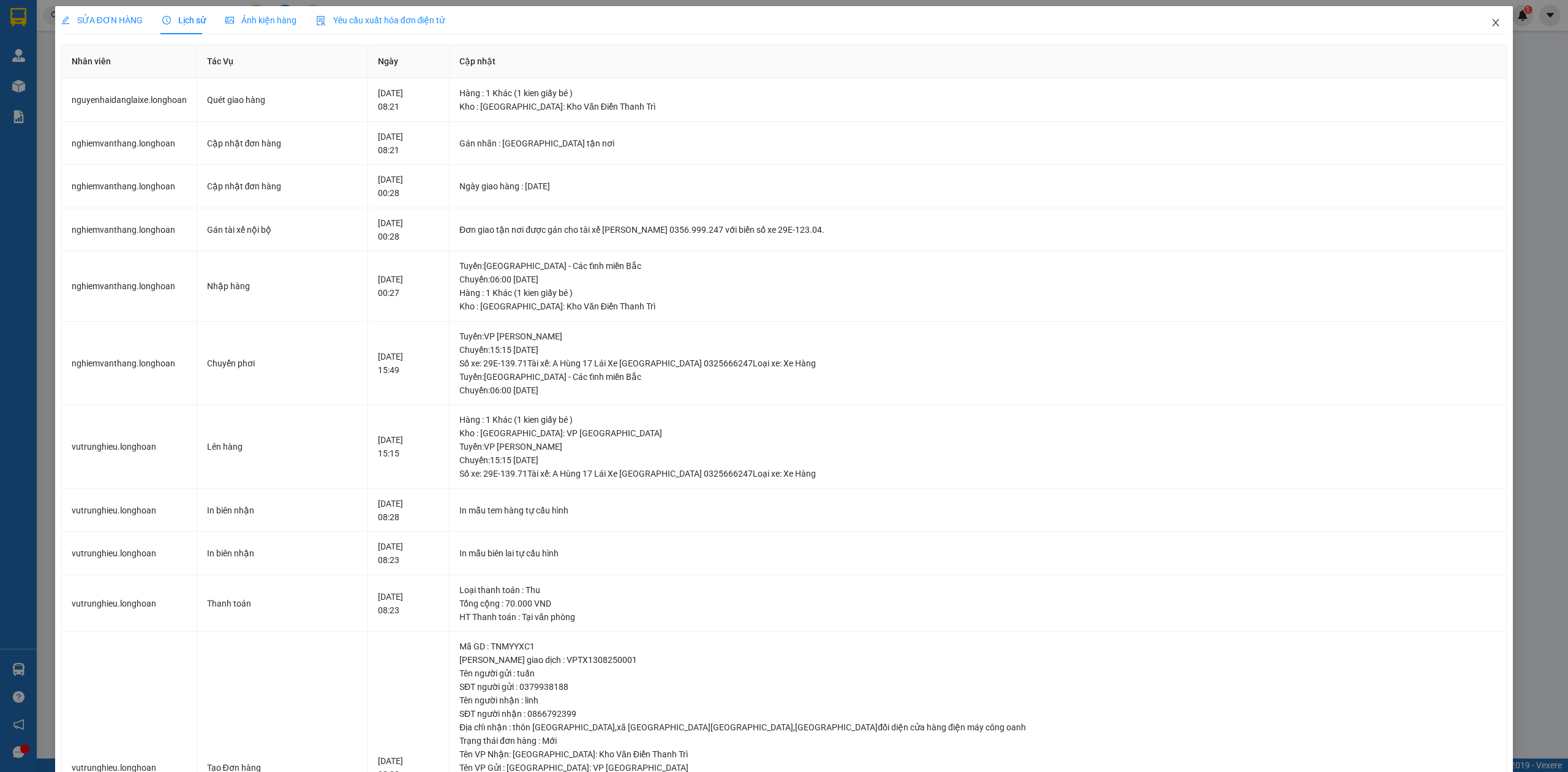
click at [1498, 23] on span "Close" at bounding box center [1495, 23] width 34 height 34
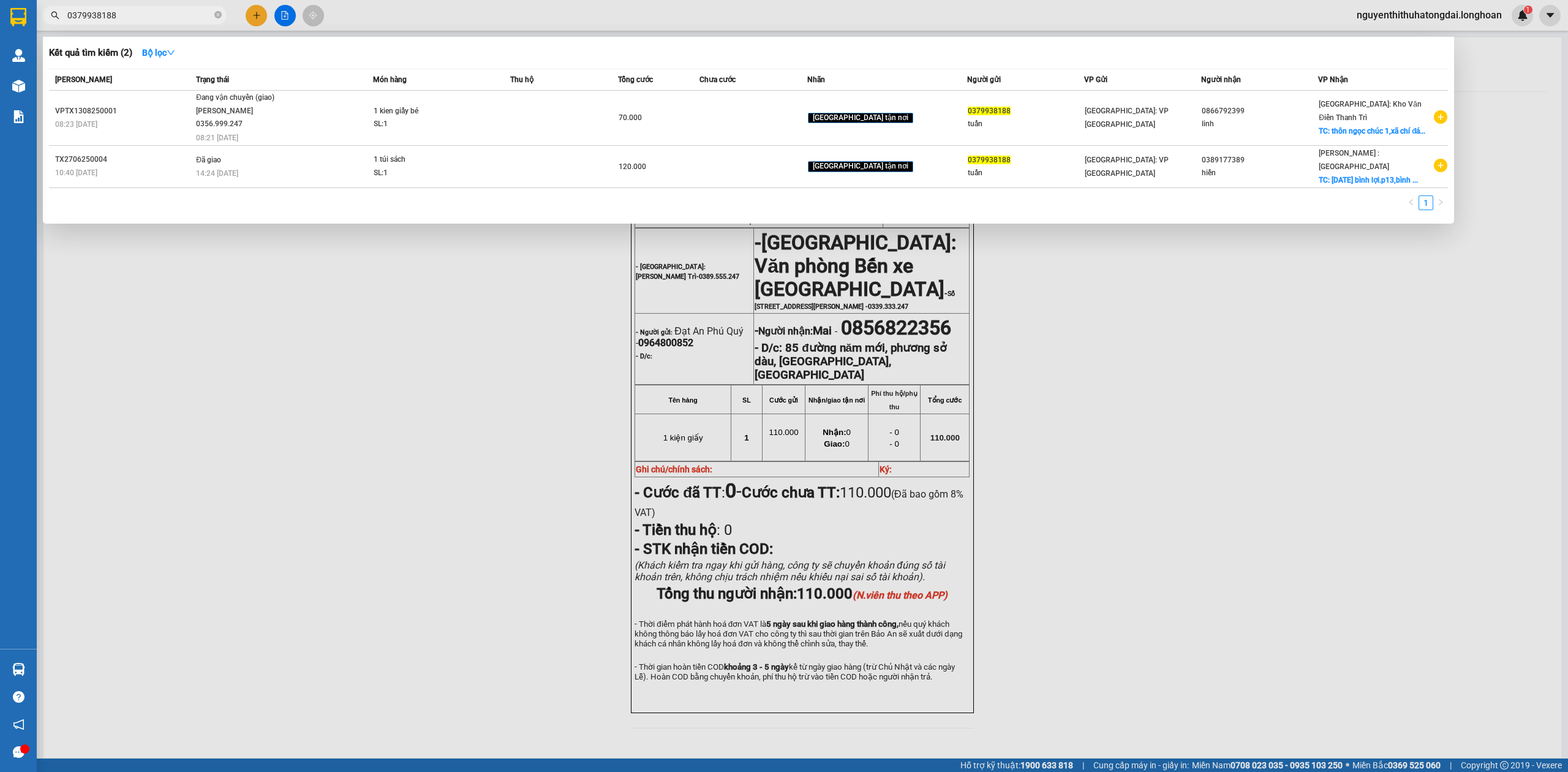
click at [109, 19] on input "0379938188" at bounding box center [139, 15] width 144 height 13
paste input "8874979"
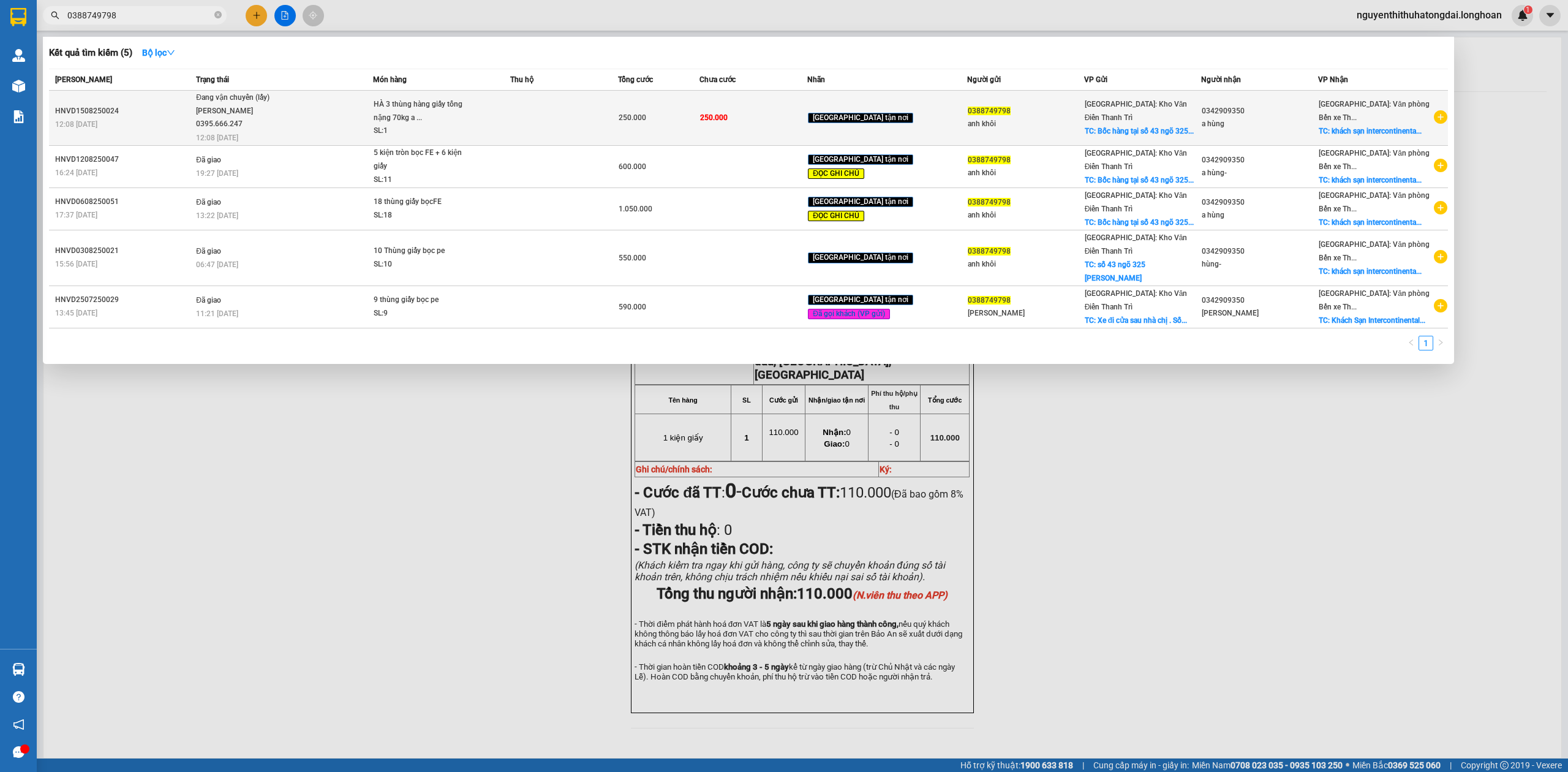
type input "0388749798"
click at [322, 110] on span "Đang vận chuyển (lấy) [PERSON_NAME] 0395.666.247 12:08 [DATE]" at bounding box center [284, 116] width 176 height 51
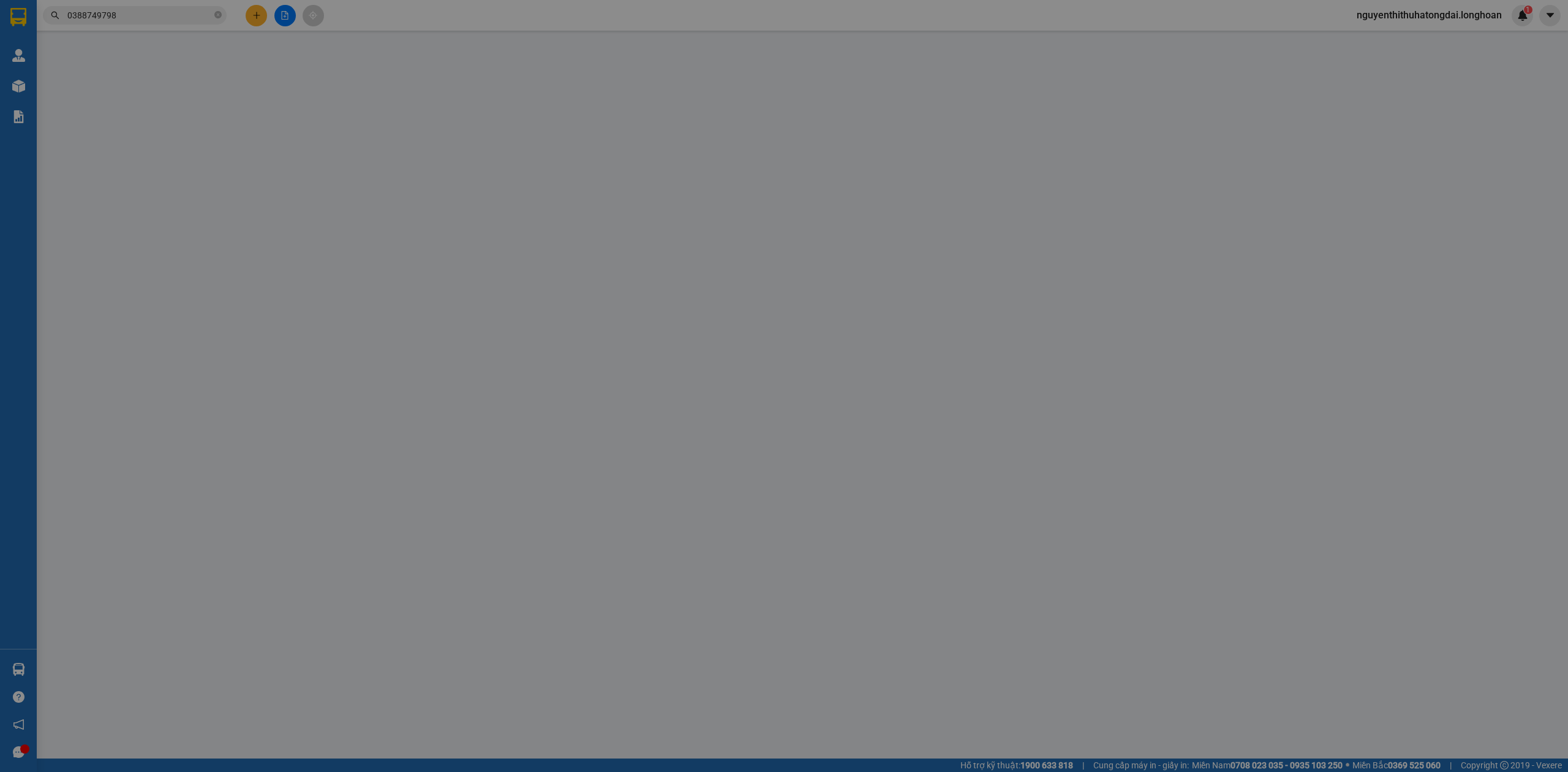
type input "0388749798"
type input "anh khôi"
checkbox input "true"
type input "Bốc hàng tại số 43 ngõ 325 [PERSON_NAME]"
type input "0342909350"
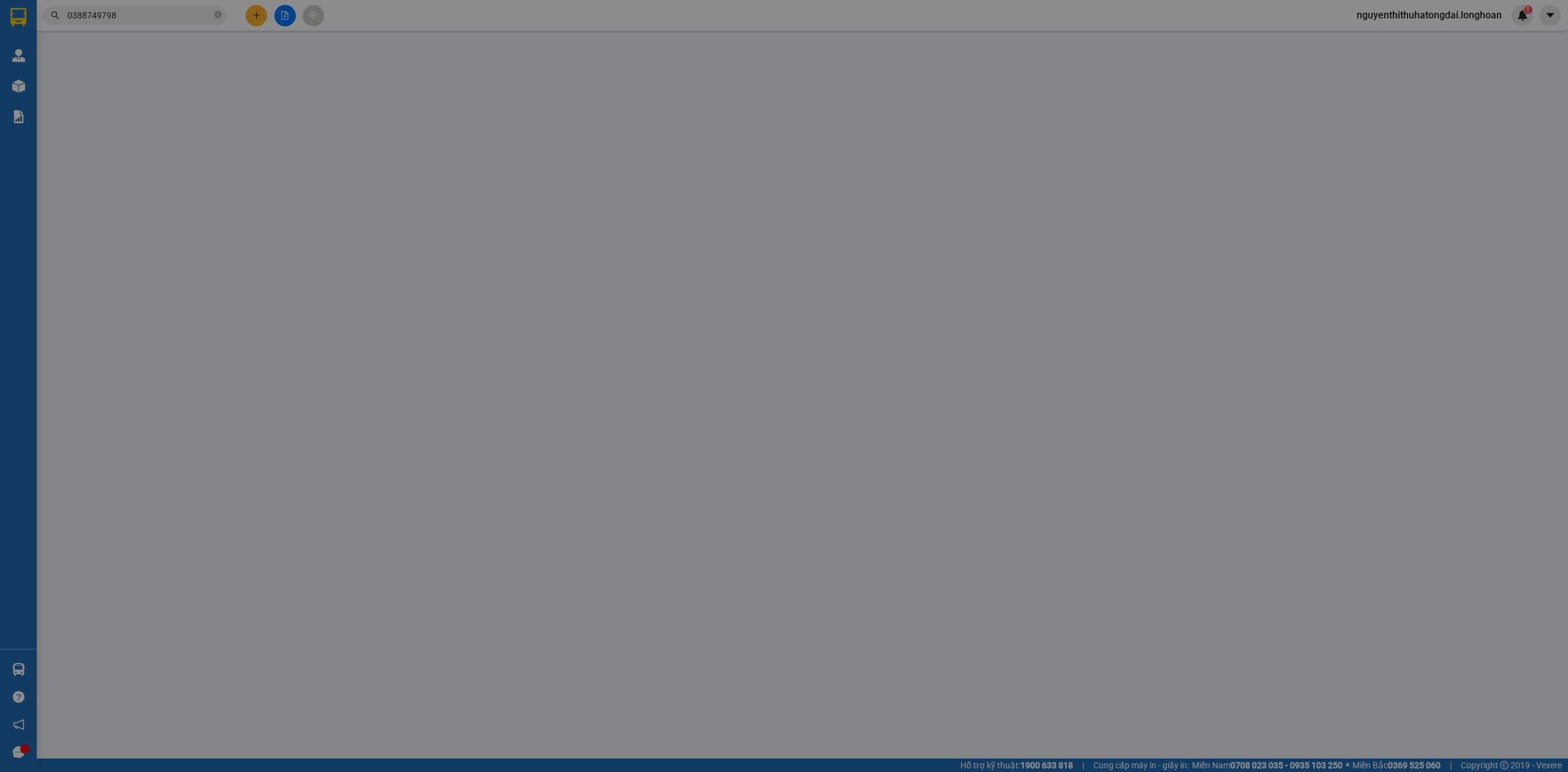
type input "a hùng"
checkbox input "true"
type input "khách sạn [GEOGRAPHIC_DATA], [GEOGRAPHIC_DATA], [GEOGRAPHIC_DATA], [GEOGRAPHIC_…"
type input "250.000"
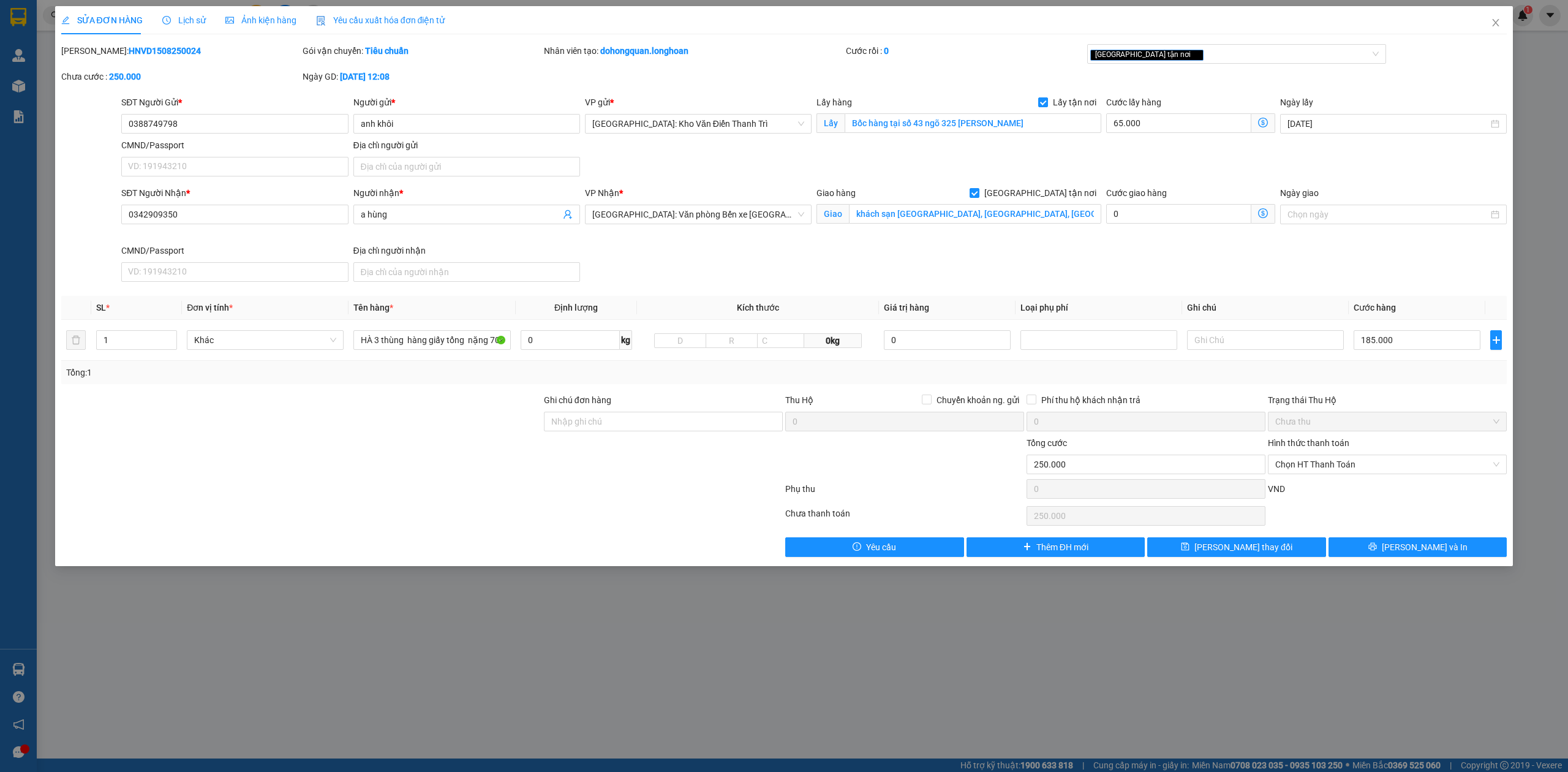
click at [176, 21] on span "Lịch sử" at bounding box center [184, 20] width 44 height 10
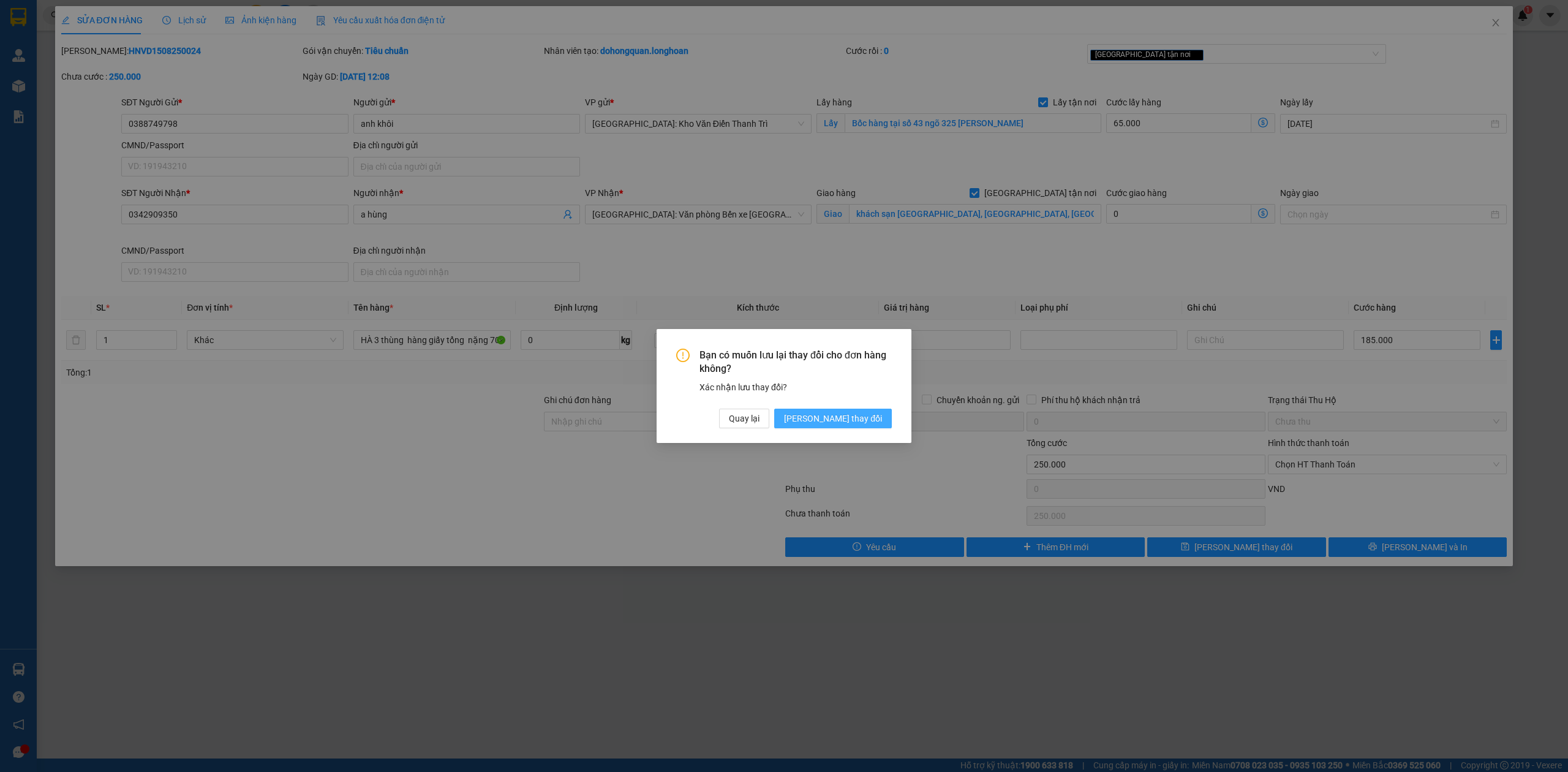
click at [862, 416] on span "[PERSON_NAME] thay đổi" at bounding box center [832, 418] width 98 height 13
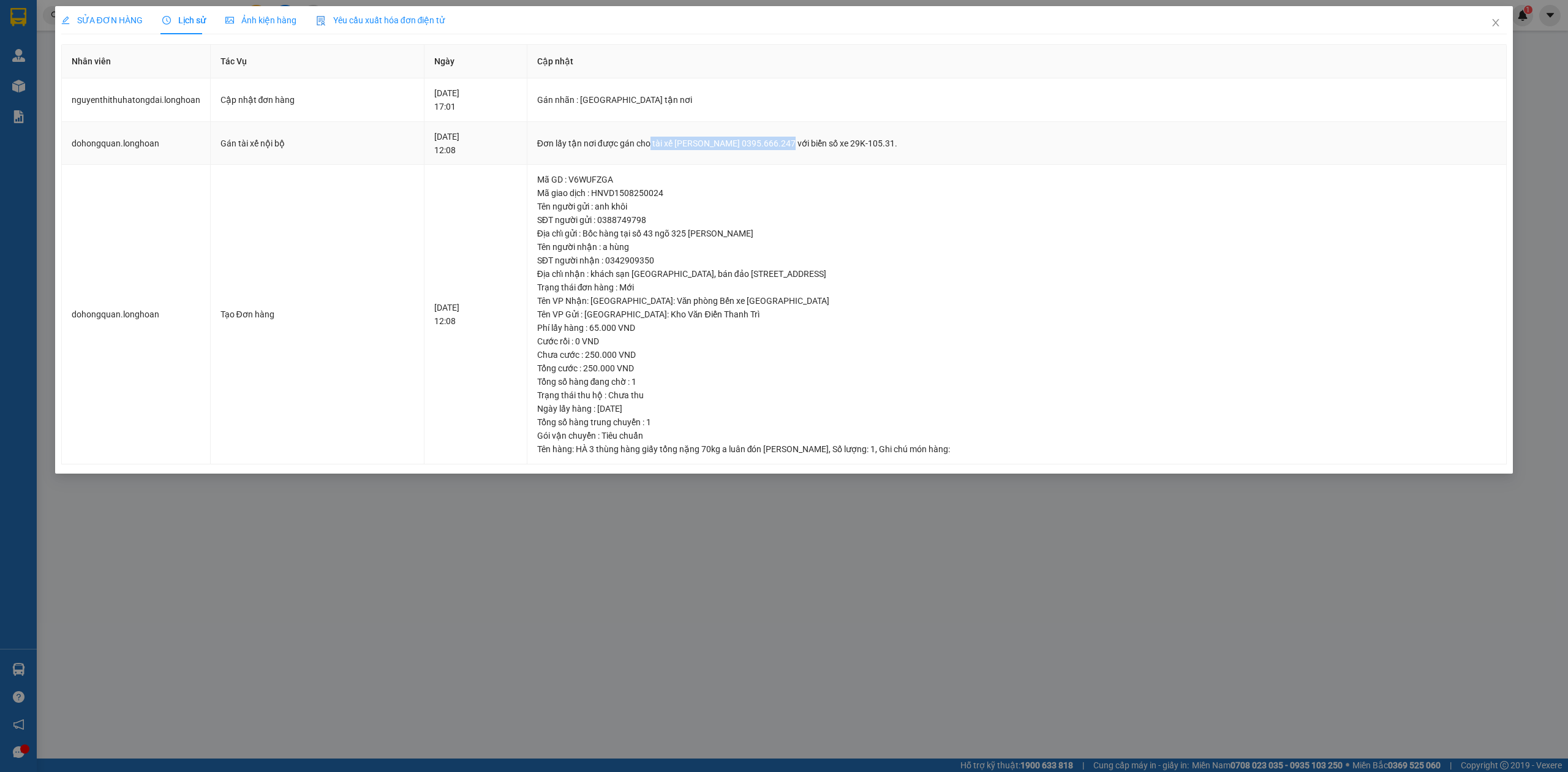
drag, startPoint x: 672, startPoint y: 144, endPoint x: 805, endPoint y: 148, distance: 133.1
click at [805, 148] on div "Đơn lấy tận nơi được gán cho tài xế [PERSON_NAME] 0395.666.247 với biển số xe 2…" at bounding box center [1017, 143] width 960 height 13
copy div "tài xế [PERSON_NAME] 0395.666.247"
click at [1498, 20] on icon "close" at bounding box center [1495, 23] width 10 height 10
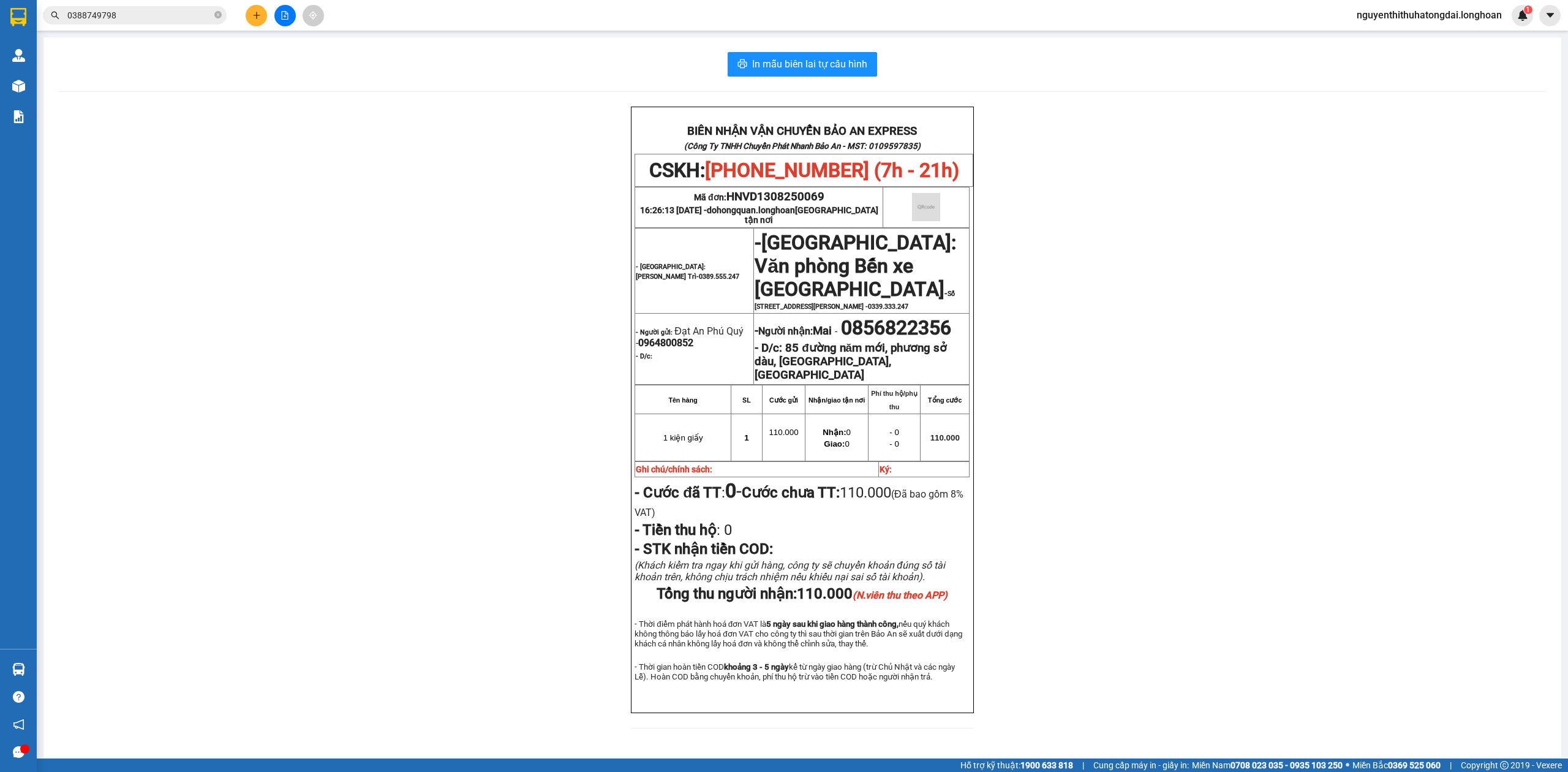
click at [140, 19] on input "0388749798" at bounding box center [139, 15] width 144 height 13
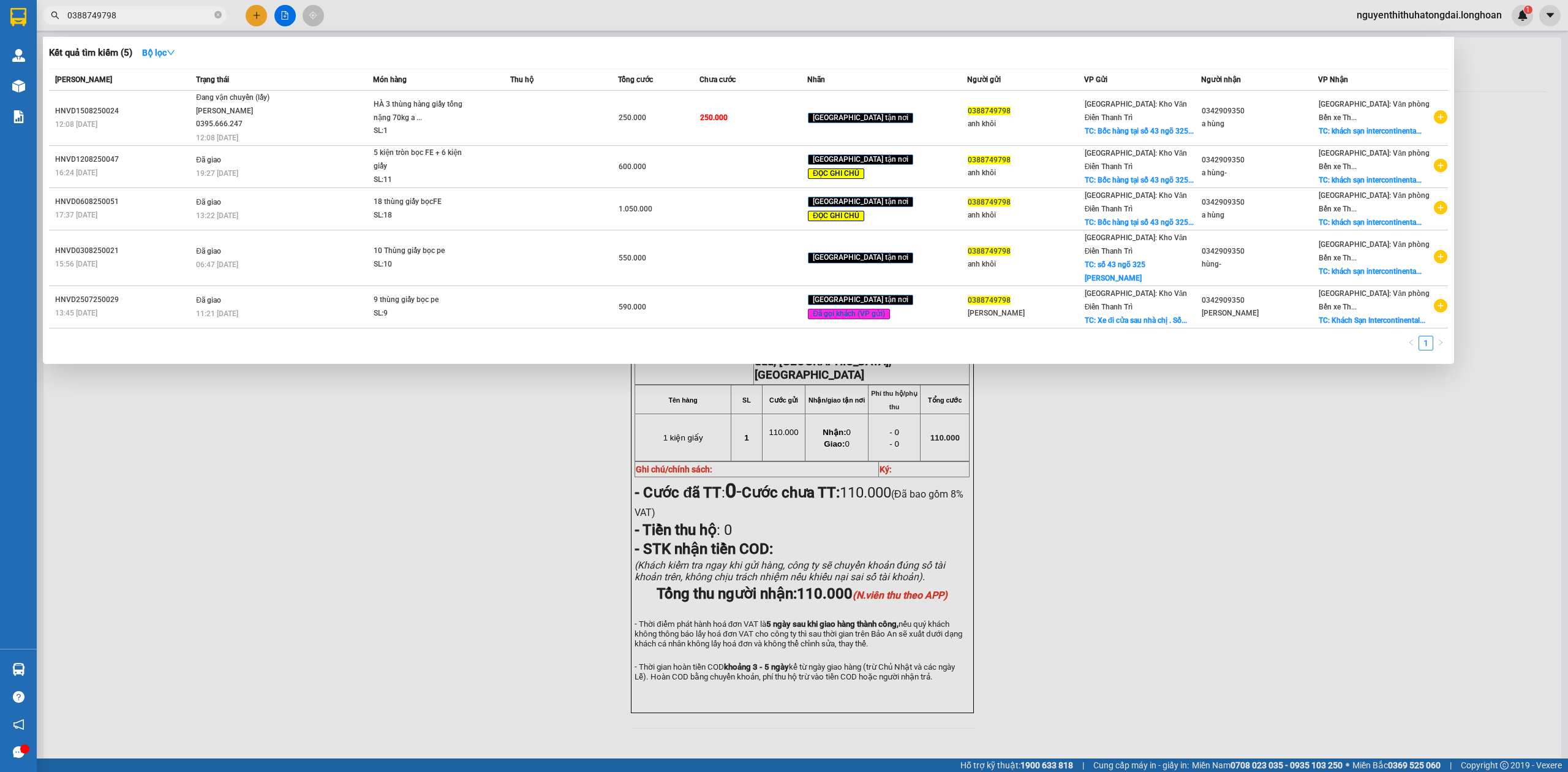
click at [140, 19] on input "0388749798" at bounding box center [139, 15] width 144 height 13
paste input "988519139"
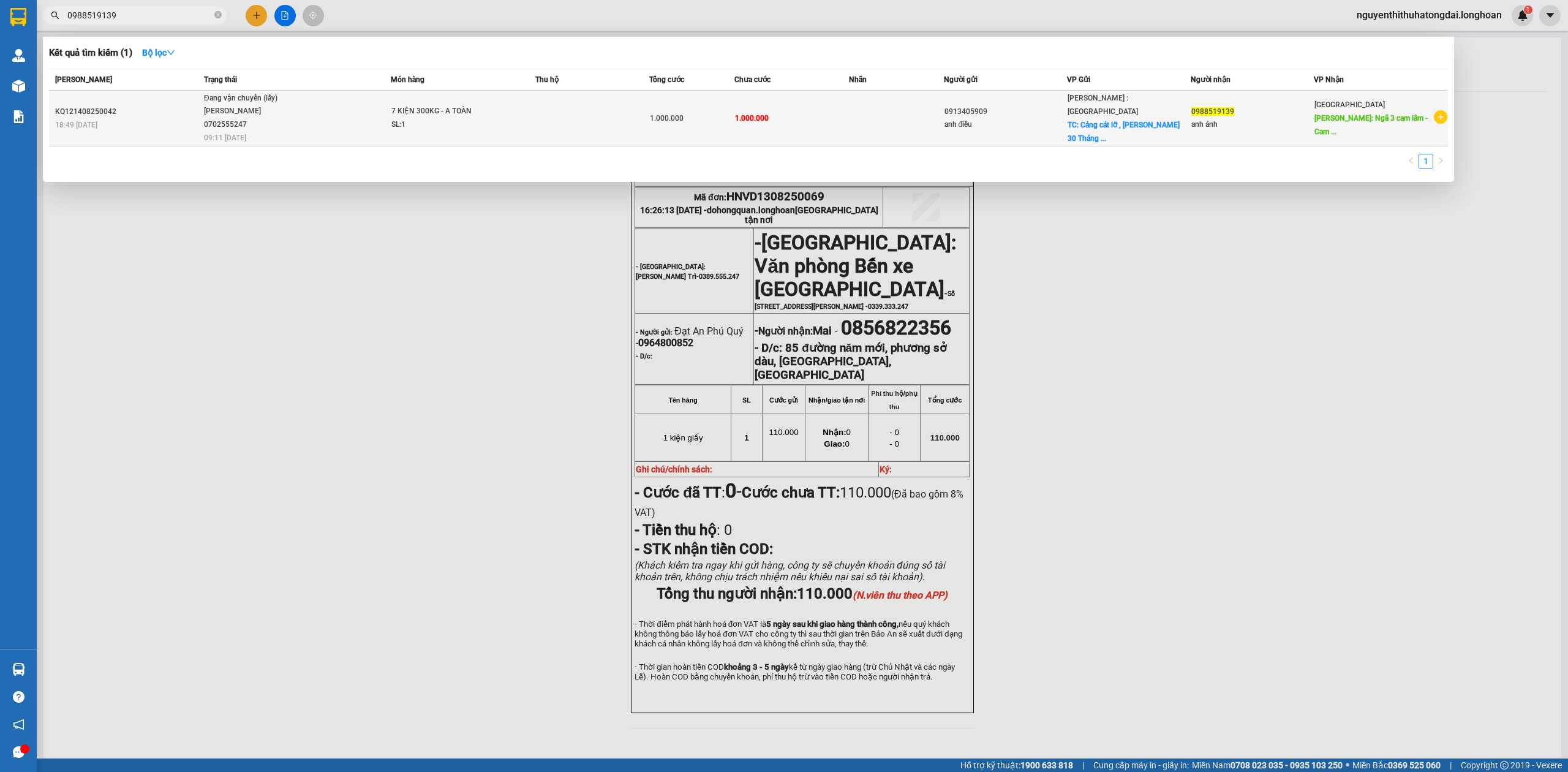
type input "0988519139"
click at [272, 128] on div "[PERSON_NAME] 0702555247" at bounding box center [250, 118] width 92 height 27
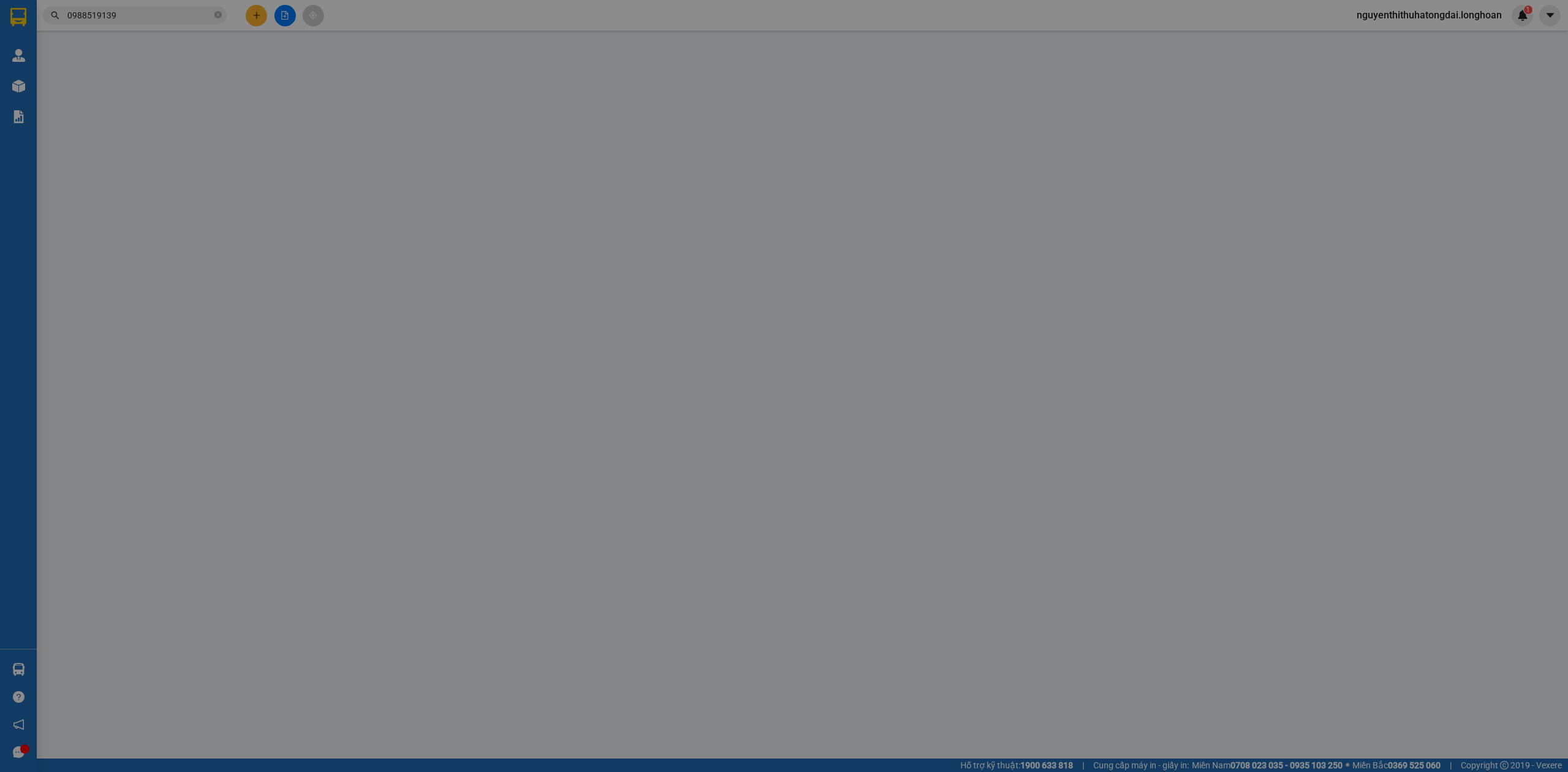
type input "0913405909"
type input "anh điều"
checkbox input "true"
type input "Cảng cát lỡ , [PERSON_NAME] [DATE], Phường 11, [GEOGRAPHIC_DATA], [GEOGRAPHIC_D…"
type input "0988519139"
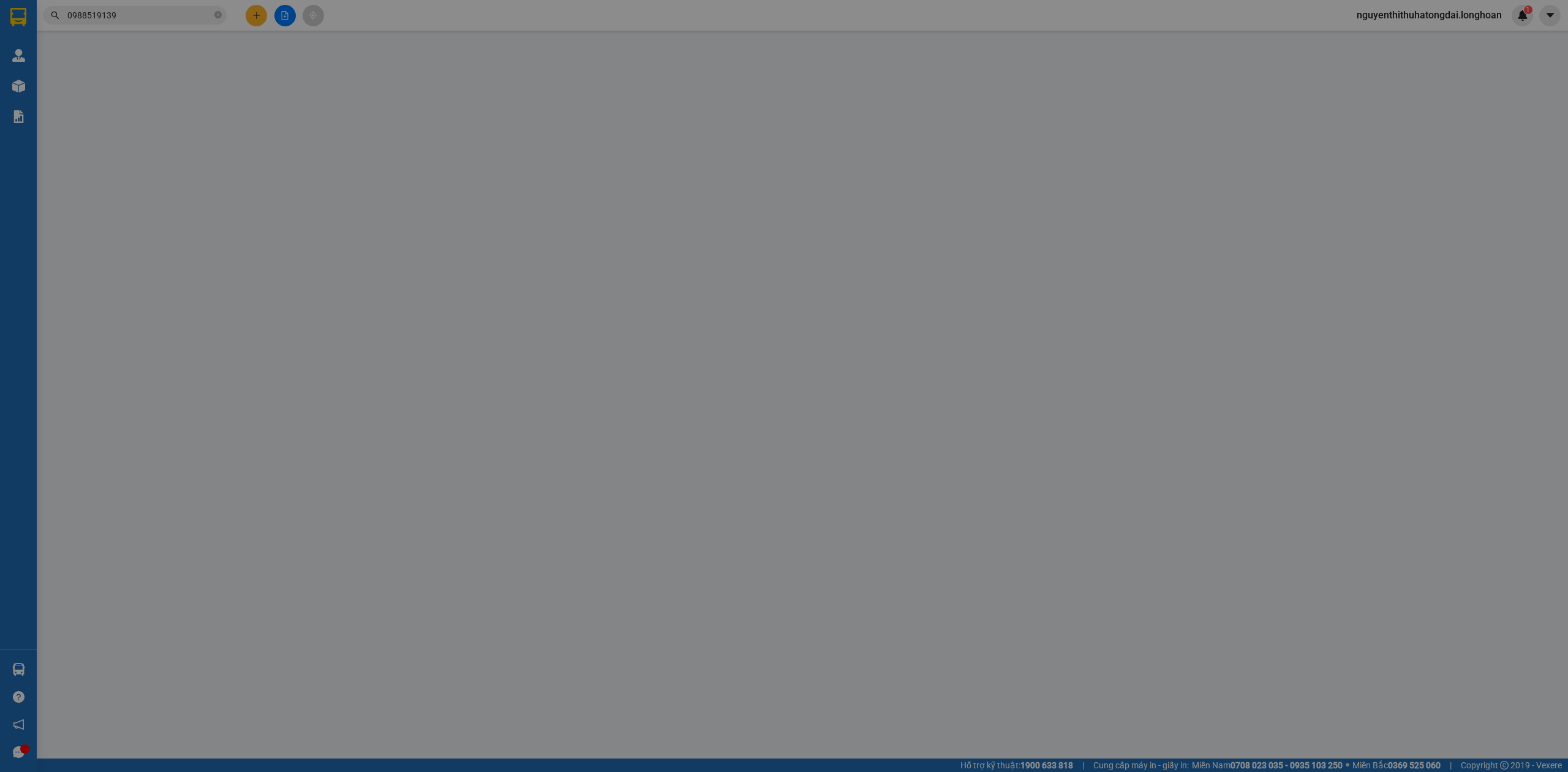
type input "anh ánh"
type input "Ngã 3 cam lâm - [PERSON_NAME]"
type input "1.000.000"
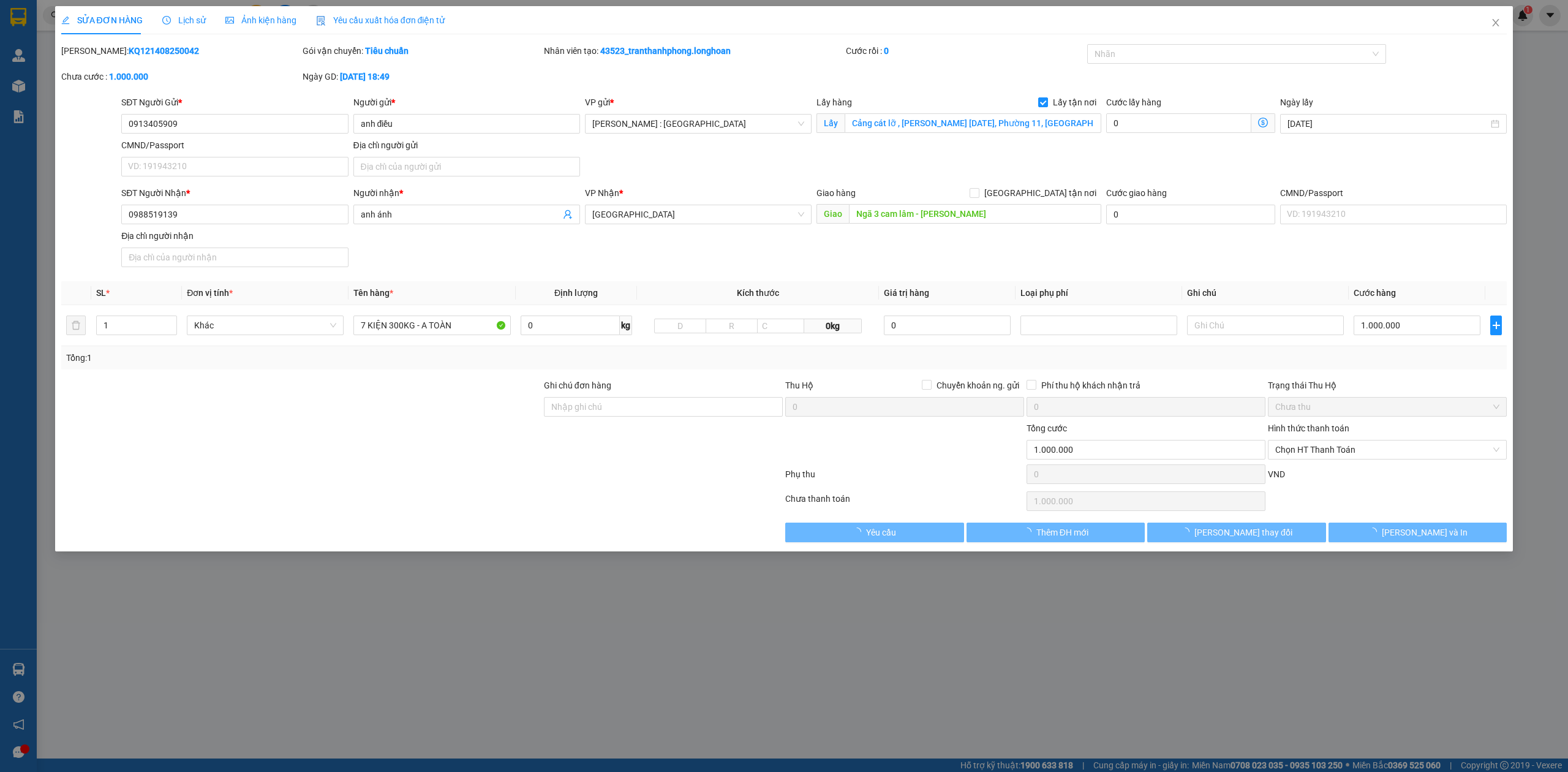
click at [187, 25] on span "Lịch sử" at bounding box center [184, 20] width 44 height 10
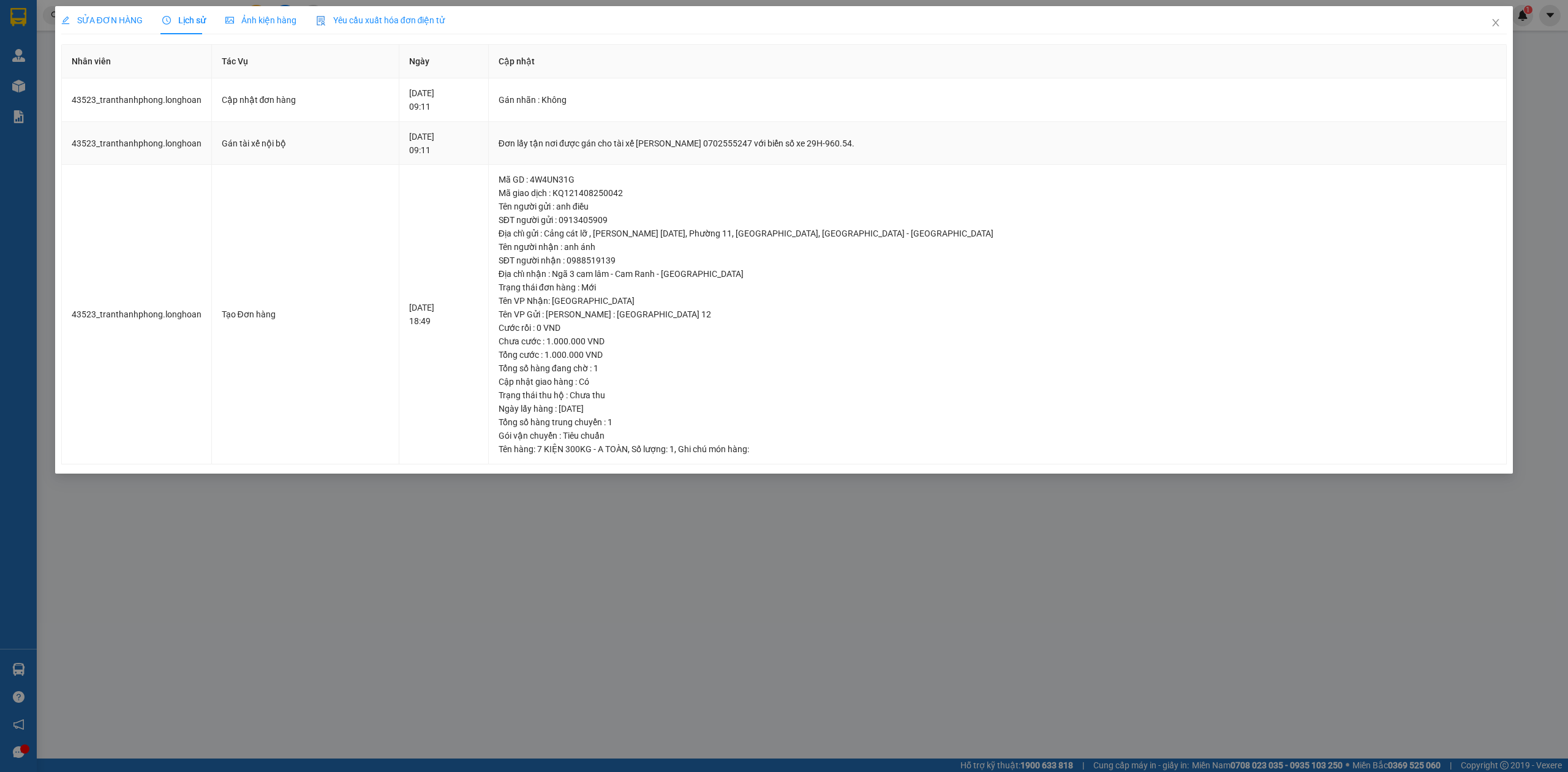
drag, startPoint x: 748, startPoint y: 145, endPoint x: 966, endPoint y: 146, distance: 218.0
click at [966, 146] on div "Đơn lấy tận nơi được gán cho tài xế [PERSON_NAME] 0702555247 với biển số xe 29H…" at bounding box center [997, 143] width 998 height 13
drag, startPoint x: 1495, startPoint y: 23, endPoint x: 991, endPoint y: 6, distance: 504.3
click at [1492, 23] on icon "close" at bounding box center [1495, 23] width 10 height 10
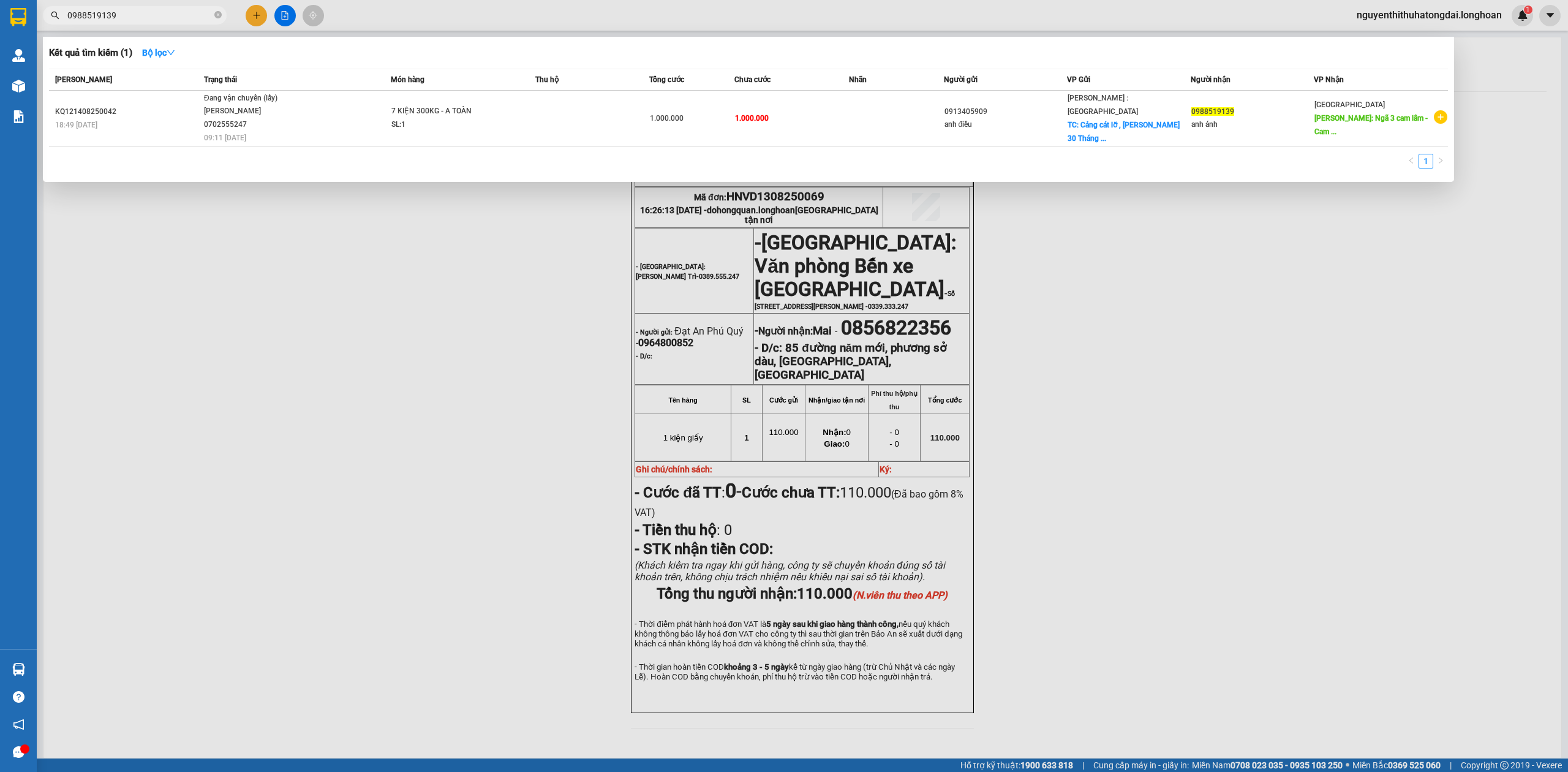
click at [186, 16] on input "0988519139" at bounding box center [139, 15] width 144 height 13
paste input "582782222"
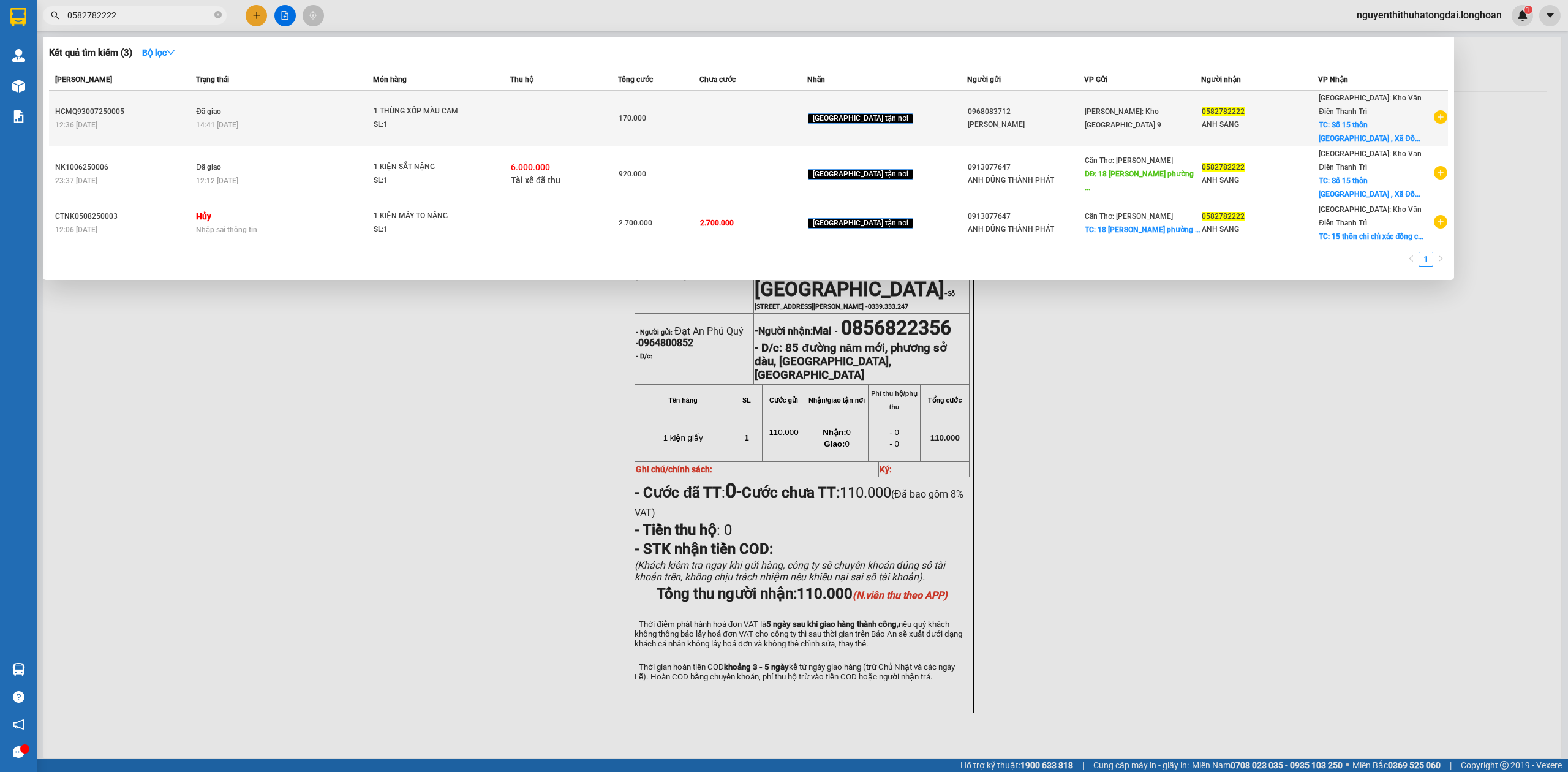
type input "0582782222"
click at [510, 106] on span "1 THÙNG XỐP MÀU CAM SL: 1" at bounding box center [441, 118] width 136 height 27
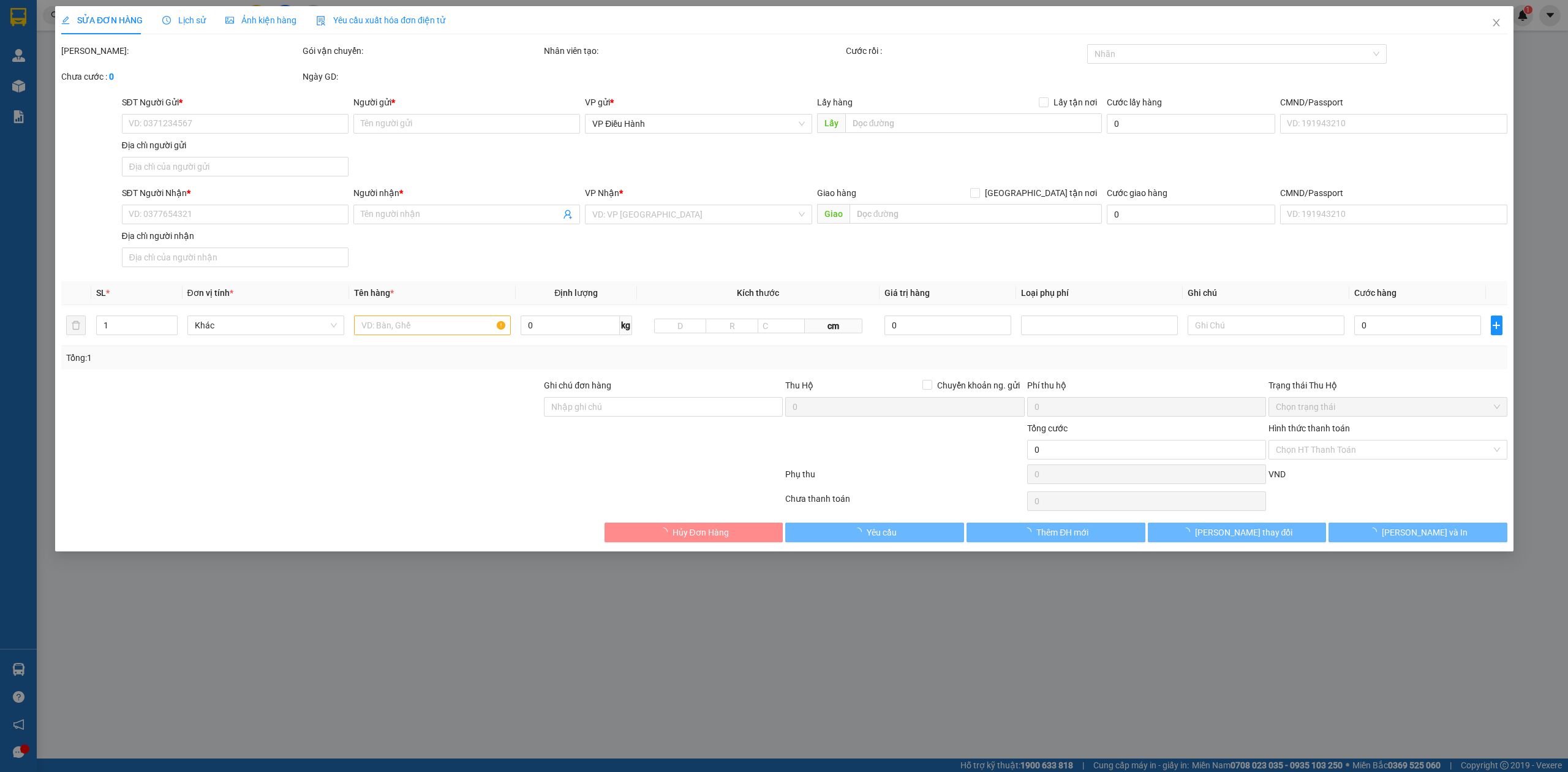
type input "0968083712"
type input "[PERSON_NAME]"
type input "0582782222"
type input "ANH SANG"
checkbox input "true"
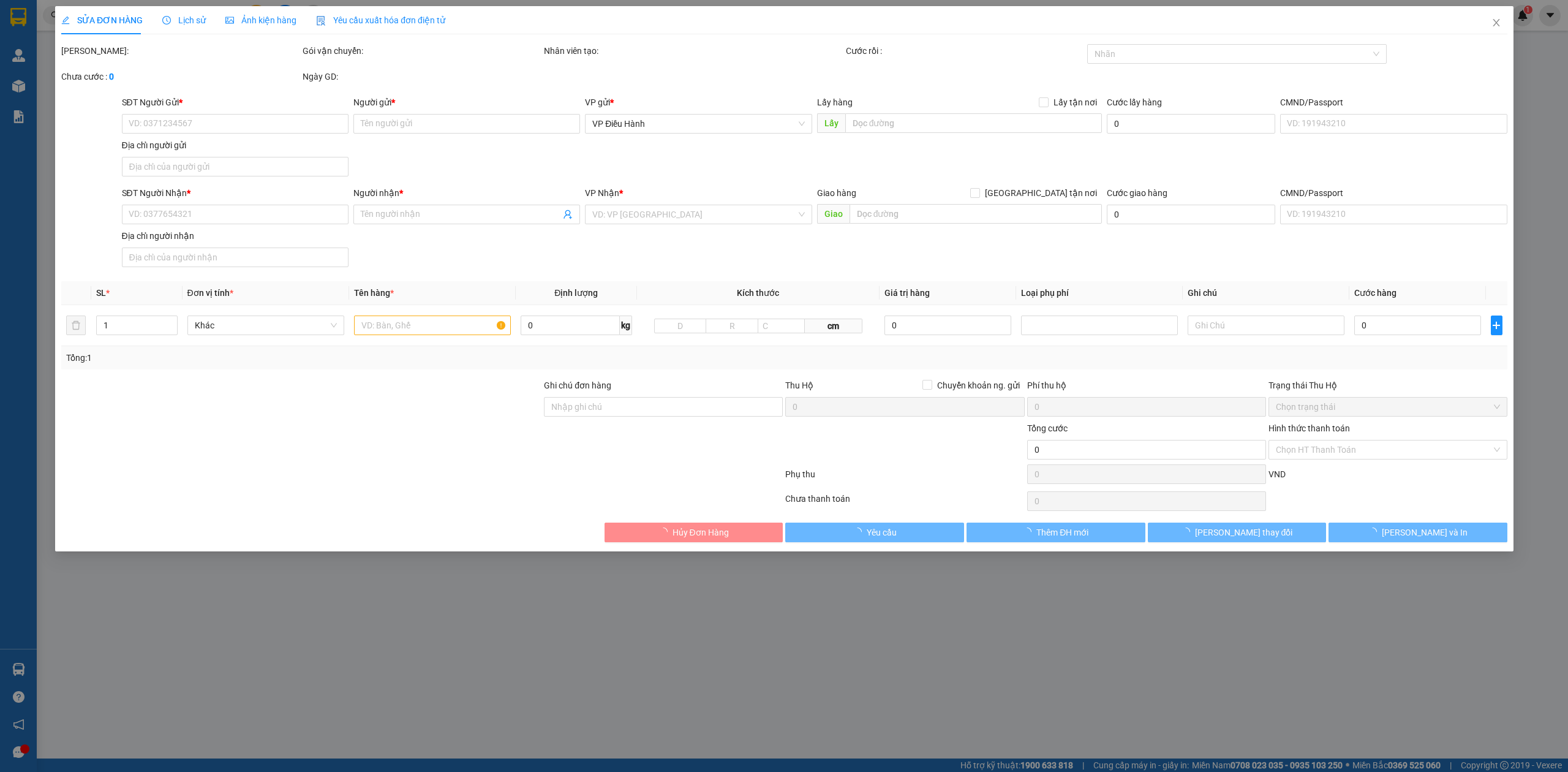
type input "Số 15 thôn [GEOGRAPHIC_DATA] , Xã [GEOGRAPHIC_DATA] , [GEOGRAPHIC_DATA] , [GEOG…"
type input "nhận theo kiện-giao nguyên kiên-hư hỏng không chịu trách nhiệm"
type input "170.000"
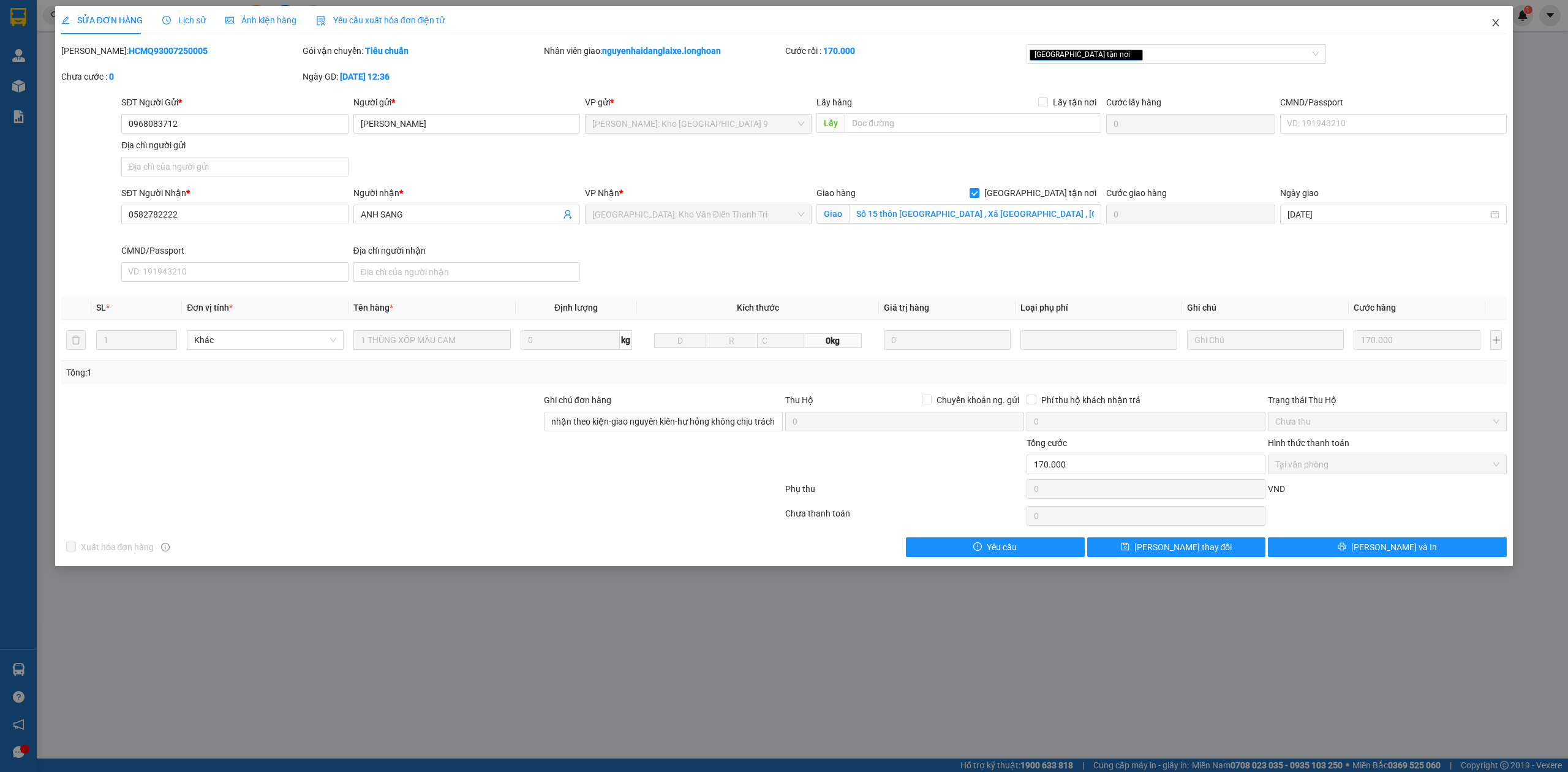
click at [1497, 26] on icon "close" at bounding box center [1495, 23] width 10 height 10
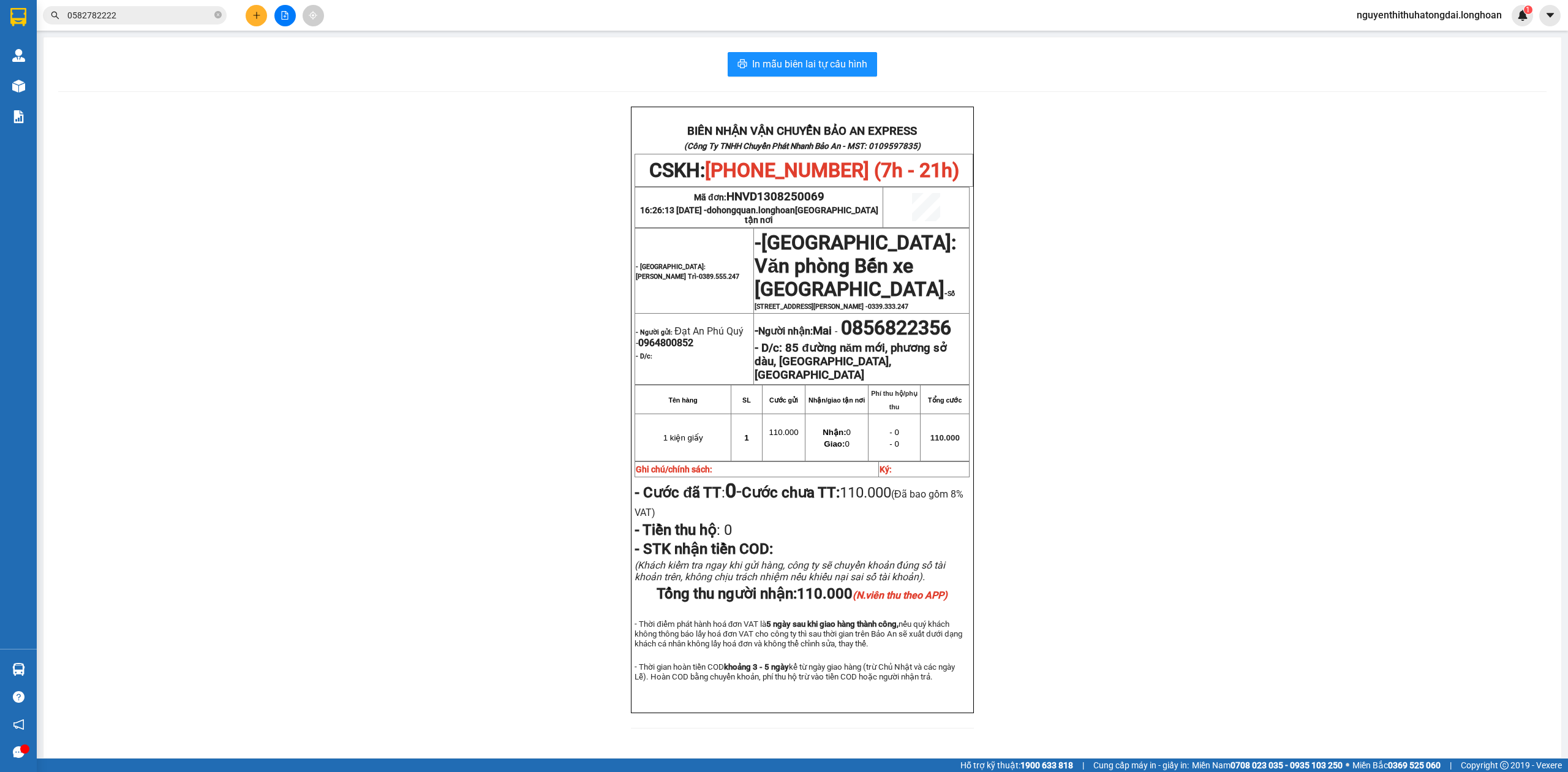
click at [144, 13] on input "0582782222" at bounding box center [139, 15] width 144 height 13
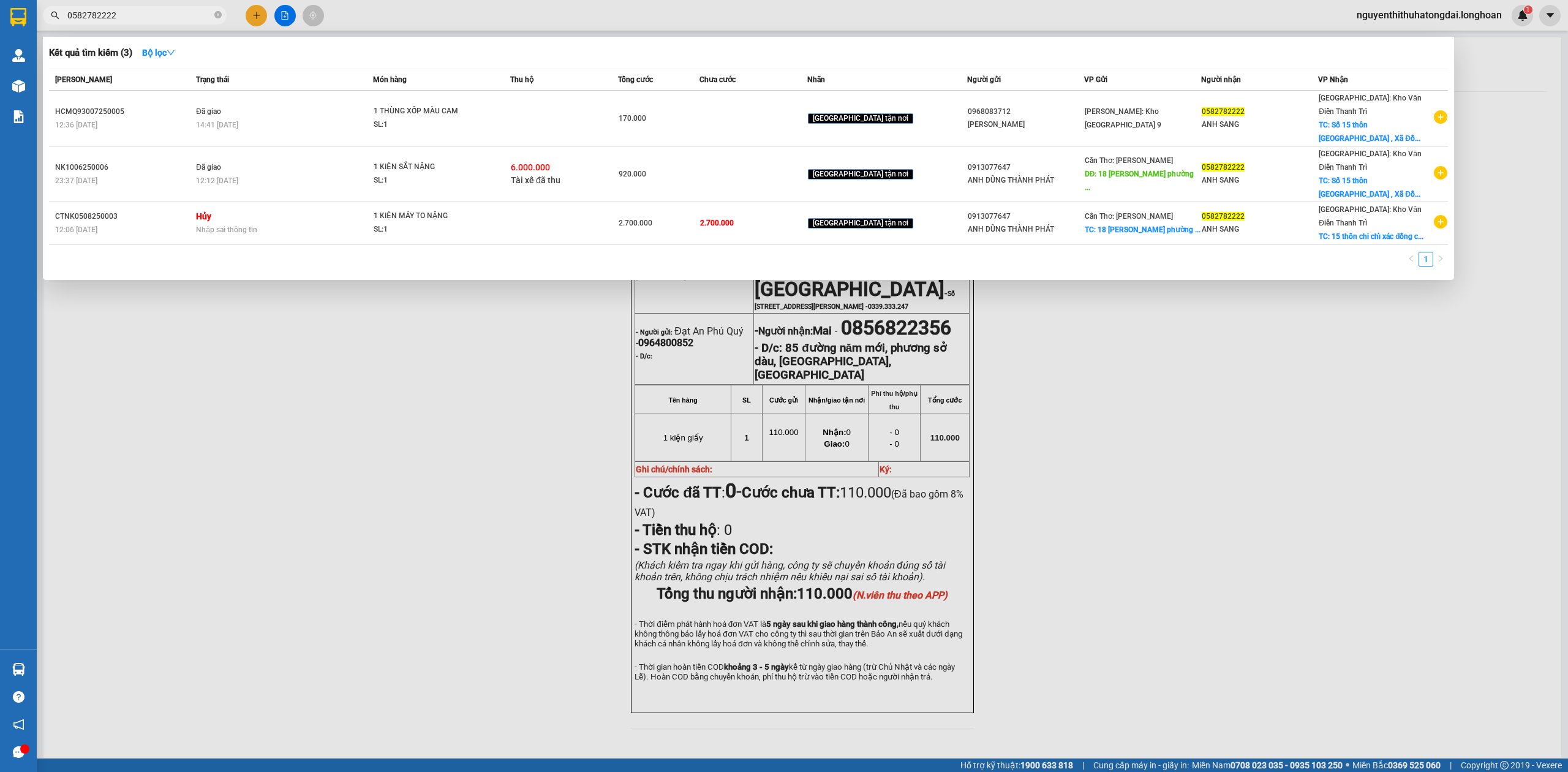
click at [144, 13] on input "0582782222" at bounding box center [139, 15] width 144 height 13
paste input "905129569"
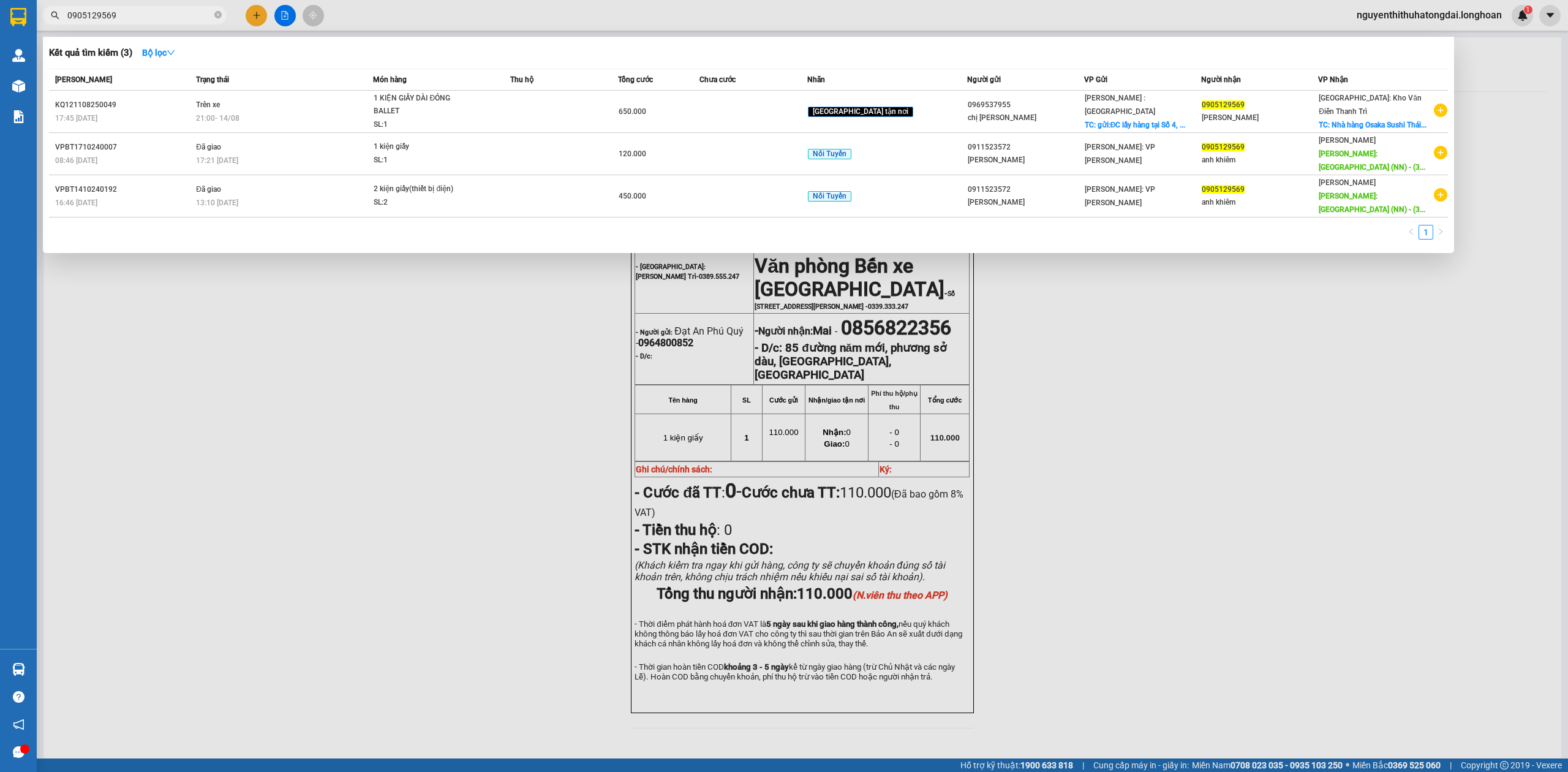
type input "0905129569"
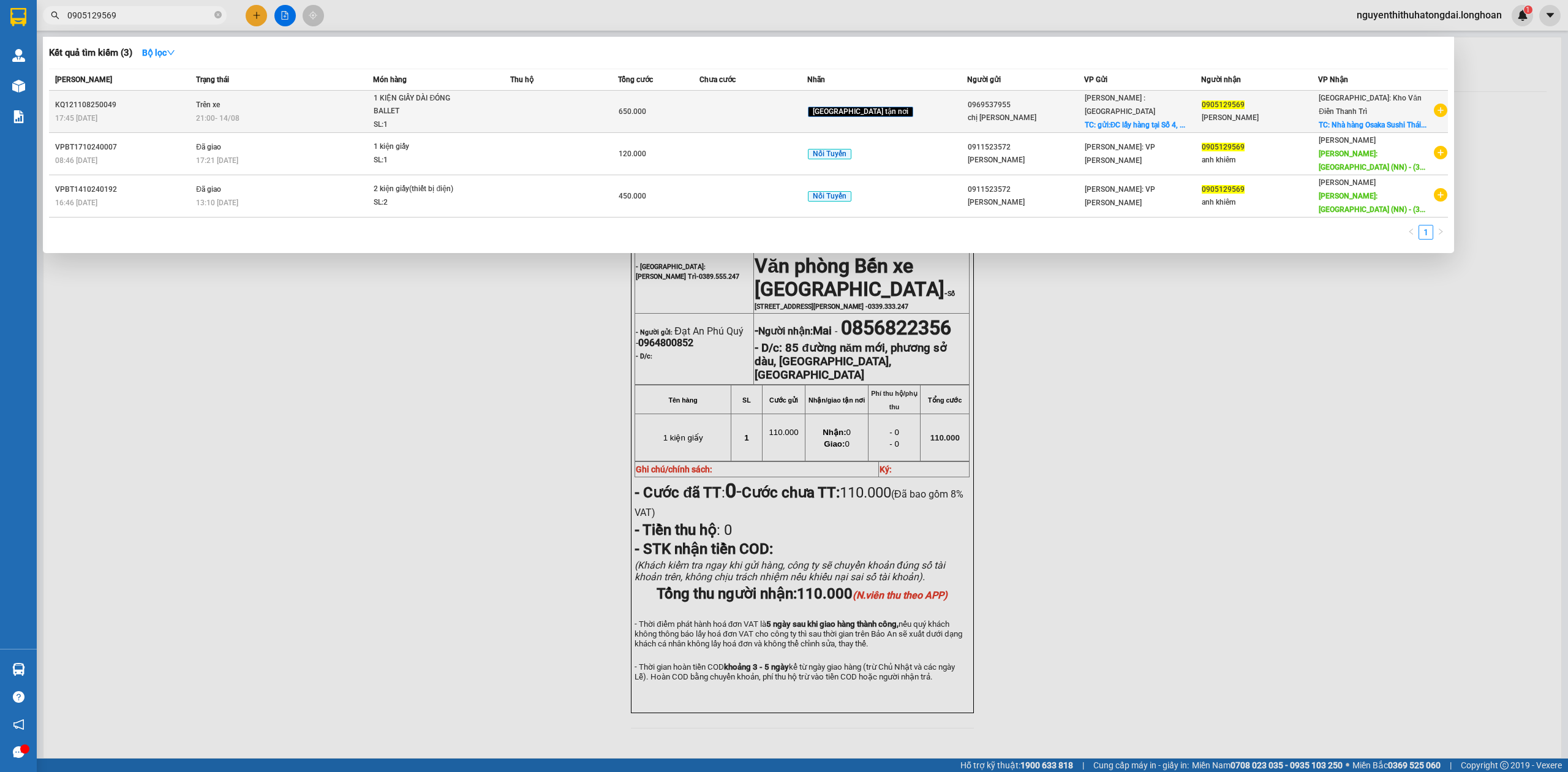
click at [397, 116] on div "1 KIỆN GIẤY DÀI ĐÓNG BALLET" at bounding box center [419, 105] width 92 height 27
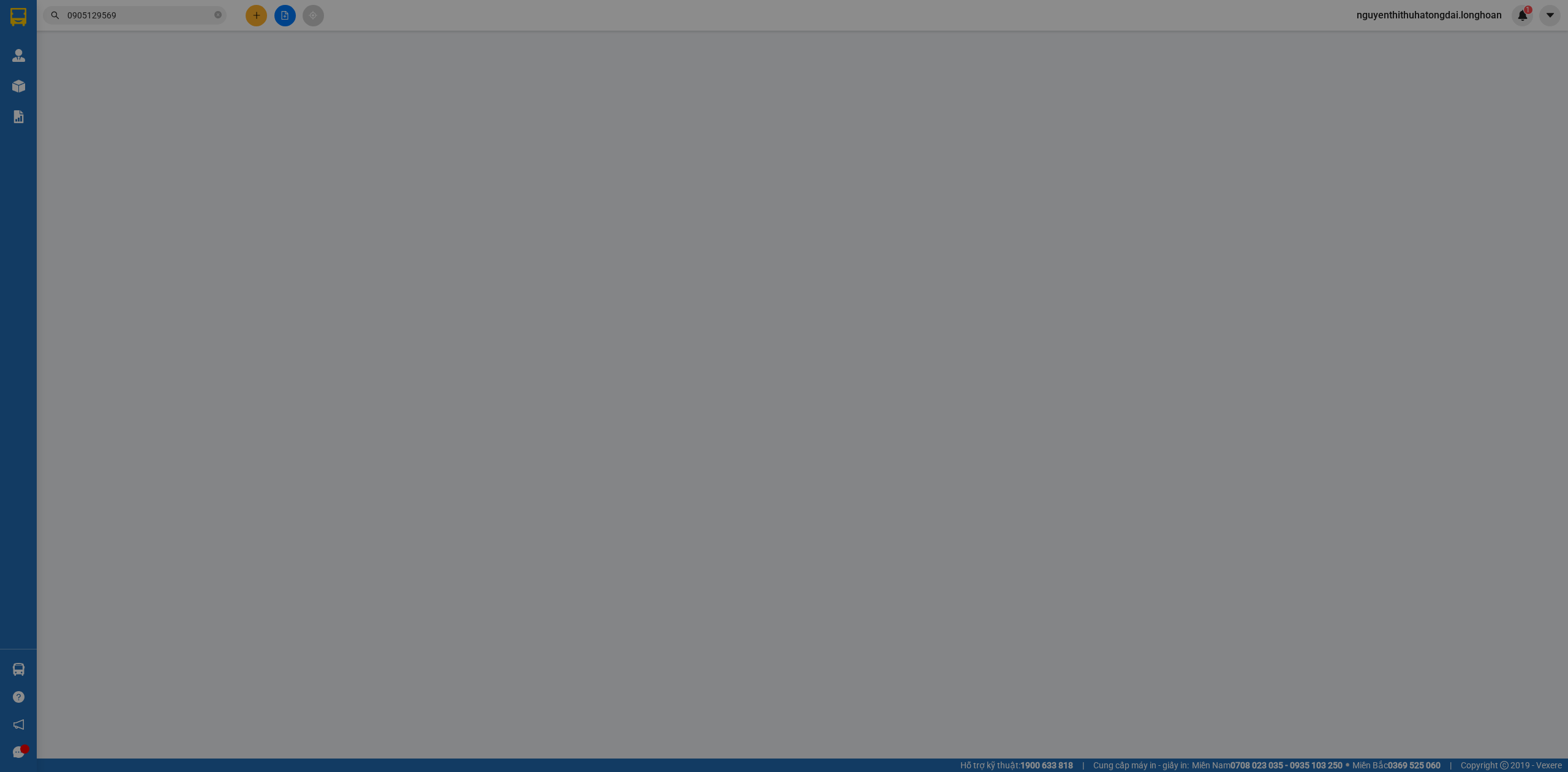
type input "0969537955"
type input "chị [PERSON_NAME]"
checkbox input "true"
type input "gửi:ĐC lấy hàng tại [STREET_ADDRESS] Nai"
type input "0905129569"
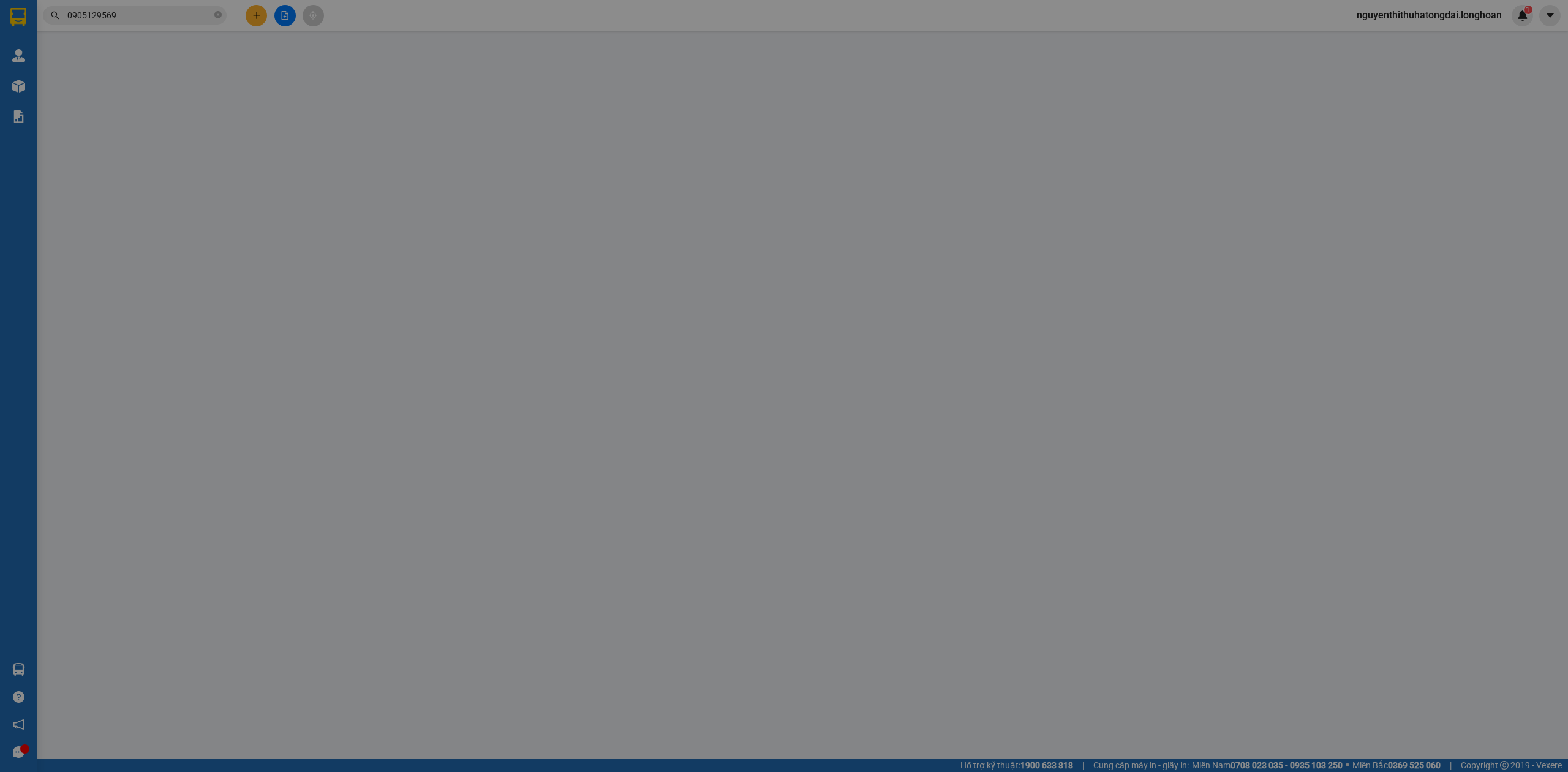
type input "[PERSON_NAME]"
checkbox input "true"
type input "Nhà hàng Osaka Sushi Thái Nguyên Tổ 8, Phường [PERSON_NAME].[GEOGRAPHIC_DATA]"
type input "650.000"
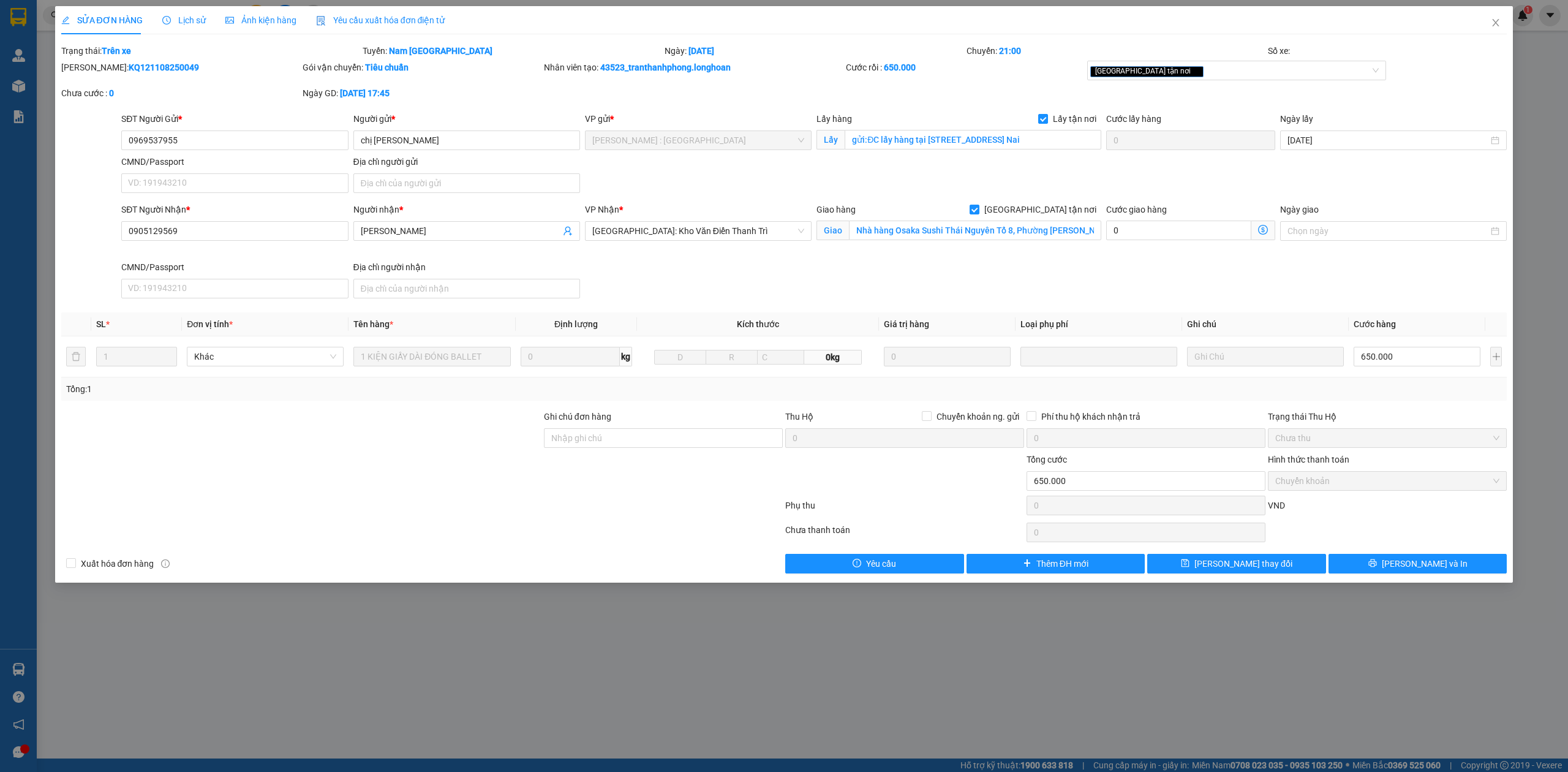
drag, startPoint x: 93, startPoint y: 61, endPoint x: 162, endPoint y: 70, distance: 69.6
click at [162, 70] on b "KQ121108250049" at bounding box center [164, 67] width 70 height 10
copy b "KQ121108250049"
click at [1486, 24] on span "Close" at bounding box center [1495, 23] width 34 height 34
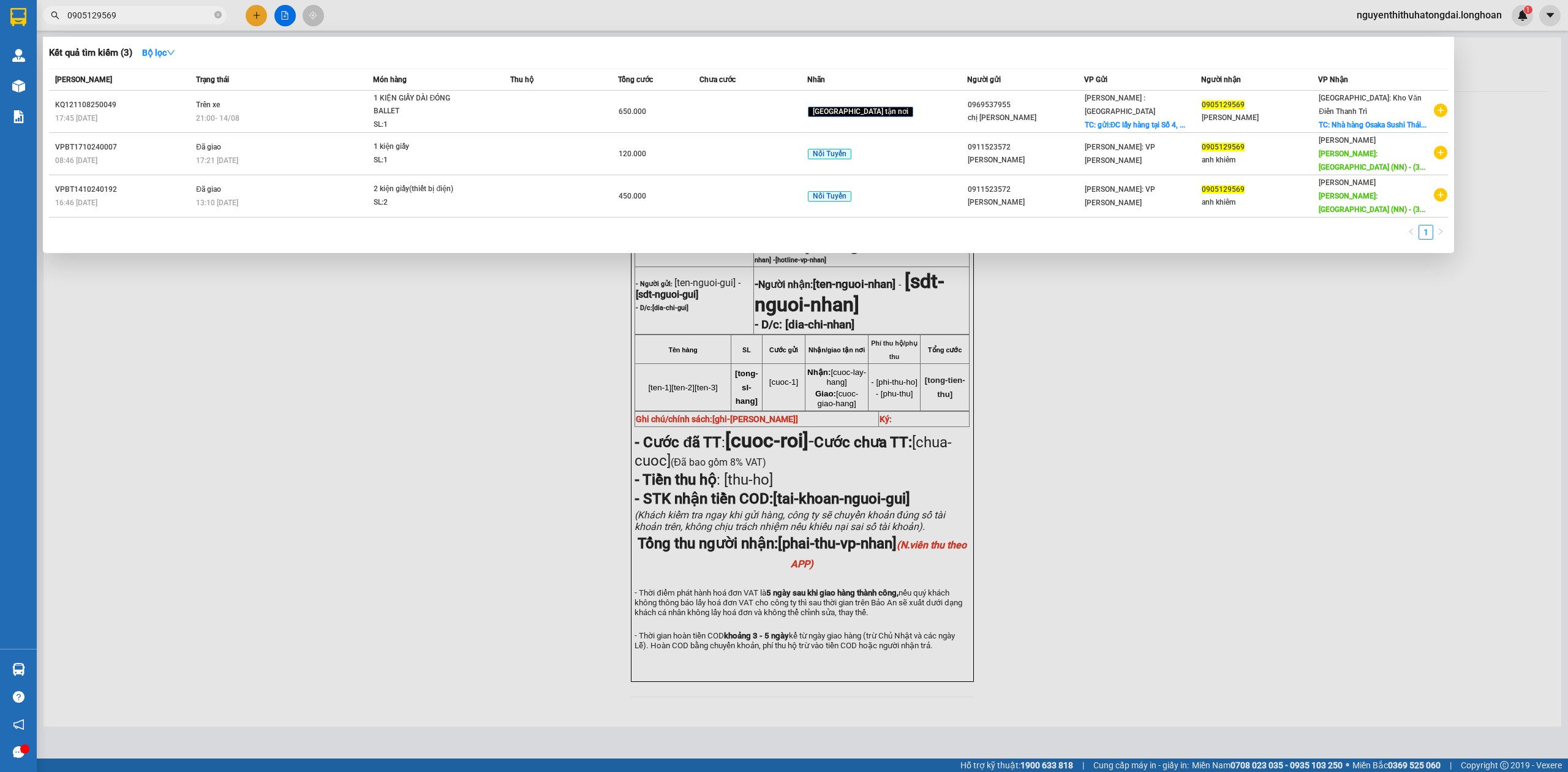
click at [118, 16] on input "0905129569" at bounding box center [139, 15] width 144 height 13
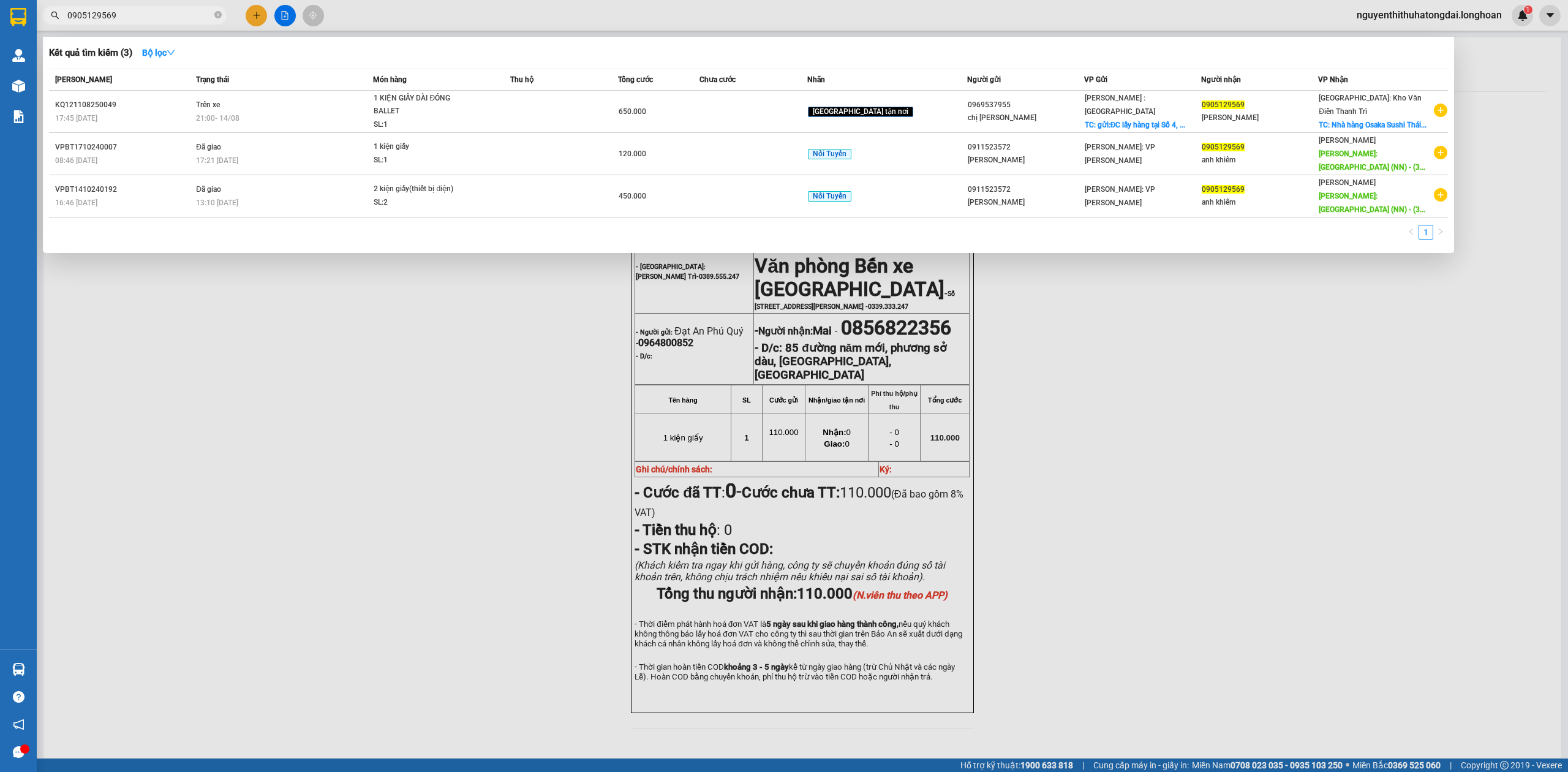
click at [118, 16] on input "0905129569" at bounding box center [139, 15] width 144 height 13
paste input "392294994"
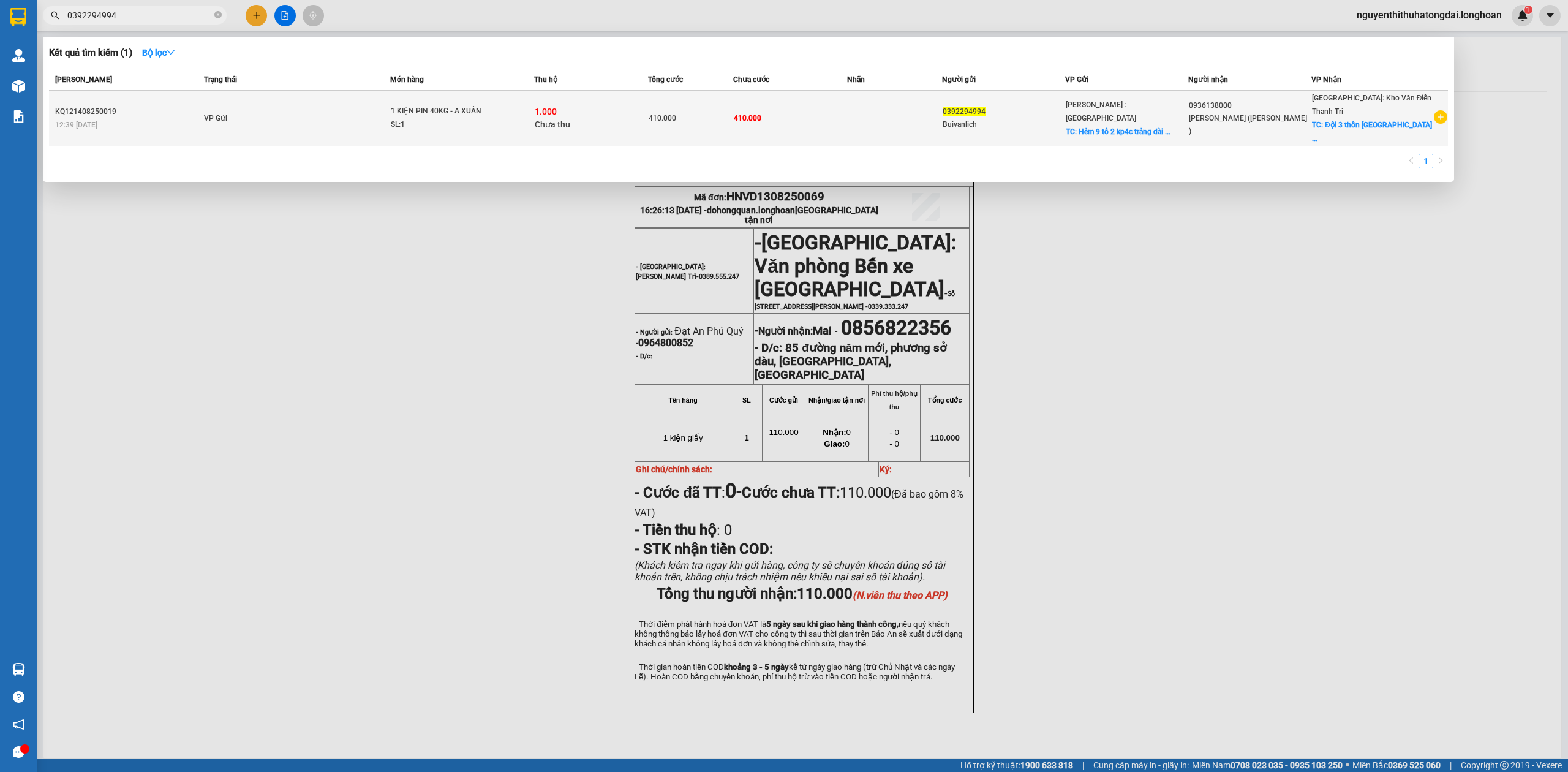
type input "0392294994"
click at [439, 105] on div "1 KIỆN PIN 40KG - A XUÂN" at bounding box center [437, 111] width 92 height 13
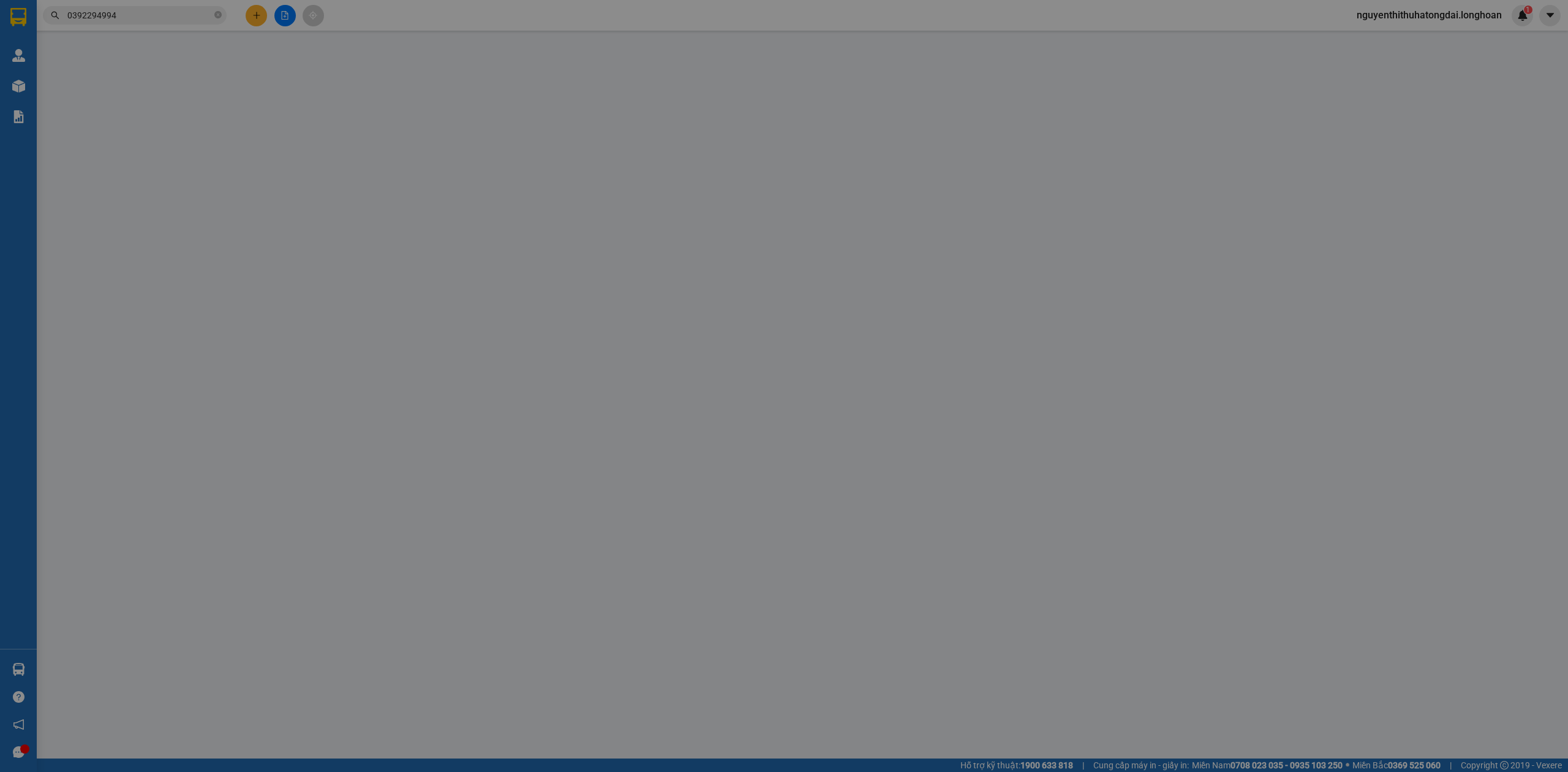
type input "0392294994"
type input "Buivanlich"
checkbox input "true"
type input "Hẻm 9 tổ 2 kp4c trảng dài biên hoà đồng nai"
type input "0936138000"
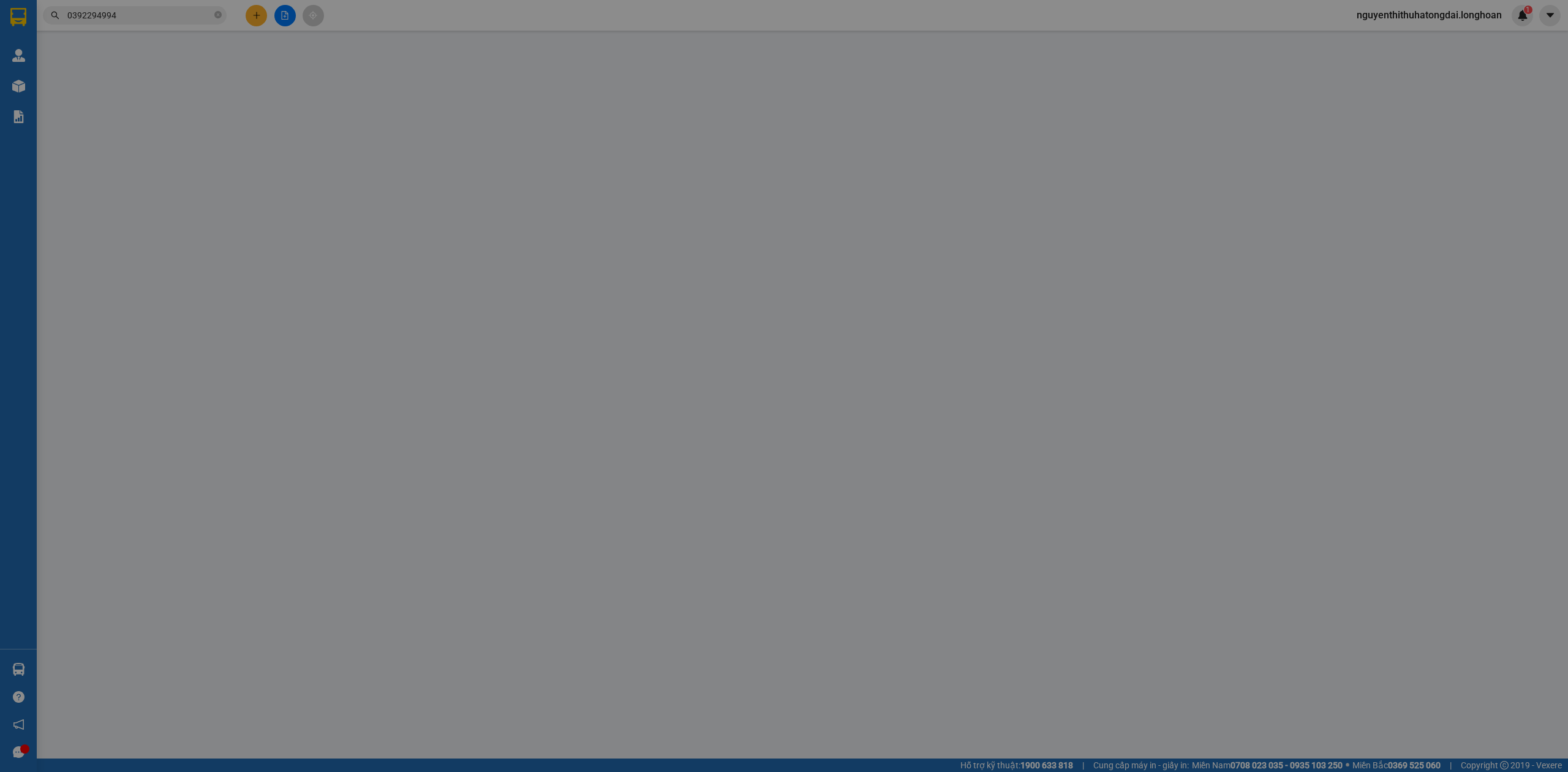
type input "[PERSON_NAME] ([PERSON_NAME] )"
checkbox input "true"
type input "Đội 3 thôn Uông Thượng xã [GEOGRAPHIC_DATA] huyện [GEOGRAPHIC_DATA] Tỉnh [GEOGR…"
type input "410.000"
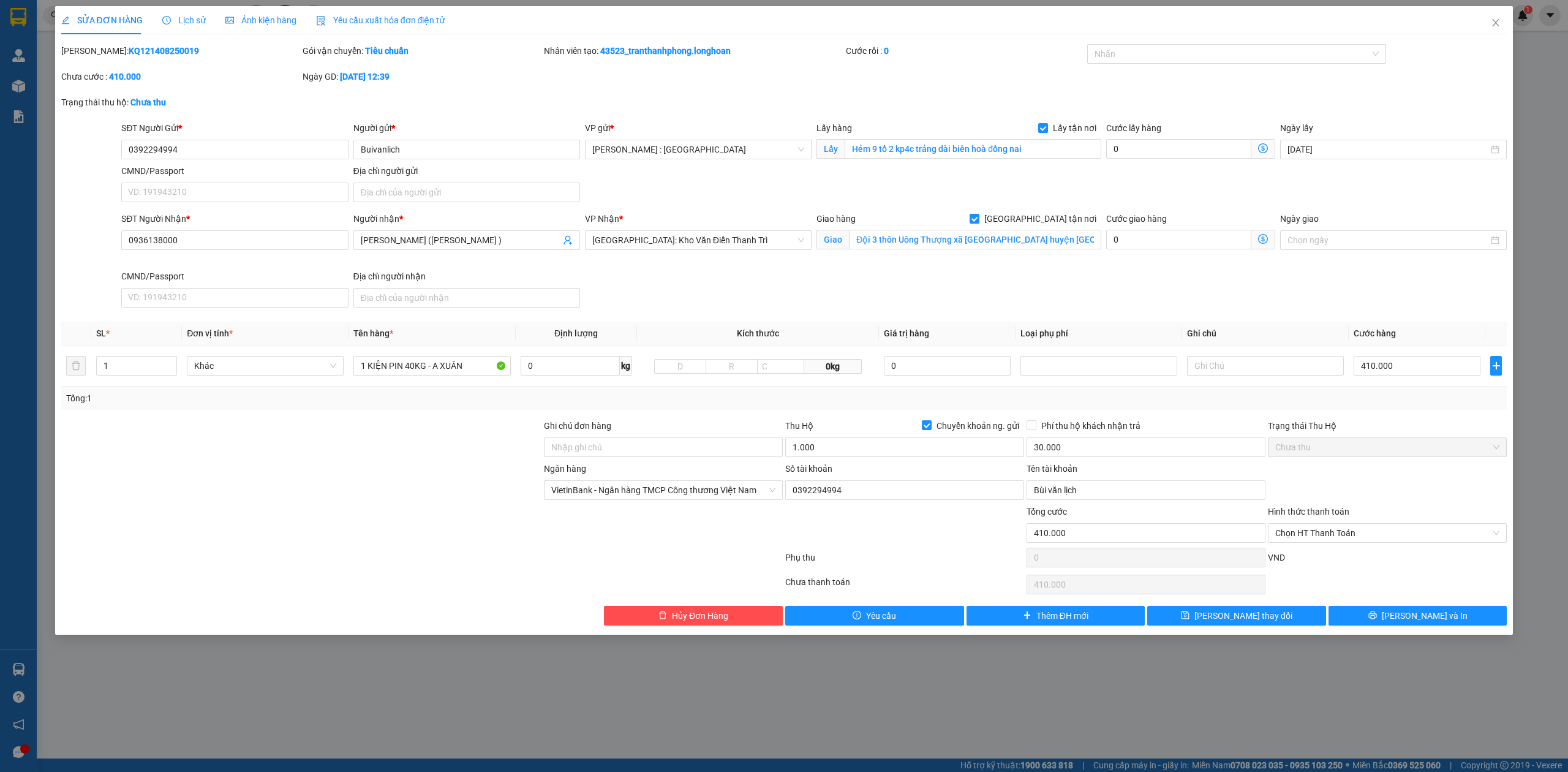
click at [170, 16] on span "Lịch sử" at bounding box center [184, 20] width 44 height 10
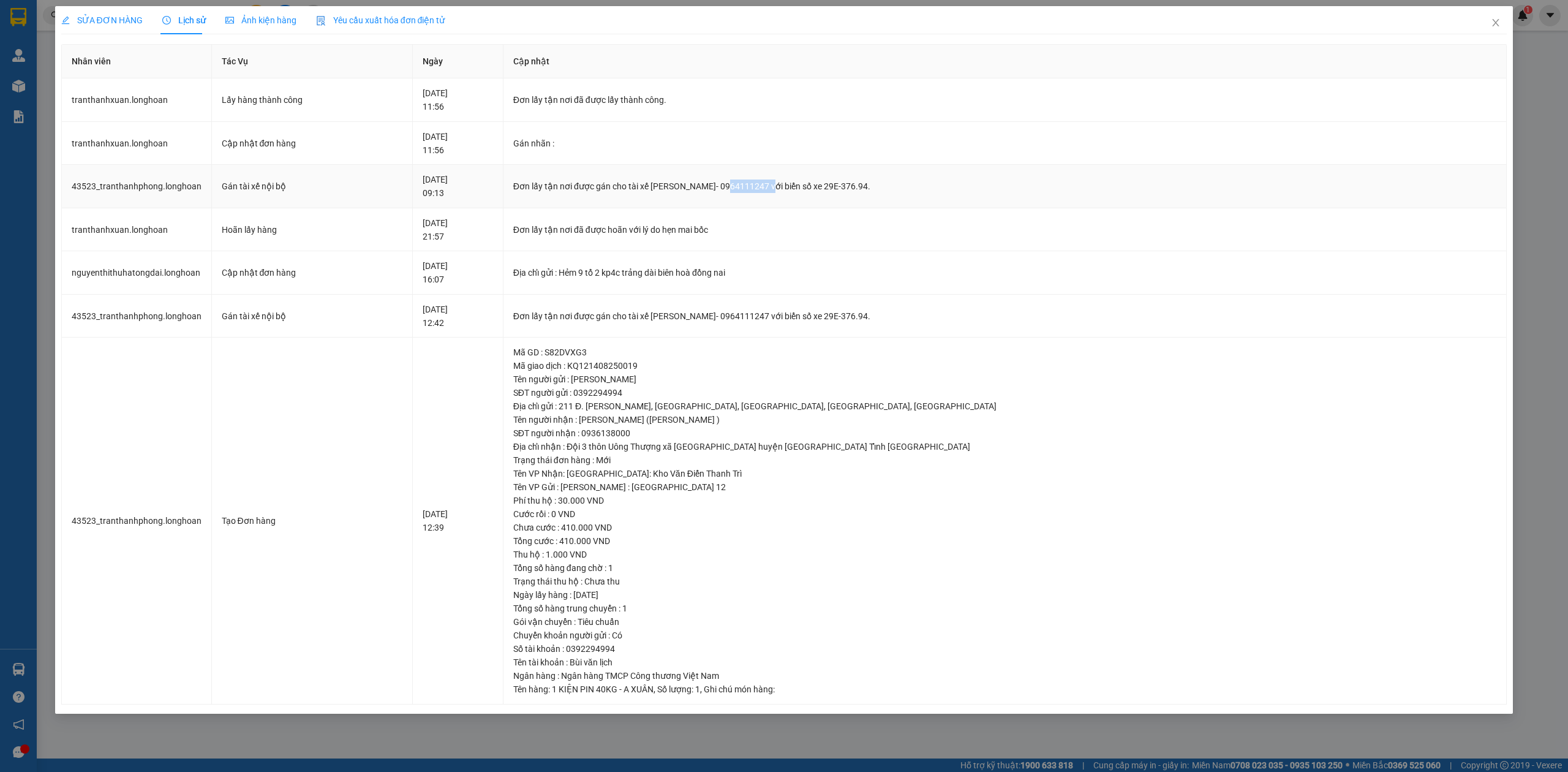
drag, startPoint x: 825, startPoint y: 190, endPoint x: 872, endPoint y: 200, distance: 48.1
click at [872, 200] on td "Đơn lấy tận nơi được gán cho tài xế [PERSON_NAME]- 0964111247 với biển số xe 29…" at bounding box center [1005, 187] width 1003 height 44
copy div "0964111247"
click at [1491, 21] on icon "close" at bounding box center [1495, 23] width 10 height 10
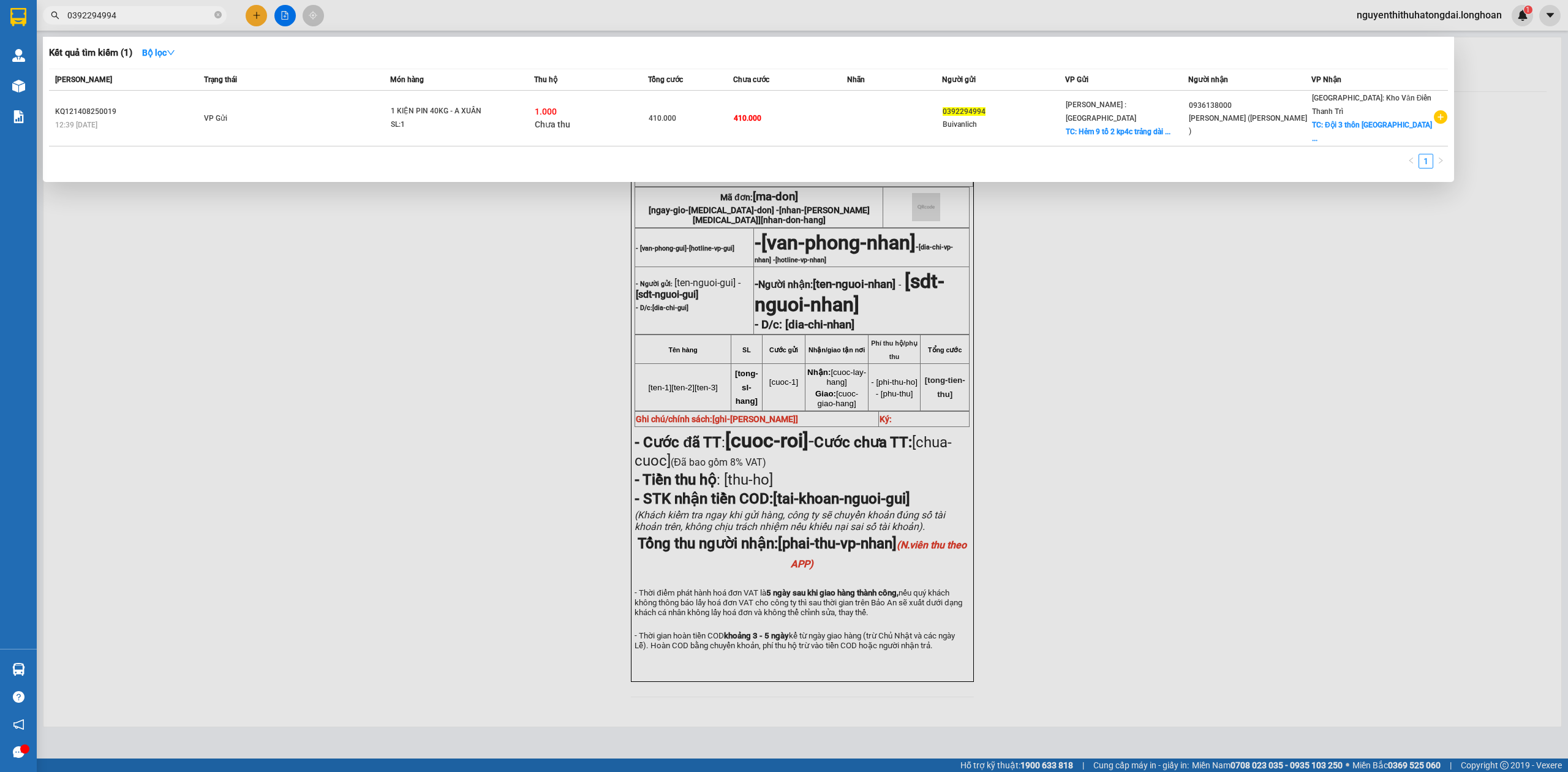
click at [148, 13] on input "0392294994" at bounding box center [139, 15] width 144 height 13
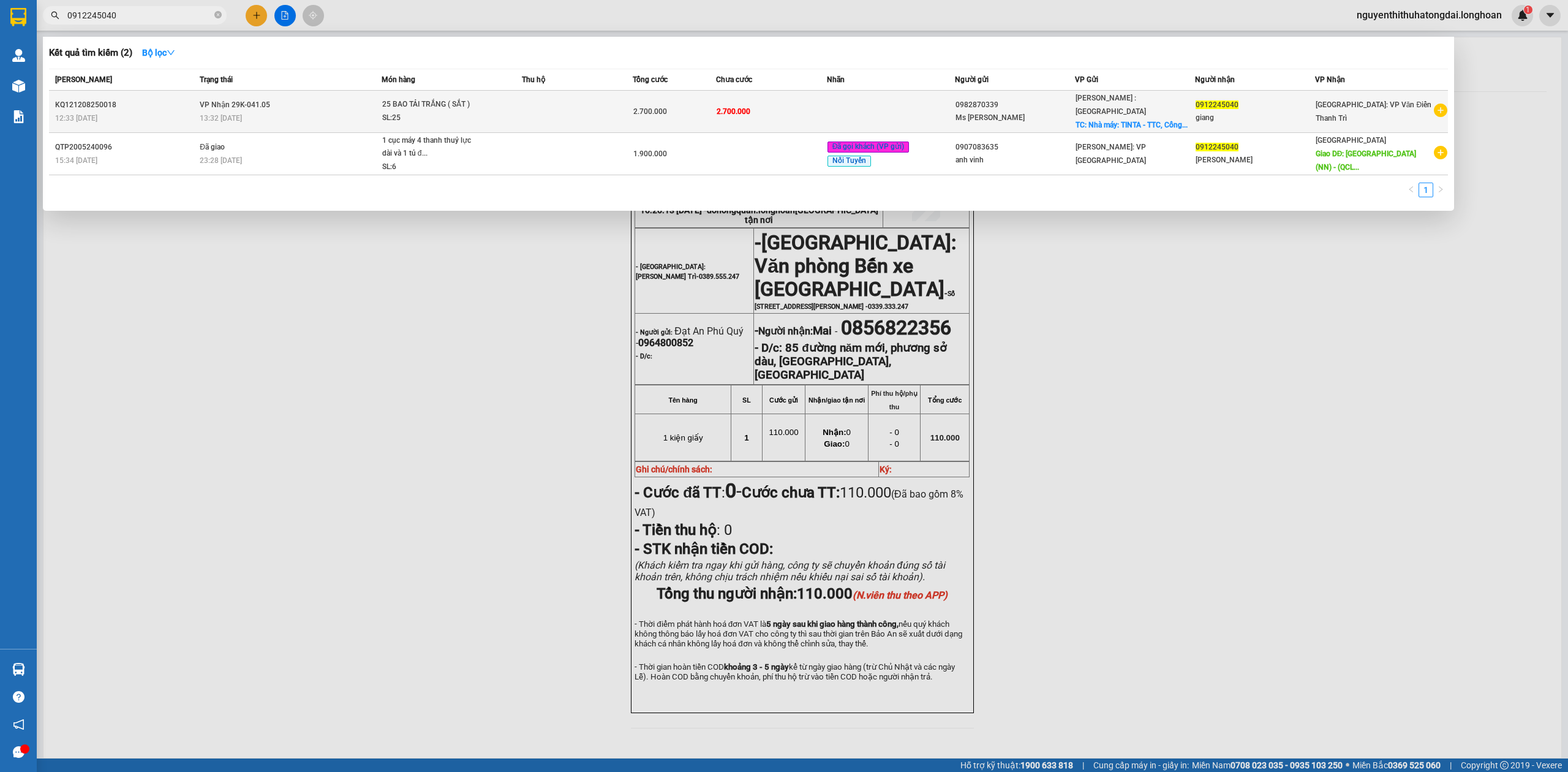
type input "0912245040"
click at [339, 112] on div "13:32 [DATE]" at bounding box center [290, 118] width 181 height 13
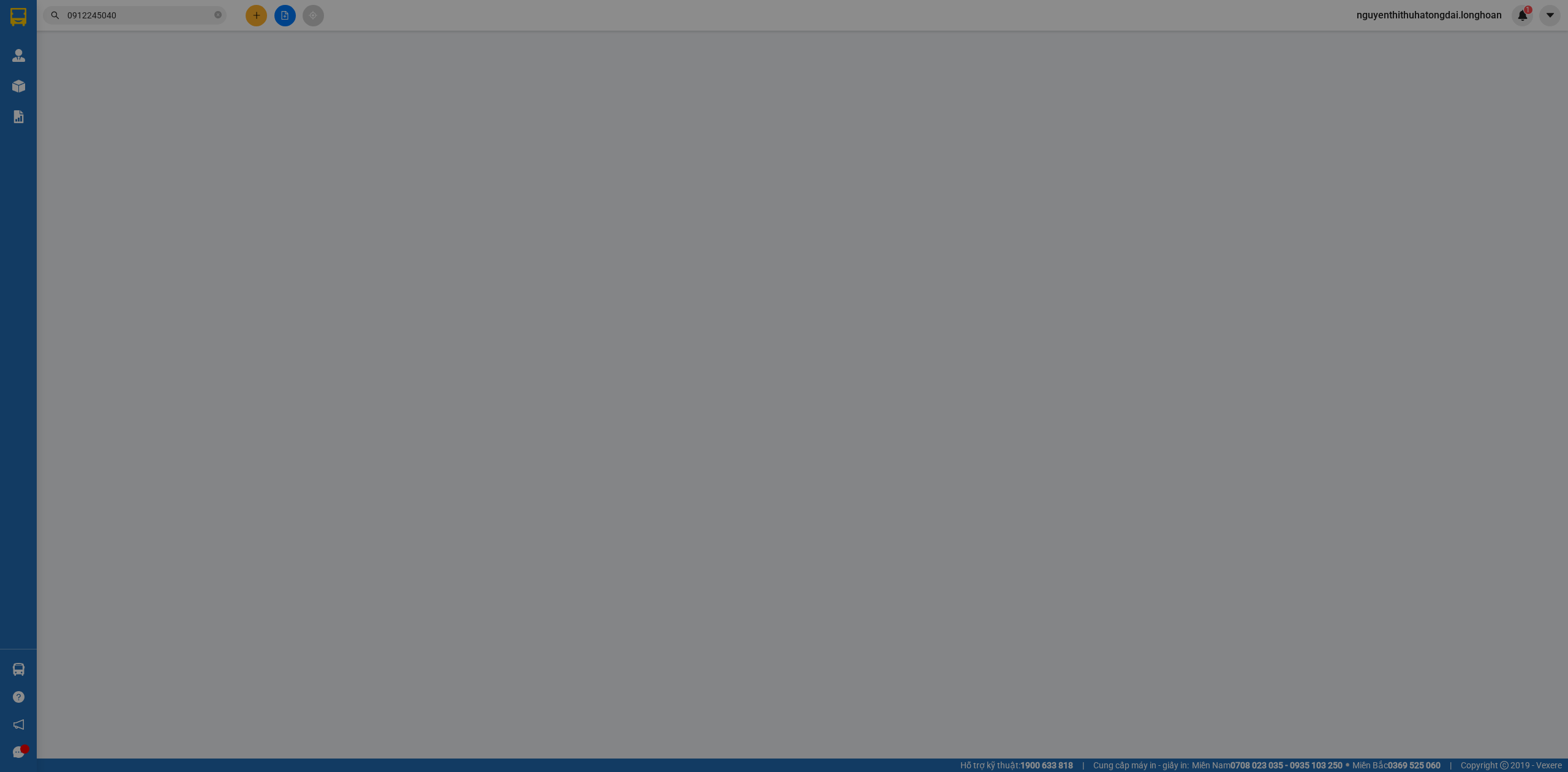
type input "0982870339"
type input "Ms [PERSON_NAME]"
checkbox input "true"
type input "Nhà máy: TINTA - TTC, Cổng số 4, Lô 3 đường số 10, KCN Sóng Thần 1, Dĩ An, [GEO…"
type input "0912245040"
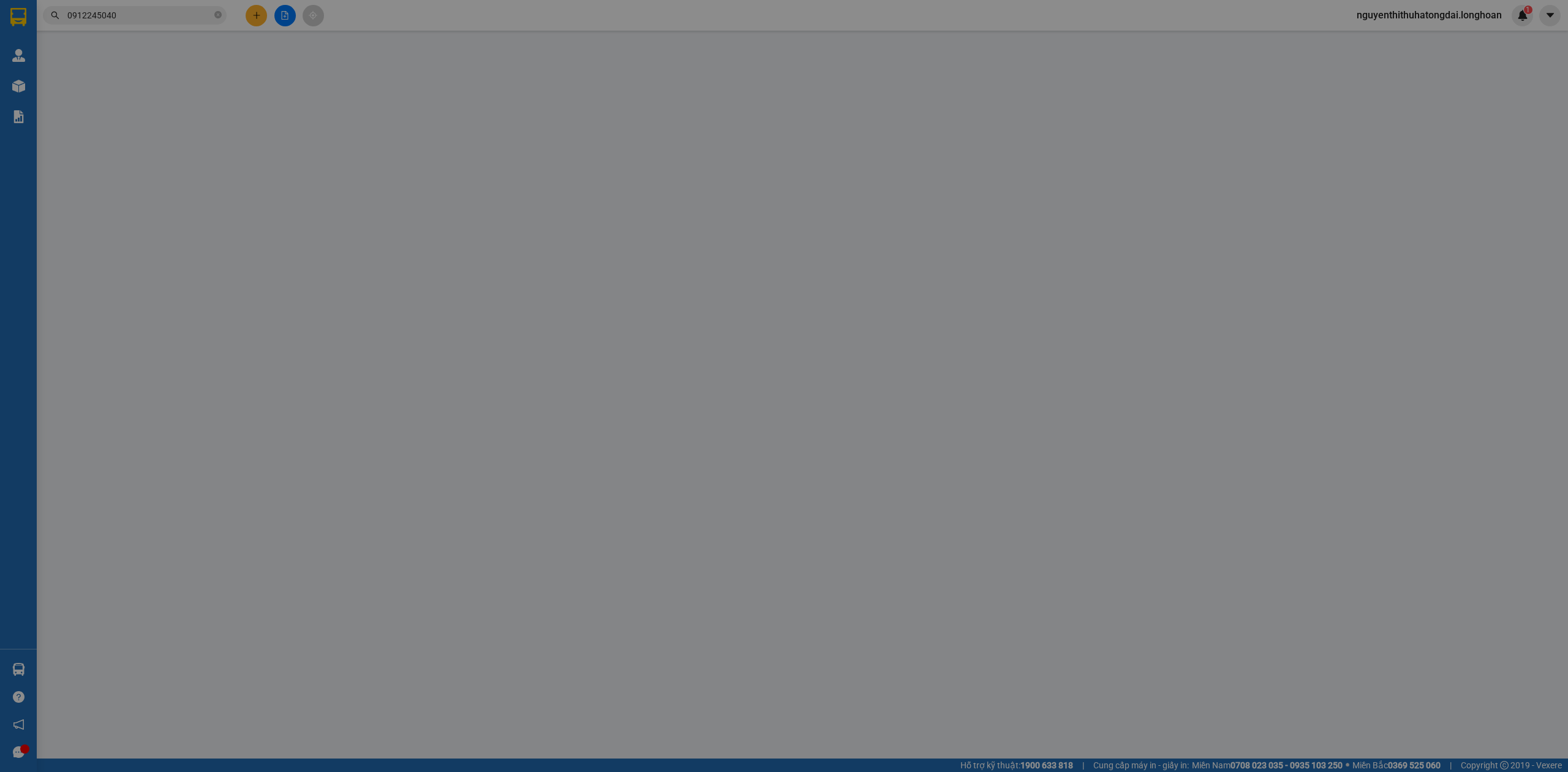
type input "giang"
type input "2.700.000"
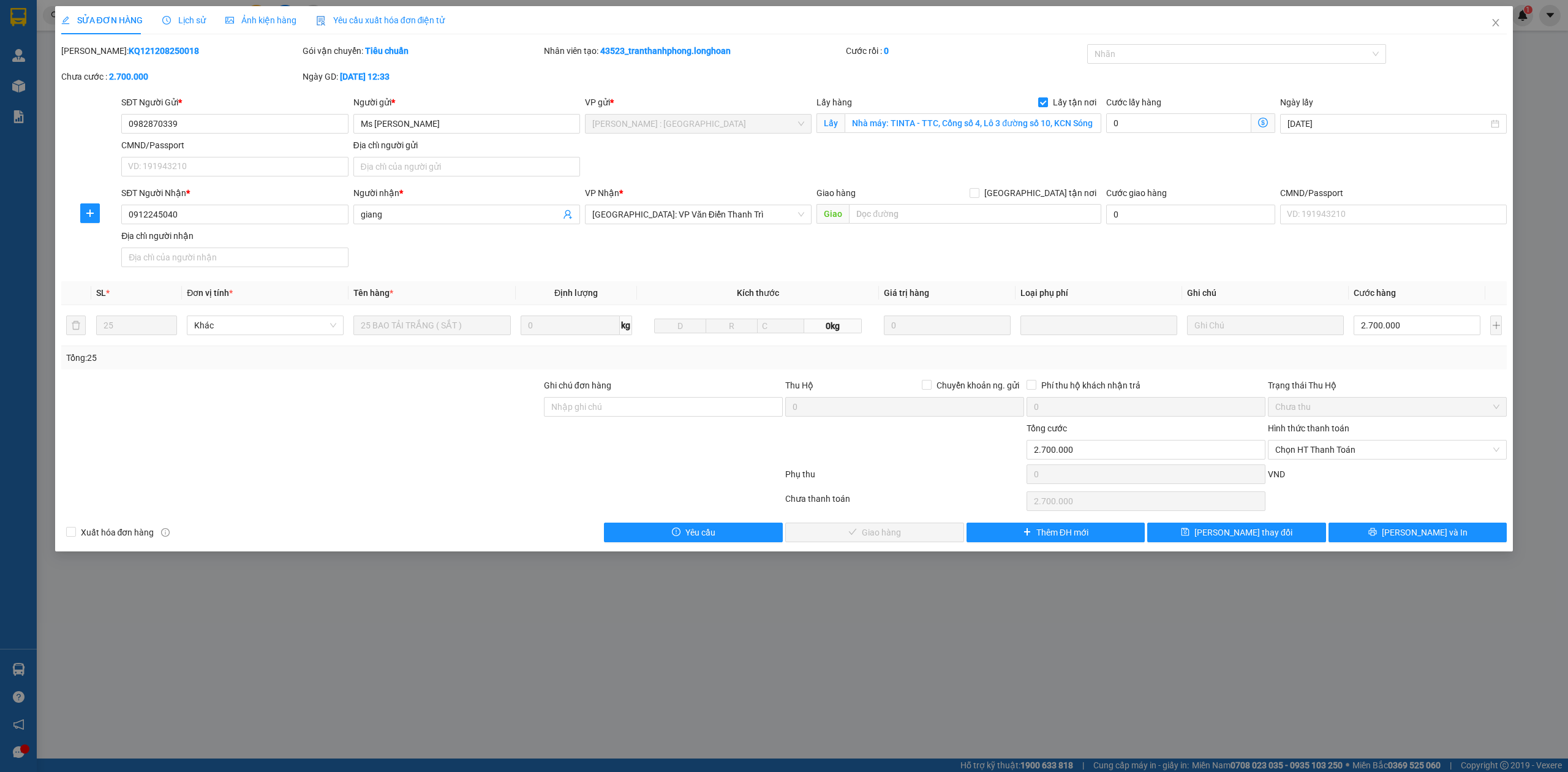
click at [183, 19] on span "Lịch sử" at bounding box center [184, 20] width 44 height 10
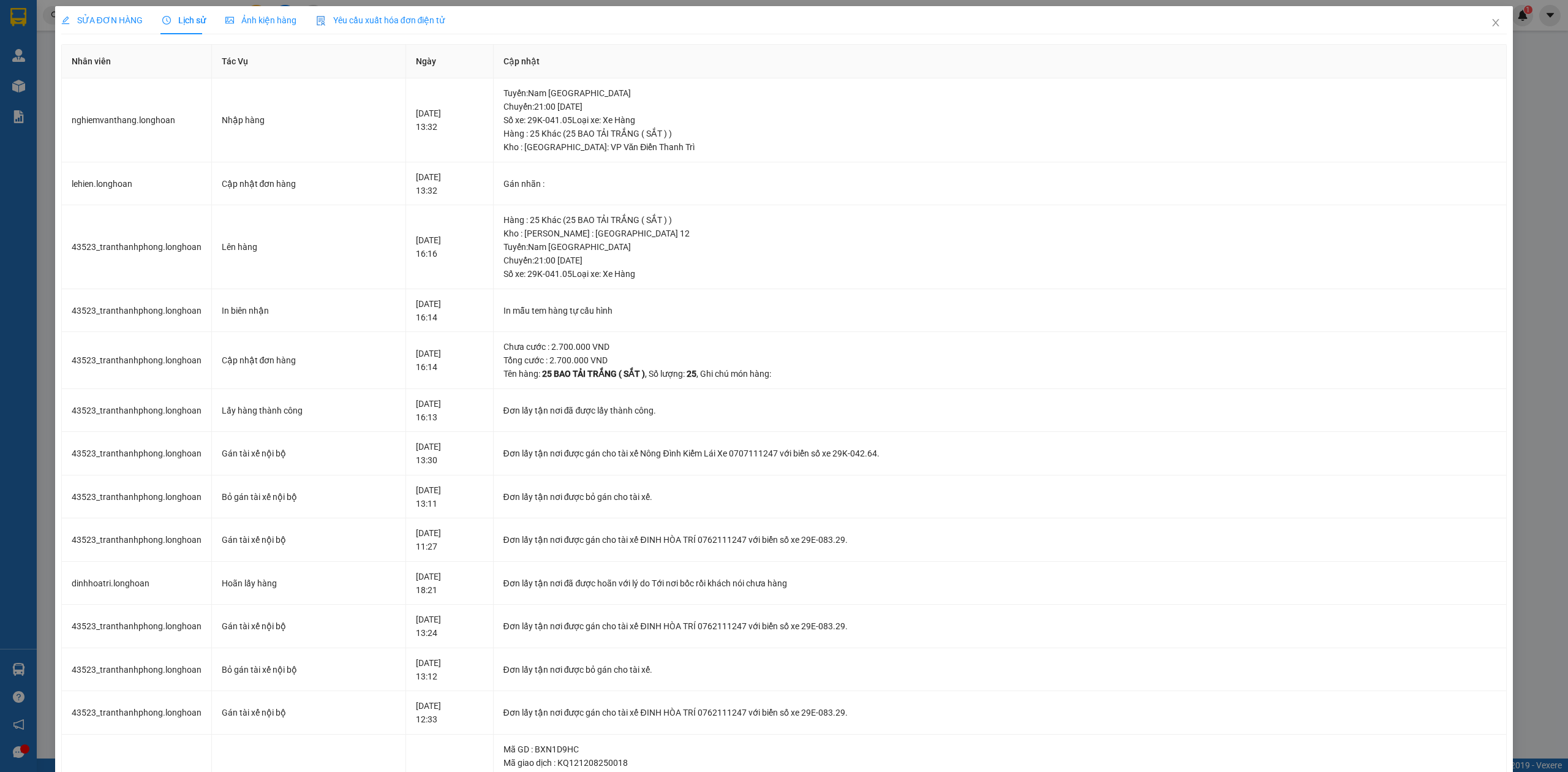
click at [106, 21] on span "SỬA ĐƠN HÀNG" at bounding box center [102, 20] width 81 height 10
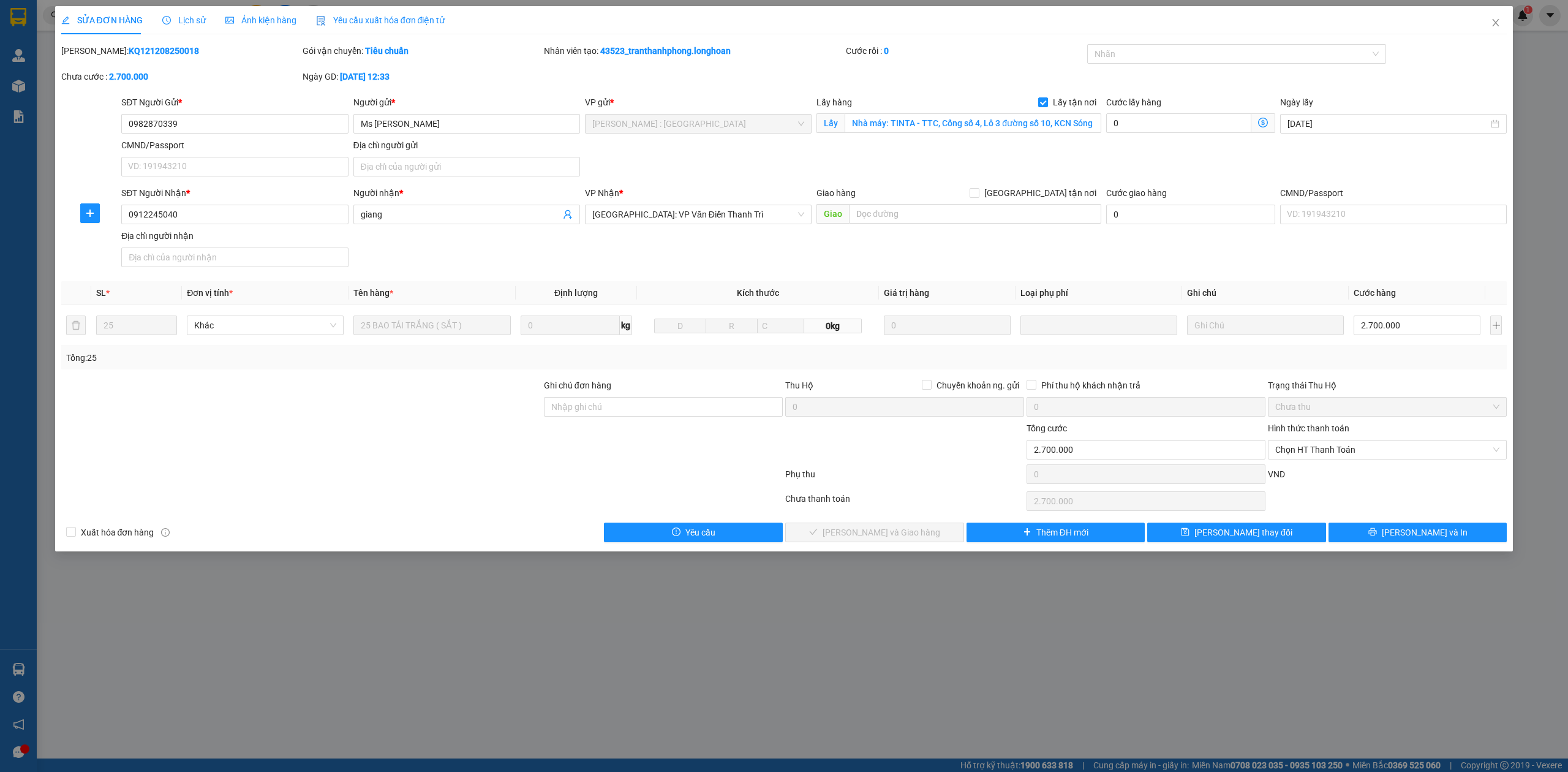
click at [167, 21] on icon "clock-circle" at bounding box center [166, 20] width 9 height 9
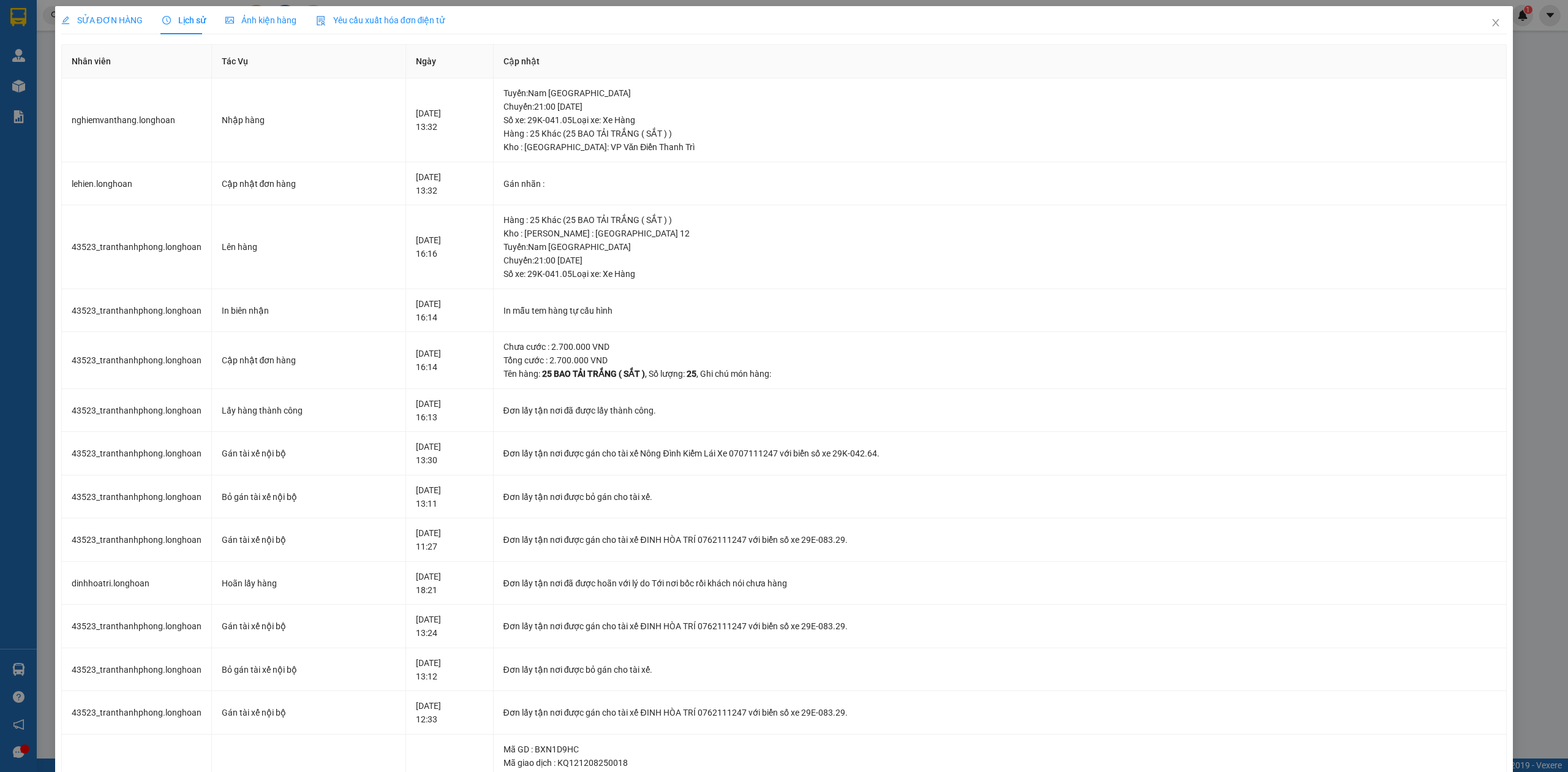
click at [121, 23] on span "SỬA ĐƠN HÀNG" at bounding box center [102, 20] width 81 height 10
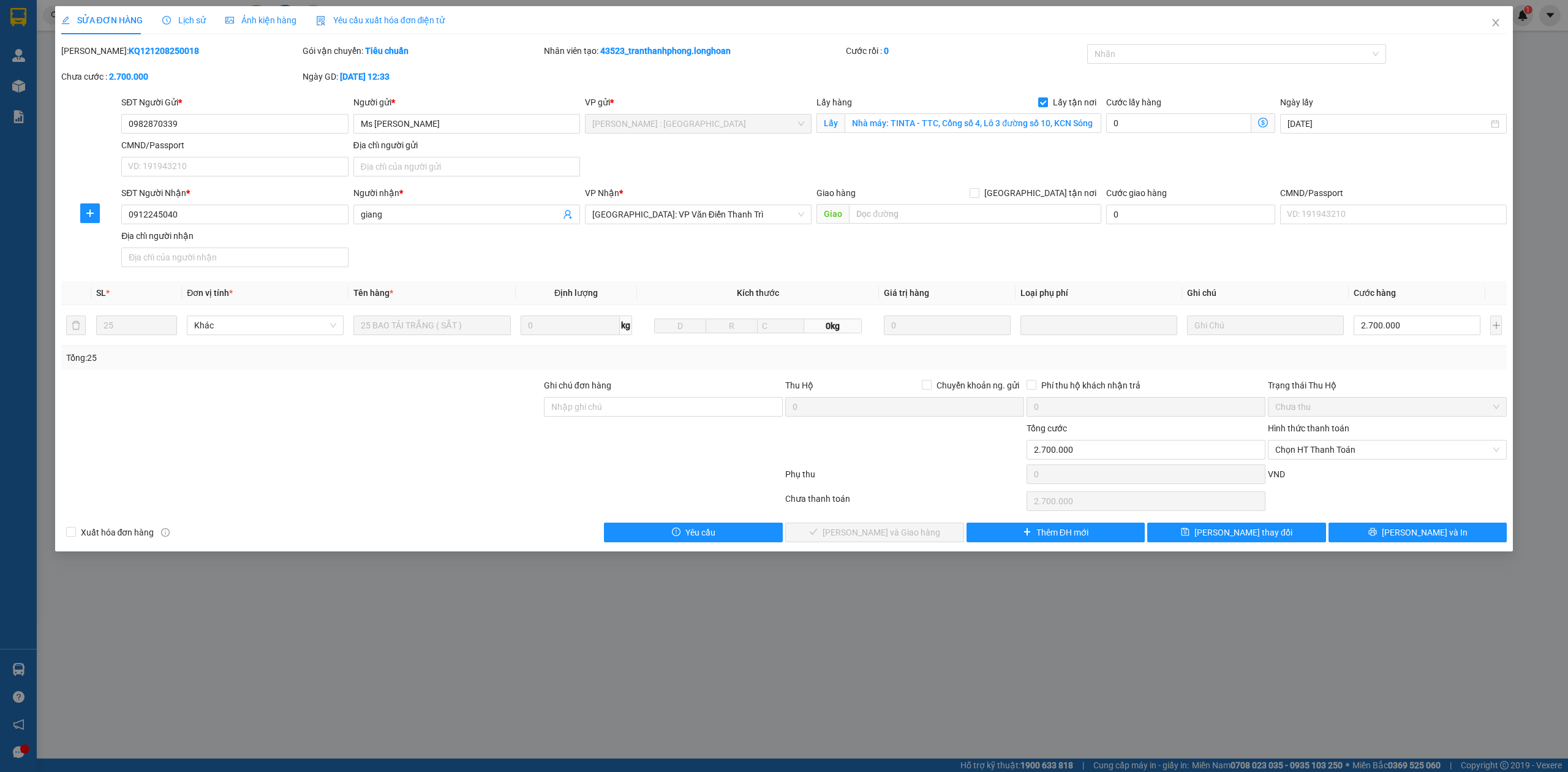
click at [182, 23] on span "Lịch sử" at bounding box center [184, 20] width 44 height 10
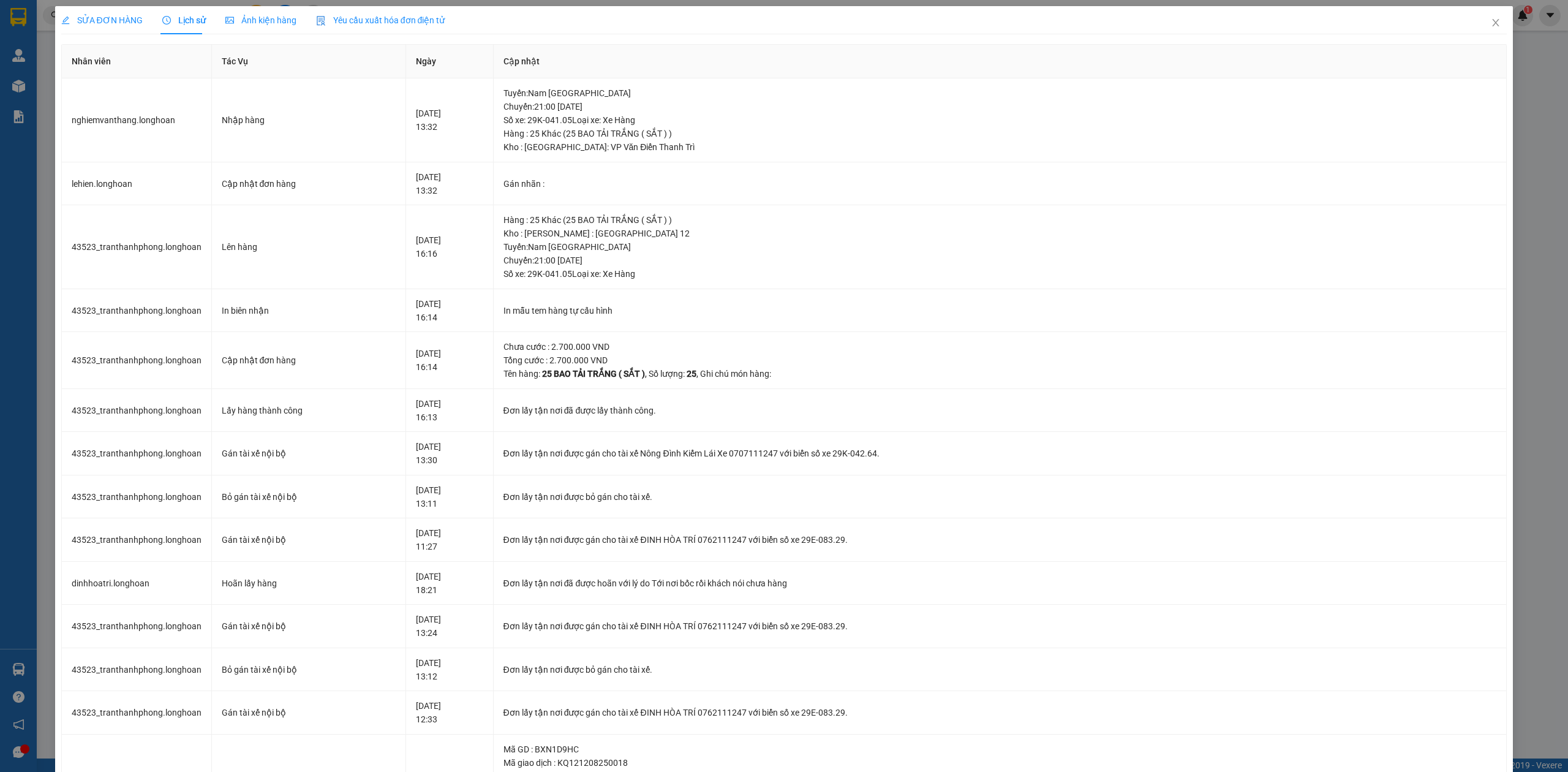
click at [118, 16] on span "SỬA ĐƠN HÀNG" at bounding box center [102, 20] width 81 height 10
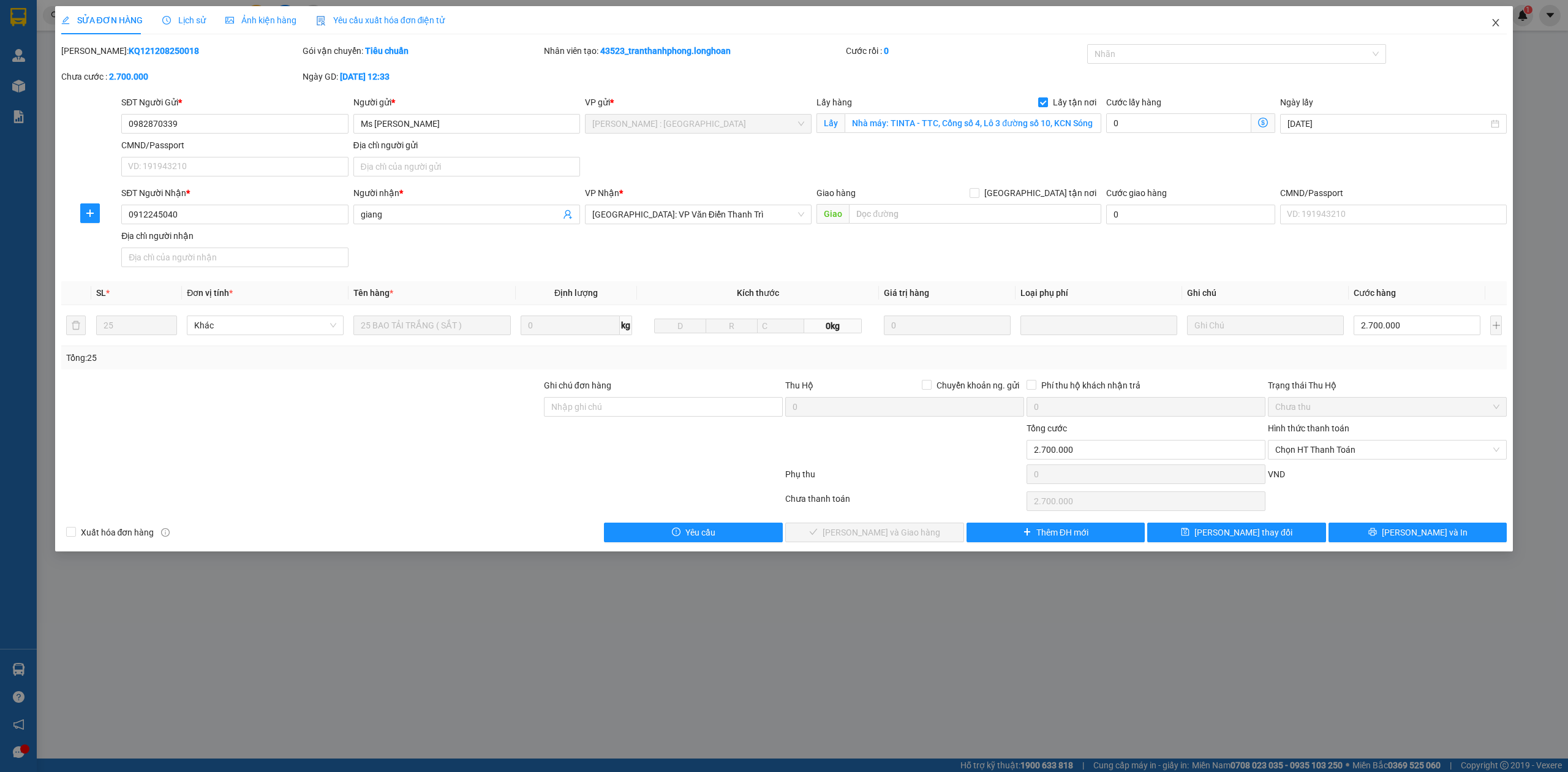
click at [1489, 26] on span "Close" at bounding box center [1495, 23] width 34 height 34
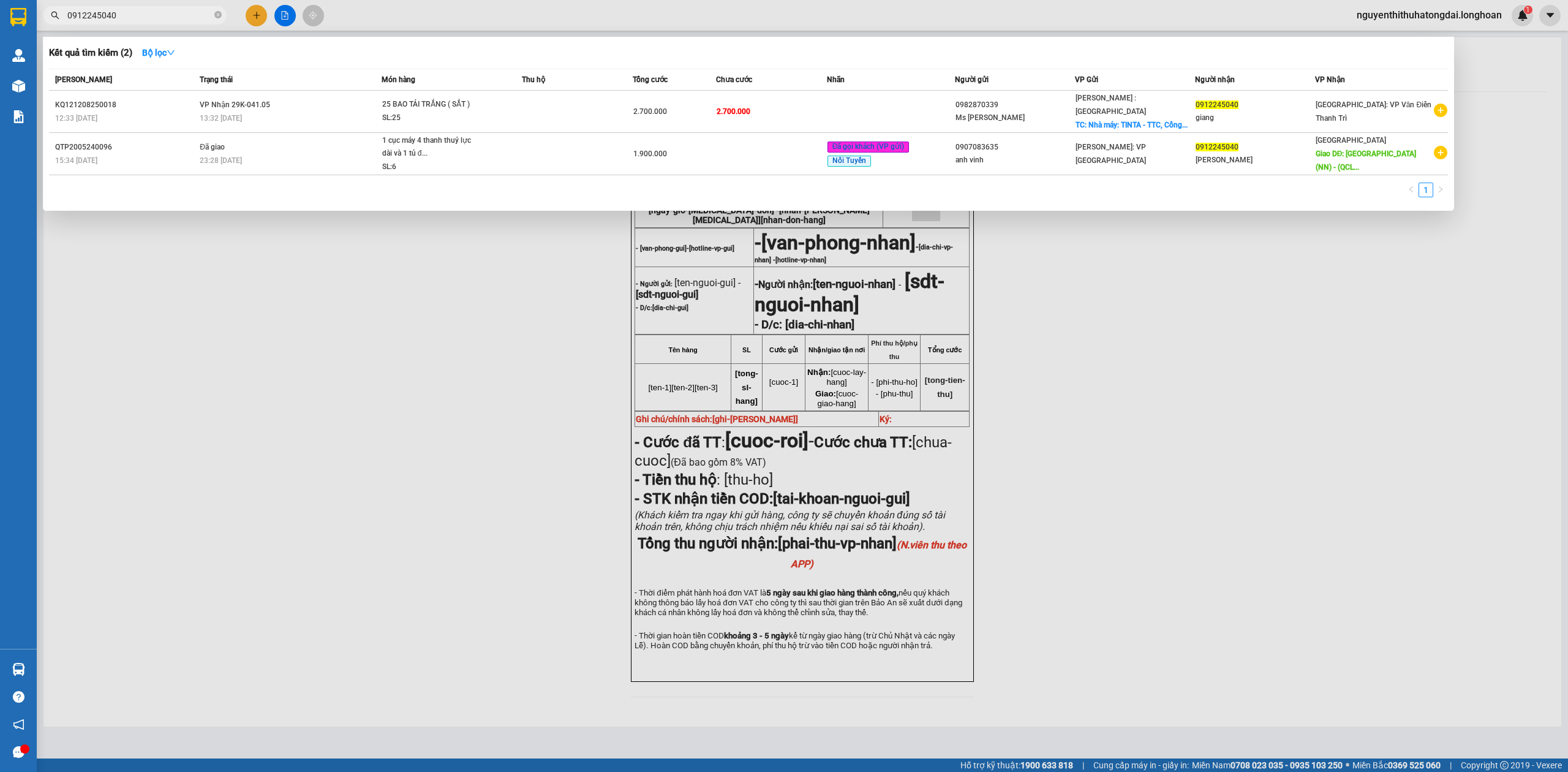
click at [138, 18] on input "0912245040" at bounding box center [139, 15] width 144 height 13
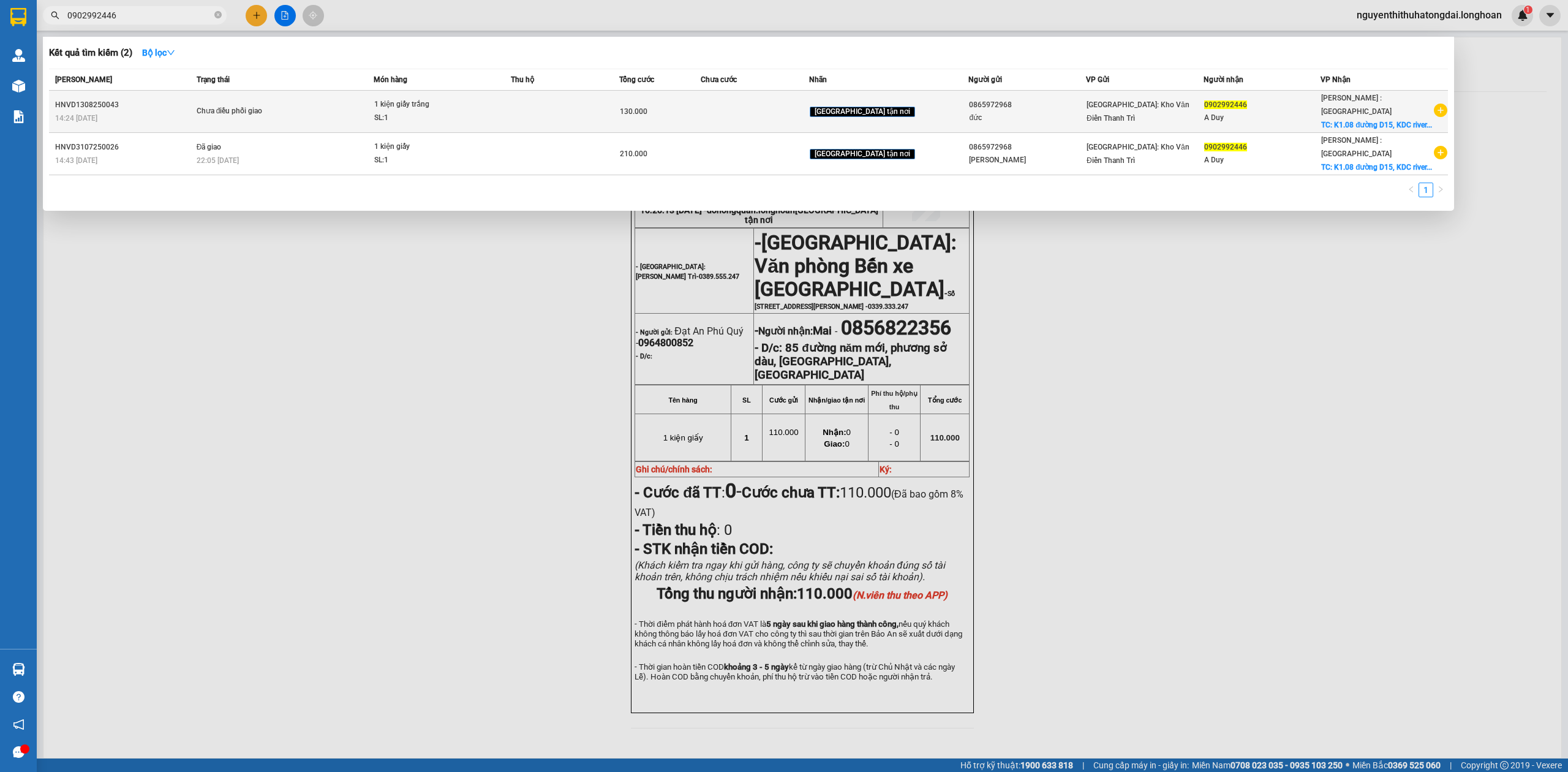
type input "0902992446"
click at [791, 106] on td at bounding box center [754, 112] width 109 height 42
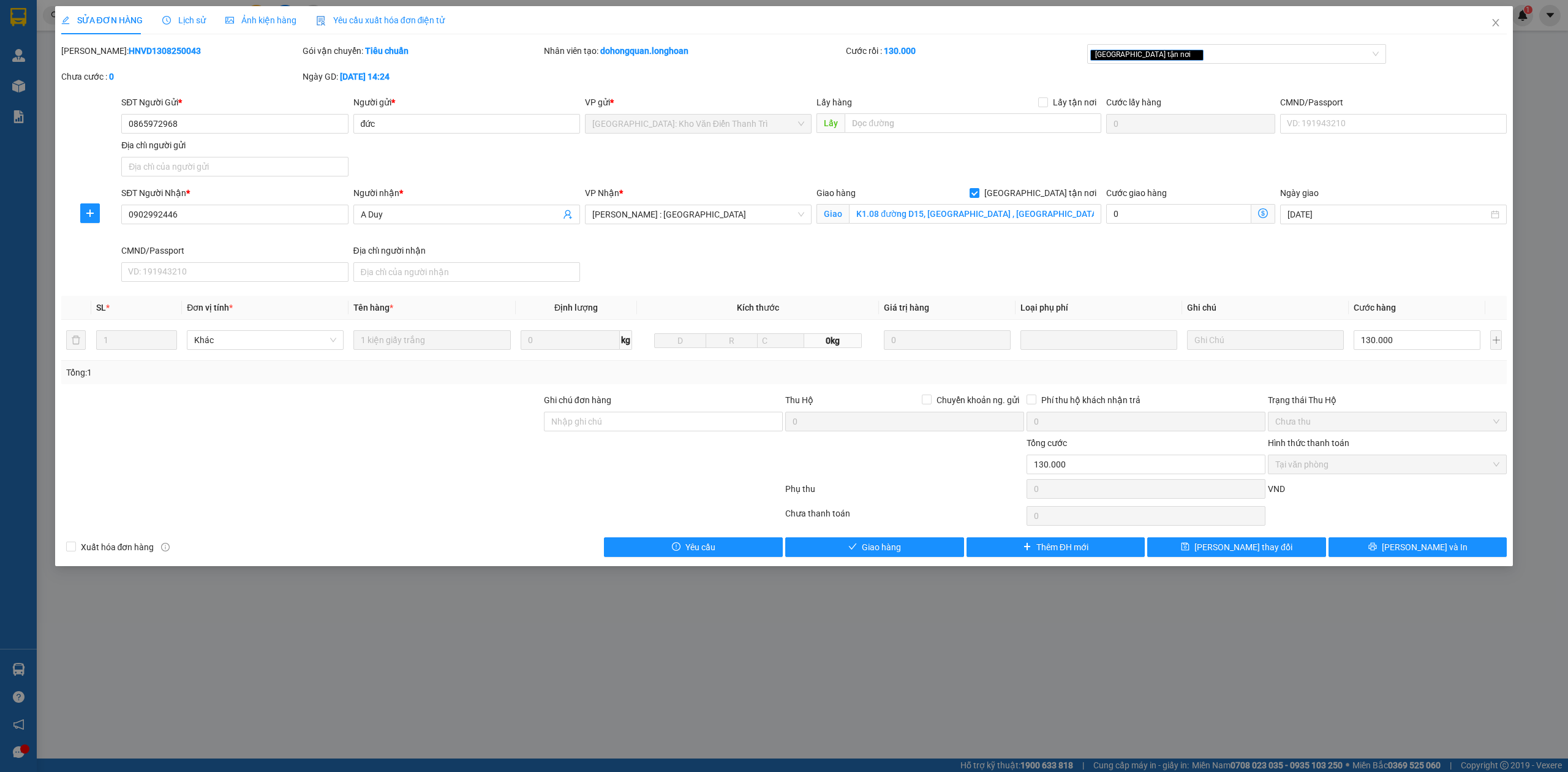
click at [180, 13] on div "Lịch sử" at bounding box center [184, 20] width 44 height 13
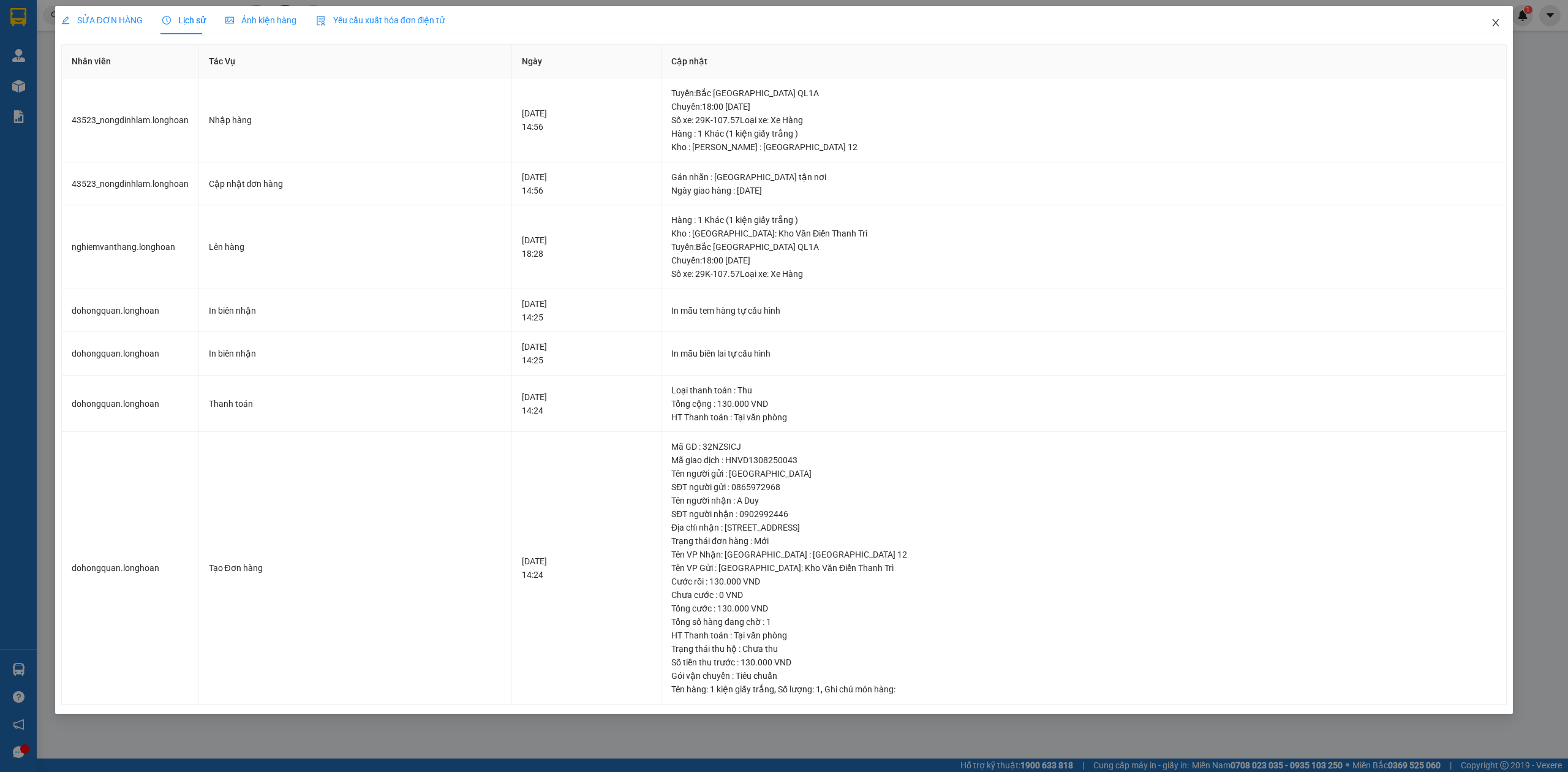
click at [1492, 28] on span "Close" at bounding box center [1495, 23] width 34 height 34
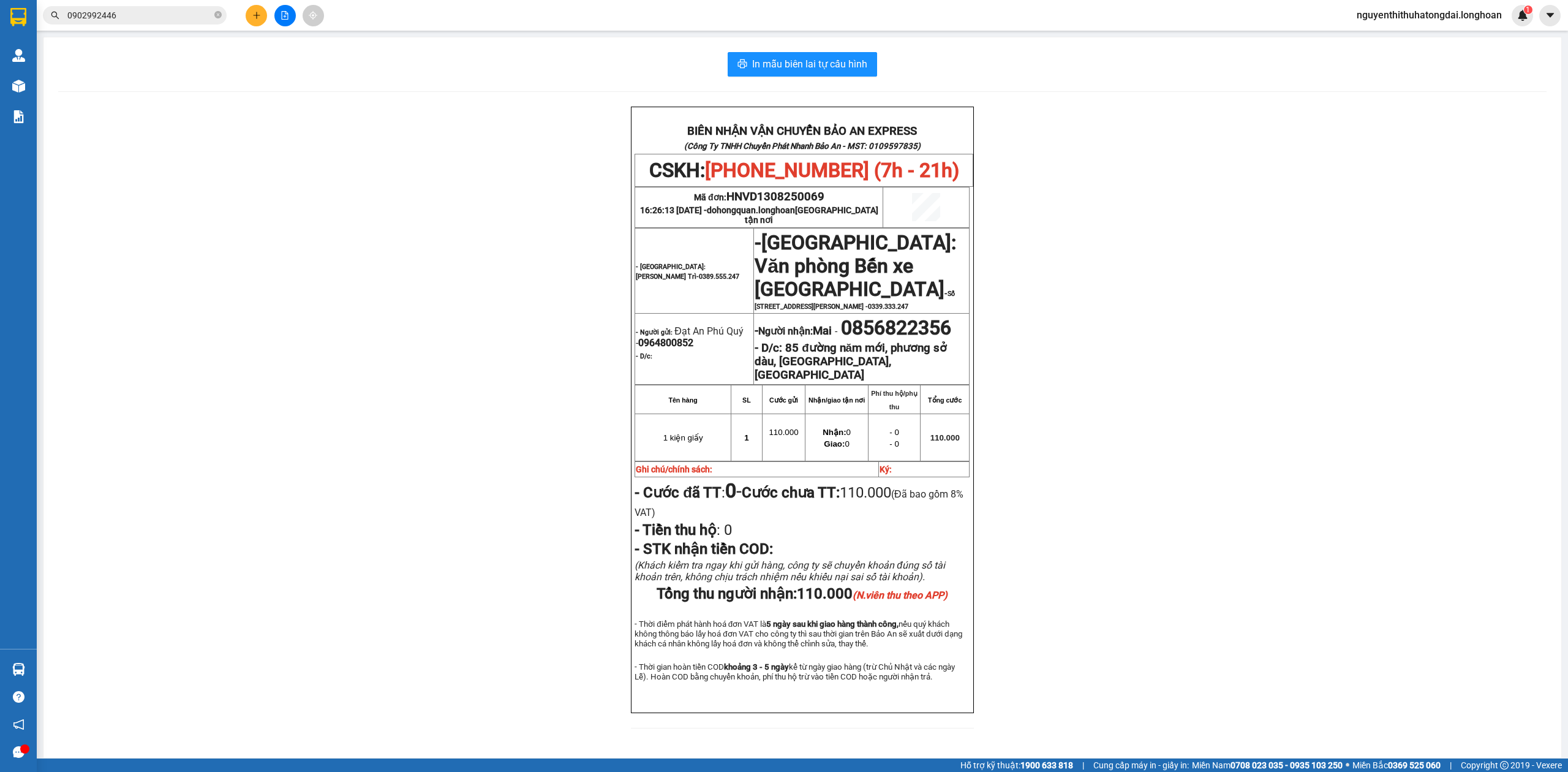
click at [155, 16] on input "0902992446" at bounding box center [139, 15] width 144 height 13
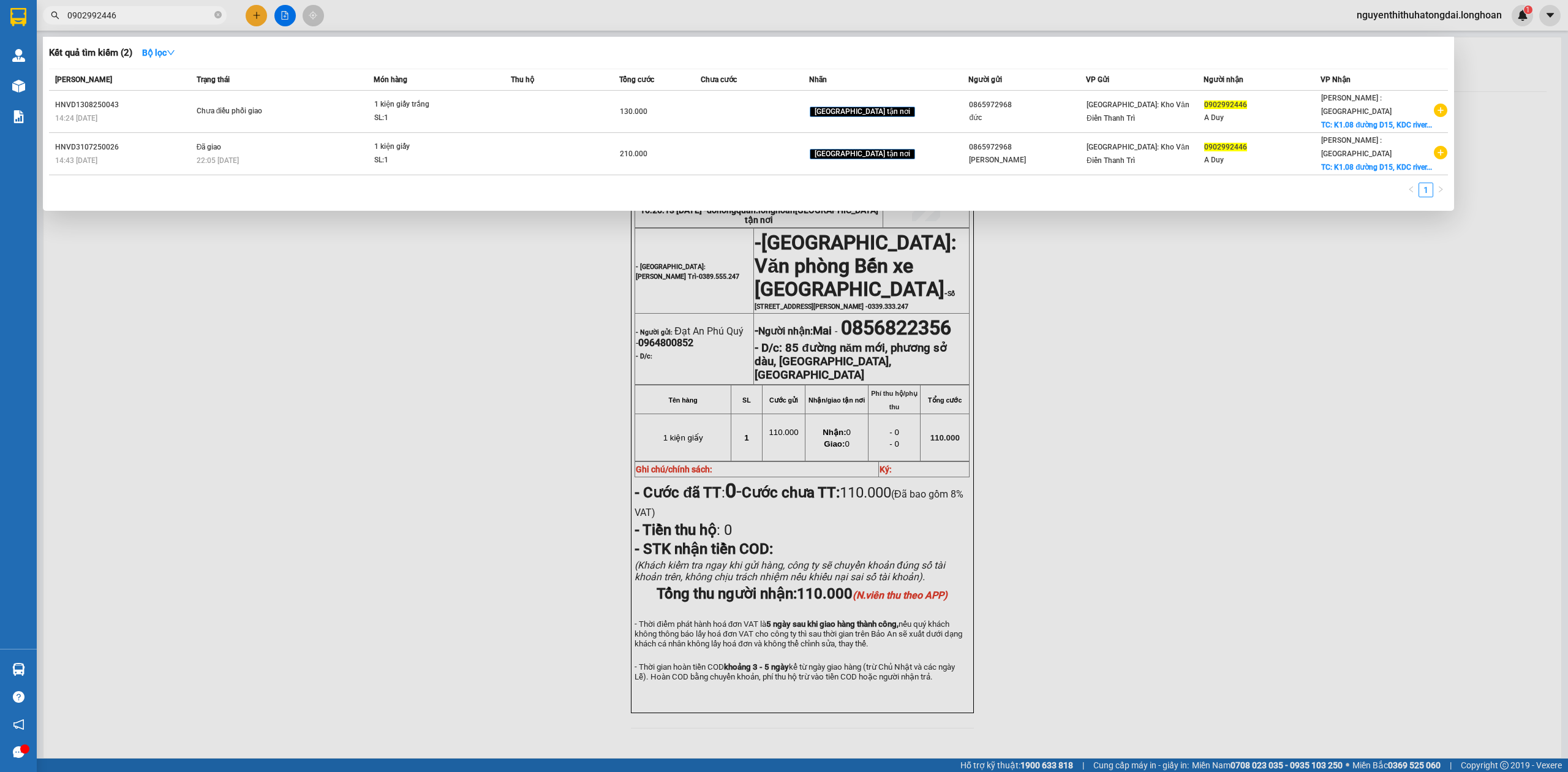
click at [155, 16] on input "0902992446" at bounding box center [139, 15] width 144 height 13
paste input "85110110"
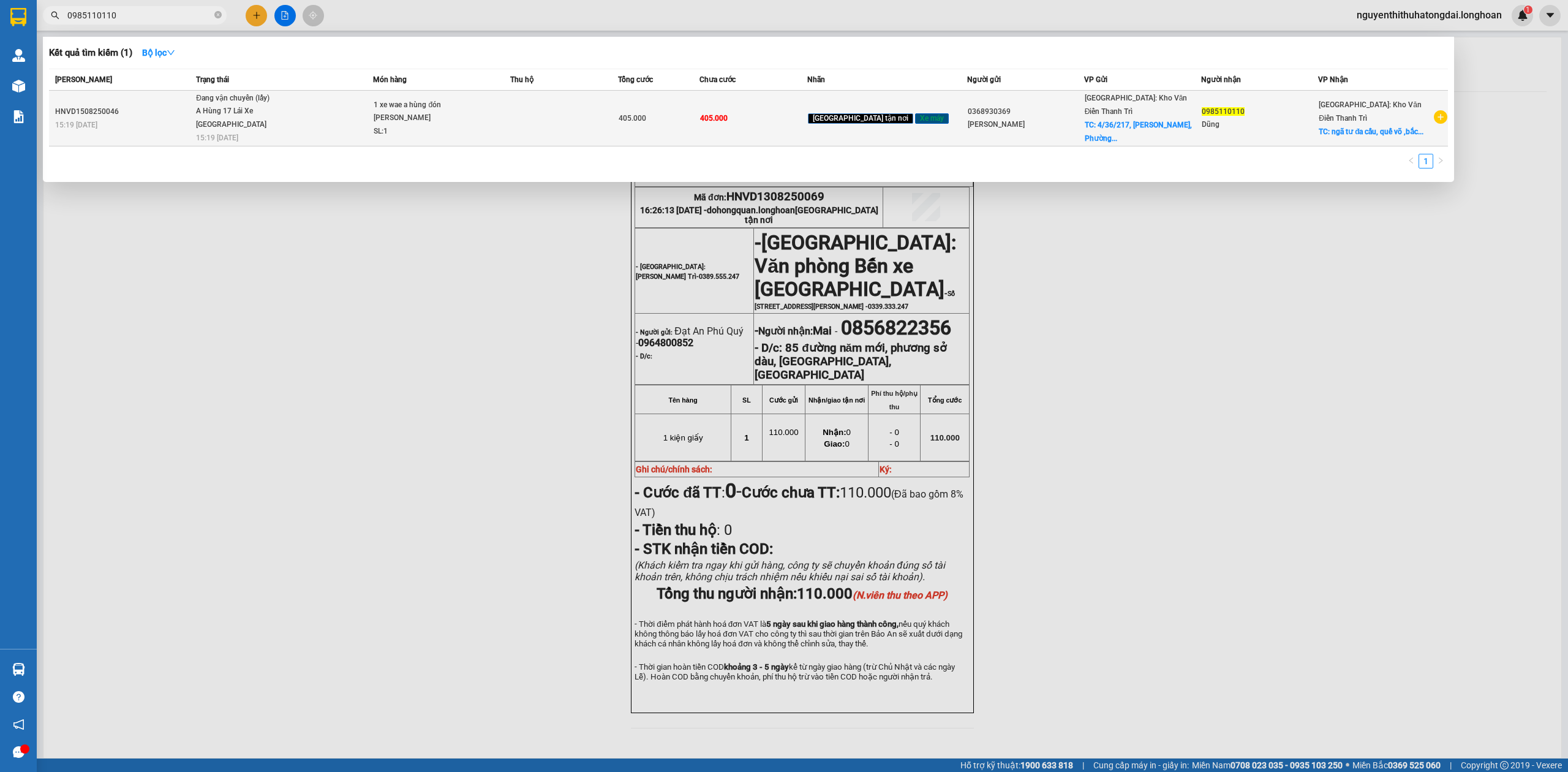
click at [351, 125] on span "Đang vận chuyển (lấy) A Hùng 17 [GEOGRAPHIC_DATA] 0325666247 15:19 [DATE]" at bounding box center [284, 117] width 176 height 51
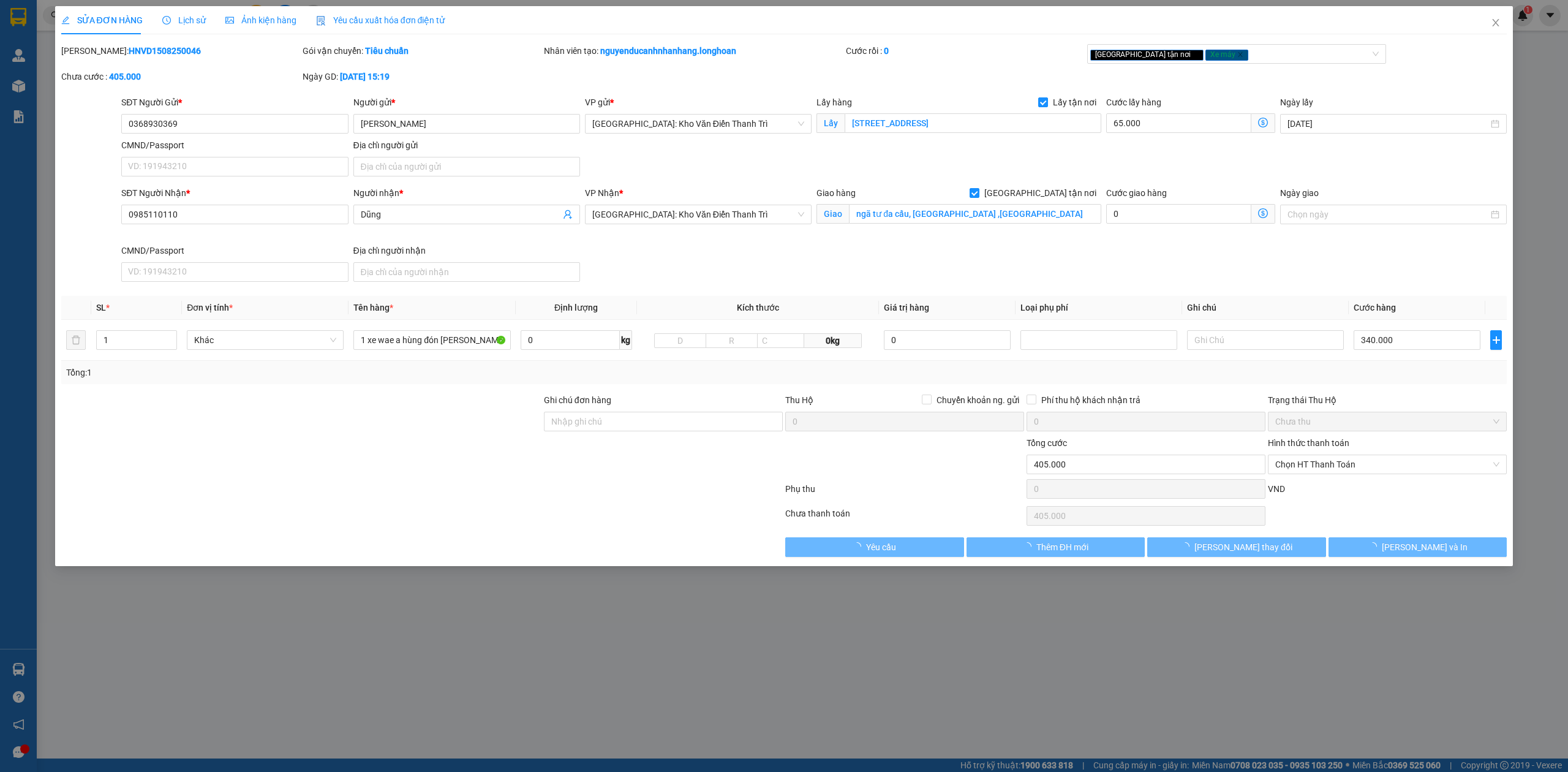
click at [180, 23] on span "Lịch sử" at bounding box center [184, 20] width 44 height 10
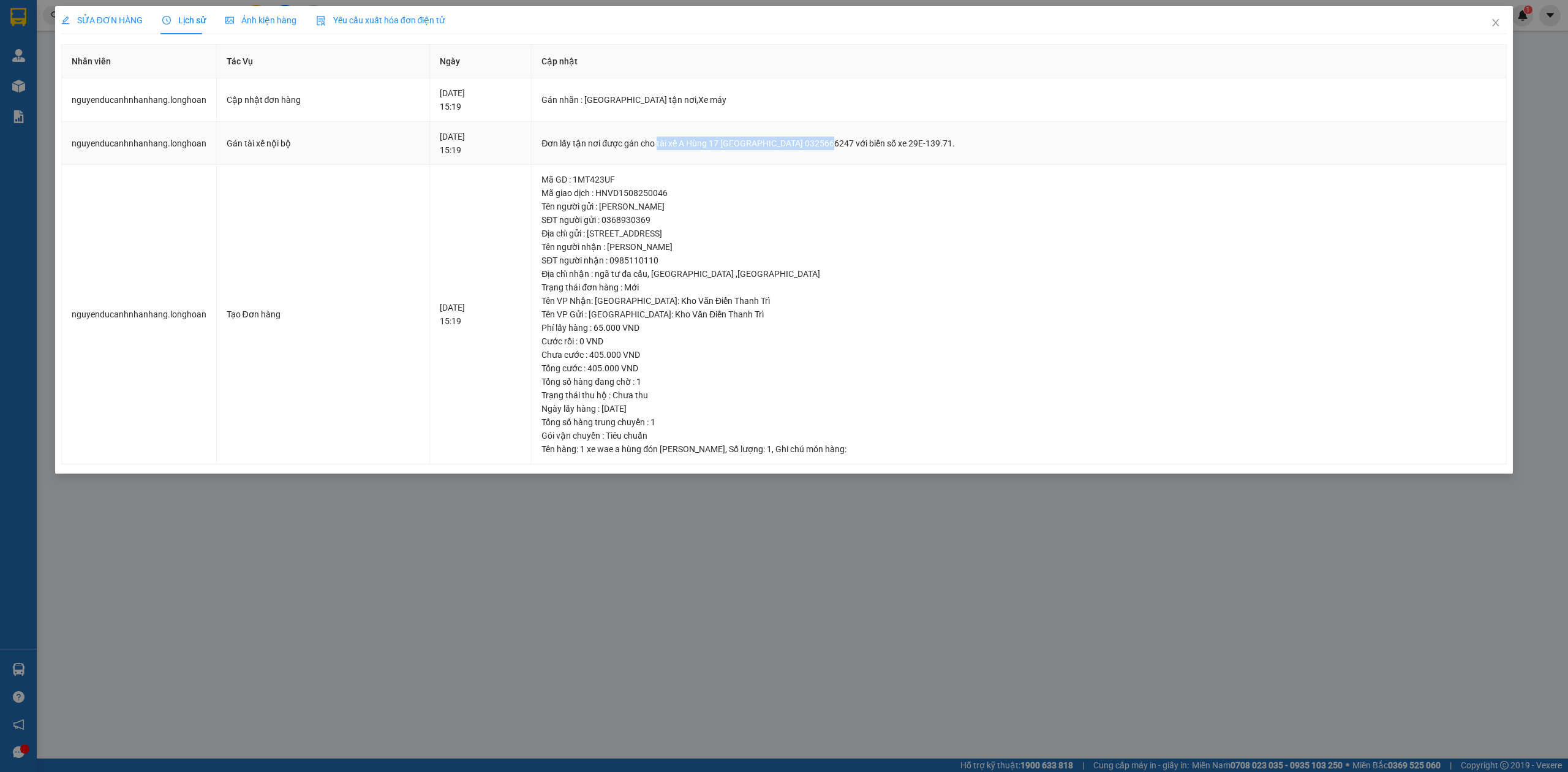
drag, startPoint x: 704, startPoint y: 141, endPoint x: 868, endPoint y: 149, distance: 164.2
click at [868, 149] on div "Đơn lấy tận nơi được gán cho tài xế A Hùng 17 [GEOGRAPHIC_DATA] 0325666247 với …" at bounding box center [1018, 143] width 955 height 13
copy div "tài xế A Hùng 17 Lái Xe [GEOGRAPHIC_DATA] 0325666247"
